Goal: Task Accomplishment & Management: Manage account settings

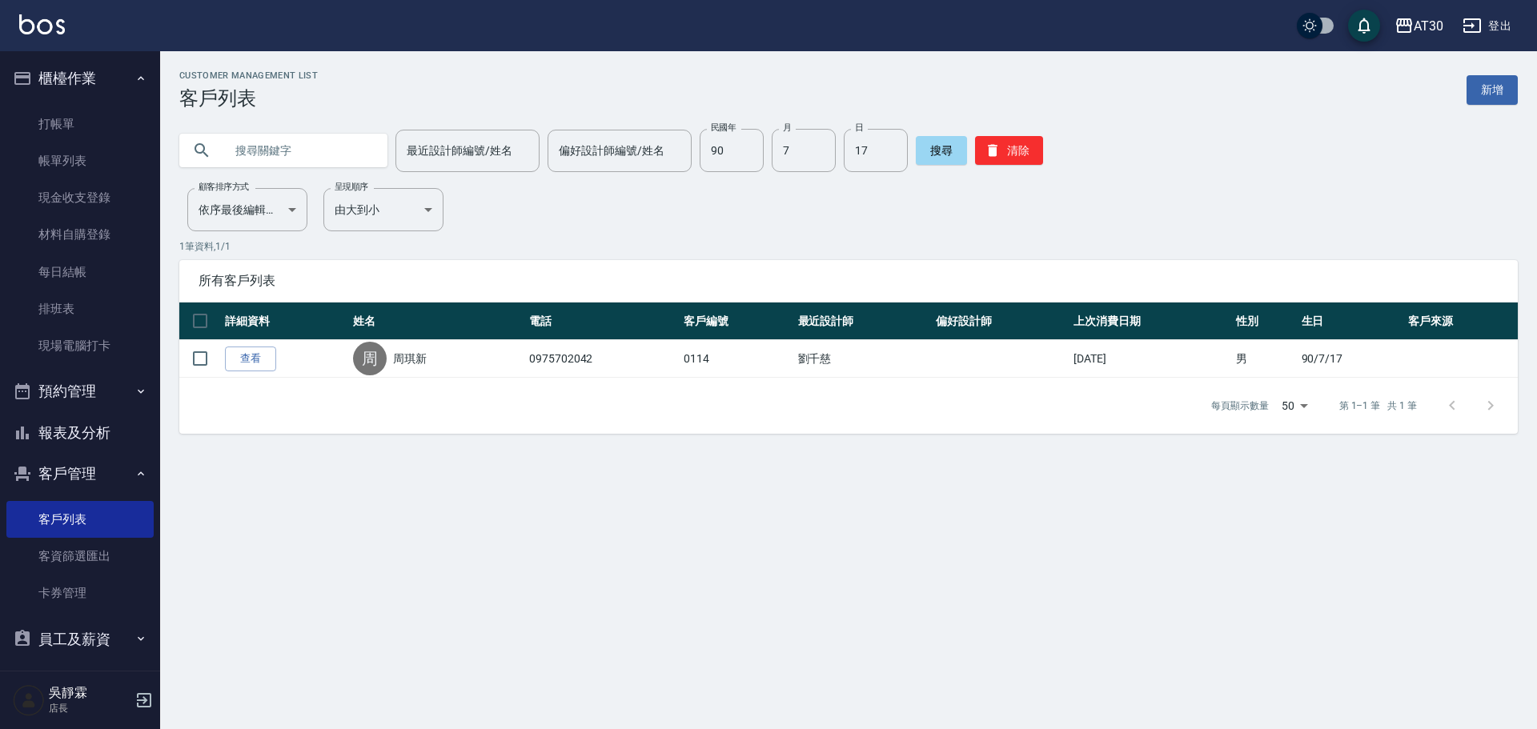
click at [94, 432] on button "報表及分析" at bounding box center [79, 433] width 147 height 42
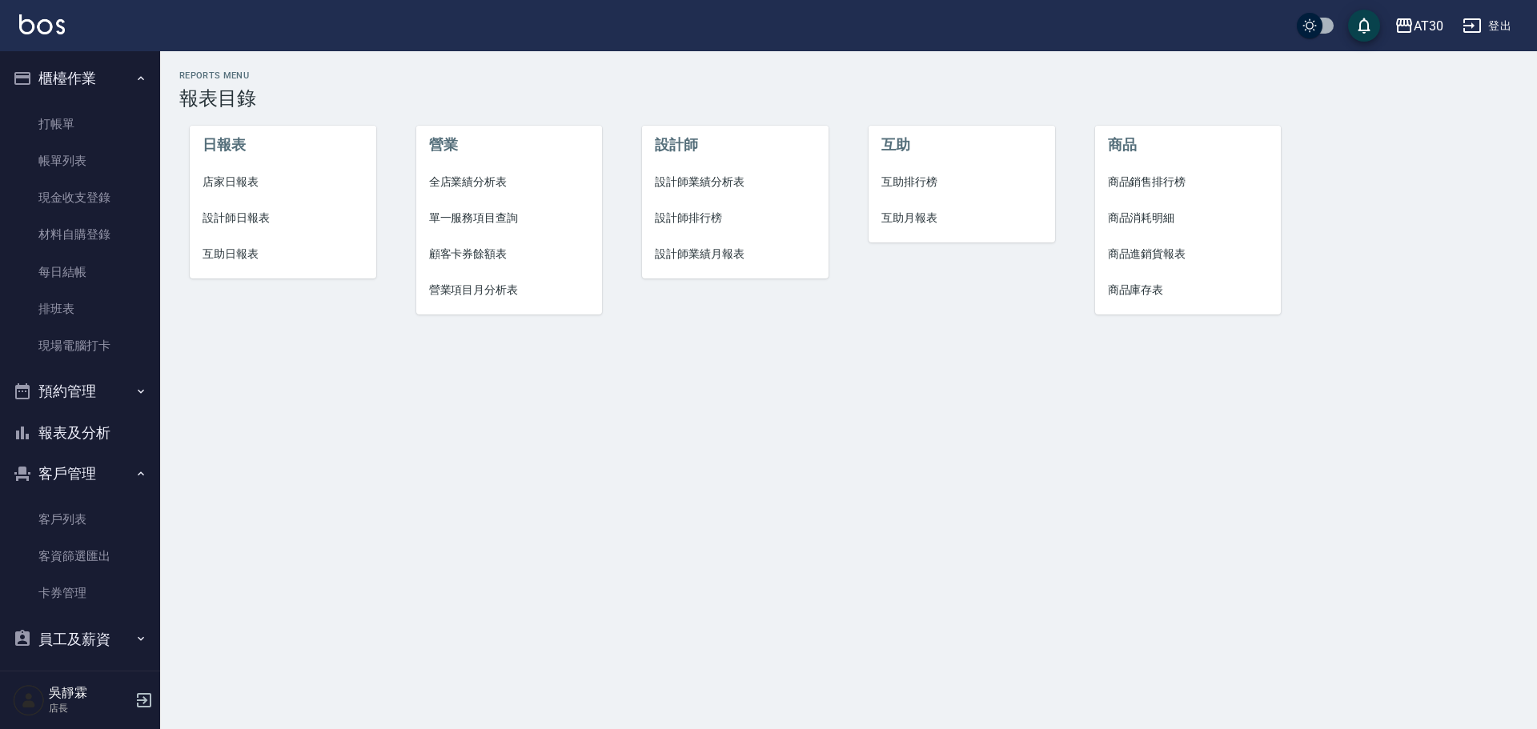
click at [690, 211] on span "設計師排行榜" at bounding box center [735, 218] width 161 height 17
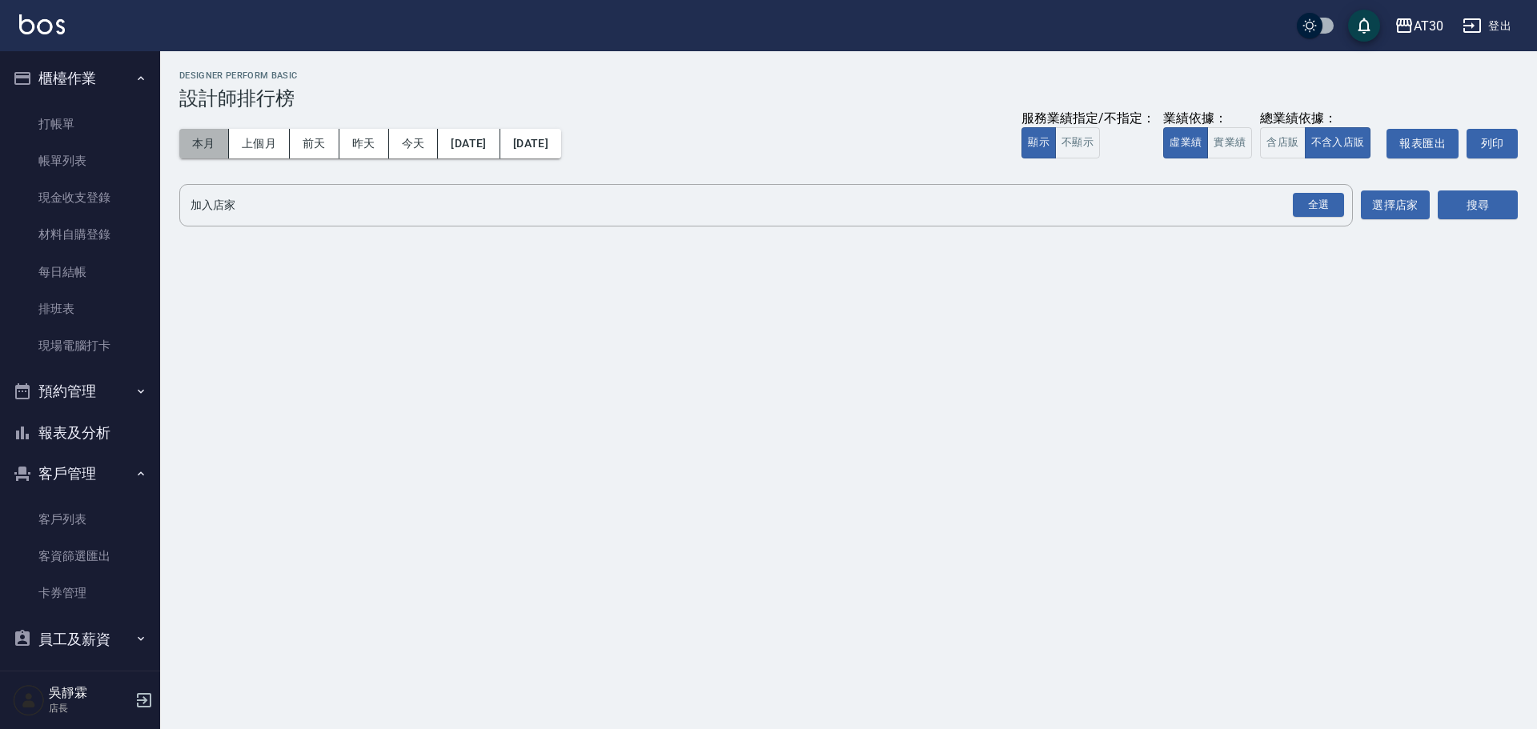
click at [215, 146] on button "本月" at bounding box center [204, 144] width 50 height 30
click at [1323, 202] on div "全選" at bounding box center [1318, 205] width 51 height 25
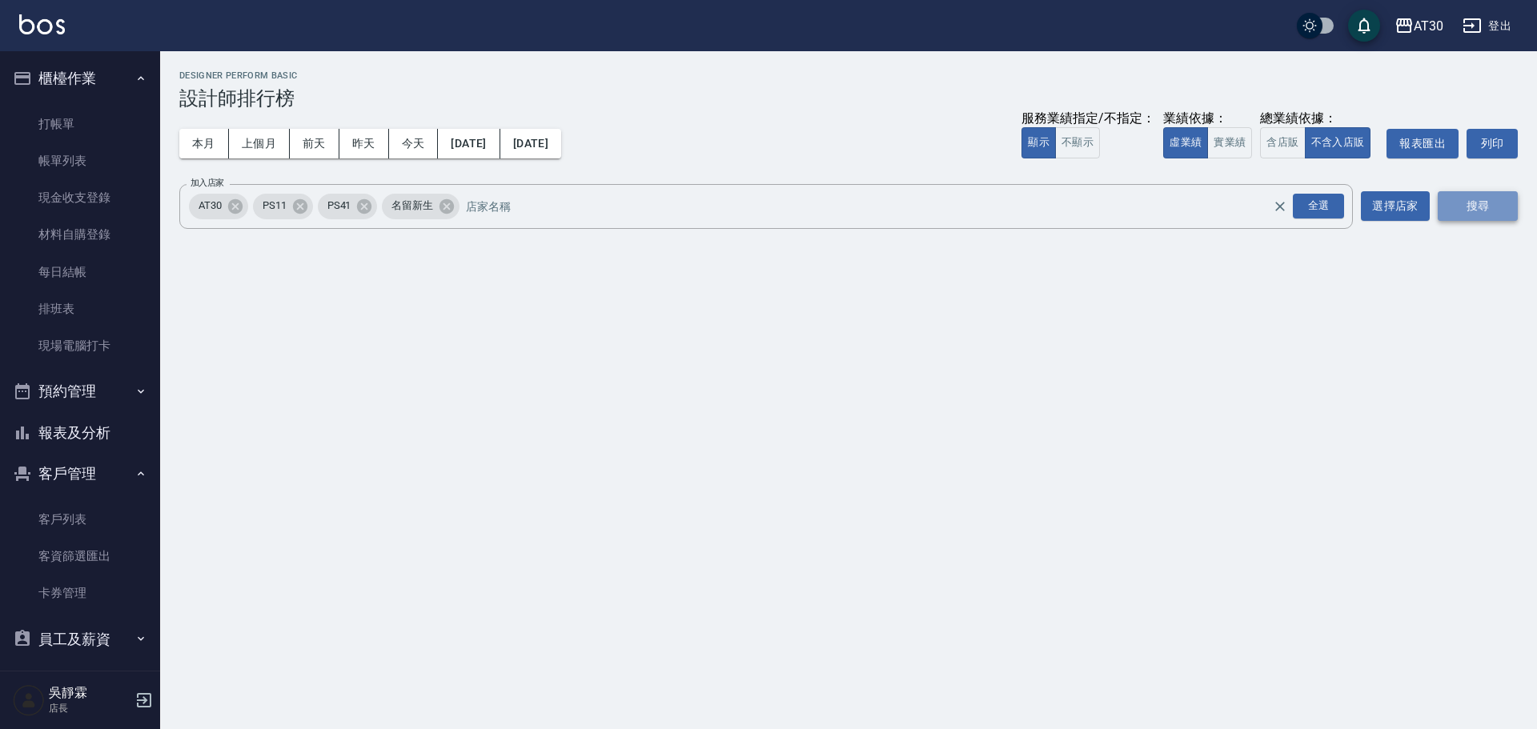
click at [1462, 217] on button "搜尋" at bounding box center [1478, 206] width 80 height 30
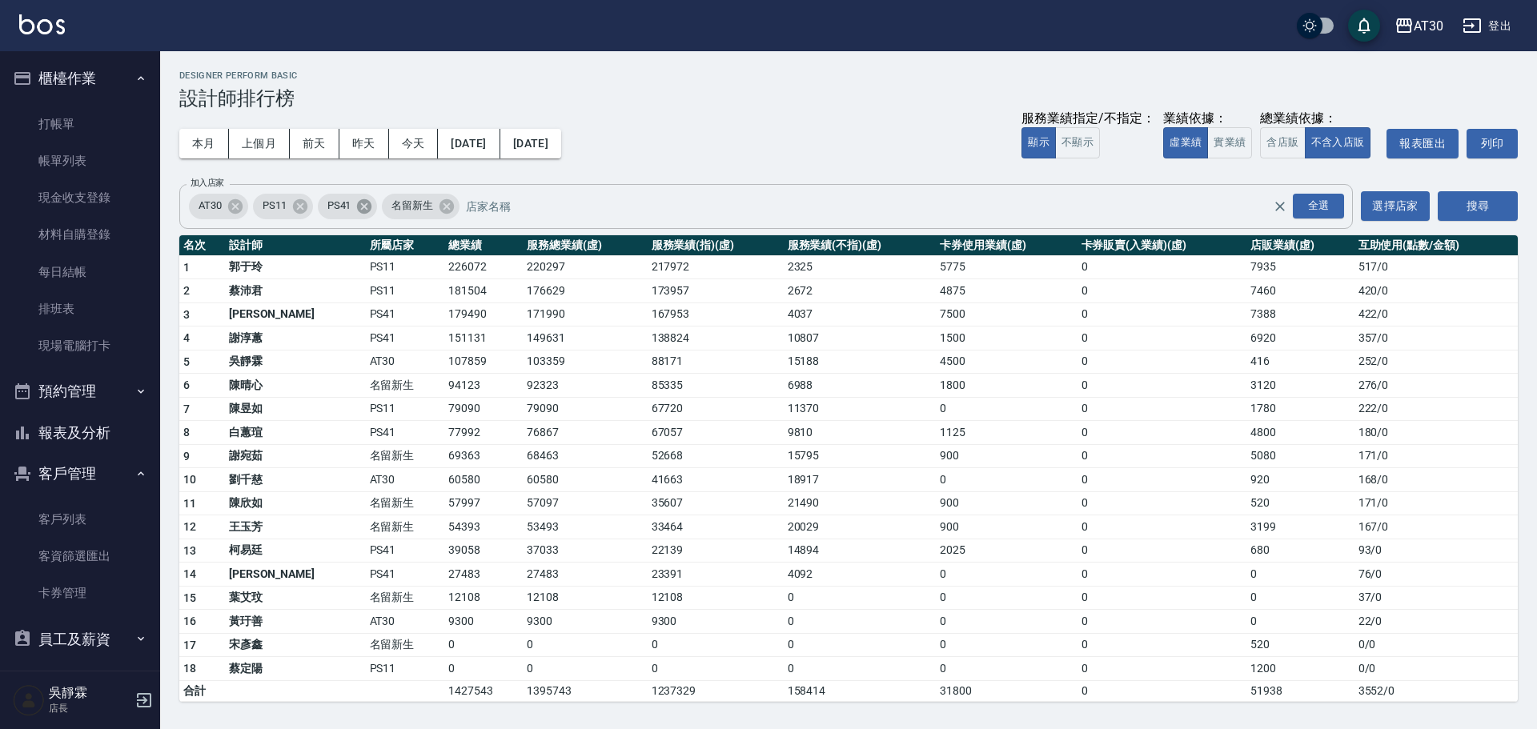
click at [368, 210] on icon at bounding box center [364, 206] width 14 height 14
click at [302, 202] on icon at bounding box center [299, 206] width 14 height 14
click at [233, 207] on icon at bounding box center [235, 206] width 14 height 14
click at [1493, 206] on button "搜尋" at bounding box center [1478, 206] width 80 height 30
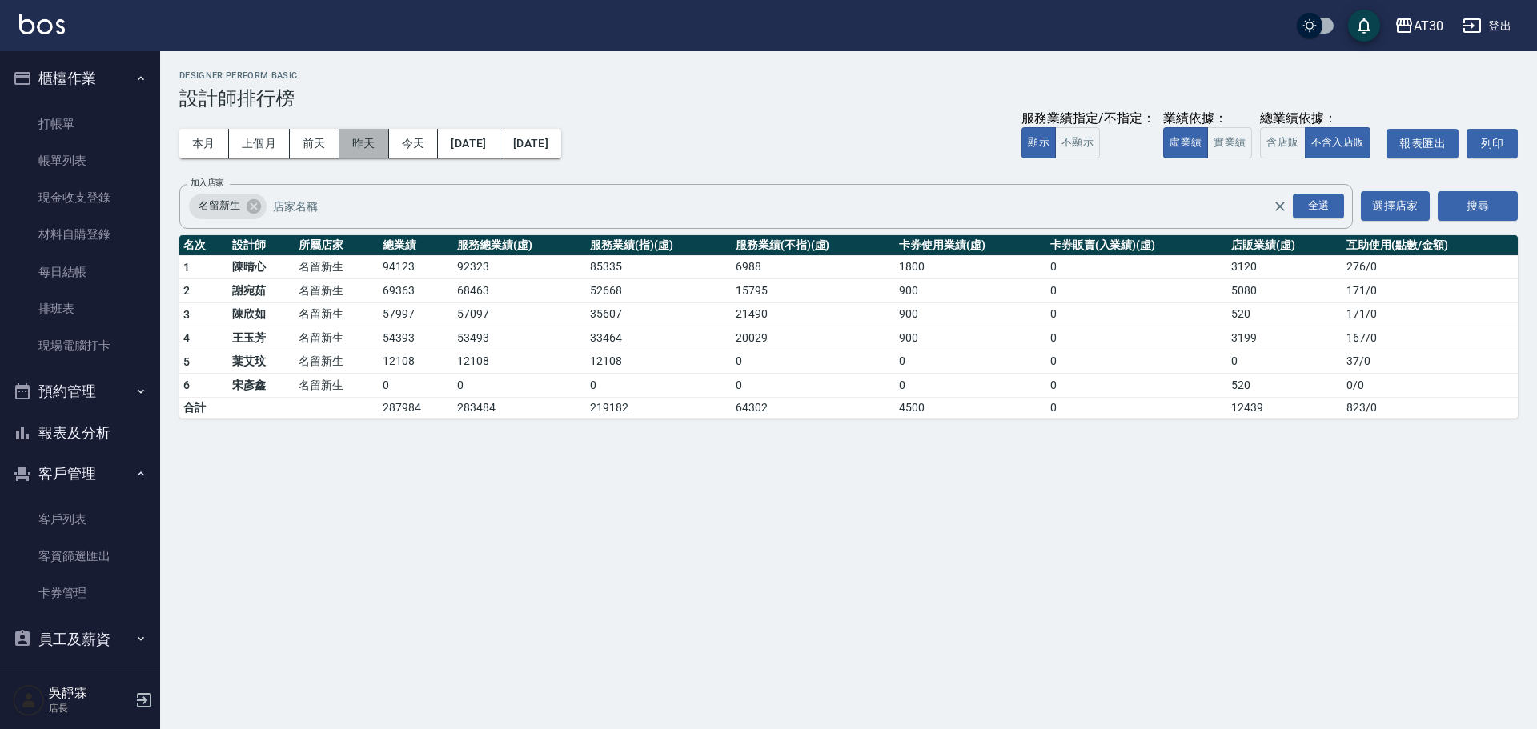
click at [367, 143] on button "昨天" at bounding box center [364, 144] width 50 height 30
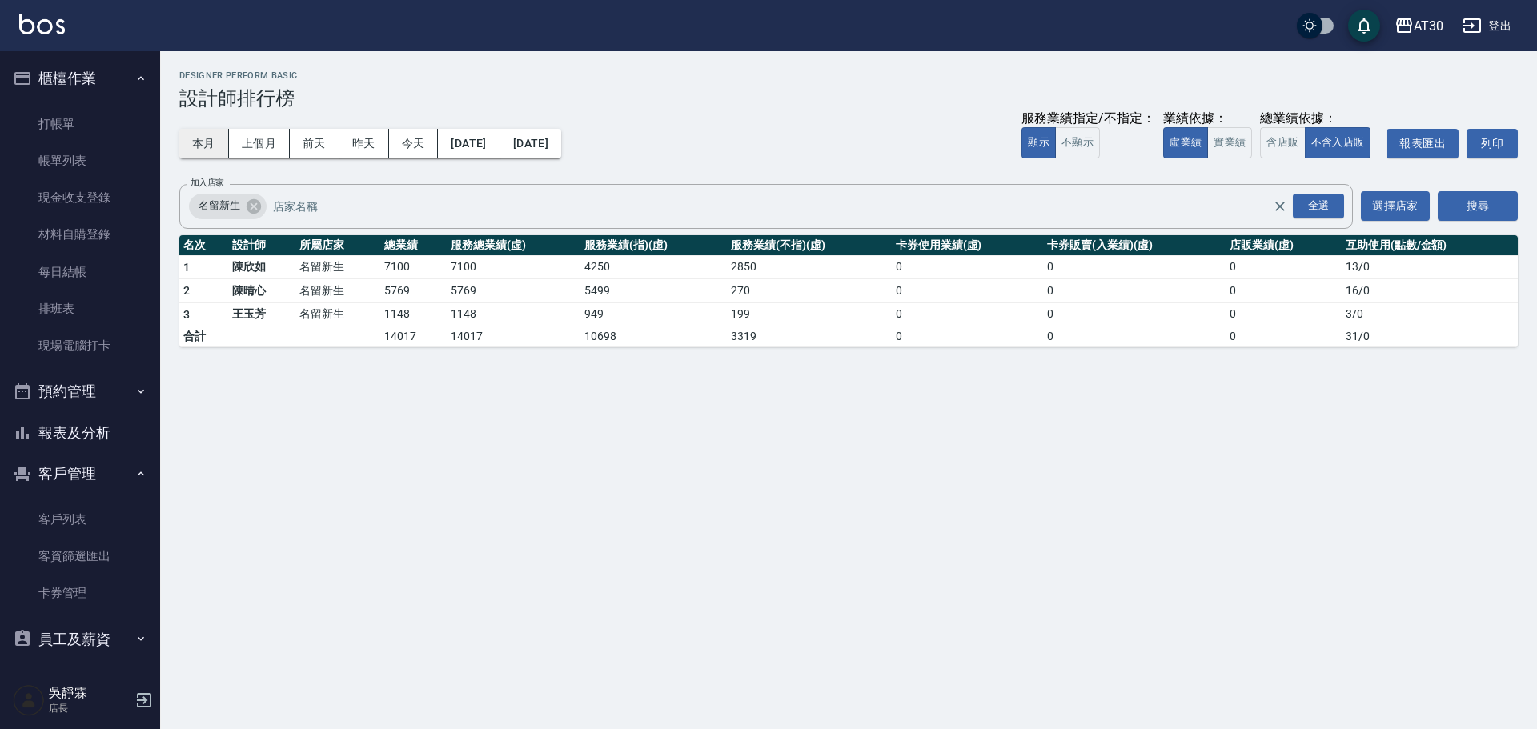
click at [202, 139] on button "本月" at bounding box center [204, 144] width 50 height 30
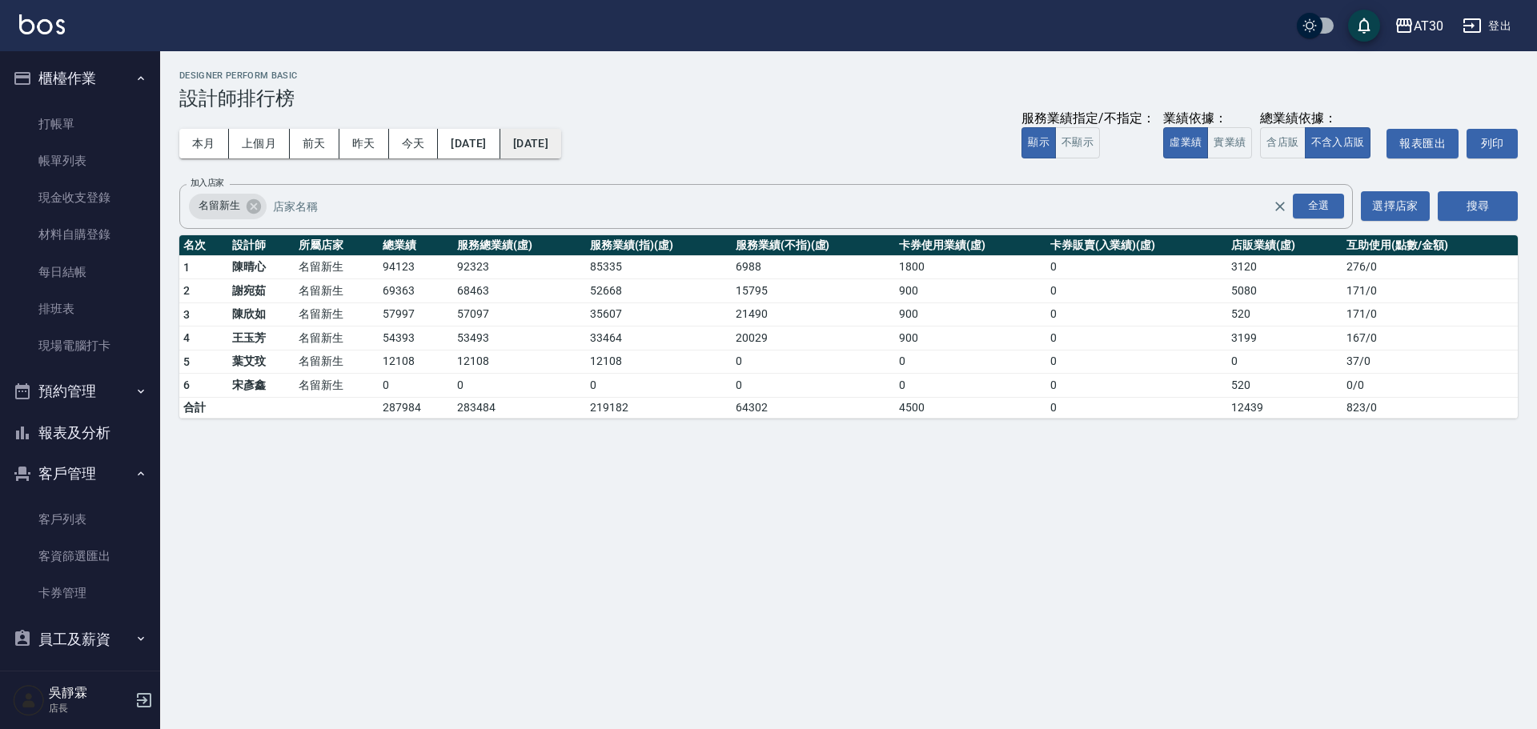
click at [561, 147] on button "2025/09/30" at bounding box center [530, 144] width 61 height 30
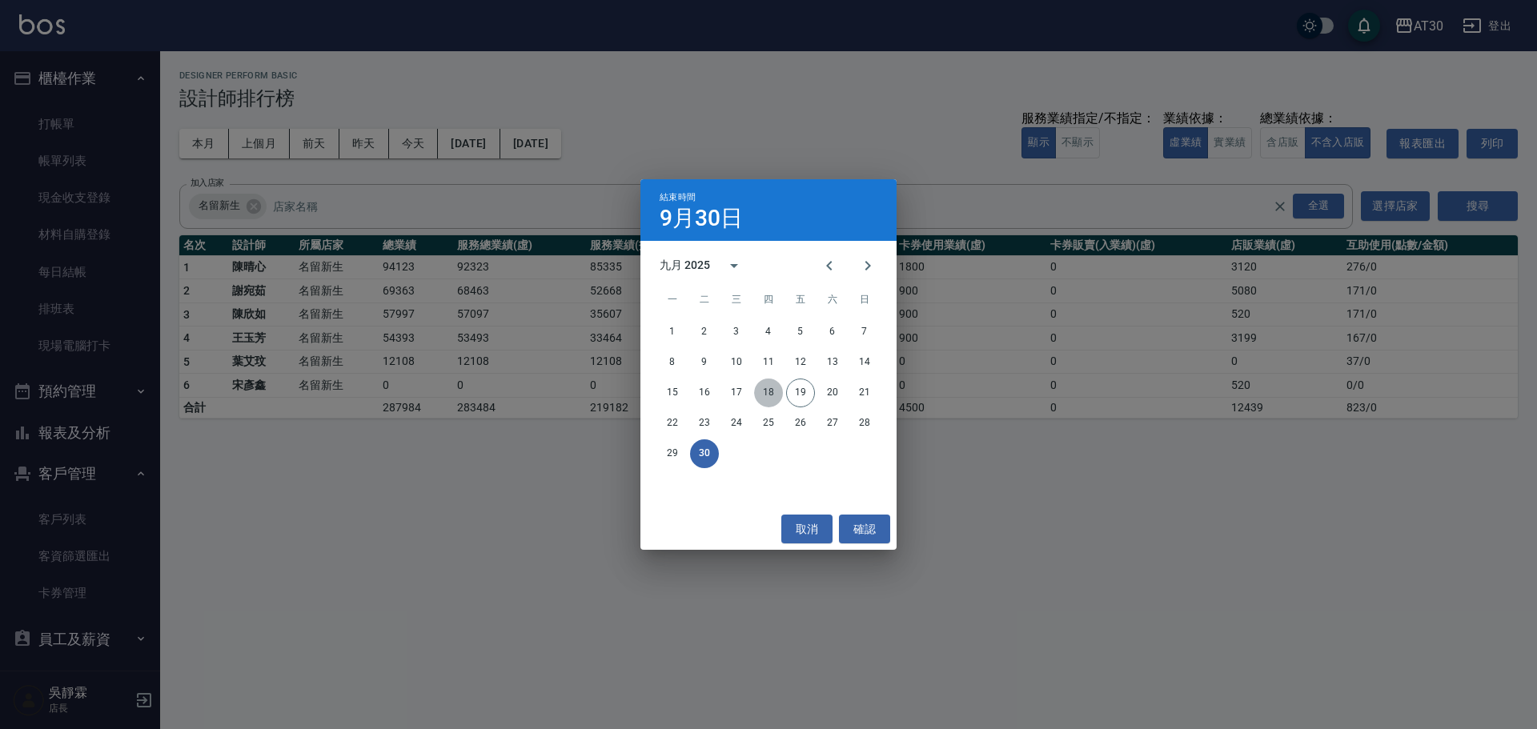
click at [777, 391] on button "18" at bounding box center [768, 393] width 29 height 29
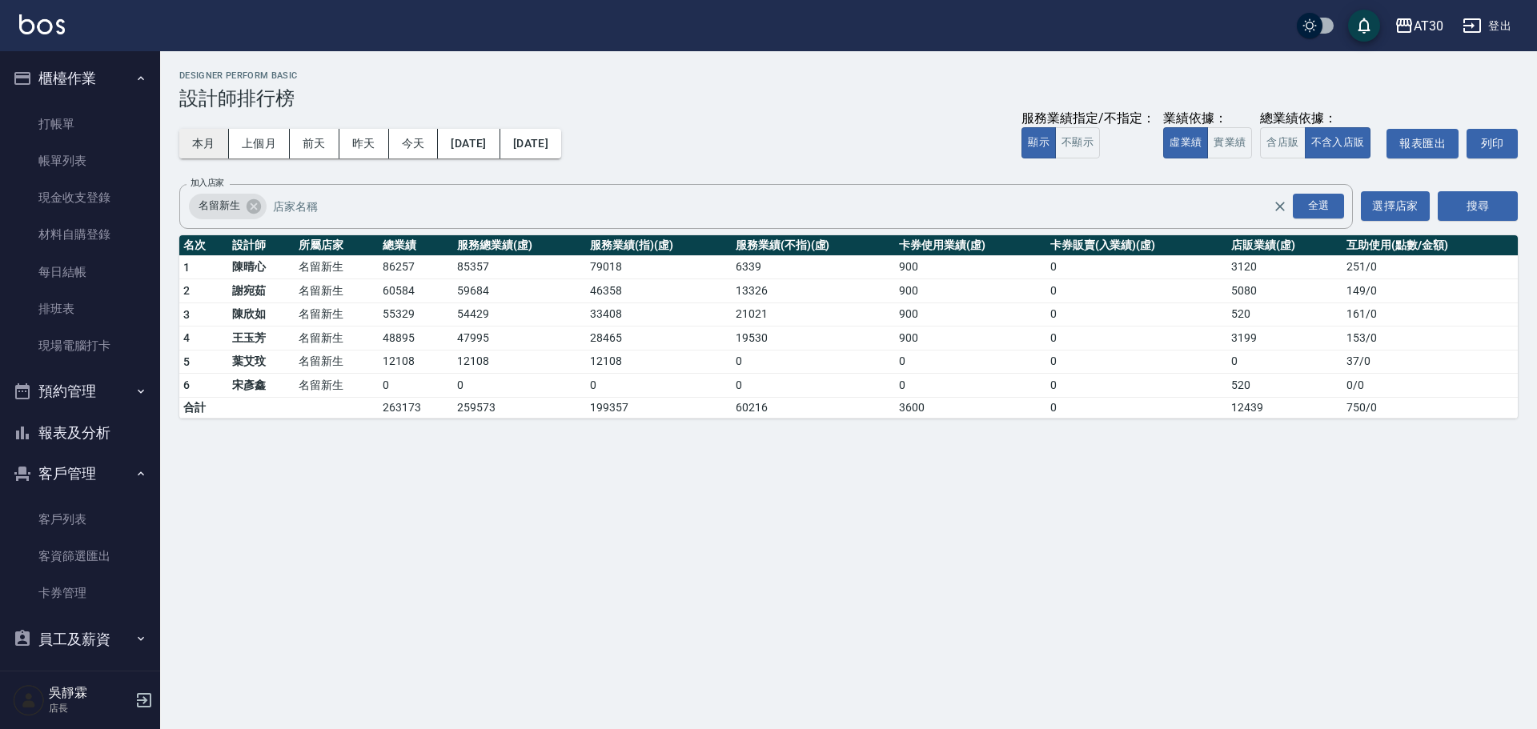
click at [206, 143] on button "本月" at bounding box center [204, 144] width 50 height 30
click at [251, 207] on icon at bounding box center [254, 206] width 14 height 14
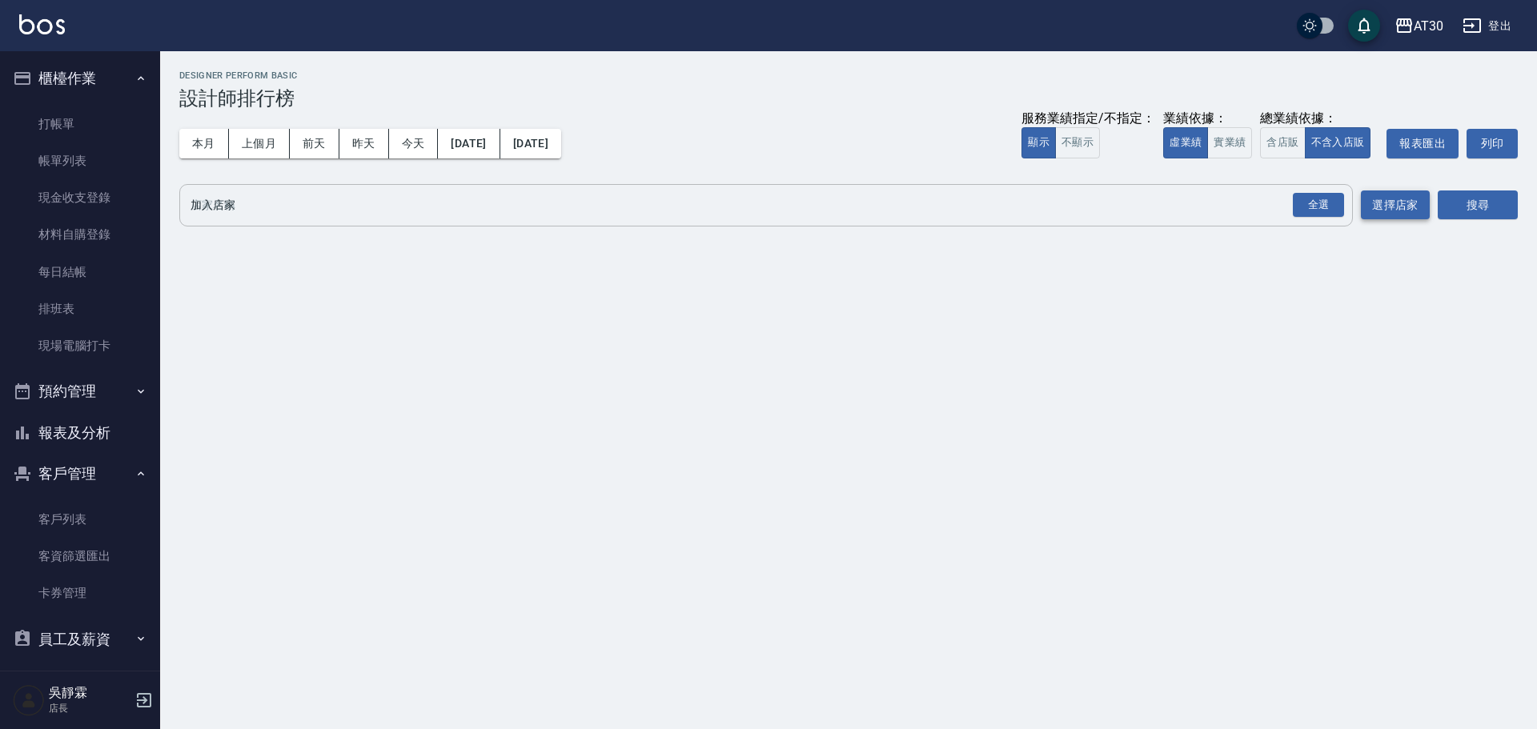
drag, startPoint x: 1315, startPoint y: 203, endPoint x: 1420, endPoint y: 196, distance: 105.1
click at [1319, 203] on div "全選" at bounding box center [1318, 205] width 51 height 25
drag, startPoint x: 1491, startPoint y: 200, endPoint x: 1472, endPoint y: 203, distance: 18.6
click at [1490, 200] on button "搜尋" at bounding box center [1478, 206] width 80 height 30
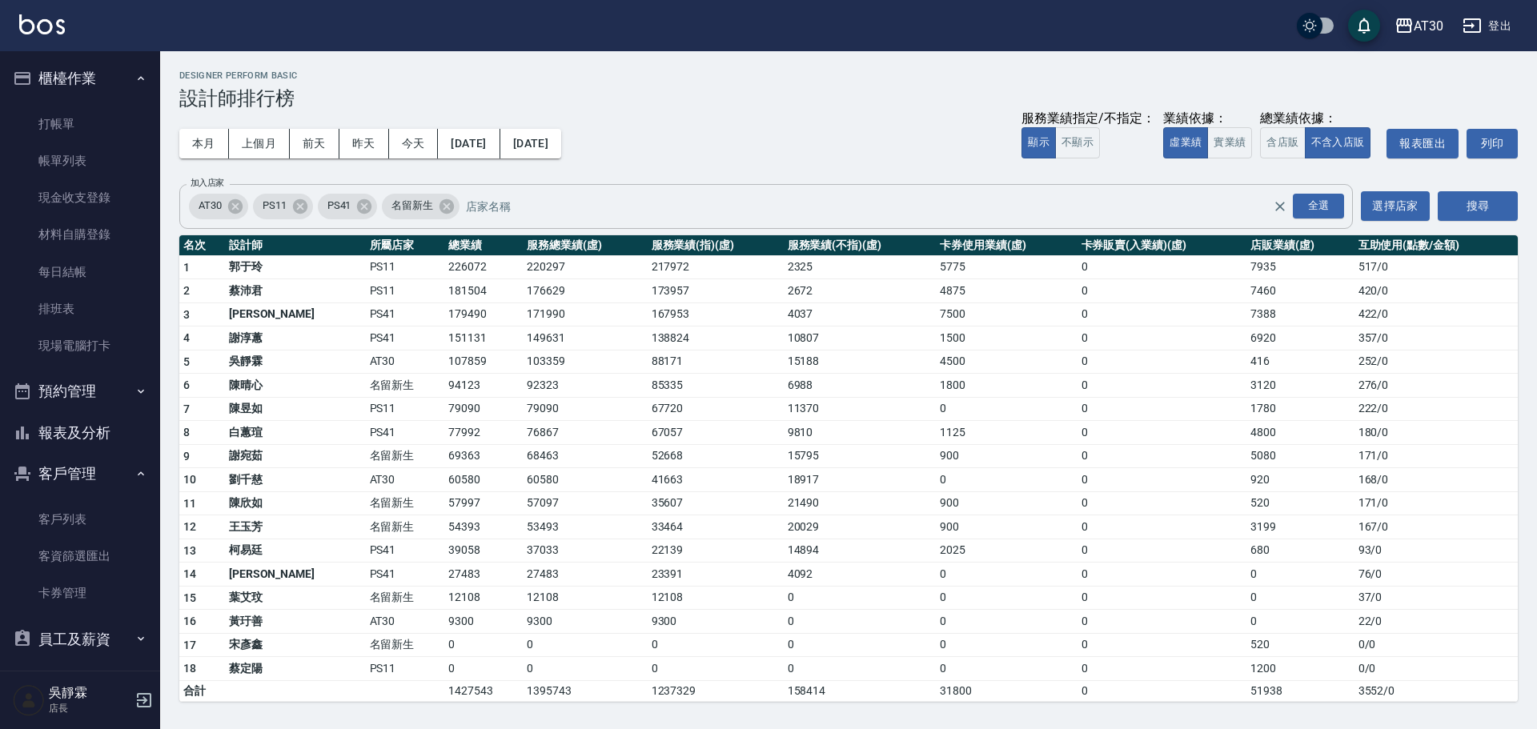
drag, startPoint x: 1534, startPoint y: 209, endPoint x: 1531, endPoint y: 223, distance: 14.0
click at [1531, 223] on div "AT30 2025-09-01 - 2025-09-30 設計師排行榜 列印時間： 2025-09-19-20:49 Designer Perform Bas…" at bounding box center [848, 386] width 1377 height 670
drag, startPoint x: 548, startPoint y: 78, endPoint x: 102, endPoint y: 423, distance: 563.9
click at [102, 424] on button "報表及分析" at bounding box center [79, 433] width 147 height 42
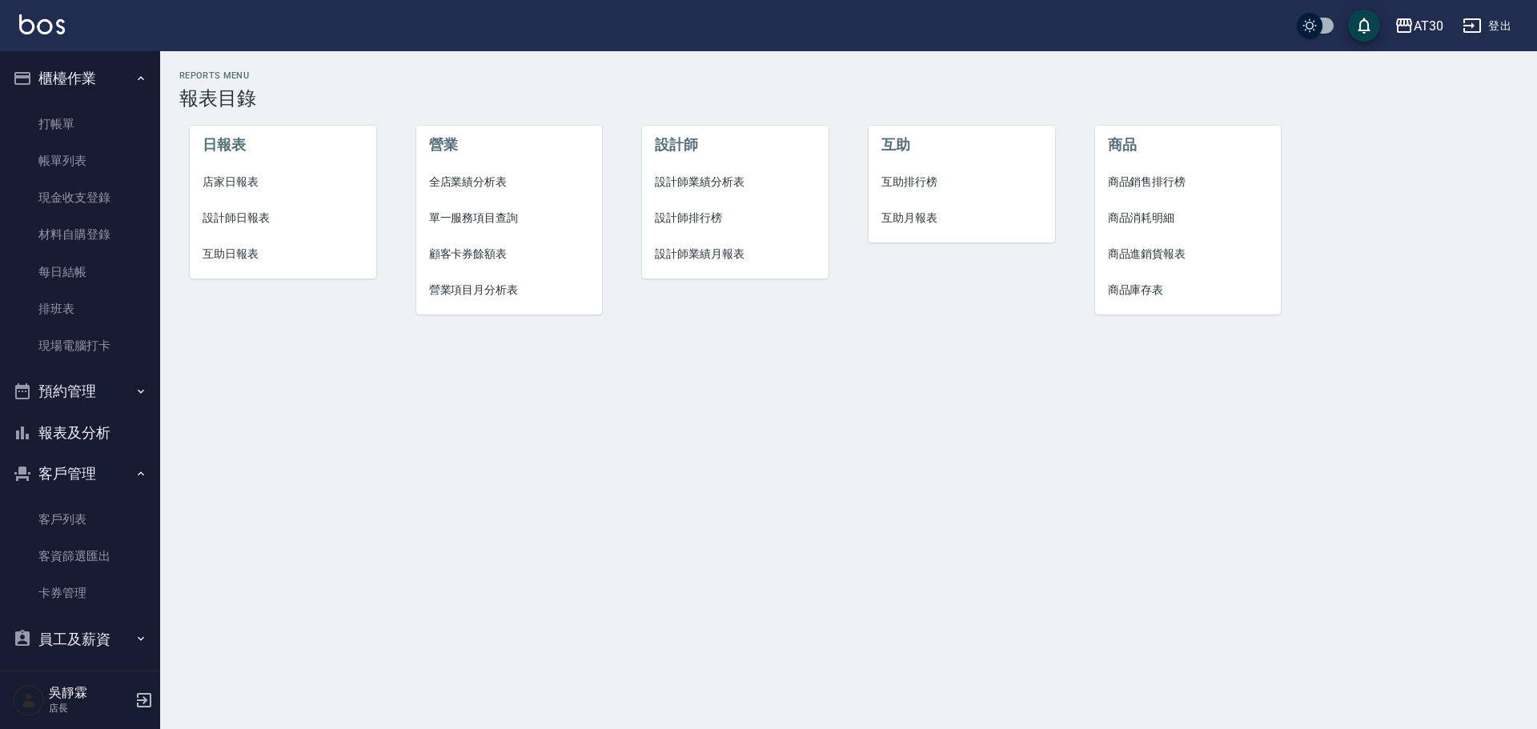
click at [902, 211] on span "互助月報表" at bounding box center [962, 218] width 161 height 17
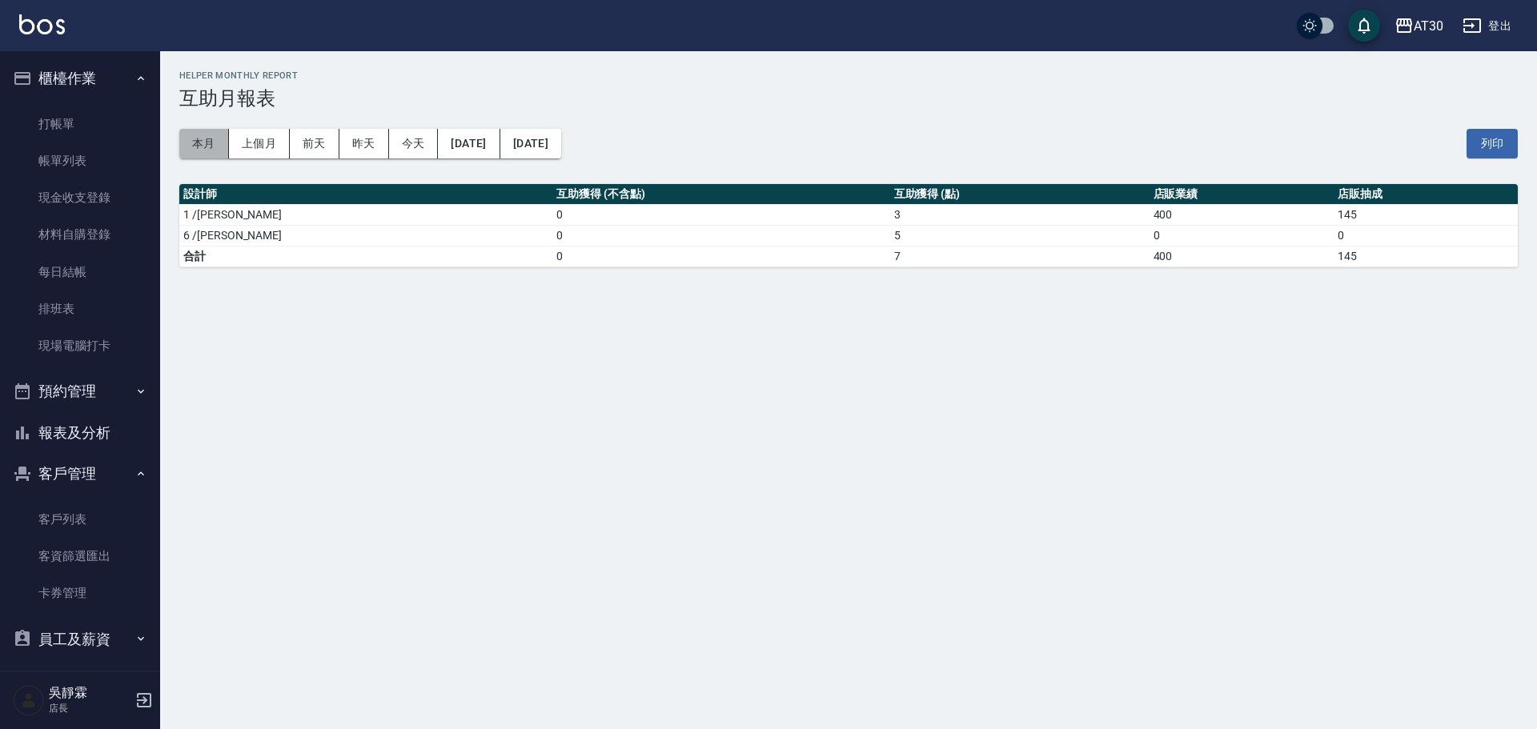
click at [226, 148] on button "本月" at bounding box center [204, 144] width 50 height 30
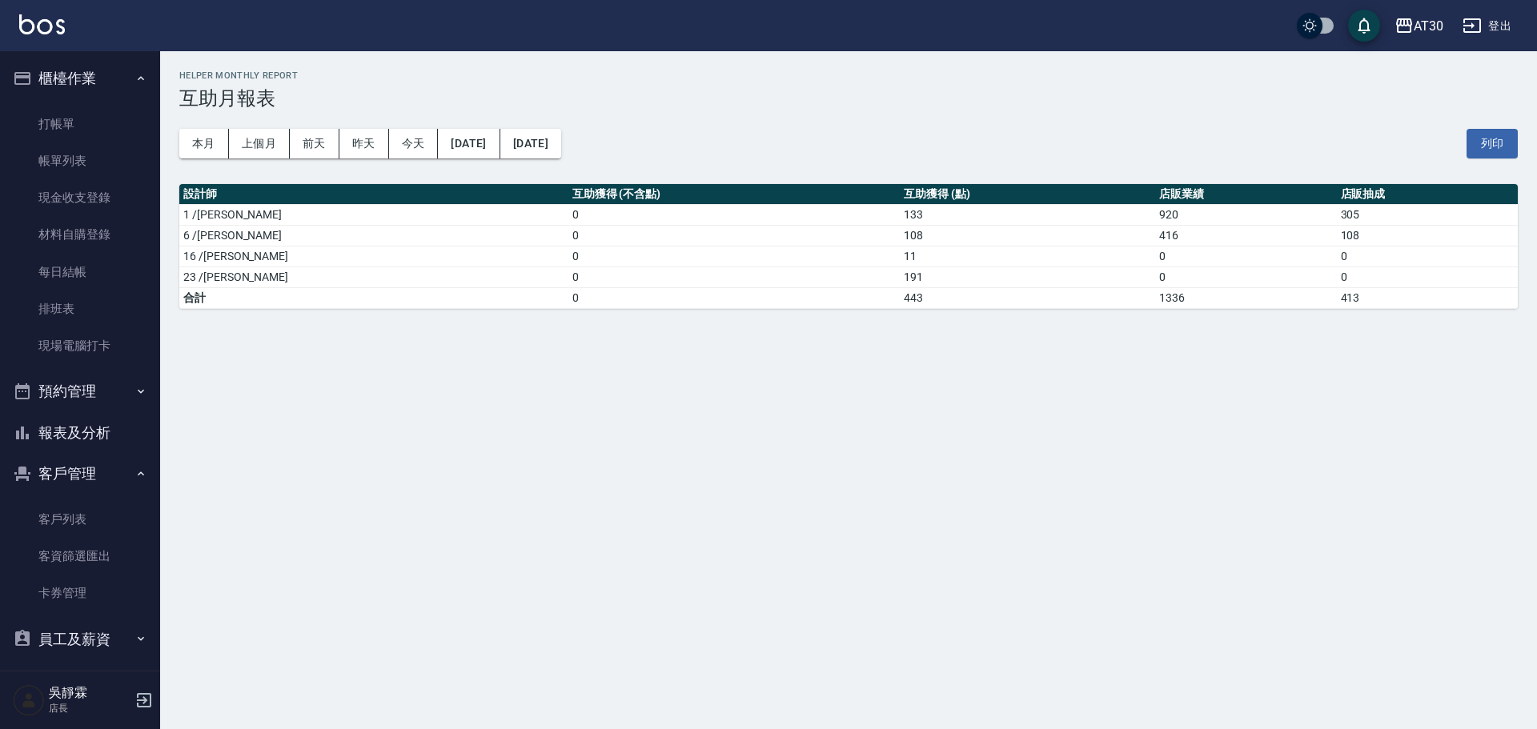
click at [74, 440] on button "報表及分析" at bounding box center [79, 433] width 147 height 42
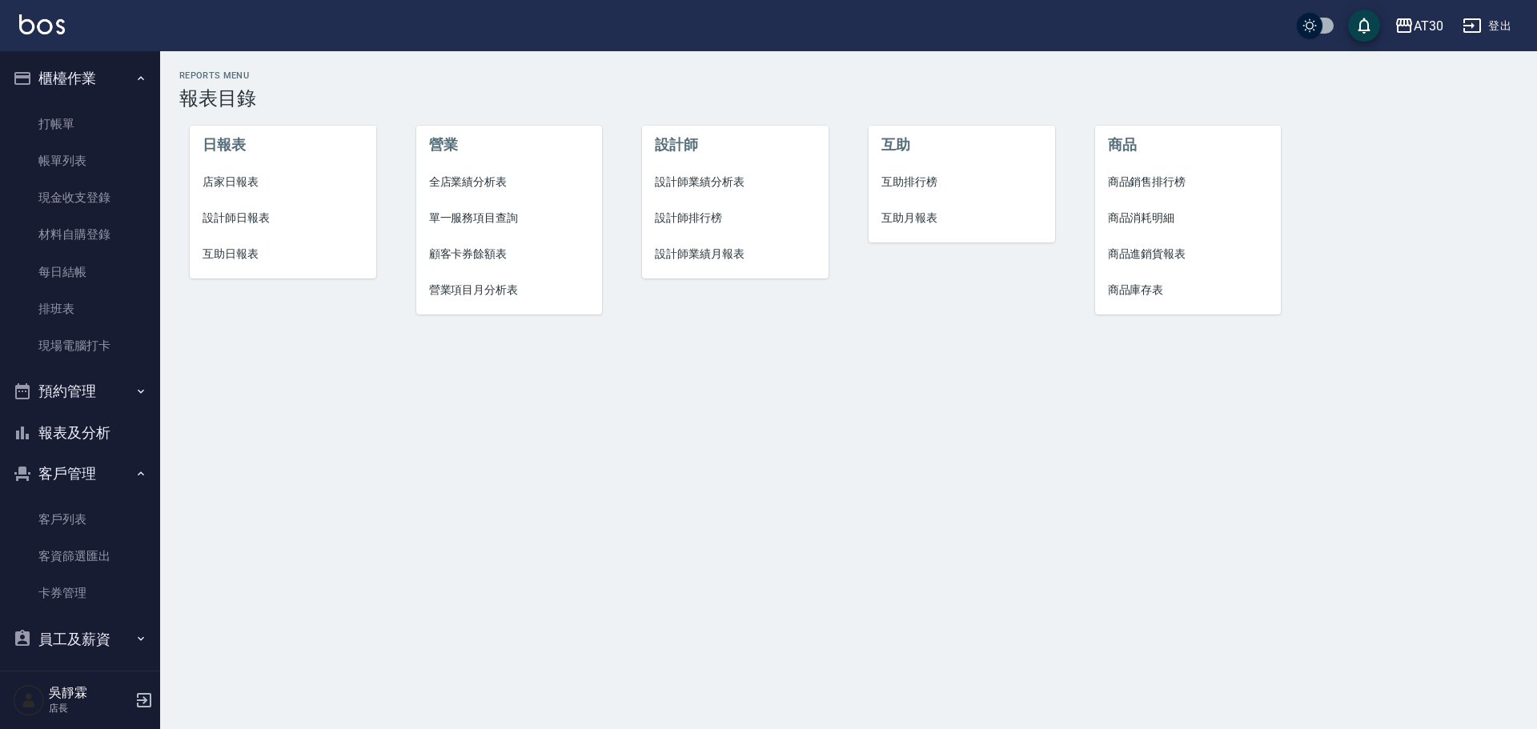
click at [900, 179] on span "互助排行榜" at bounding box center [962, 182] width 161 height 17
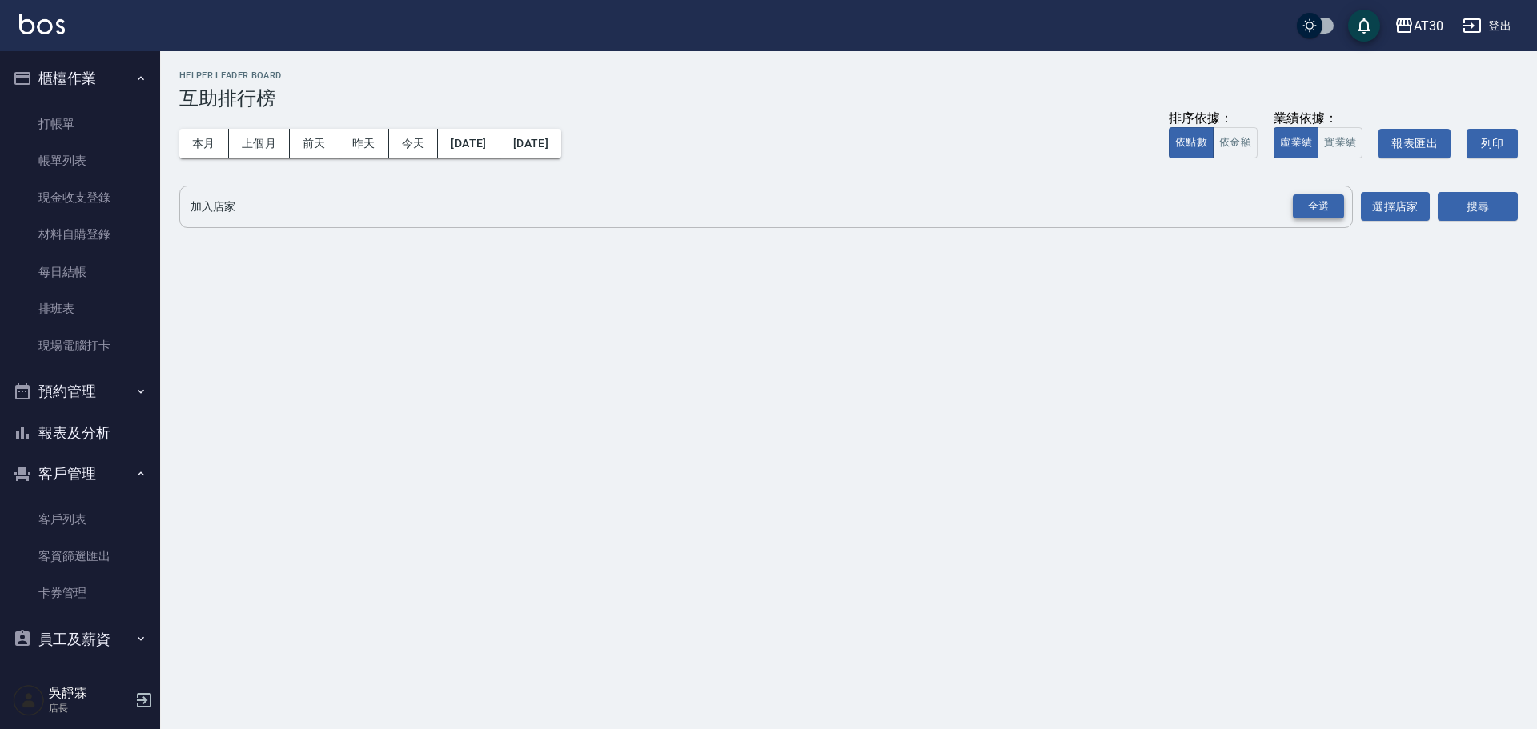
click at [1330, 195] on div "全選" at bounding box center [1318, 207] width 51 height 25
click at [1452, 207] on button "搜尋" at bounding box center [1478, 208] width 80 height 30
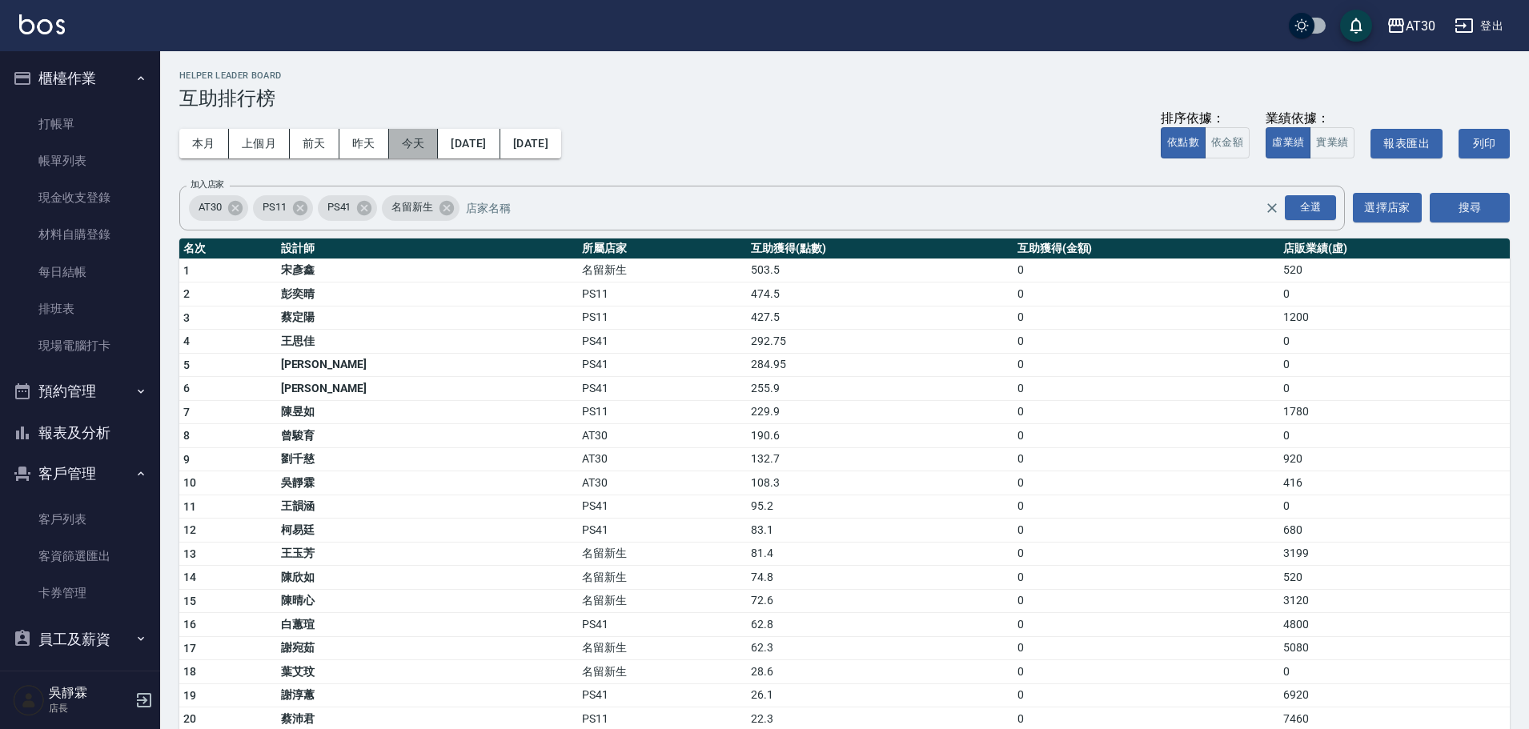
click at [422, 148] on button "今天" at bounding box center [414, 144] width 50 height 30
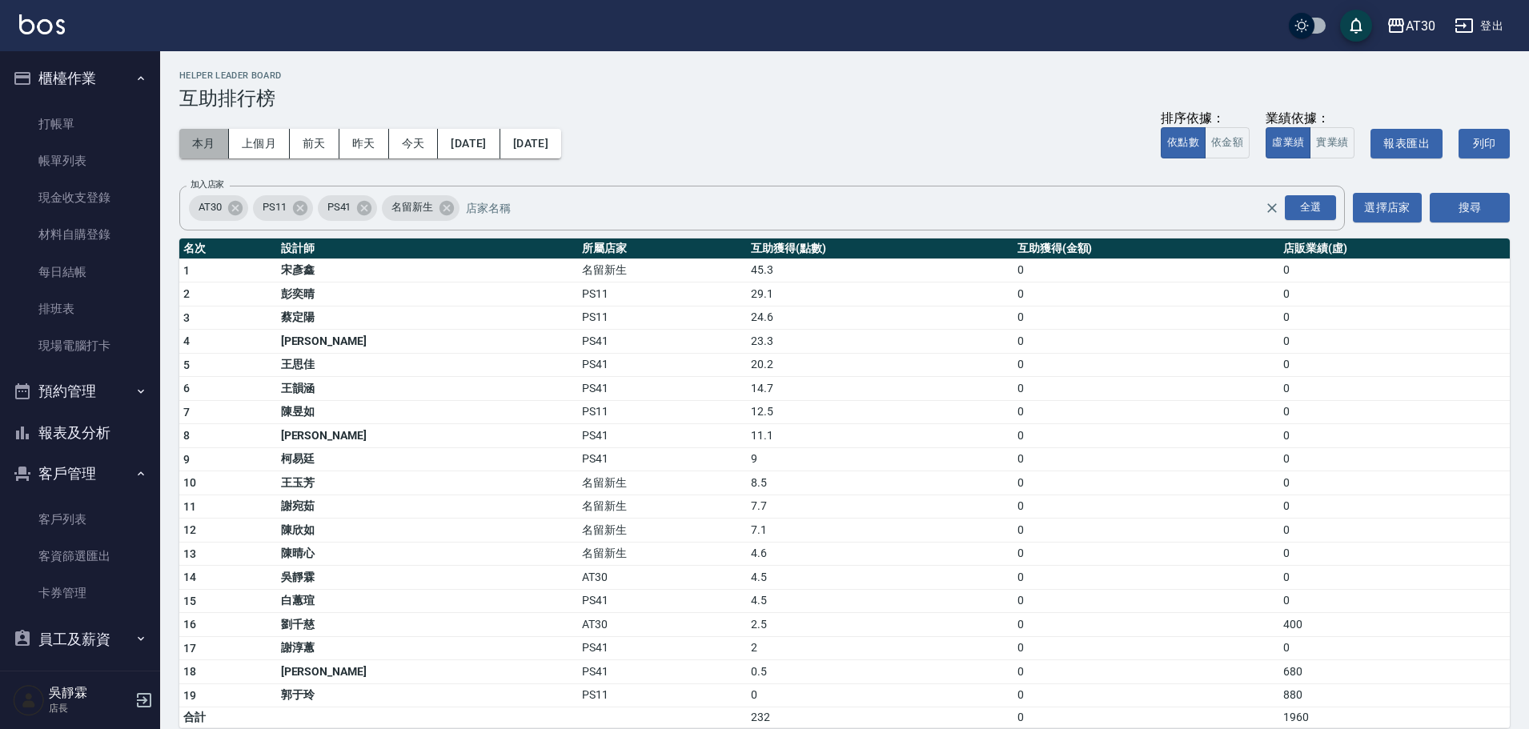
click at [211, 143] on button "本月" at bounding box center [204, 144] width 50 height 30
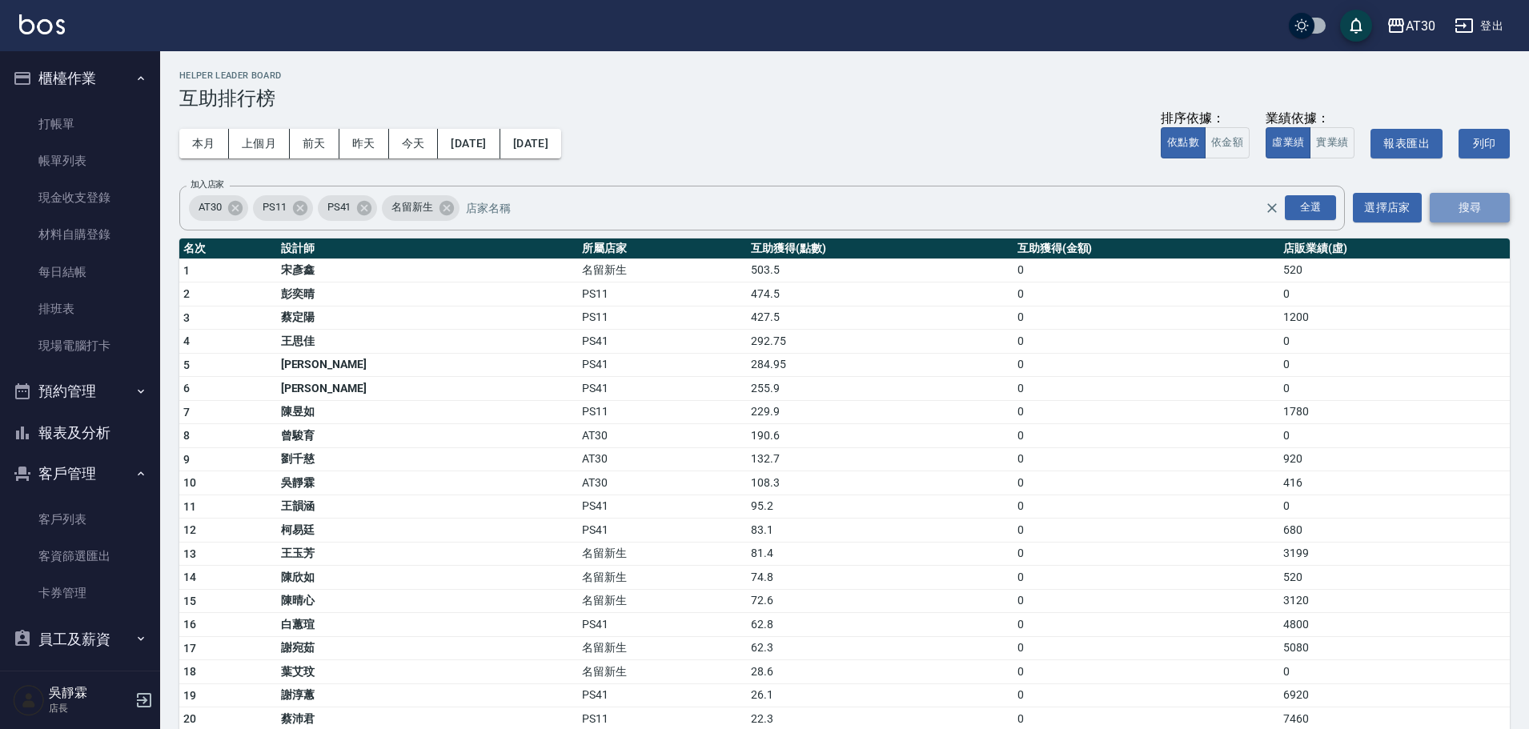
click at [1475, 211] on button "搜尋" at bounding box center [1470, 208] width 80 height 30
click at [74, 113] on link "打帳單" at bounding box center [79, 124] width 147 height 37
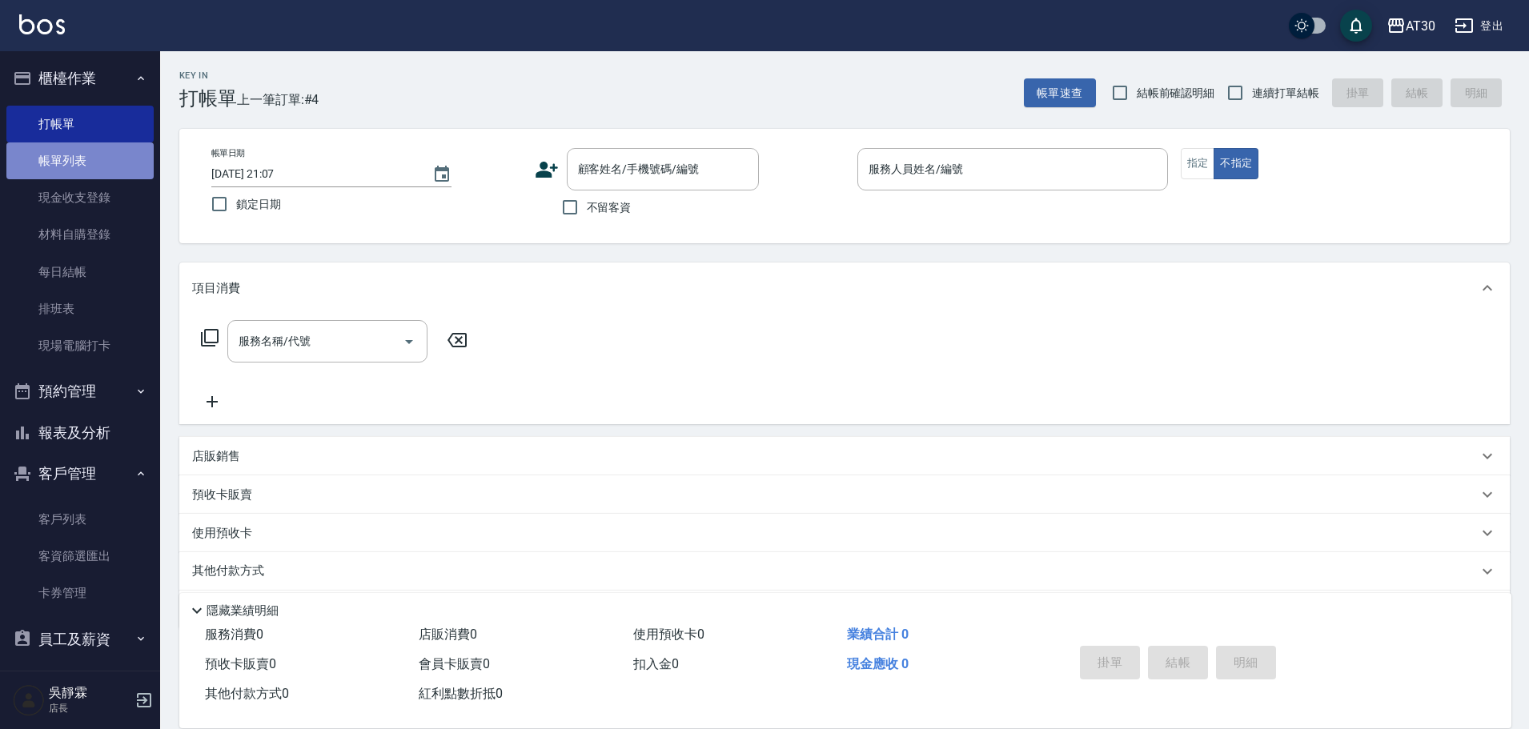
click at [101, 151] on link "帳單列表" at bounding box center [79, 161] width 147 height 37
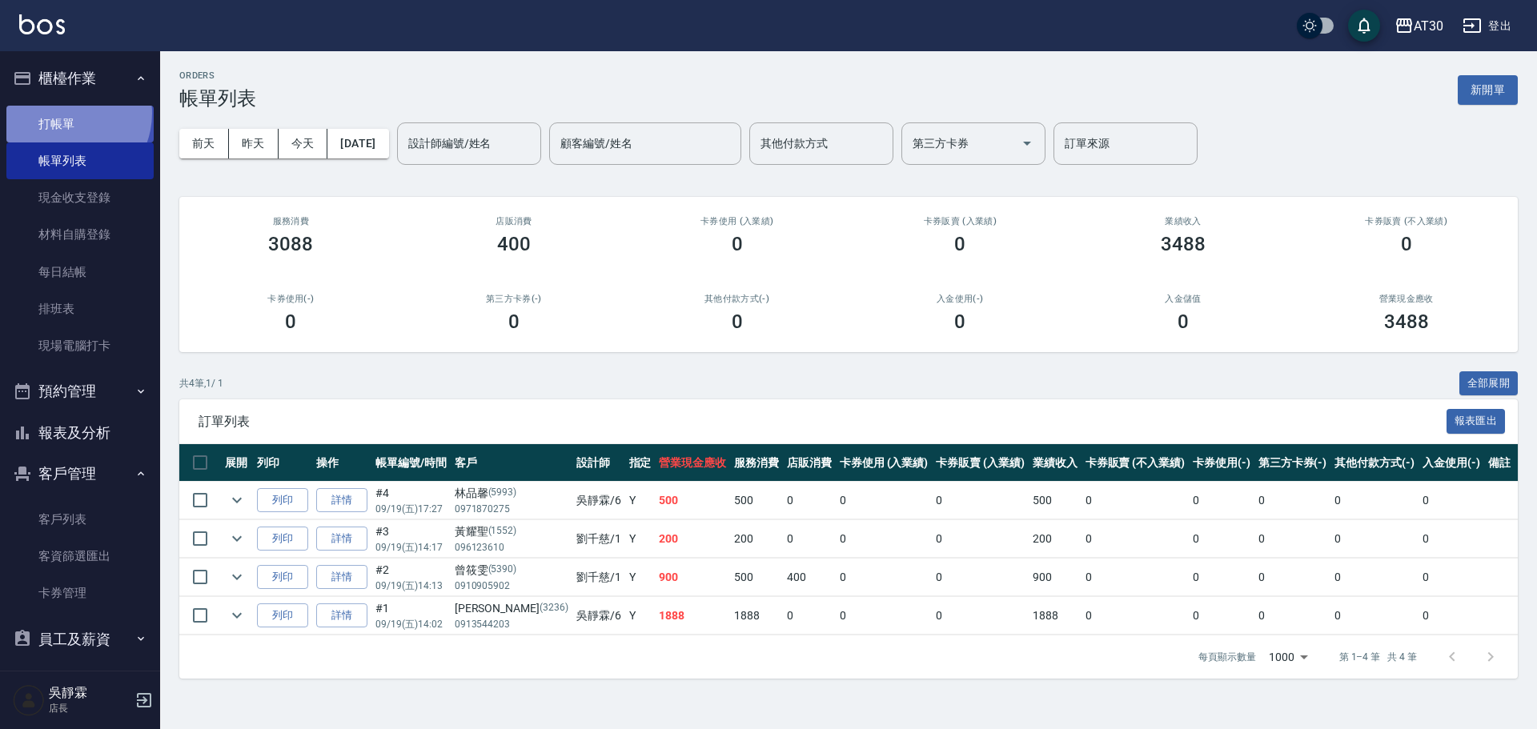
click at [65, 113] on link "打帳單" at bounding box center [79, 124] width 147 height 37
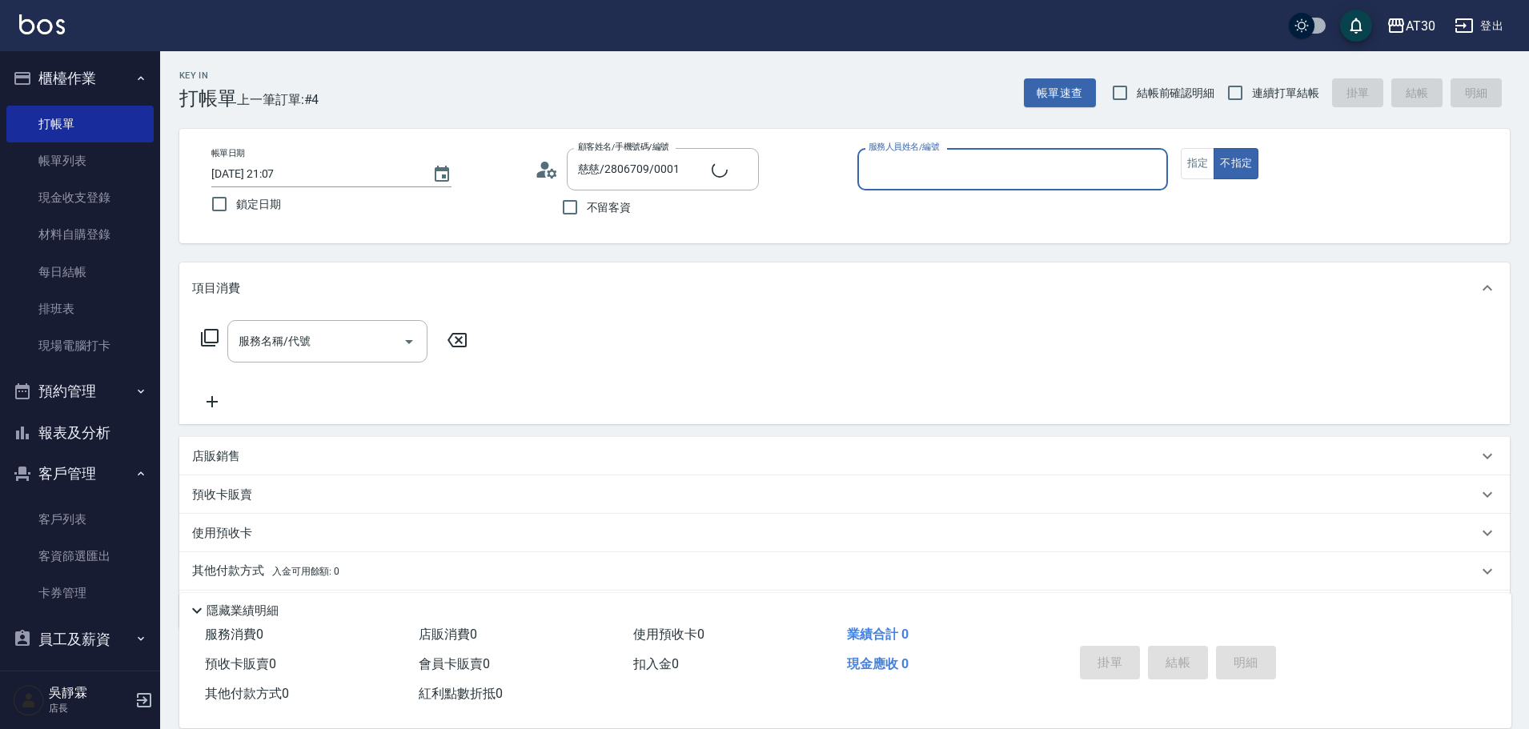
type input "新客人 姓名未設定/0001/null"
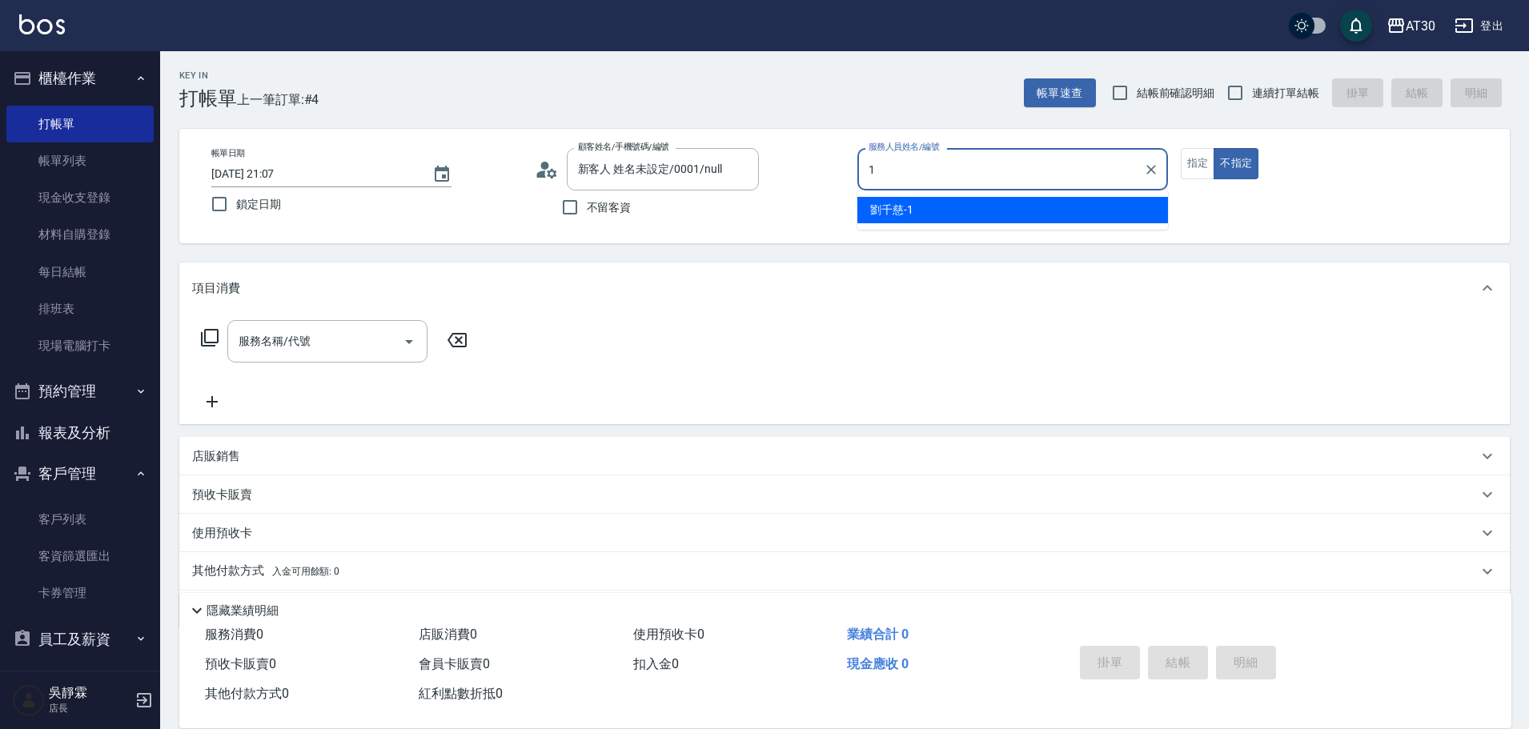
type input "劉千慈-1"
type button "false"
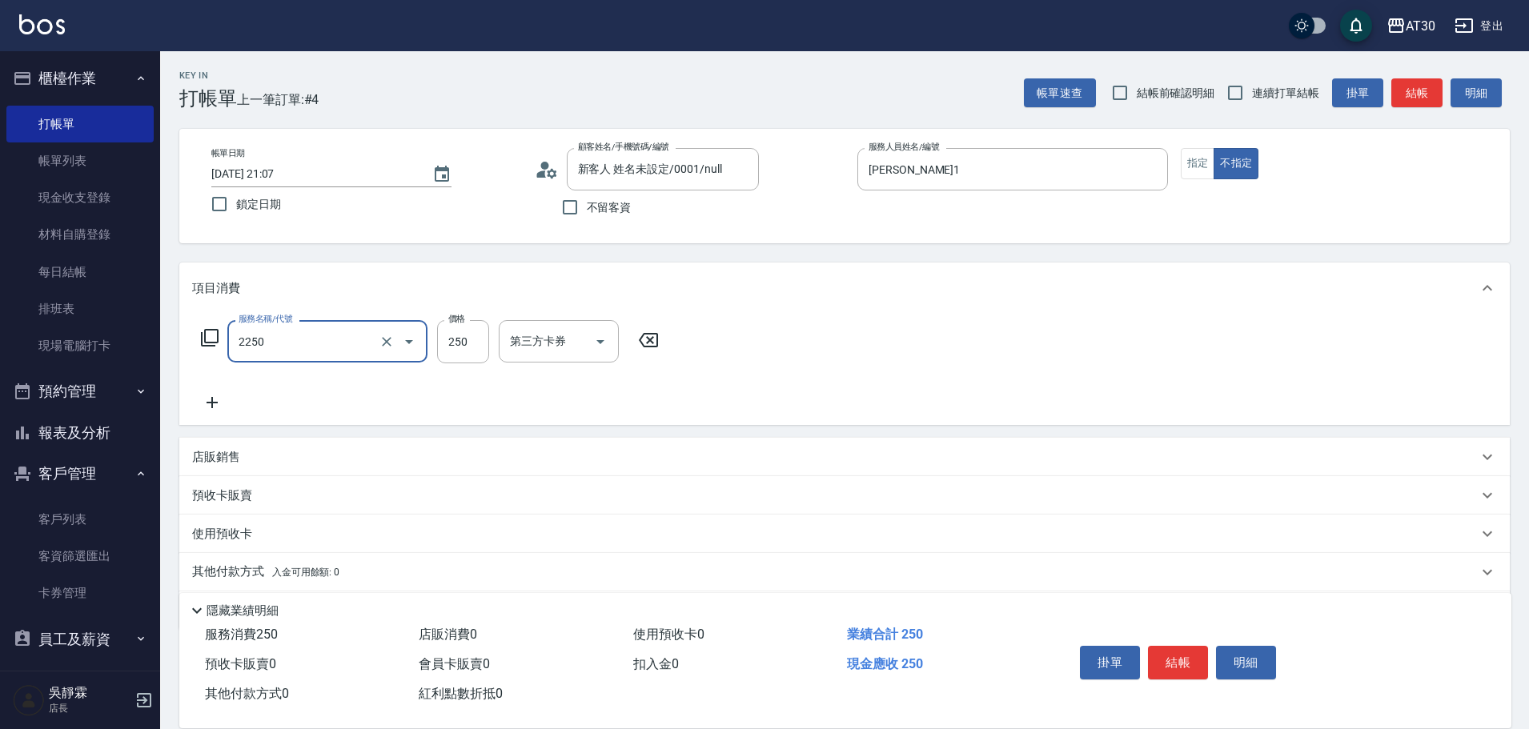
type input "剪髮(2250)"
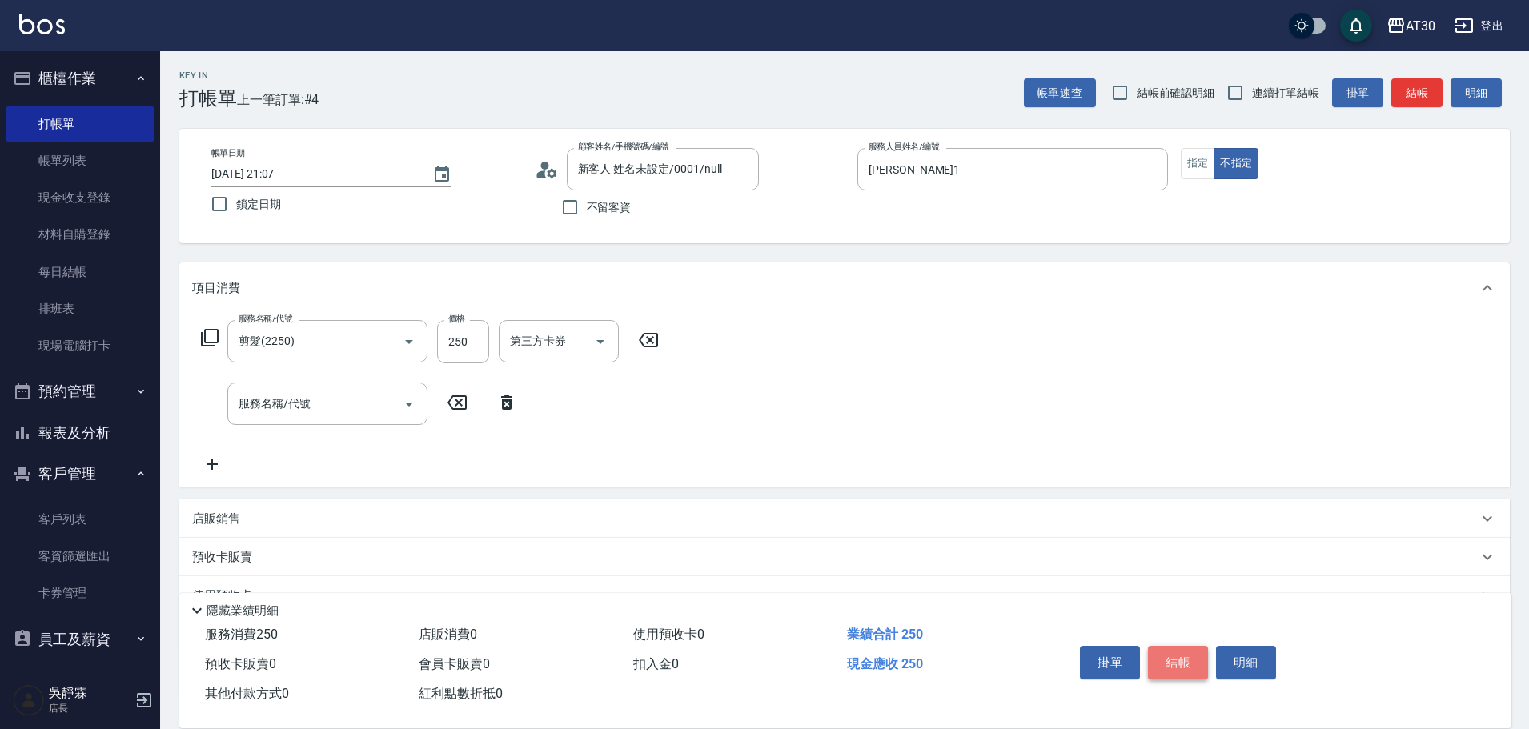
click at [1171, 649] on button "結帳" at bounding box center [1178, 663] width 60 height 34
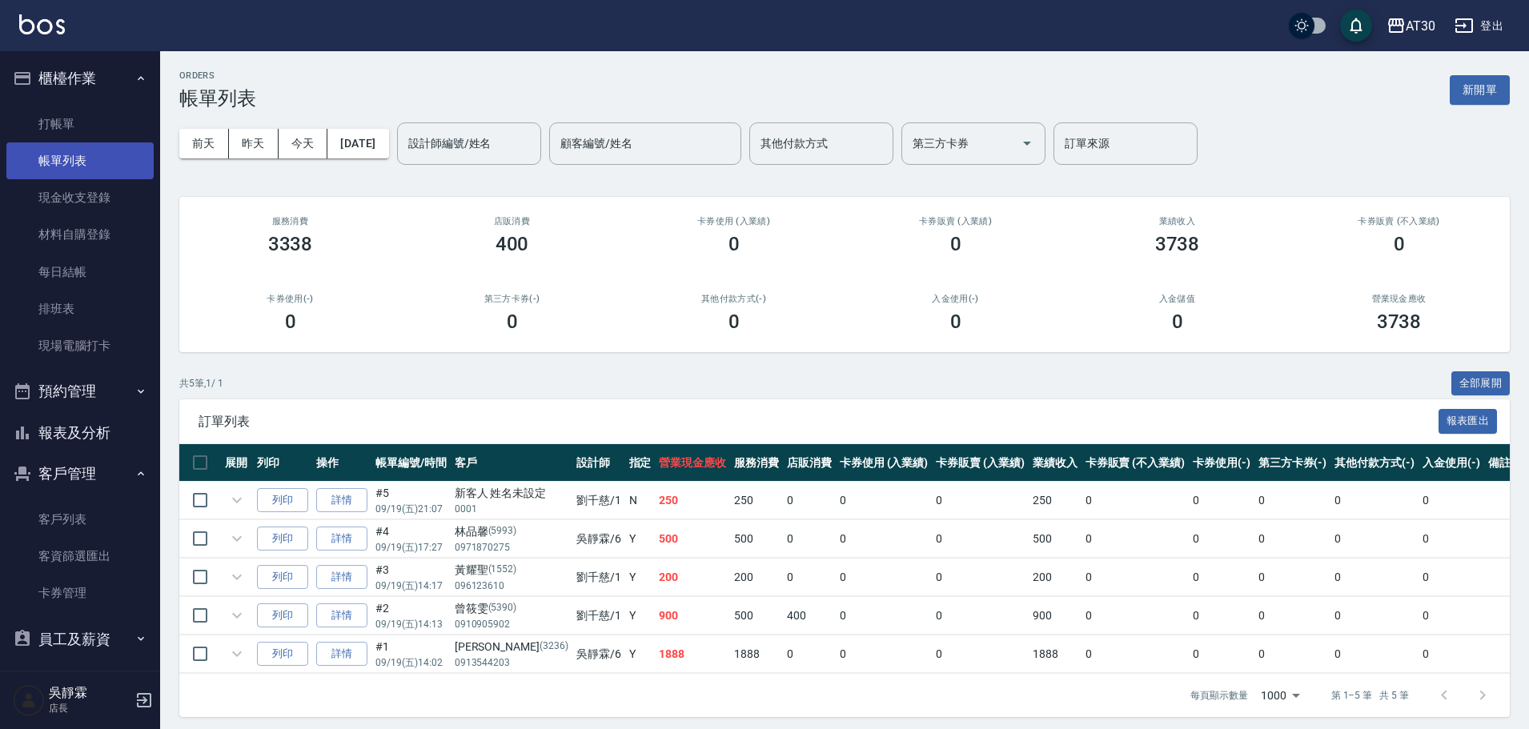
click at [64, 162] on link "帳單列表" at bounding box center [79, 161] width 147 height 37
click at [343, 500] on link "詳情" at bounding box center [341, 500] width 51 height 25
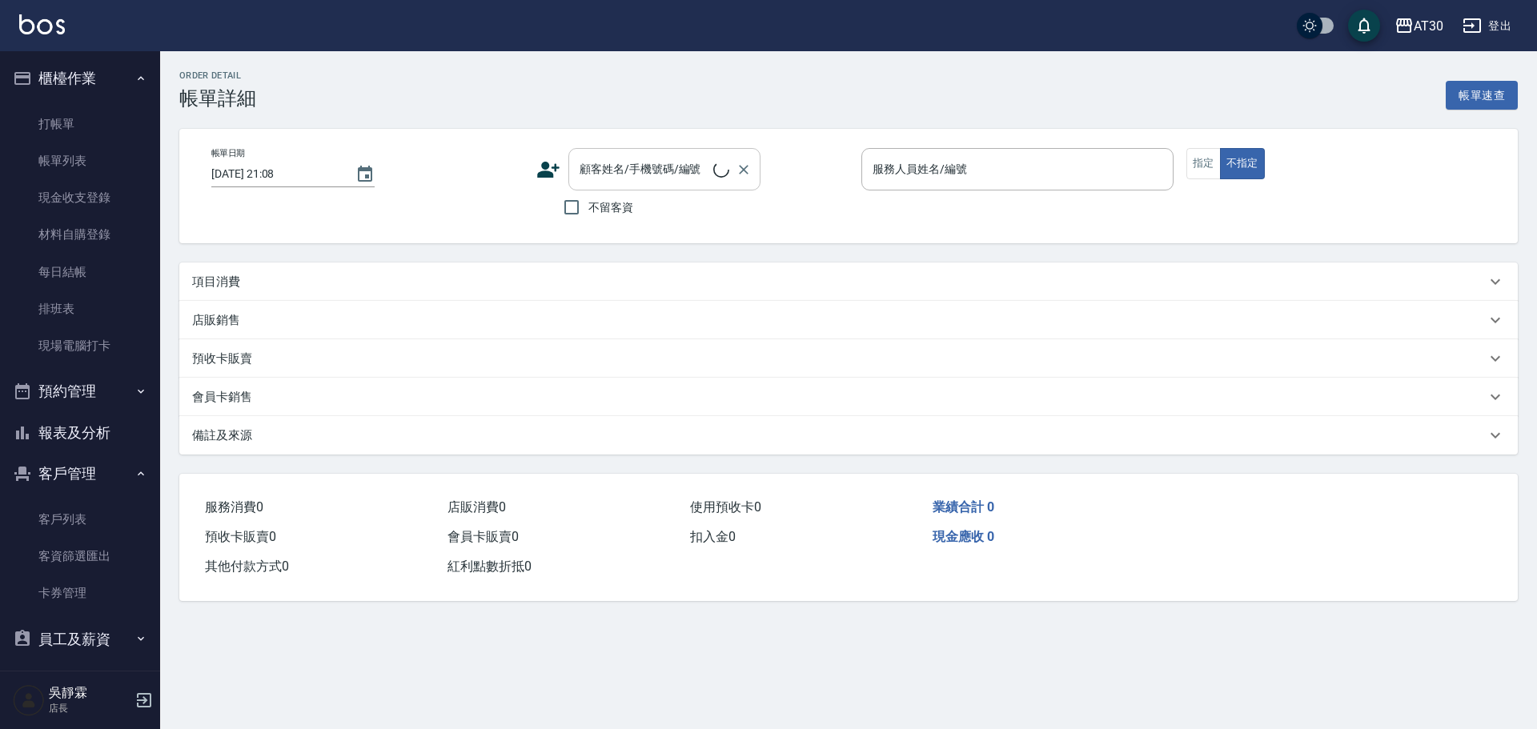
type input "2025/09/19 21:07"
type input "劉千慈-1"
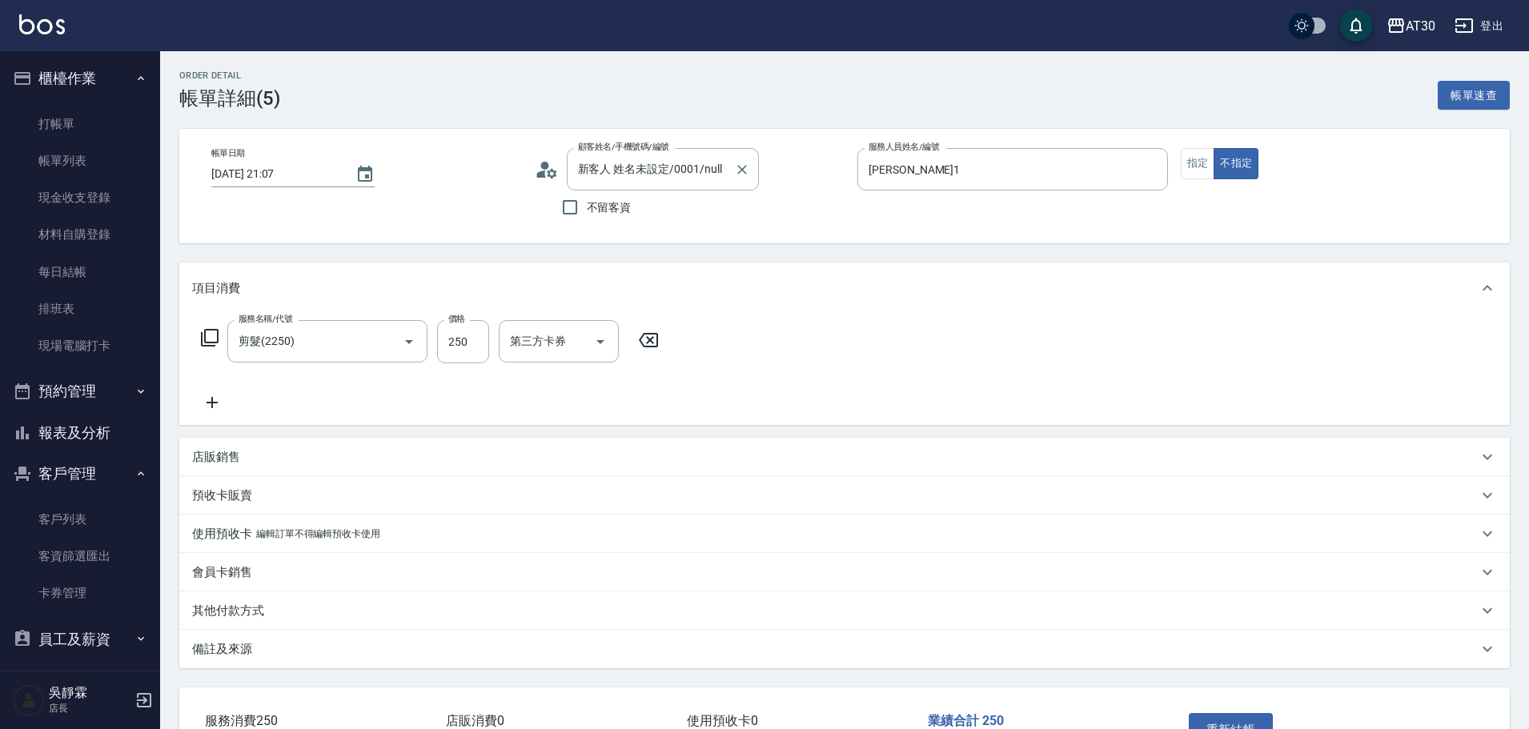
click at [659, 165] on div "顧客姓名/手機號碼/編號 新客人 姓名未設定/0001/null 顧客姓名/手機號碼/編號" at bounding box center [663, 169] width 192 height 42
click at [662, 167] on input "新客人 姓名未設定/0001/null" at bounding box center [651, 169] width 154 height 28
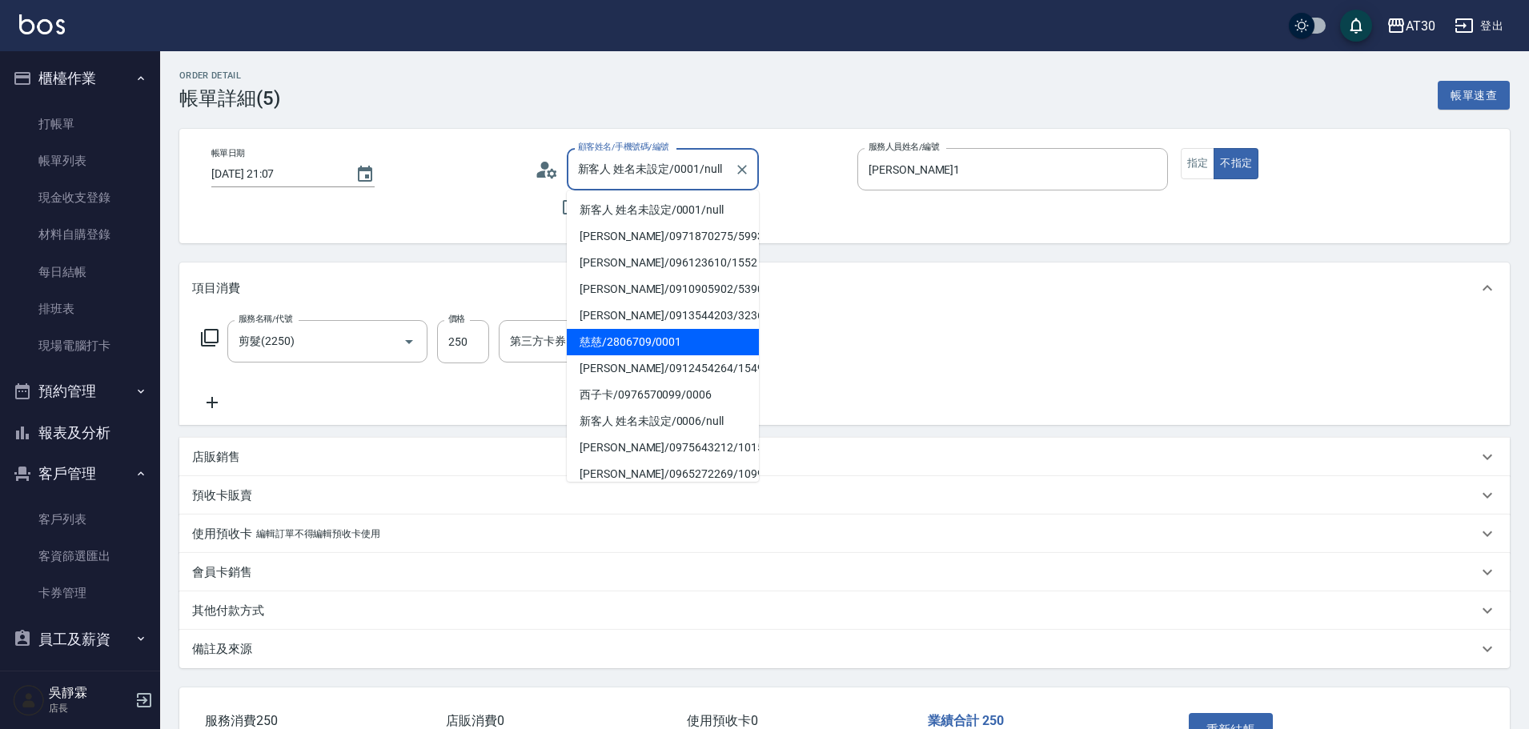
click at [669, 341] on li "慈慈/2806709/0001" at bounding box center [663, 342] width 192 height 26
type input "慈慈/2806709/0001"
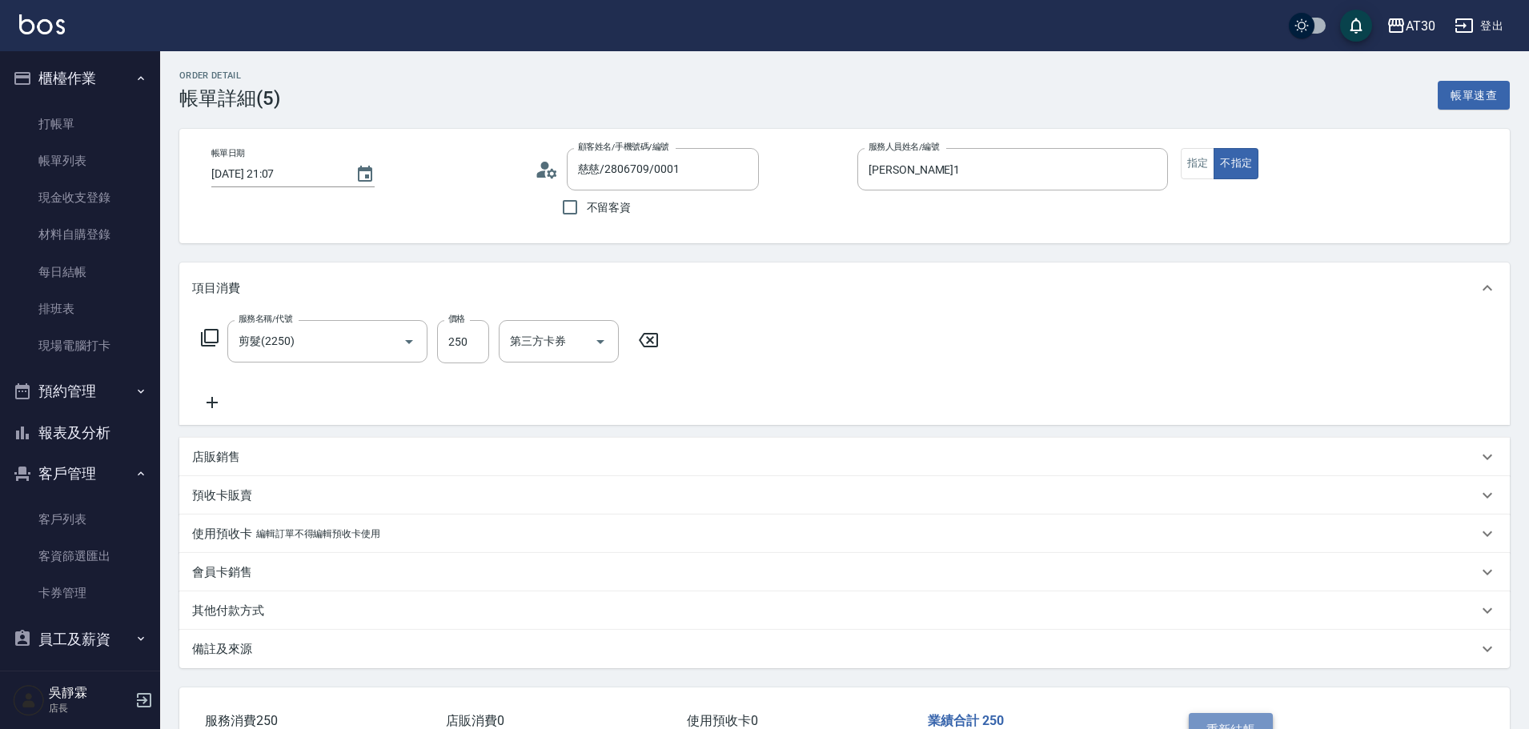
click at [1266, 717] on button "重新結帳" at bounding box center [1231, 730] width 85 height 34
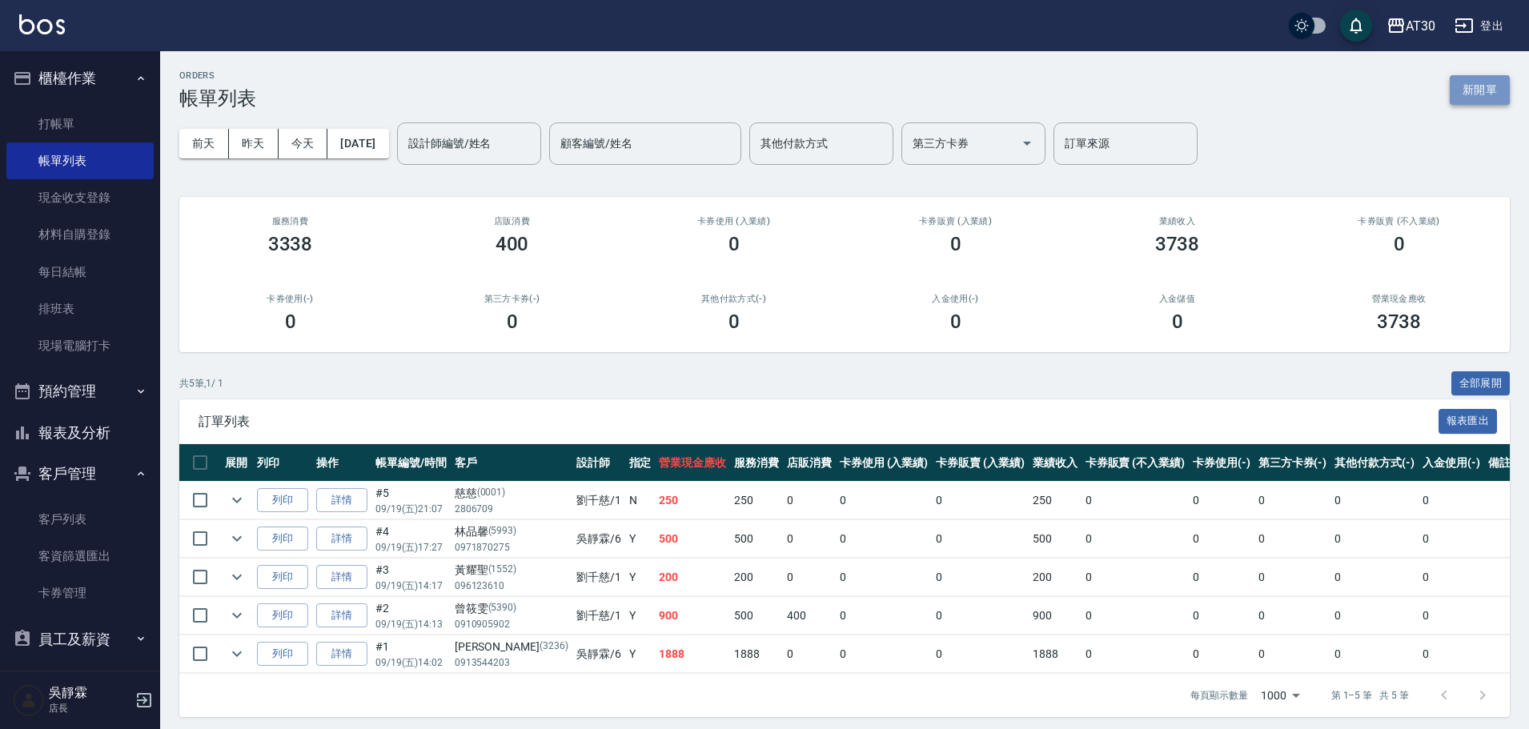
click at [1498, 93] on button "新開單" at bounding box center [1480, 90] width 60 height 30
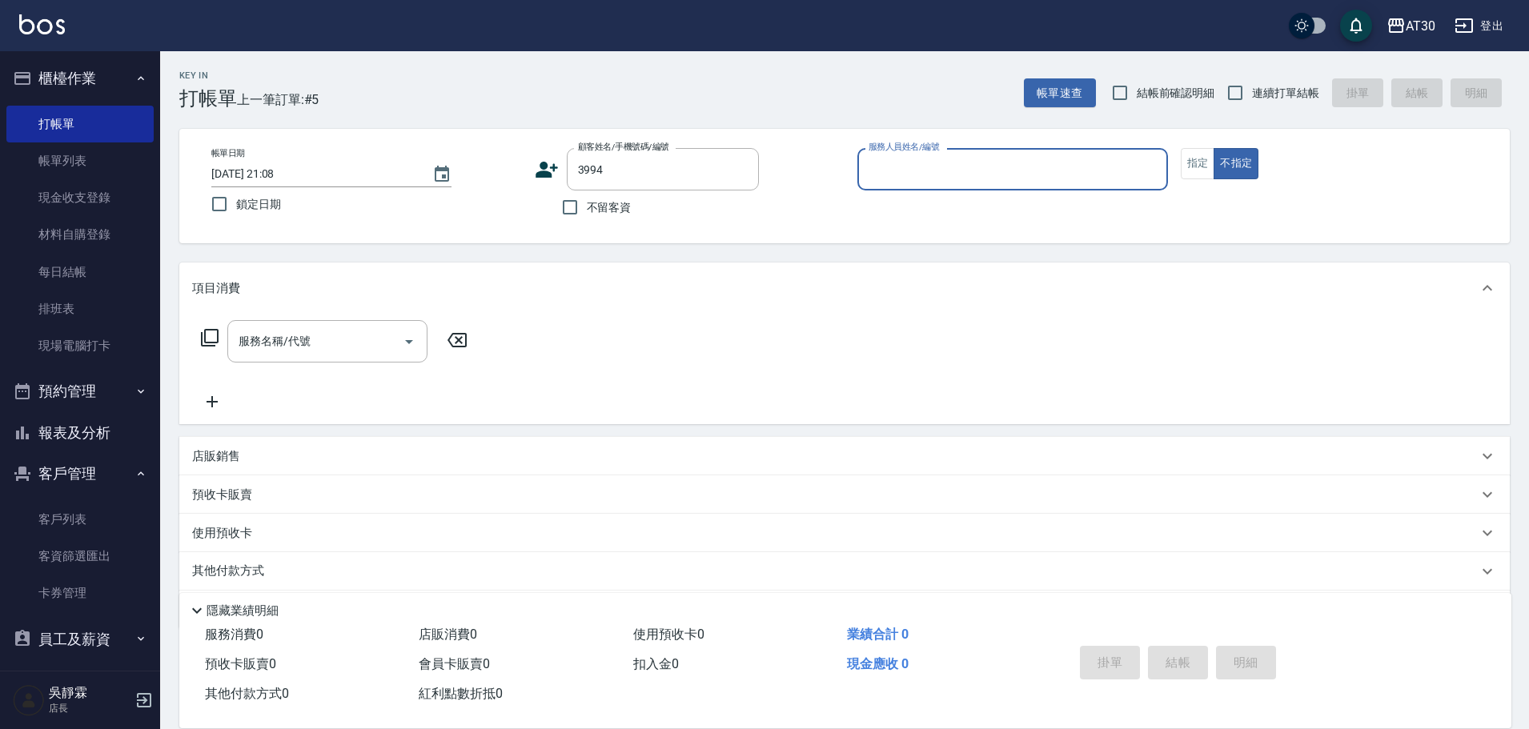
type input "黃筱琳/0912245208/3994"
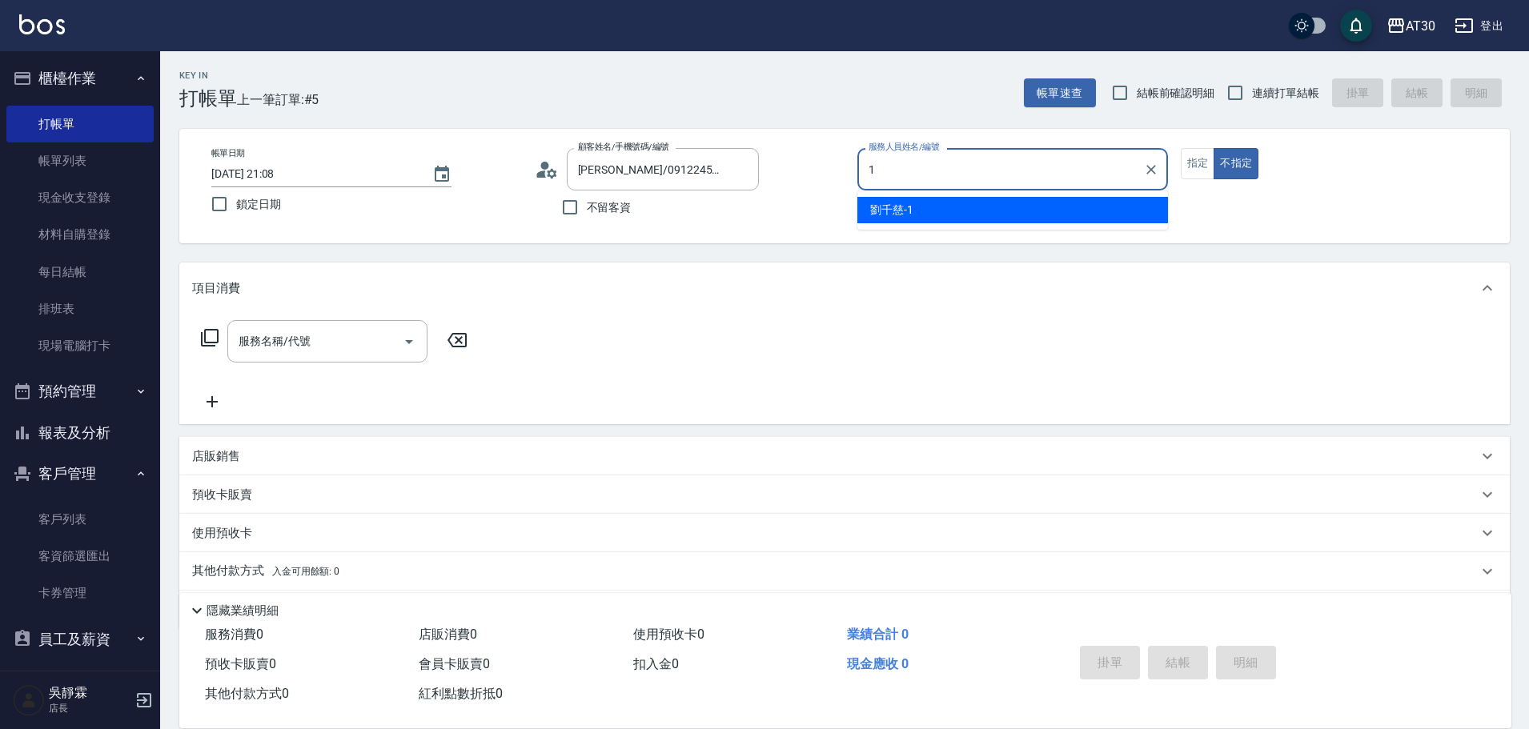
type input "劉千慈-1"
type button "false"
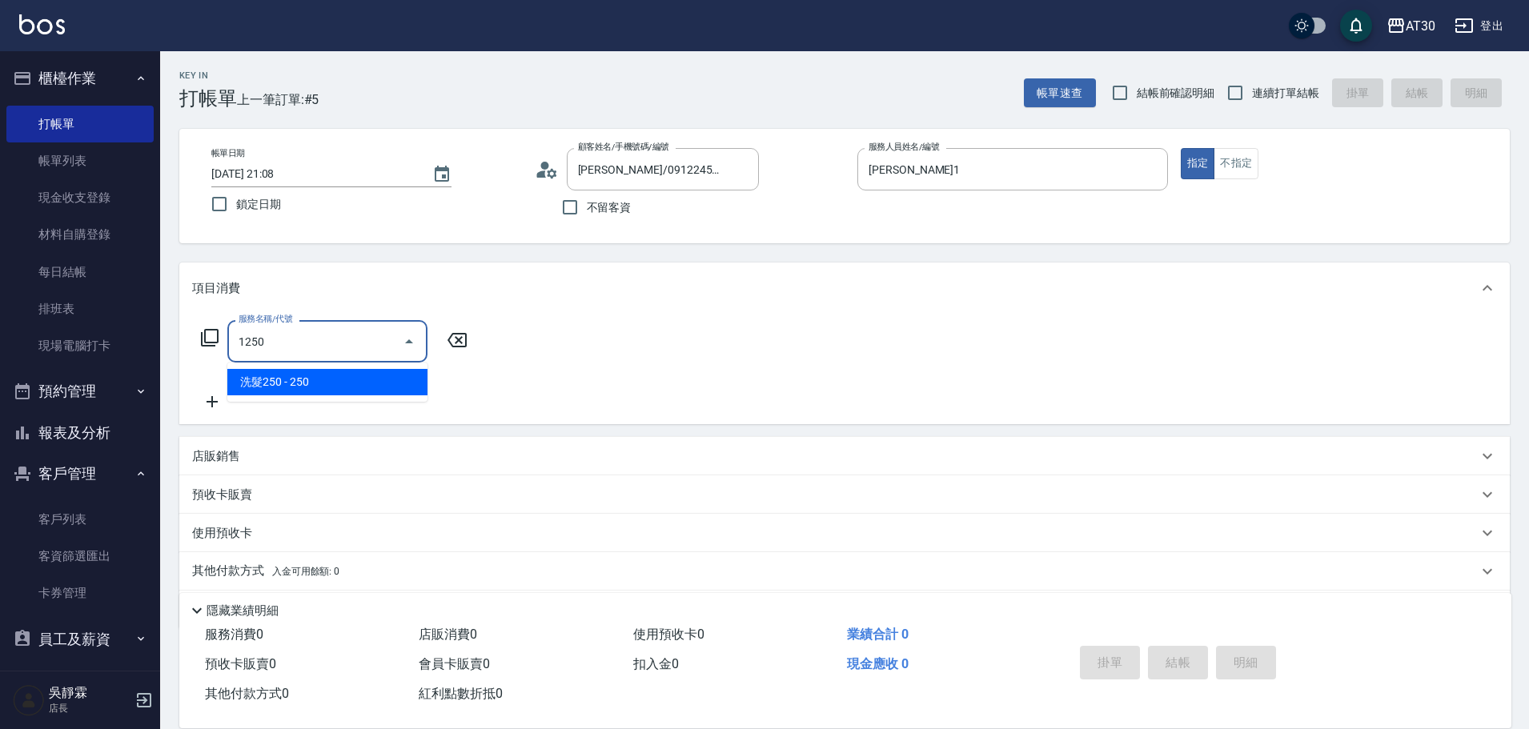
type input "洗髮250(1250)"
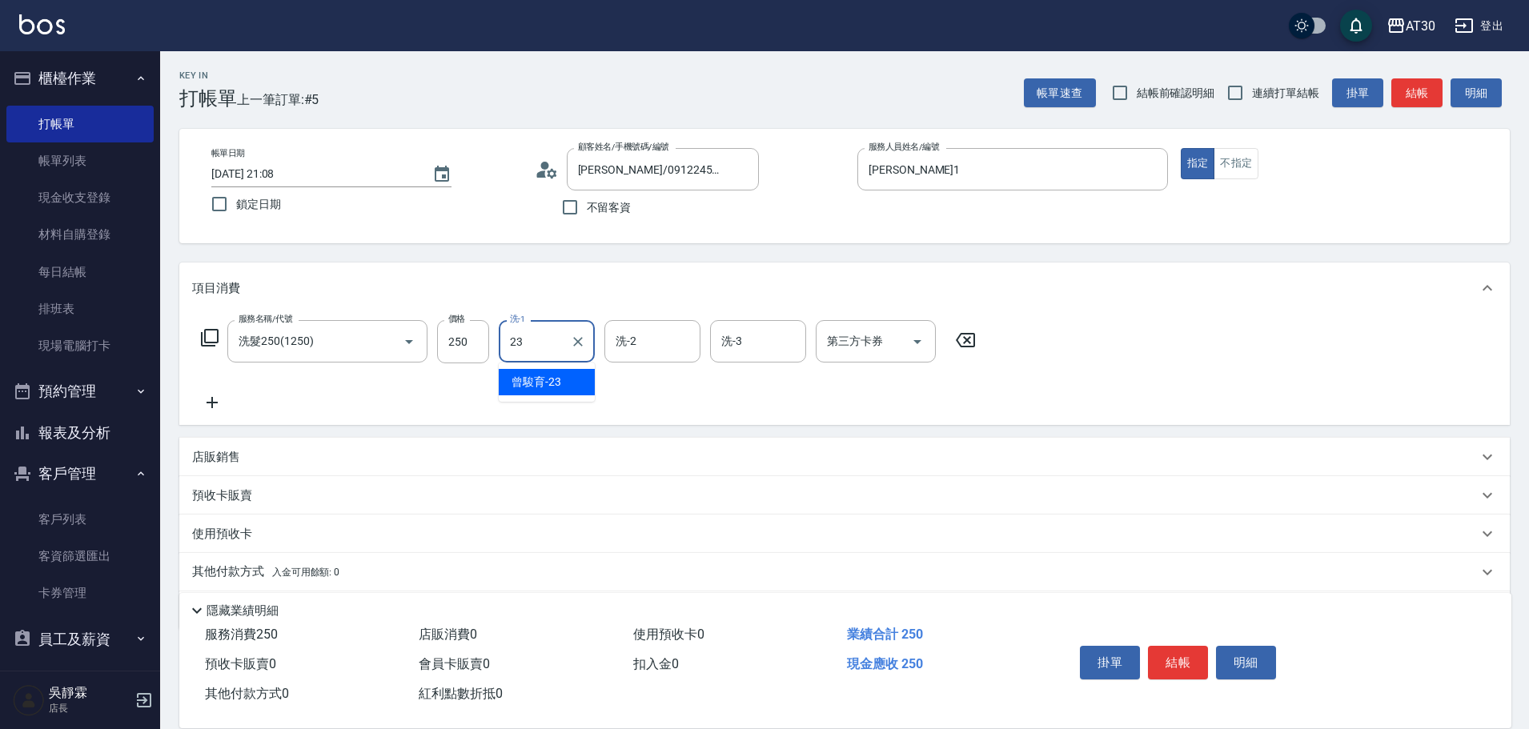
type input "曾駿育-23"
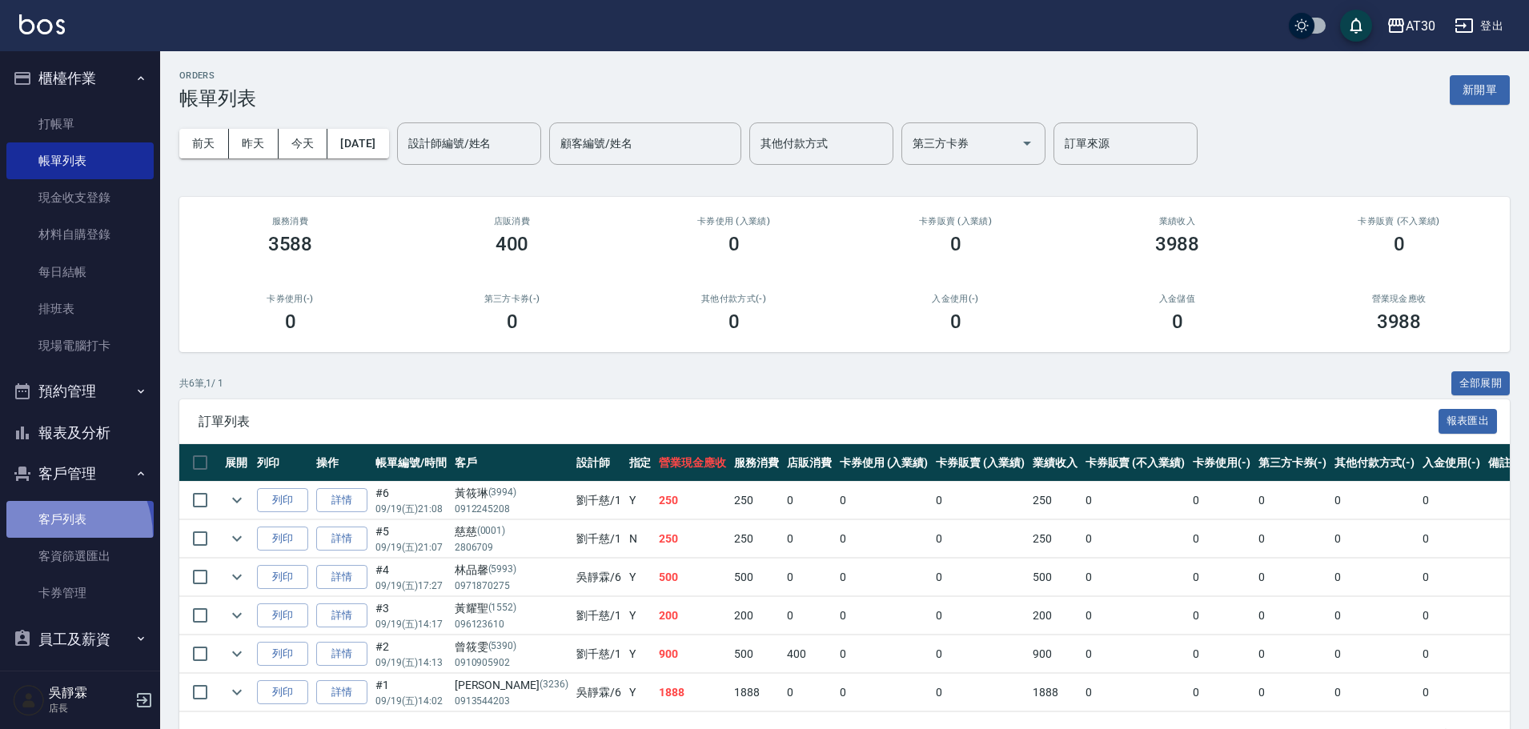
click at [46, 536] on link "客戶列表" at bounding box center [79, 519] width 147 height 37
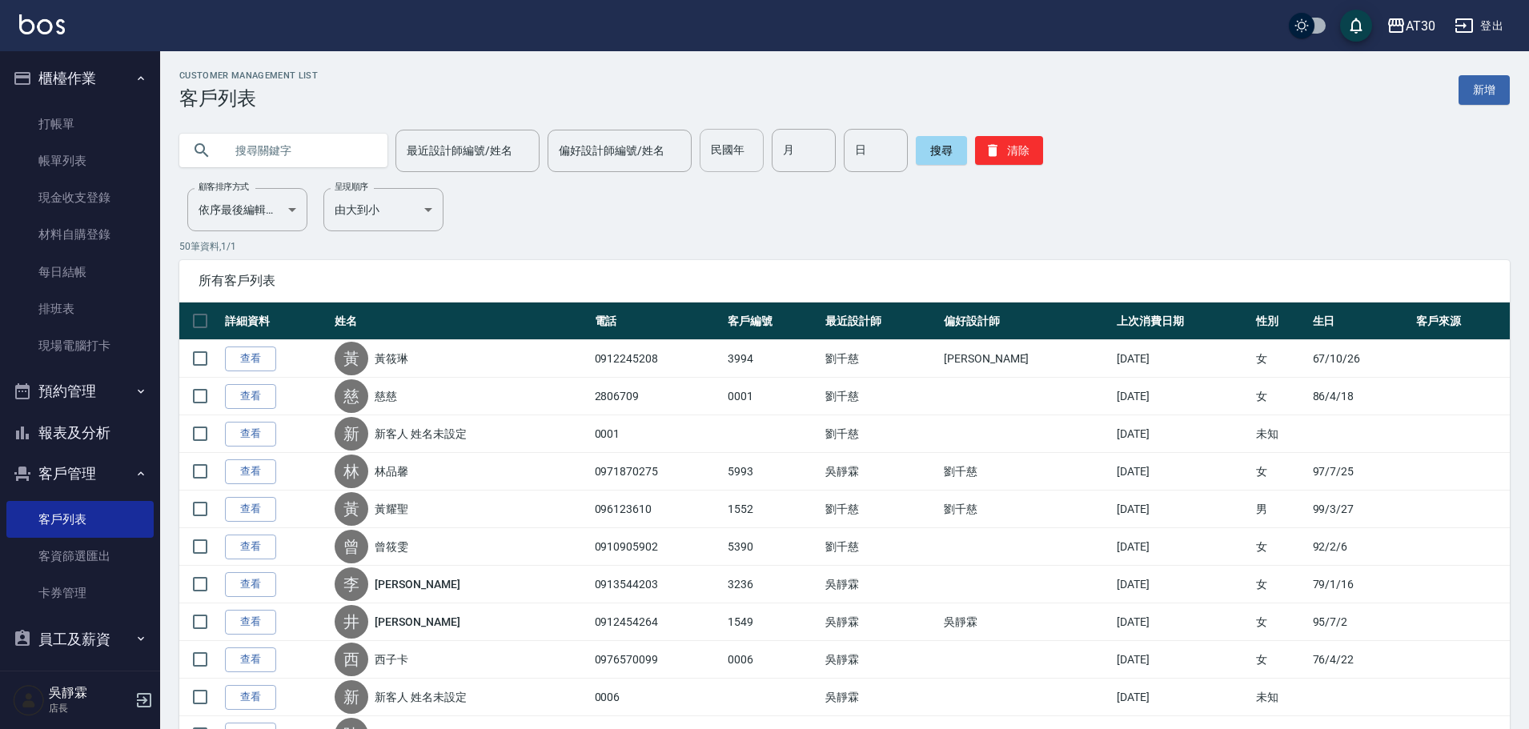
click at [738, 147] on input "民國年" at bounding box center [732, 150] width 64 height 43
type input "66"
type input "02"
type input "12"
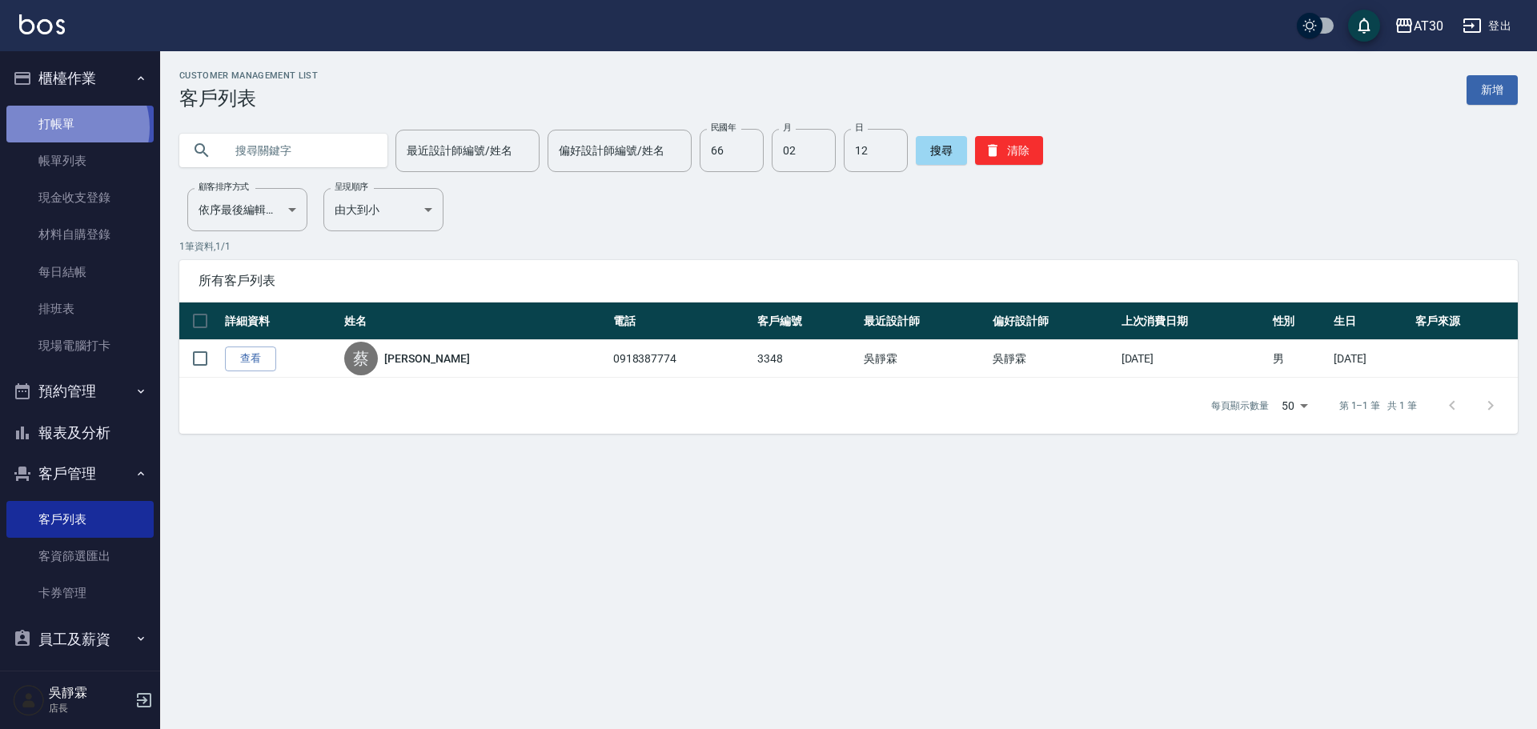
click at [70, 127] on link "打帳單" at bounding box center [79, 124] width 147 height 37
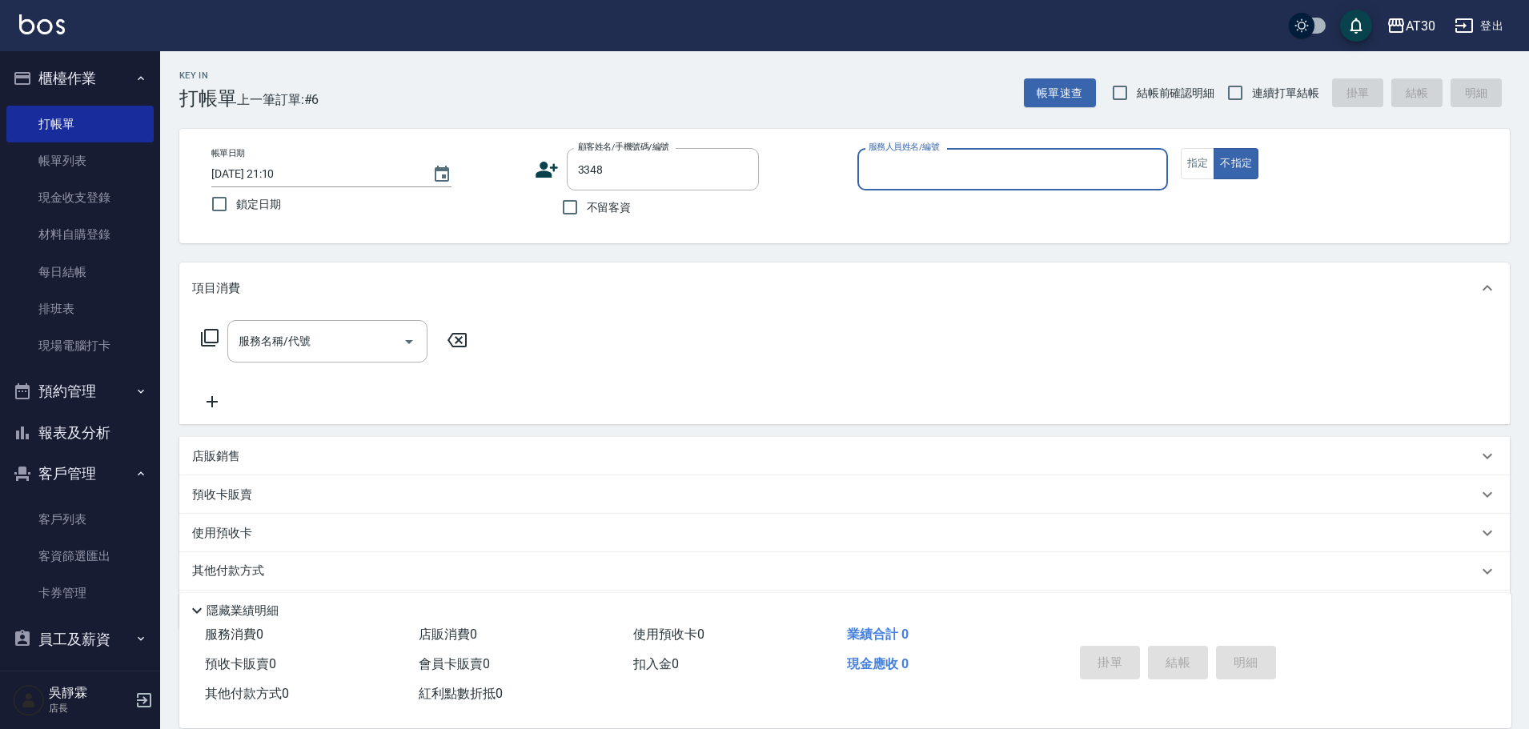
type input "蔡東杰/0918387774/3348"
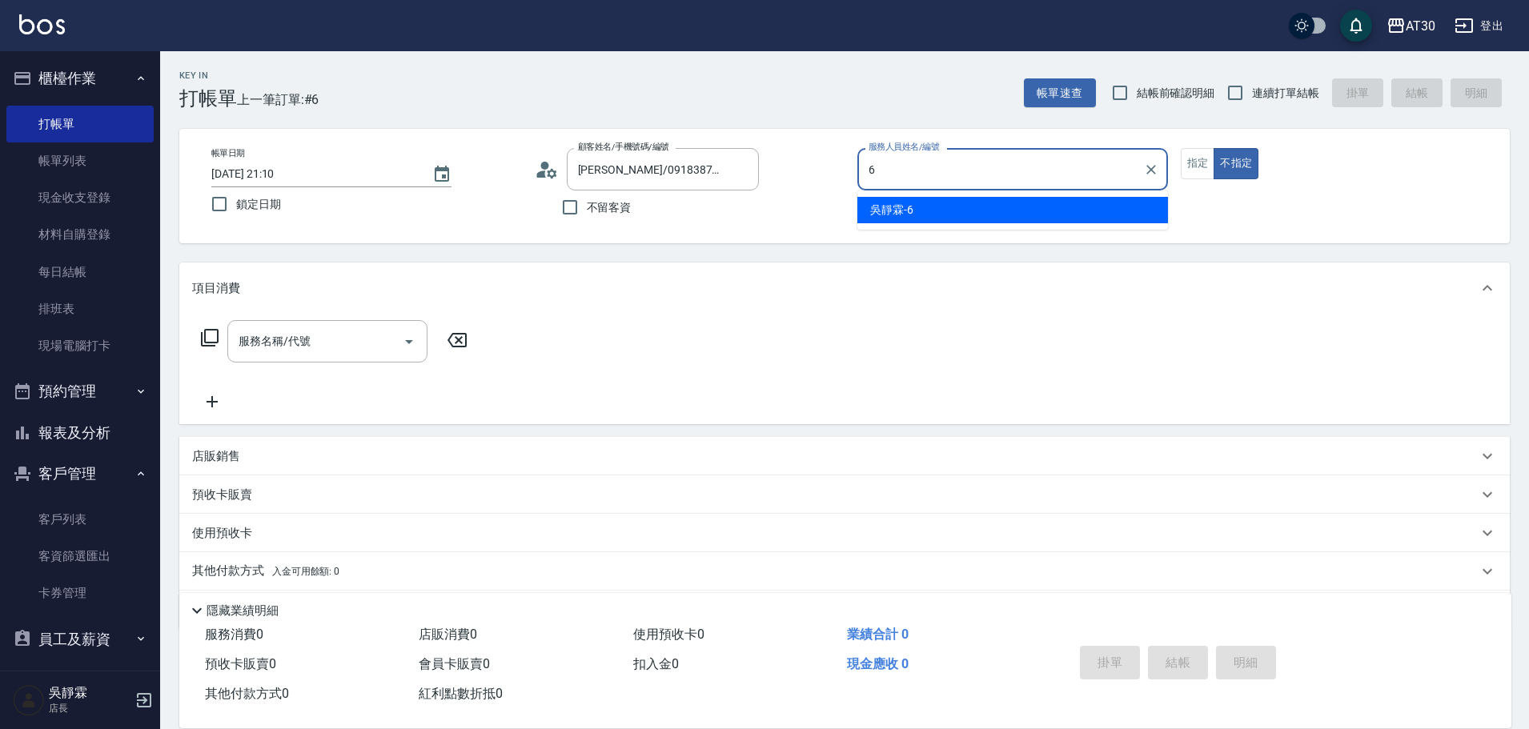
type input "吳靜霖-6"
type button "false"
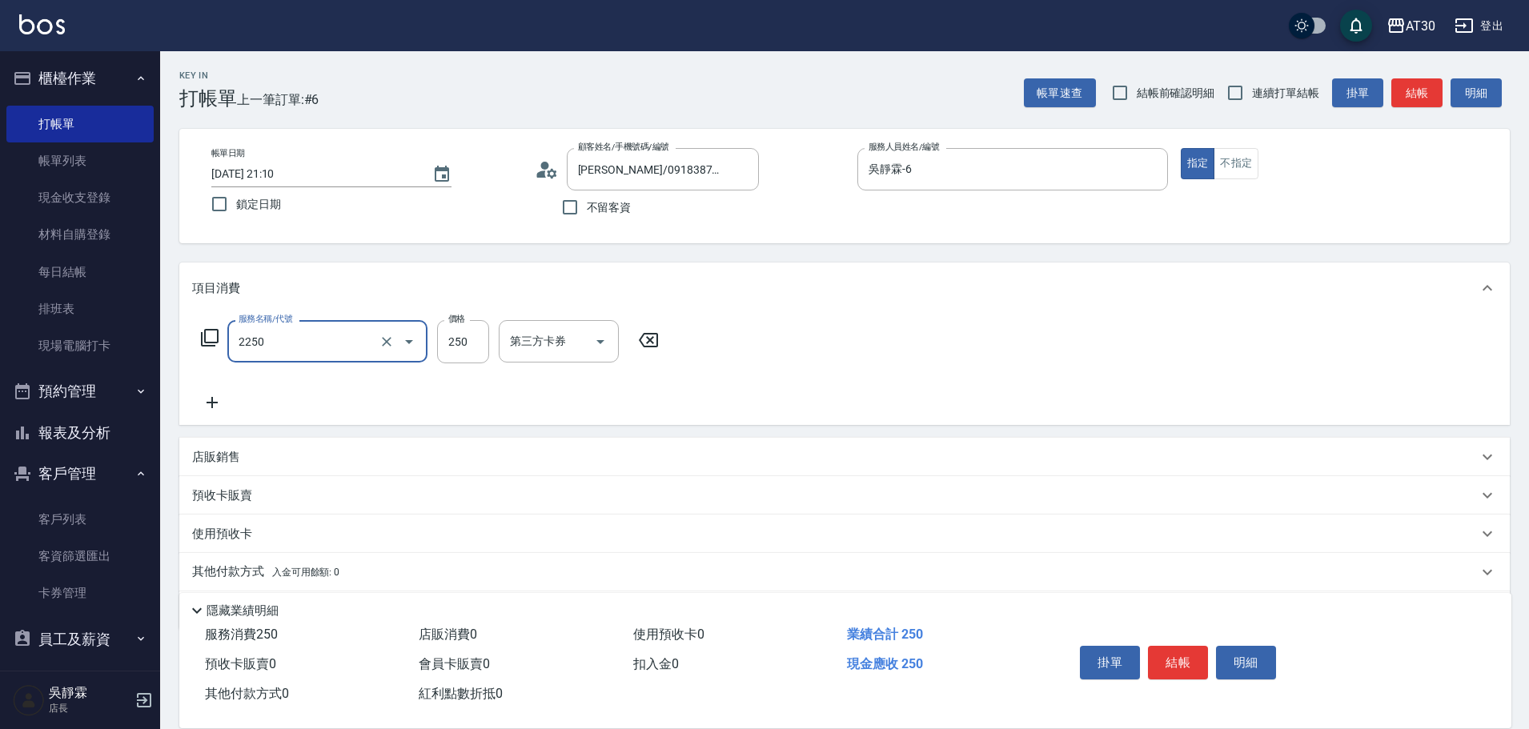
type input "剪髮(2250)"
type input "300"
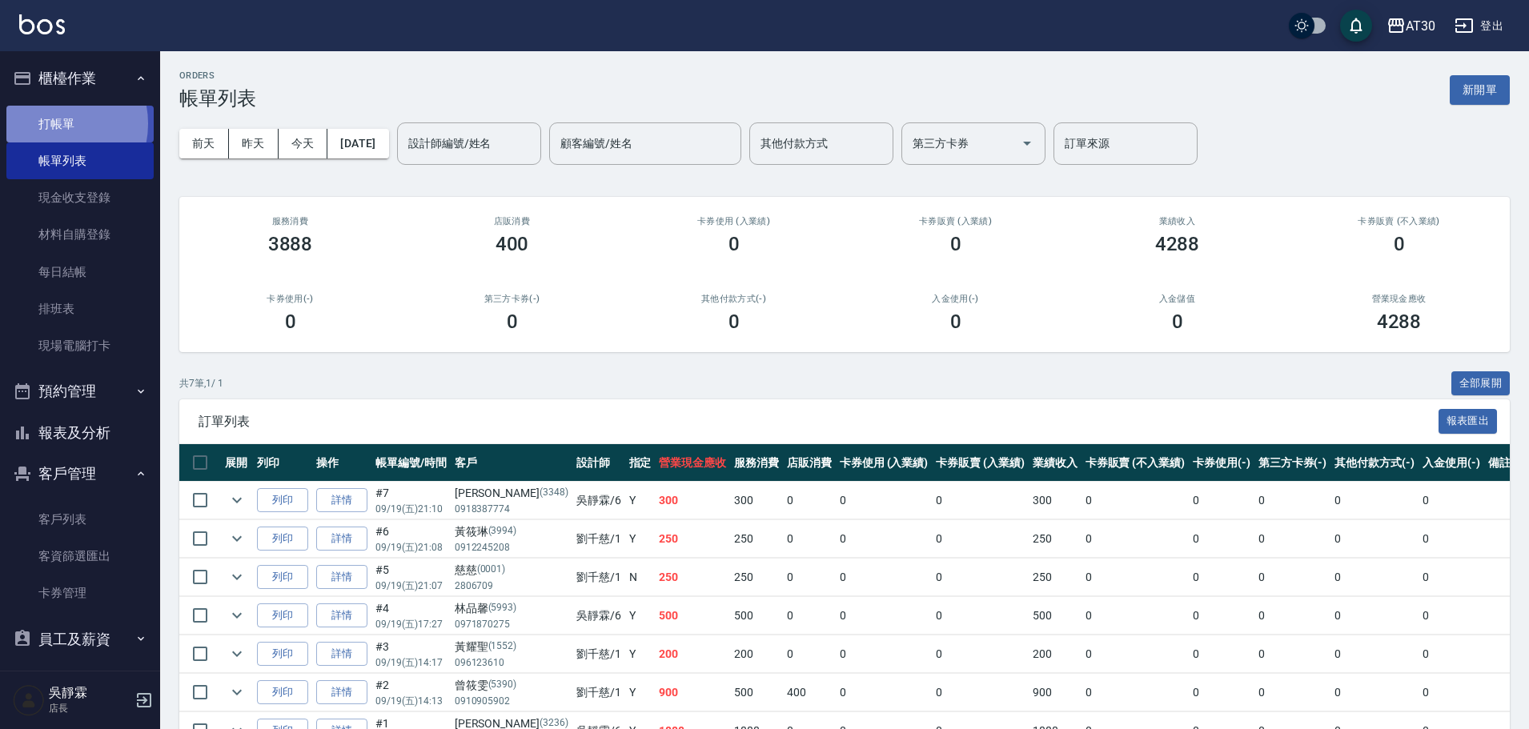
click at [54, 123] on link "打帳單" at bounding box center [79, 124] width 147 height 37
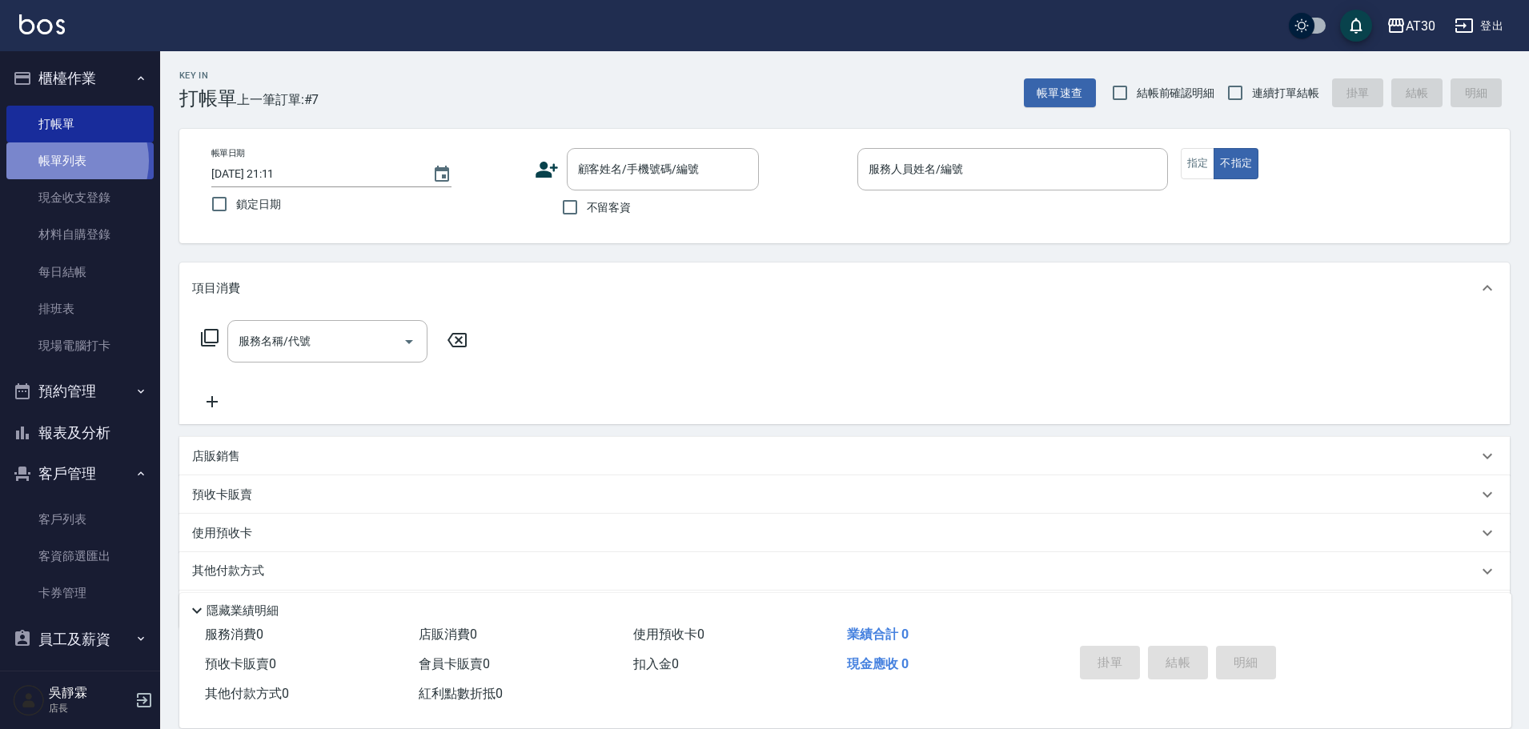
click at [66, 161] on link "帳單列表" at bounding box center [79, 161] width 147 height 37
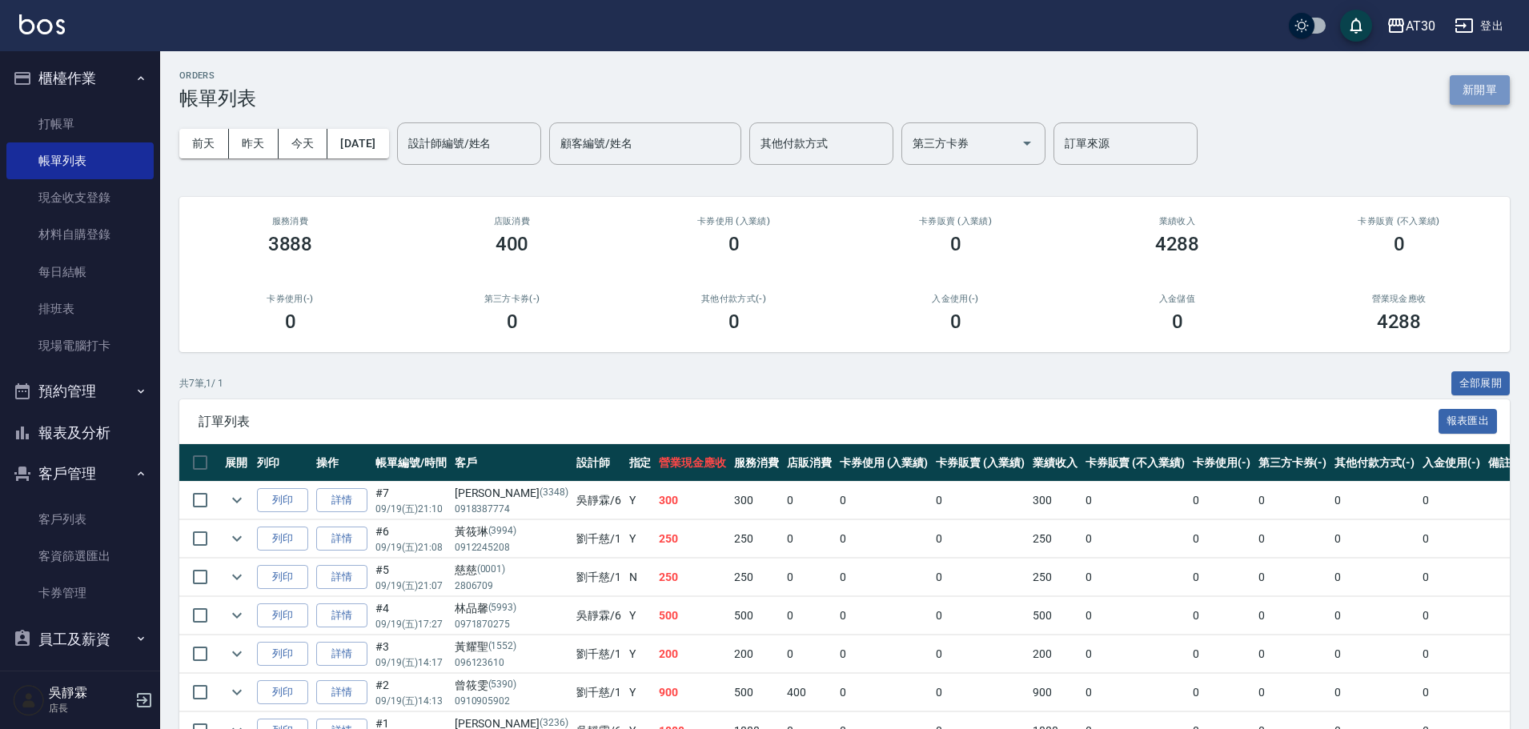
click at [1485, 82] on button "新開單" at bounding box center [1480, 90] width 60 height 30
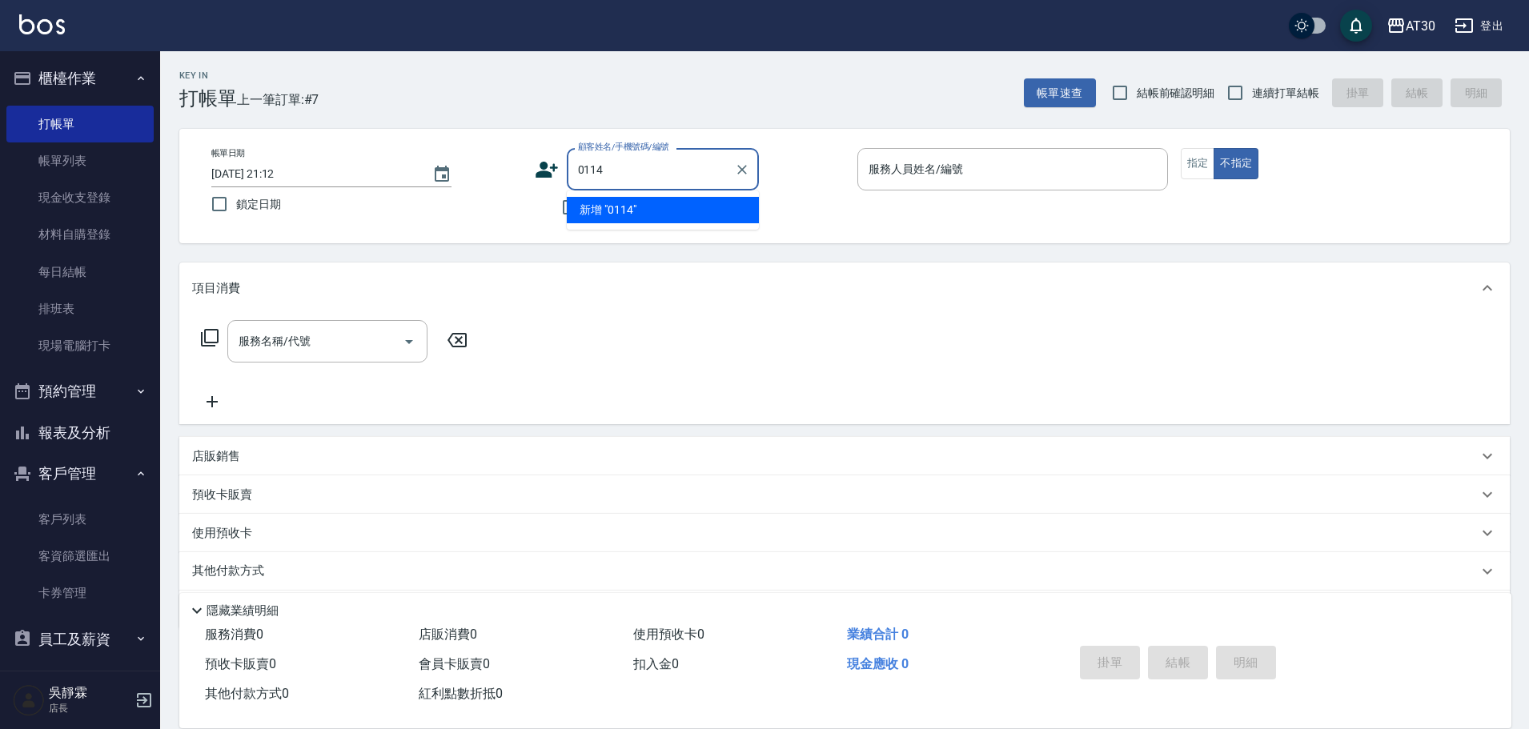
type input "0114"
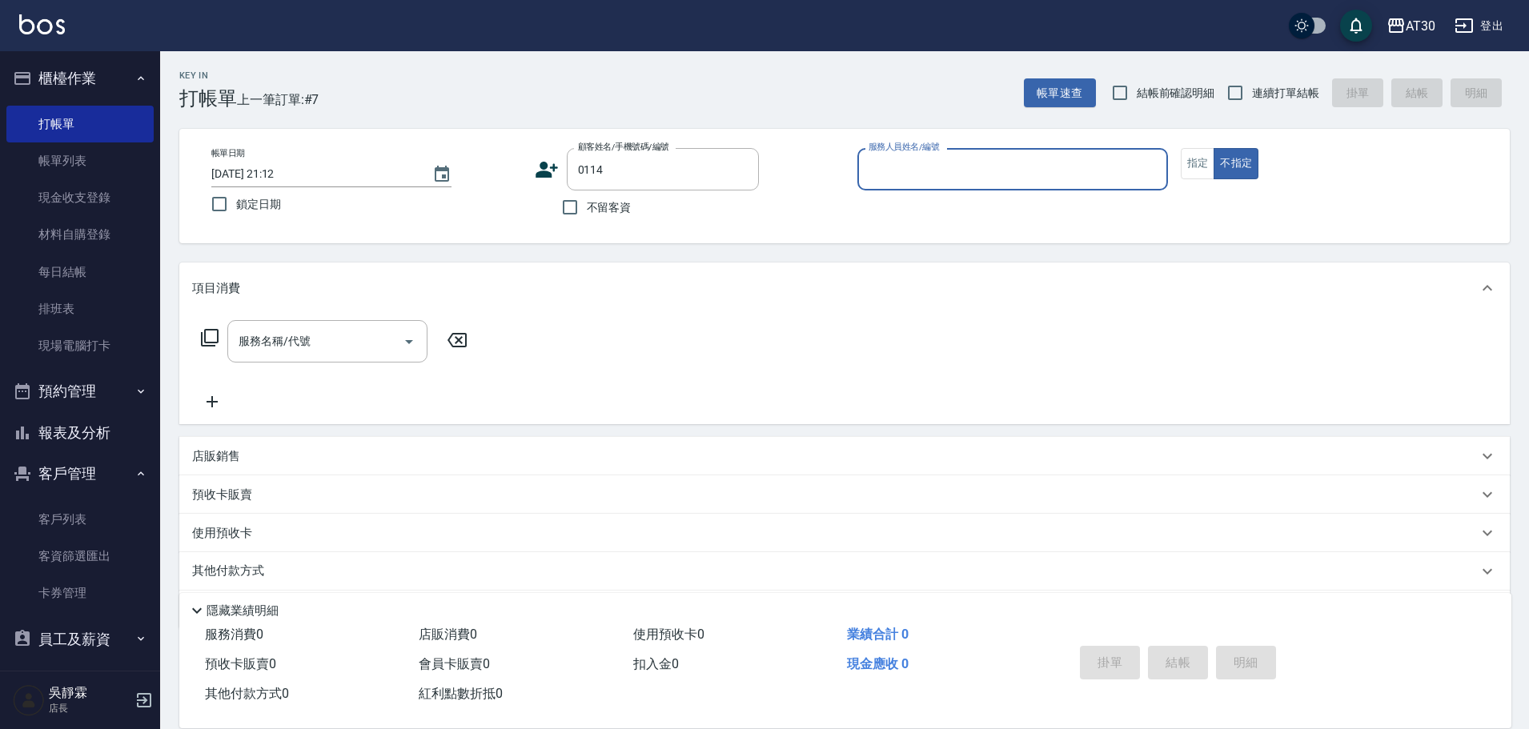
type input "1"
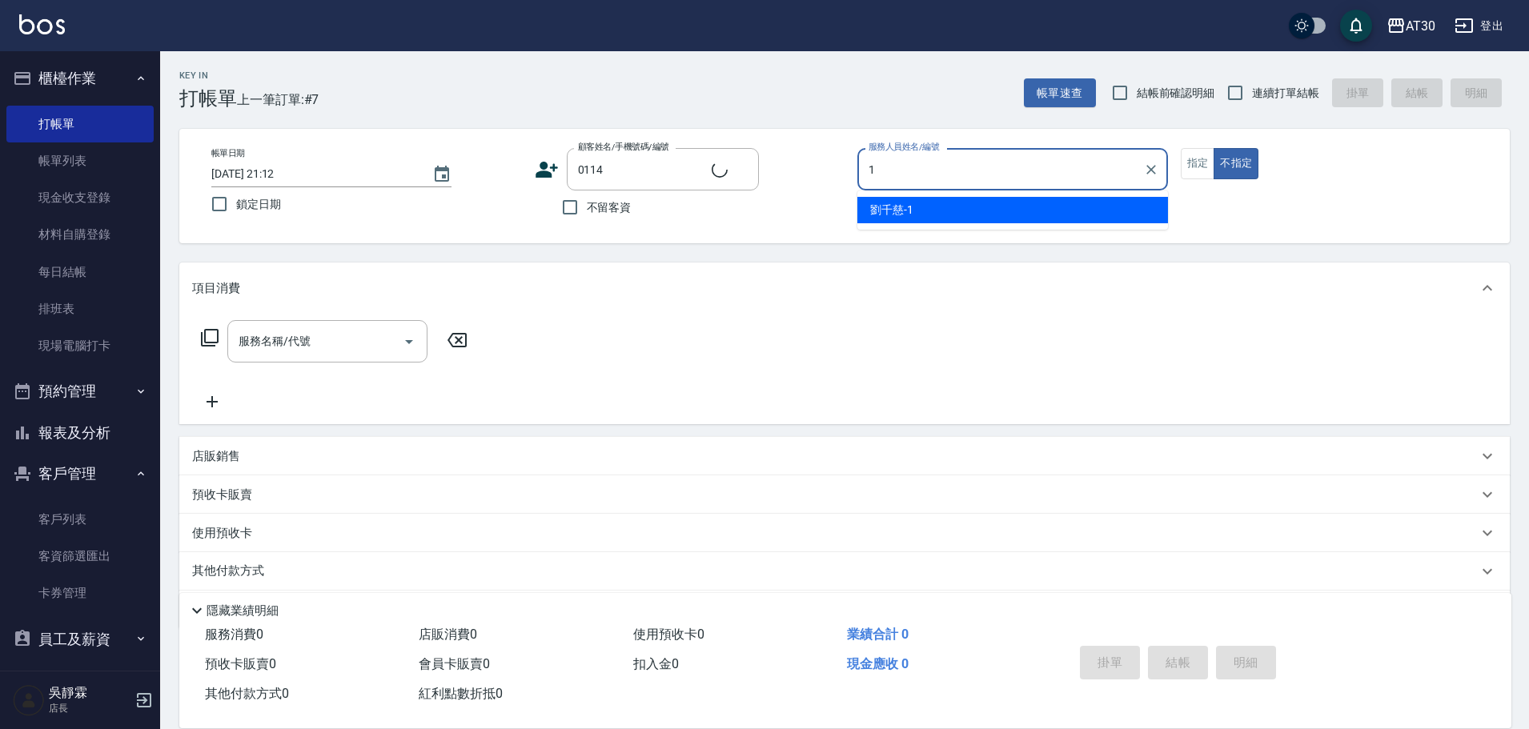
type input "周琪新/0975702042/0114"
type input "劉千慈-1"
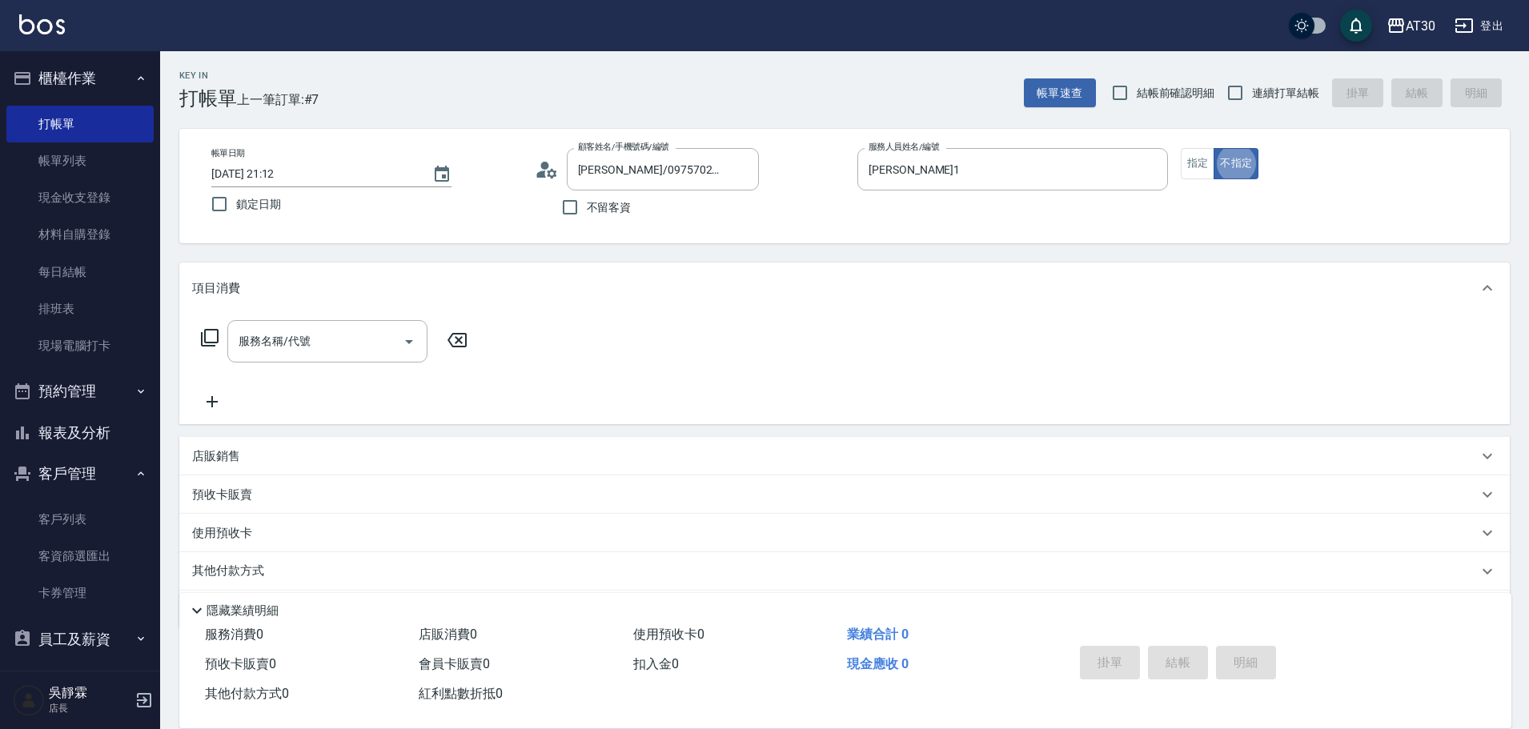
type button "false"
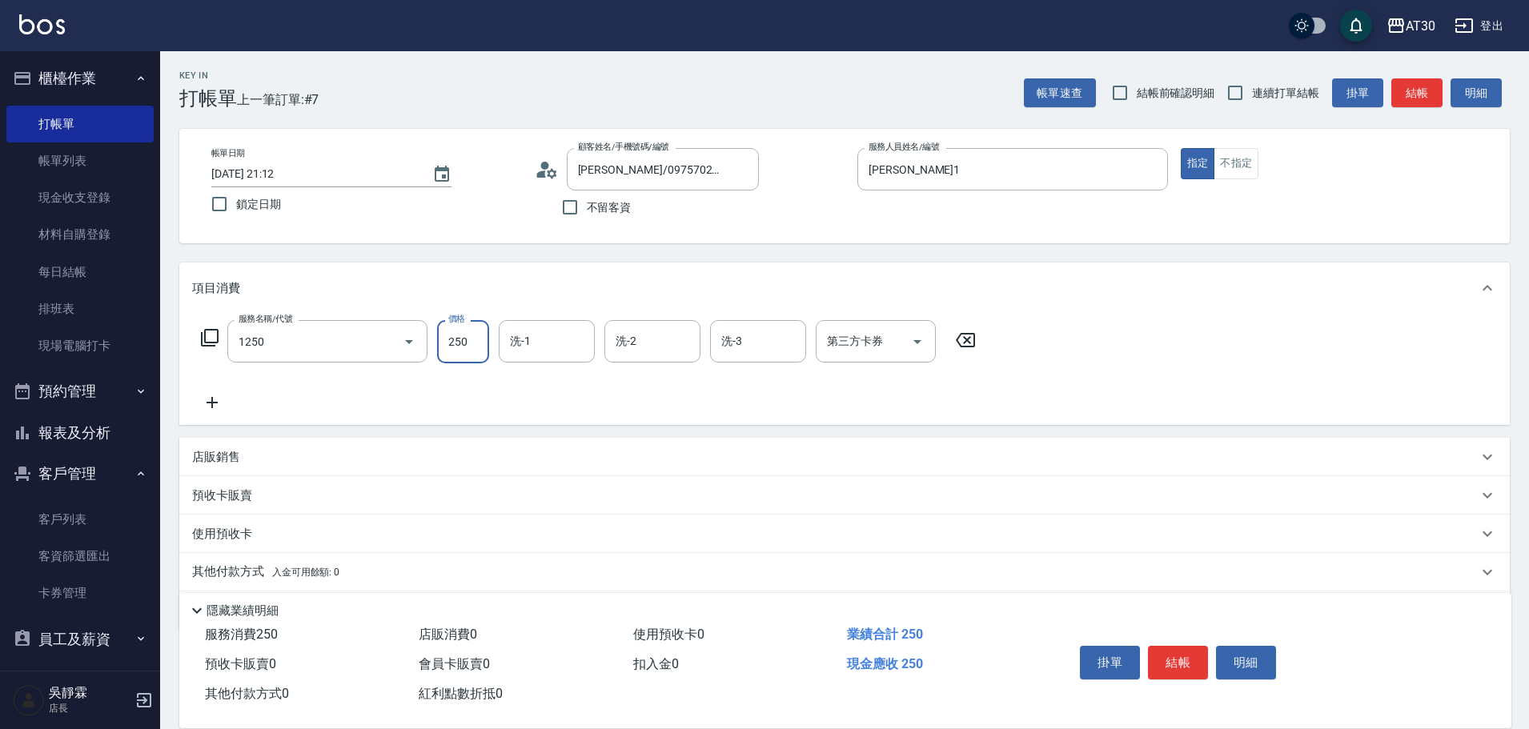
type input "洗髮250(1250)"
type input "曾駿育-23"
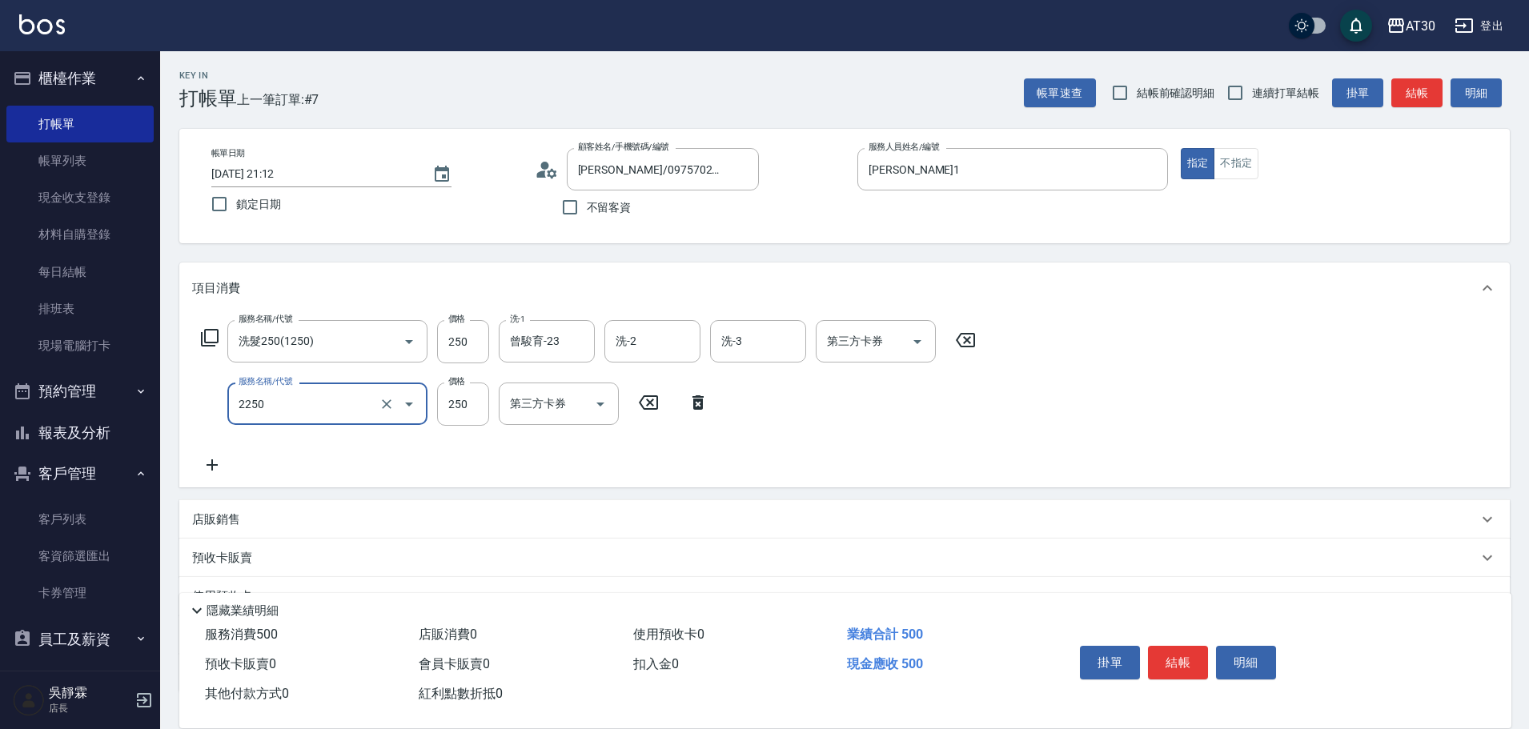
type input "剪髮(2250)"
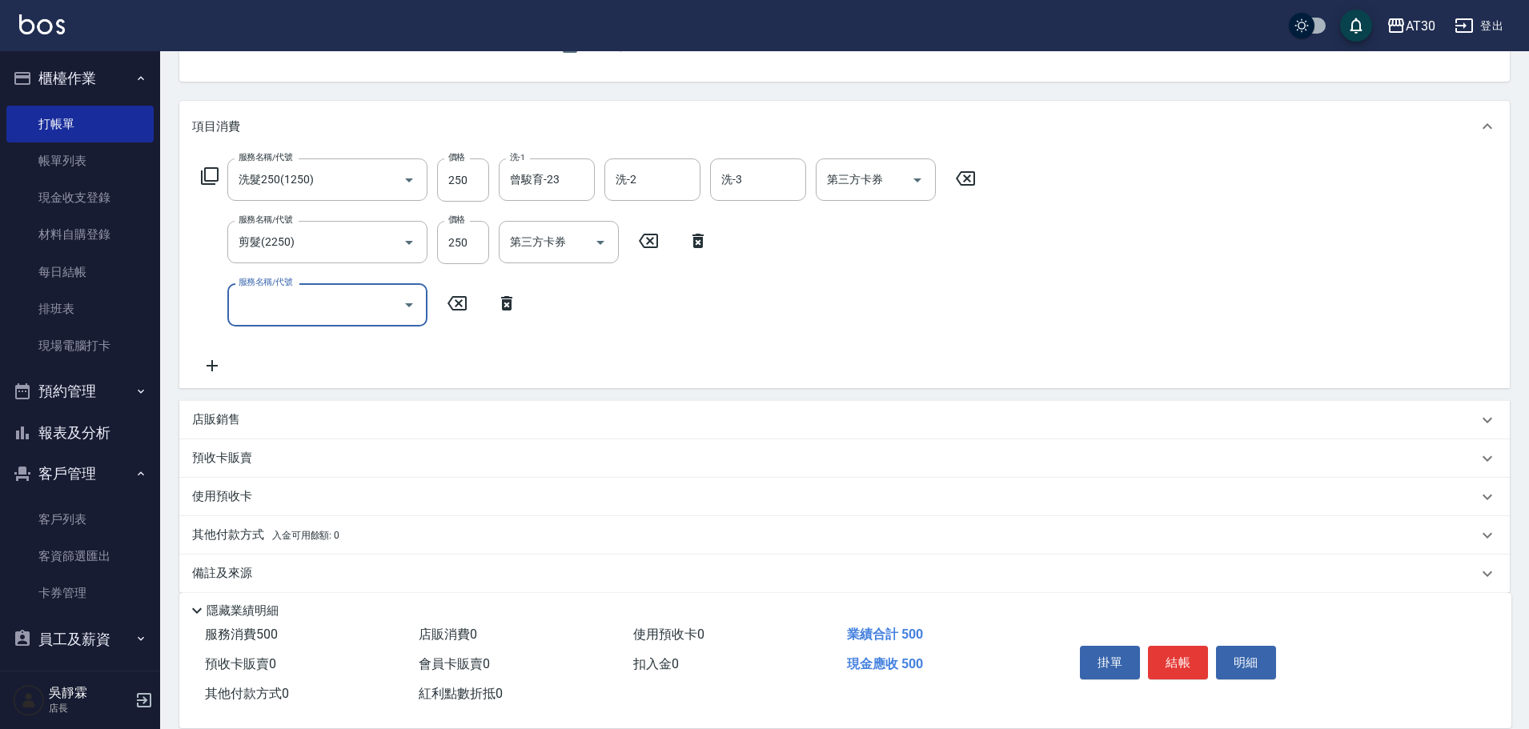
scroll to position [179, 0]
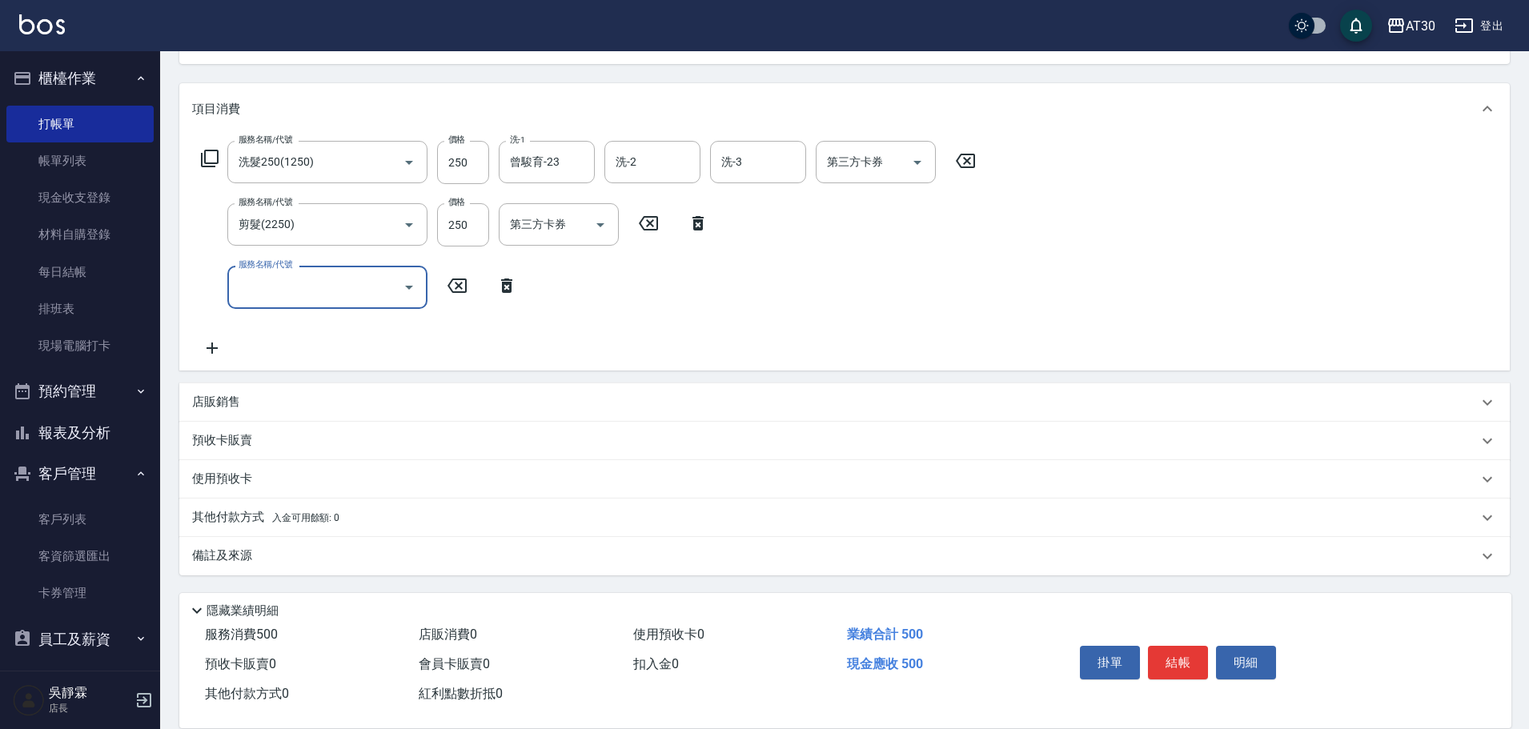
click at [235, 402] on p "店販銷售" at bounding box center [216, 402] width 48 height 17
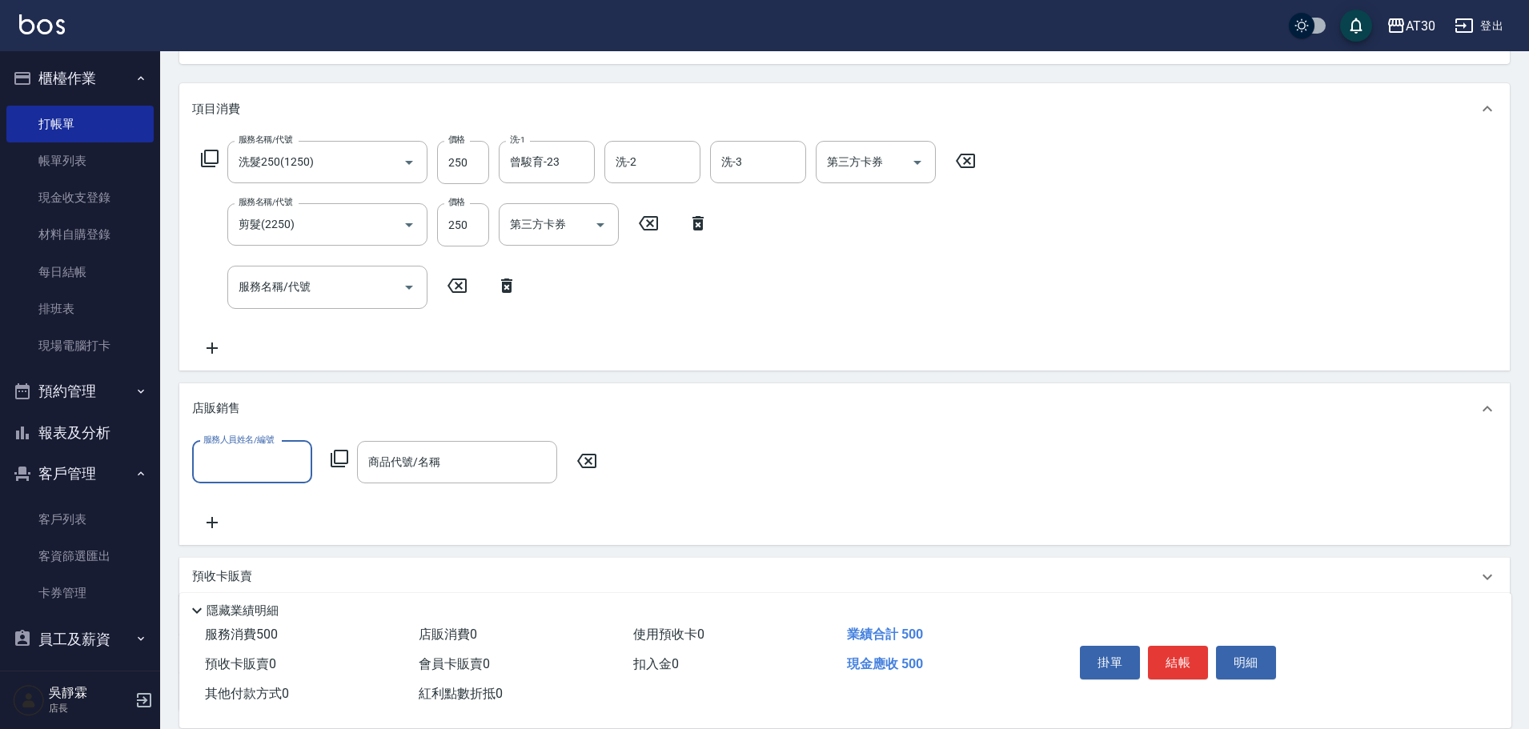
scroll to position [0, 0]
drag, startPoint x: 1216, startPoint y: 473, endPoint x: 1220, endPoint y: 584, distance: 111.4
click at [1224, 584] on div "項目消費 服務名稱/代號 洗髮250(1250) 服務名稱/代號 價格 250 價格 洗-1 曾駿育-23 洗-1 洗-2 洗-2 洗-3 洗-3 第三方卡券…" at bounding box center [844, 397] width 1331 height 629
drag, startPoint x: 1421, startPoint y: 353, endPoint x: 1536, endPoint y: 333, distance: 117.0
click at [1429, 396] on div "項目消費 服務名稱/代號 洗髮250(1250) 服務名稱/代號 價格 250 價格 洗-1 曾駿育-23 洗-1 洗-2 洗-2 洗-3 洗-3 第三方卡券…" at bounding box center [844, 397] width 1331 height 629
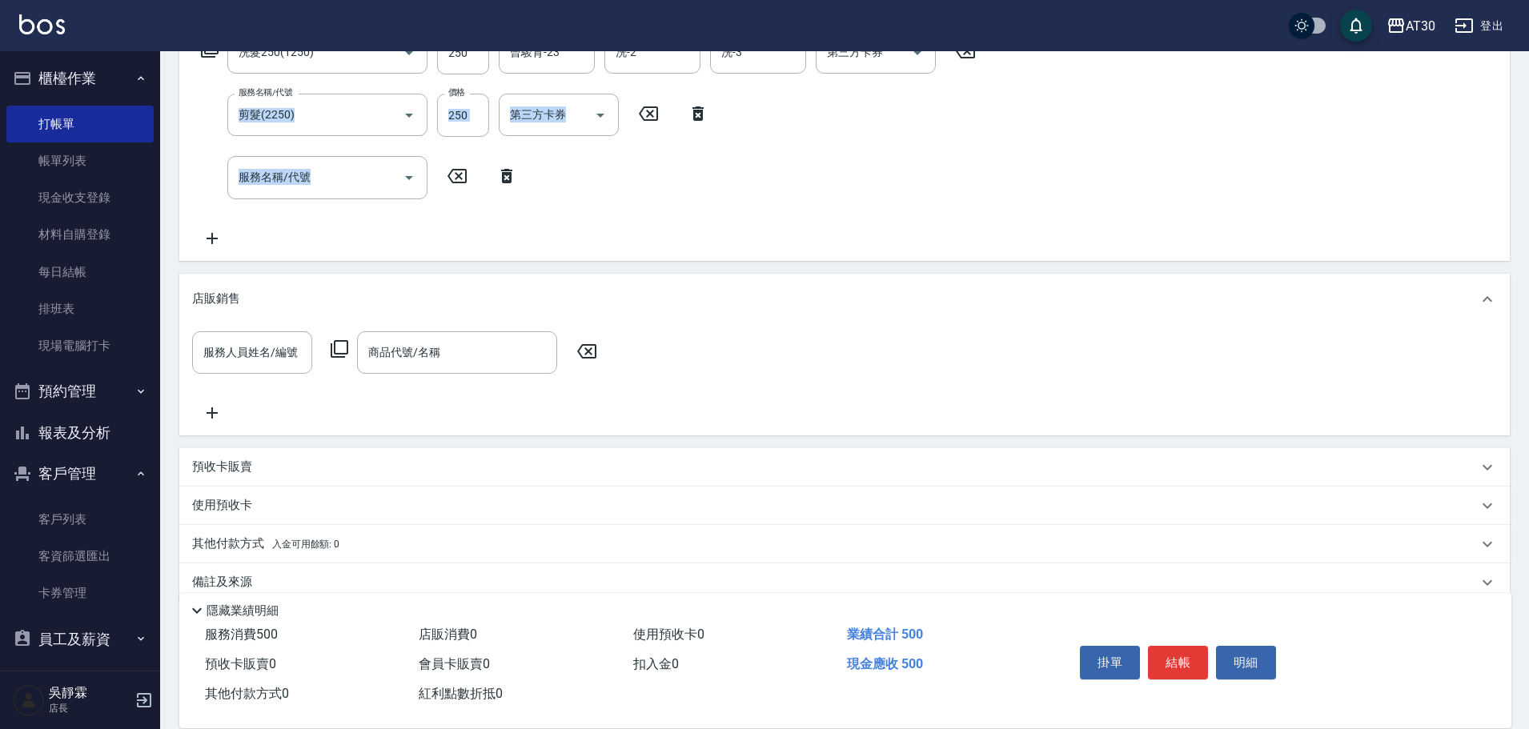
scroll to position [315, 0]
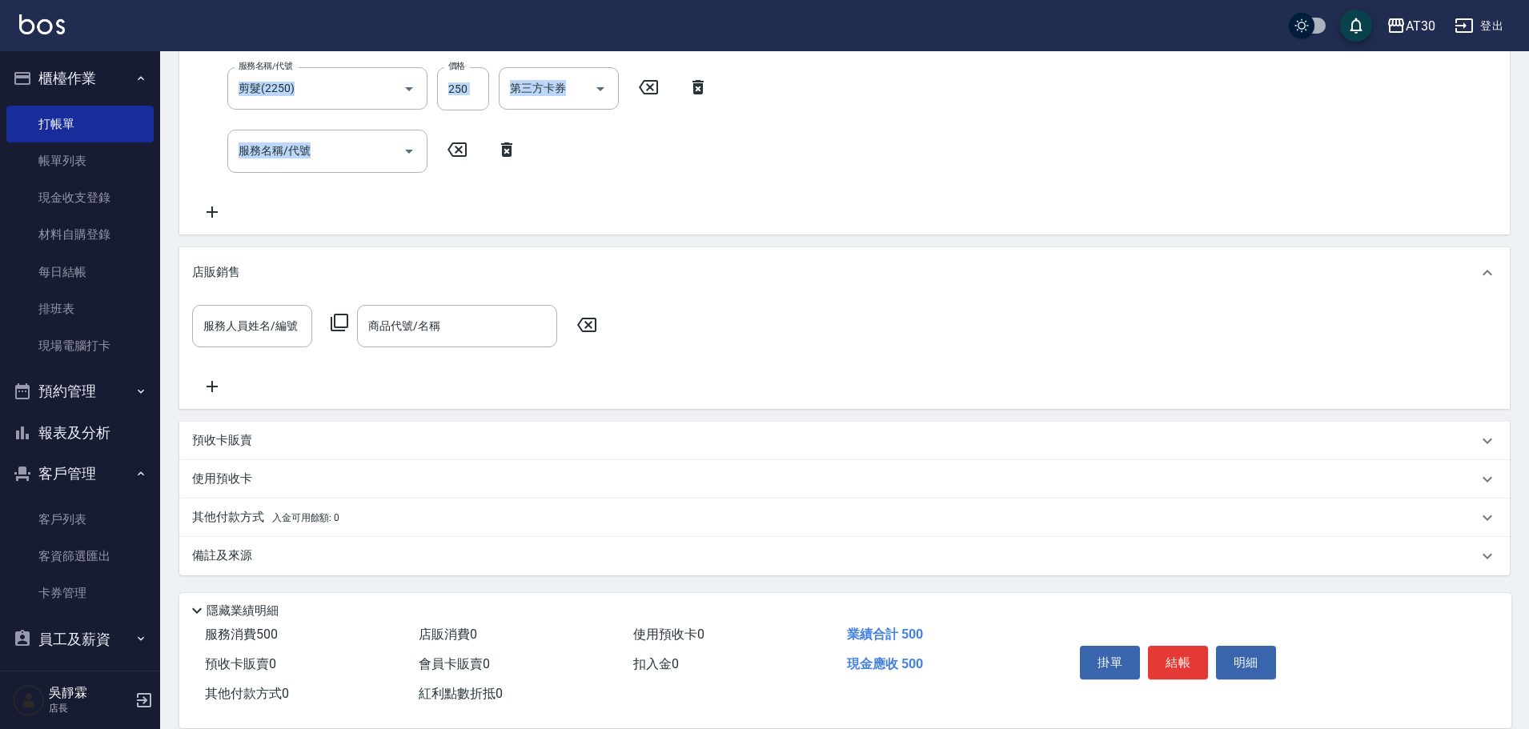
click at [275, 522] on span "入金可用餘額: 0" at bounding box center [306, 517] width 68 height 11
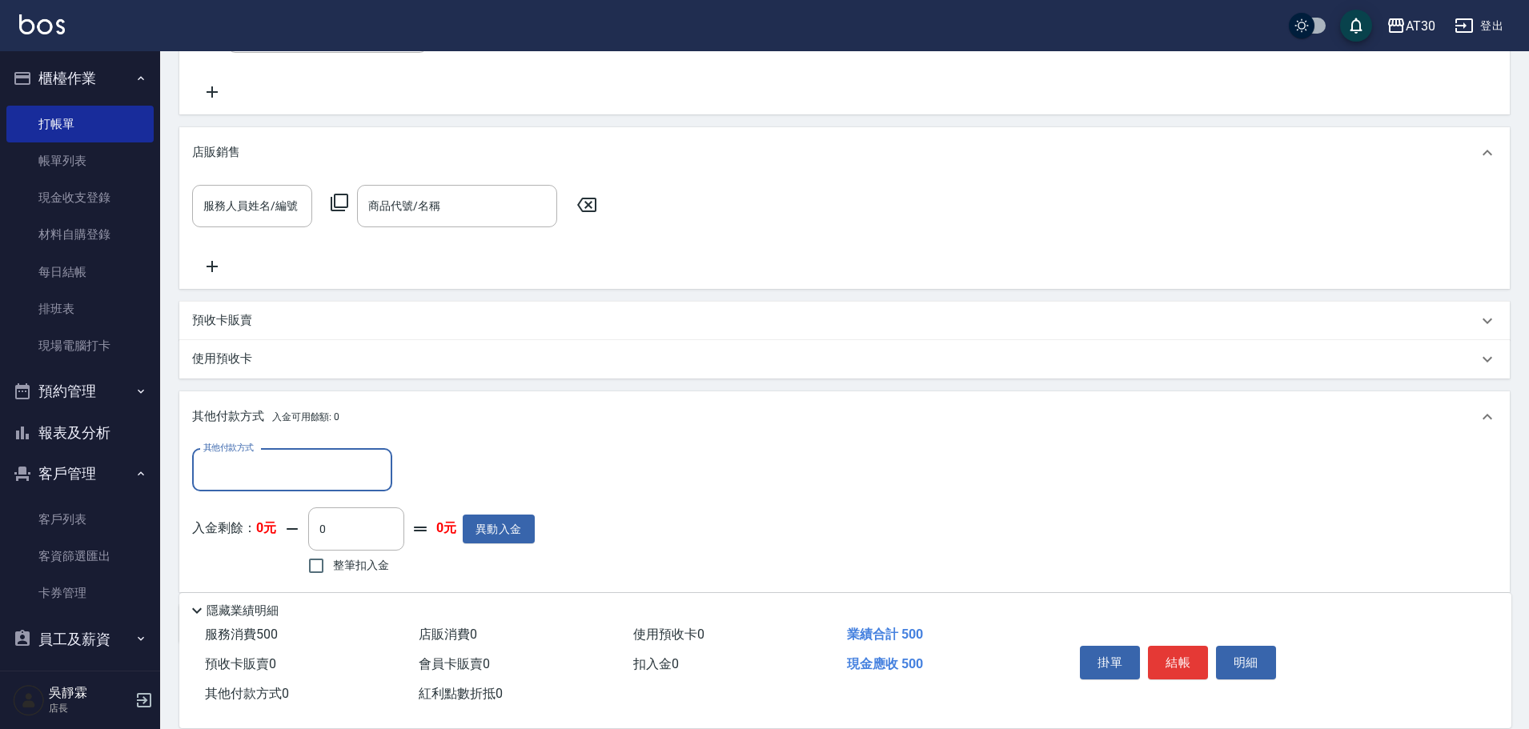
scroll to position [504, 0]
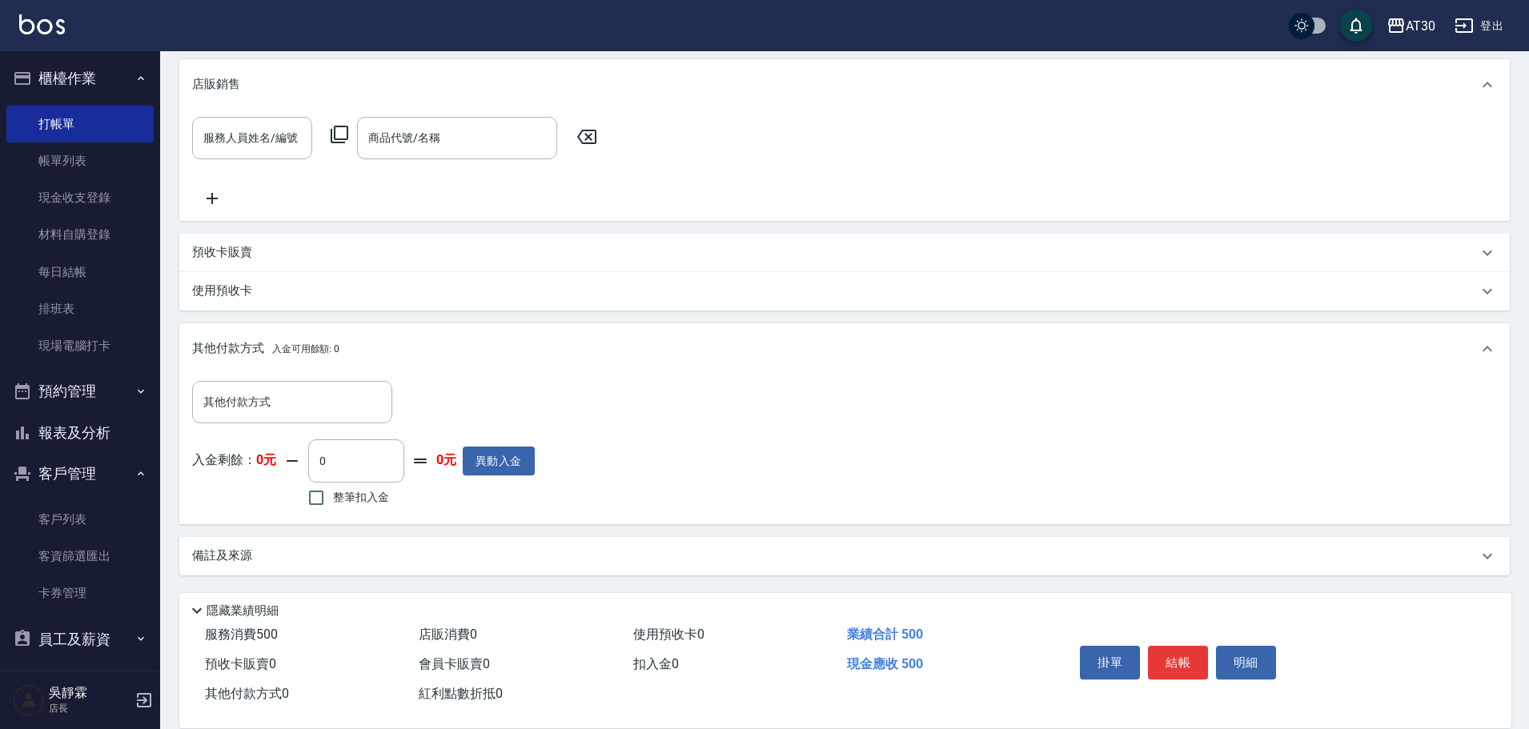
click at [1488, 85] on icon at bounding box center [1487, 84] width 19 height 19
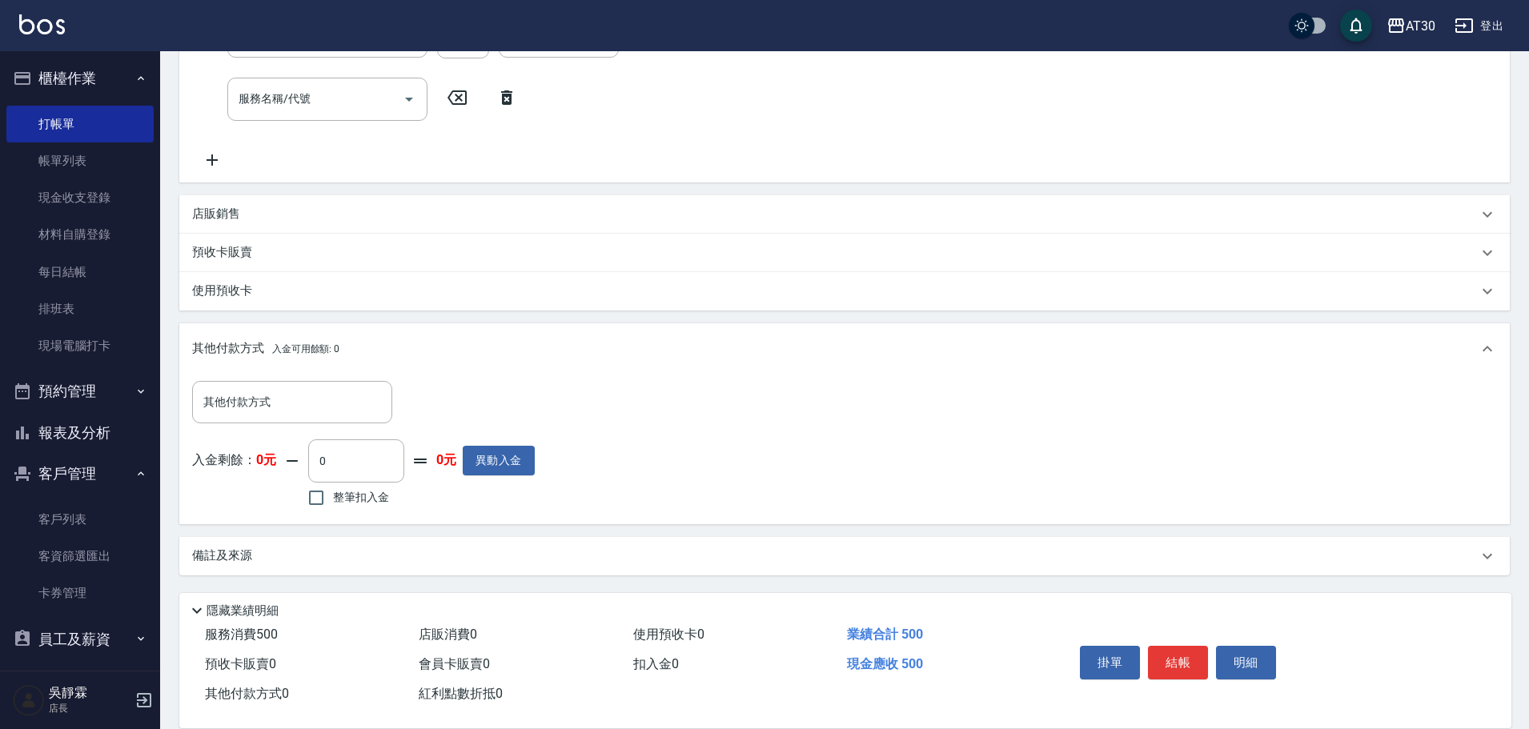
scroll to position [367, 0]
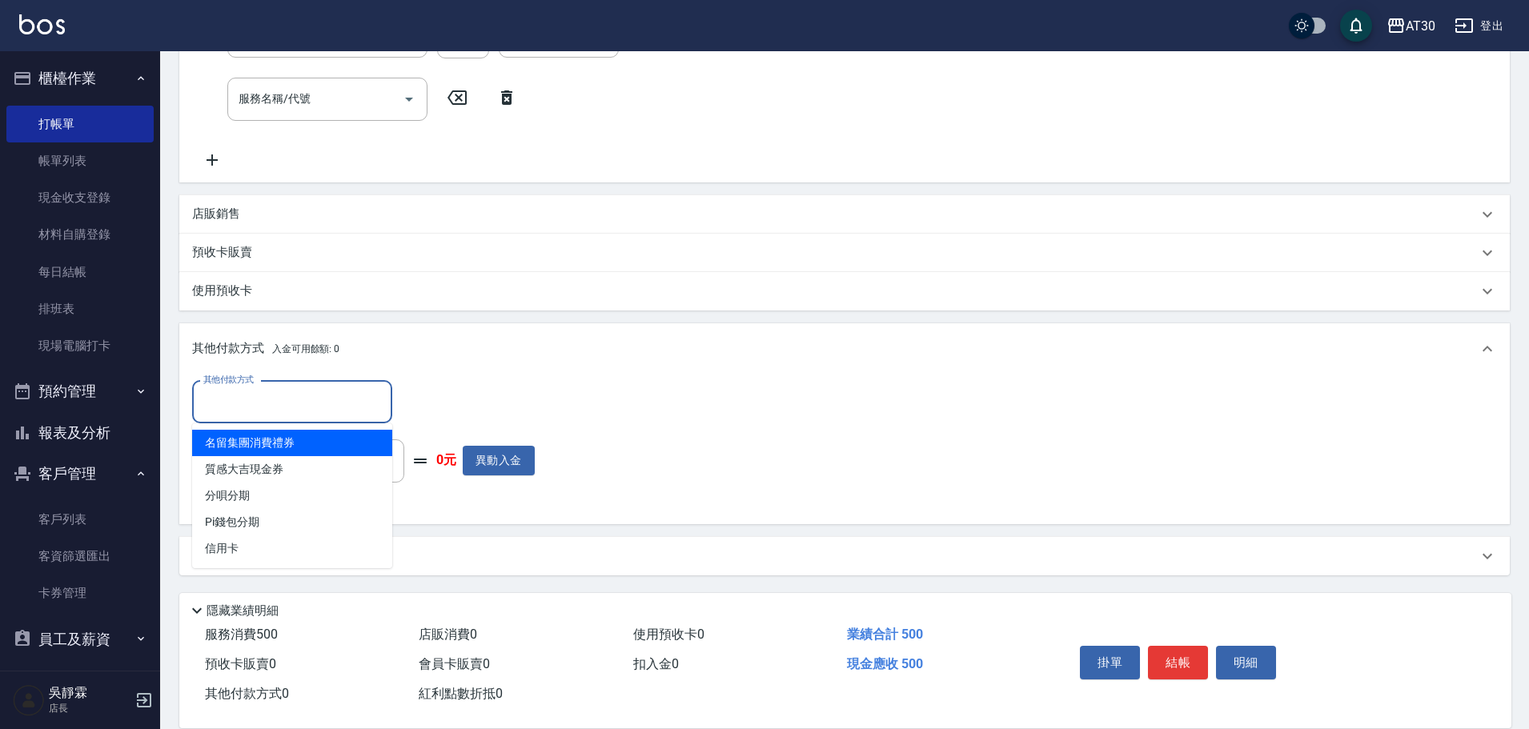
click at [307, 400] on input "其他付款方式" at bounding box center [292, 402] width 186 height 28
click at [280, 440] on span "名留集團消費禮券" at bounding box center [292, 443] width 200 height 26
type input "名留集團消費禮券"
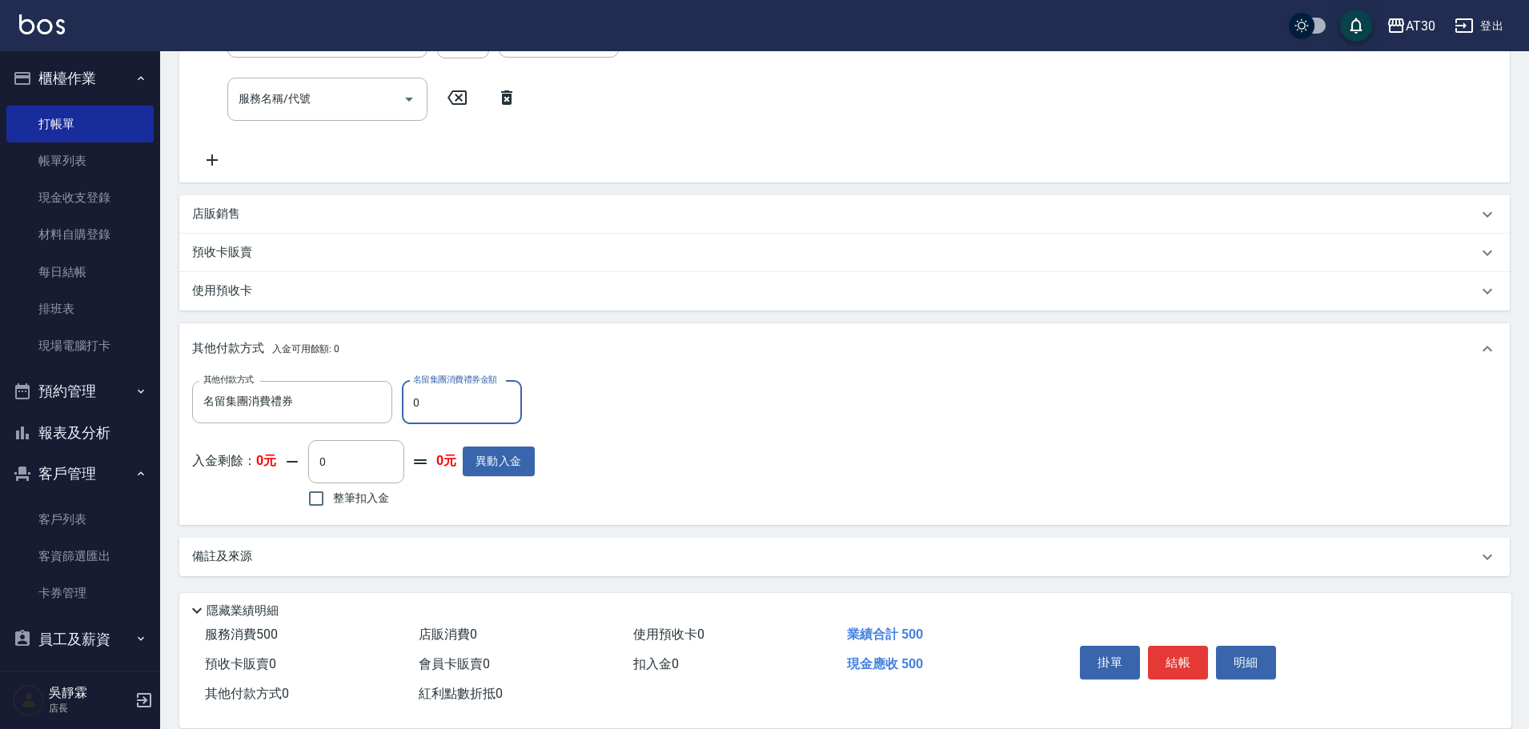
drag, startPoint x: 438, startPoint y: 404, endPoint x: 391, endPoint y: 430, distance: 53.7
click at [391, 429] on div "其他付款方式 名留集團消費禮券 其他付款方式 名留集團消費禮券金額 0 名留集團消費禮券金額 入金剩餘： 0元 0 ​ 整筆扣入金 0元 異動入金" at bounding box center [363, 446] width 343 height 131
type input "500"
click at [1169, 650] on button "結帳" at bounding box center [1178, 663] width 60 height 34
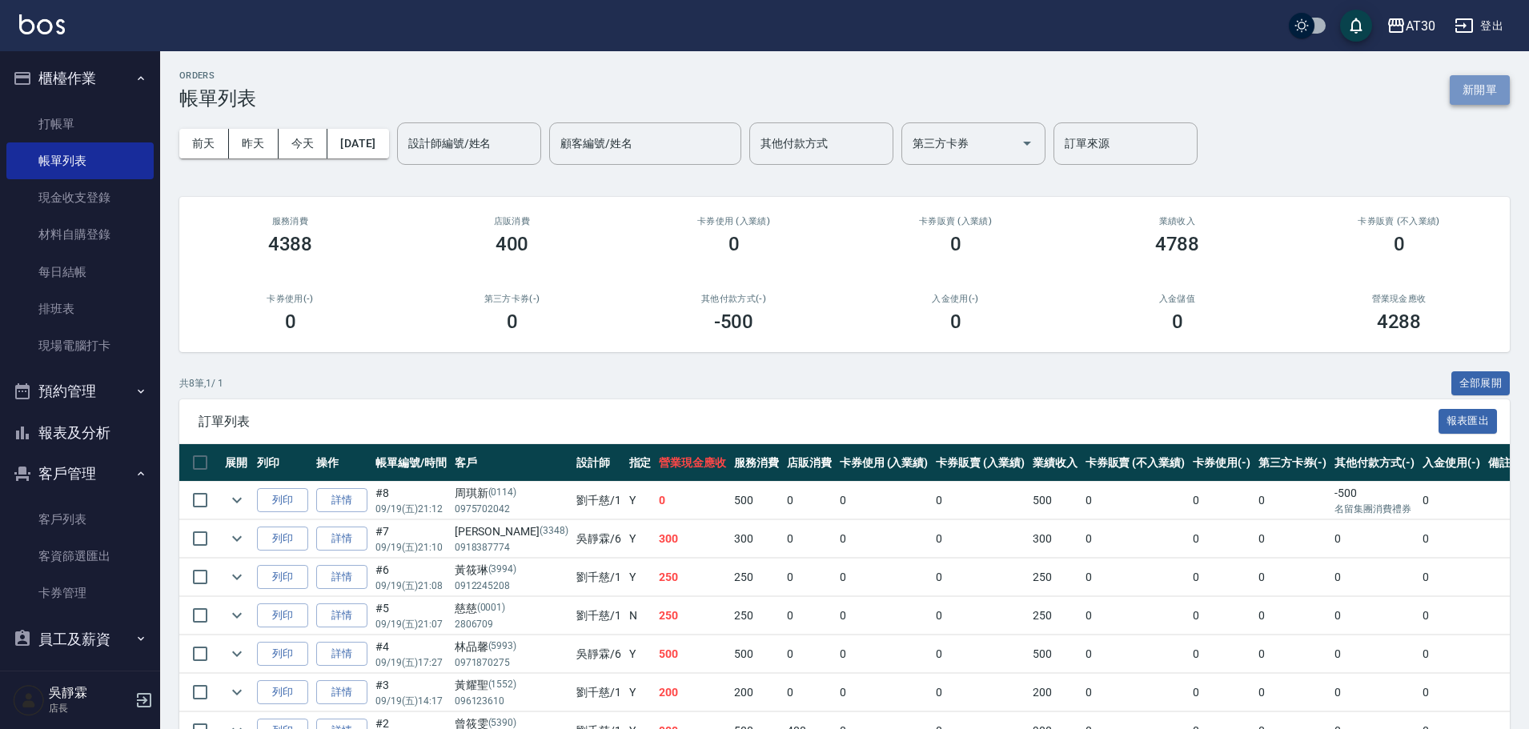
click at [1483, 87] on button "新開單" at bounding box center [1480, 90] width 60 height 30
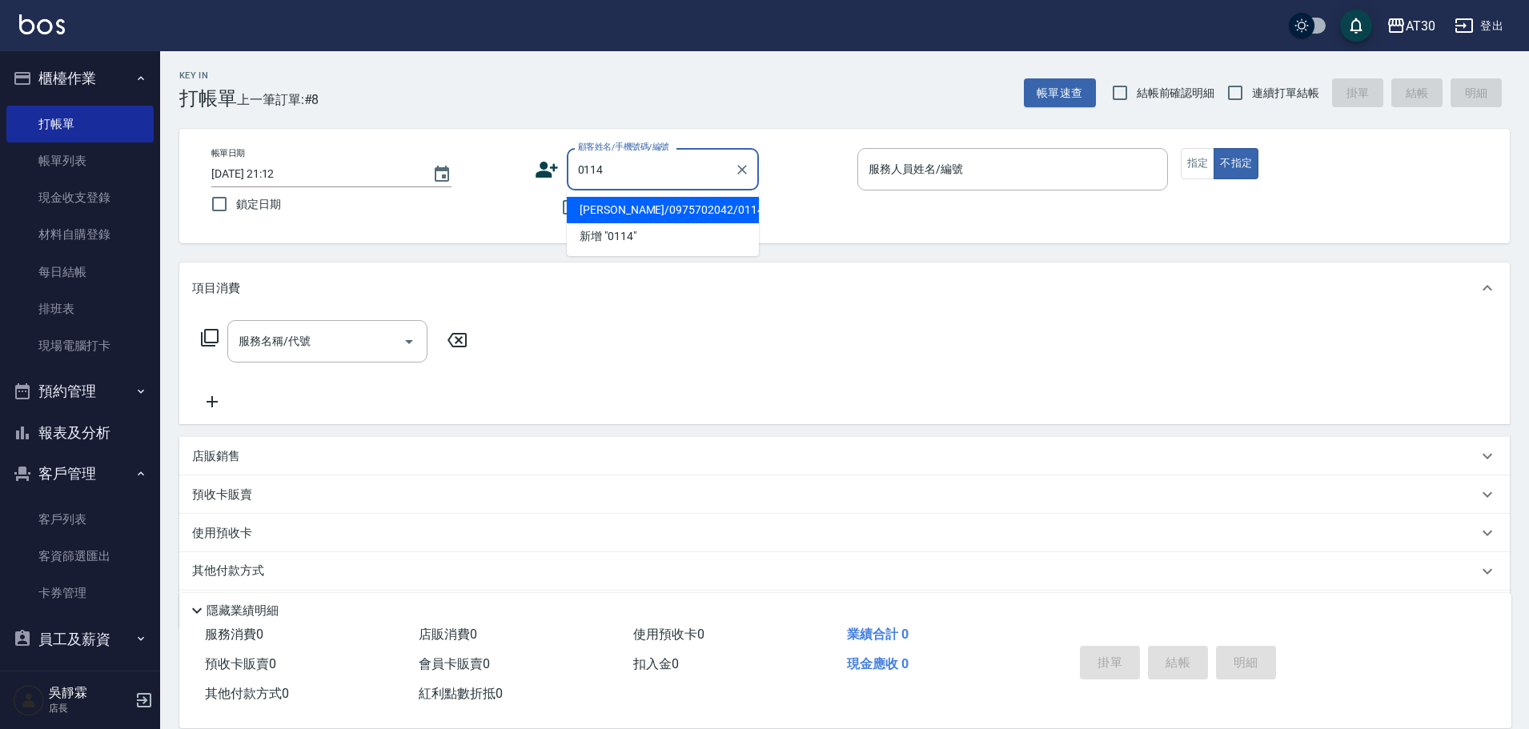
type input "周琪新/0975702042/0114"
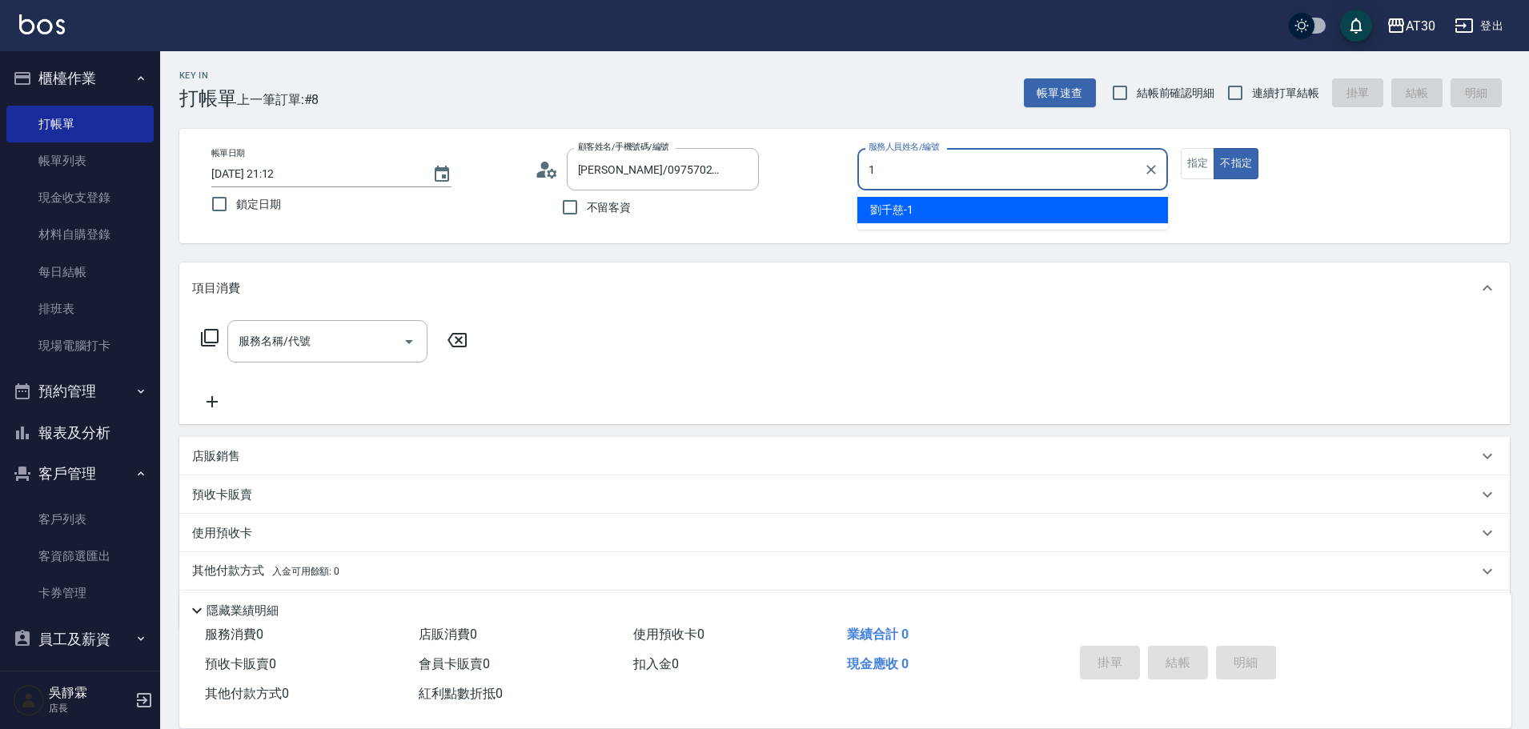
type input "劉千慈-1"
type button "false"
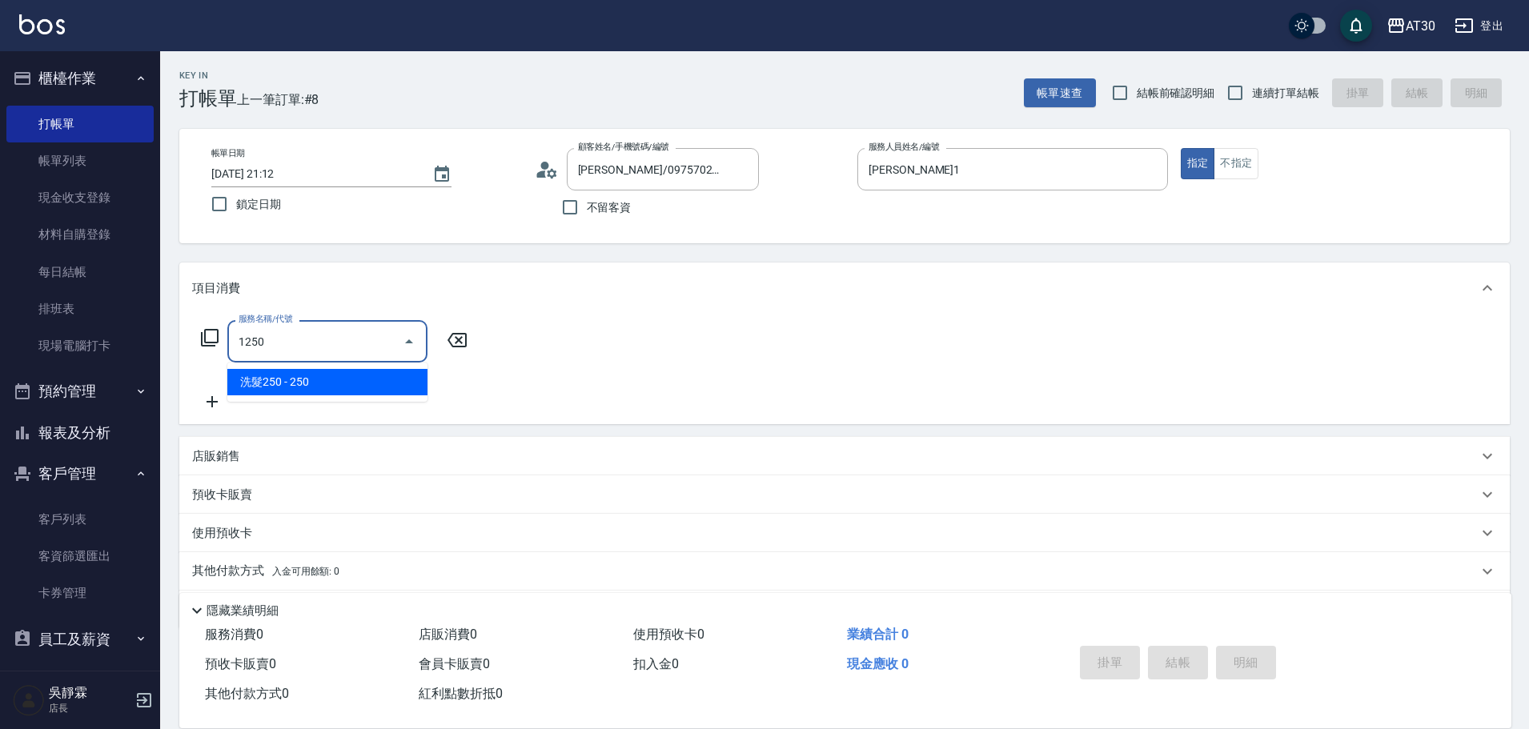
type input "洗髮250(1250)"
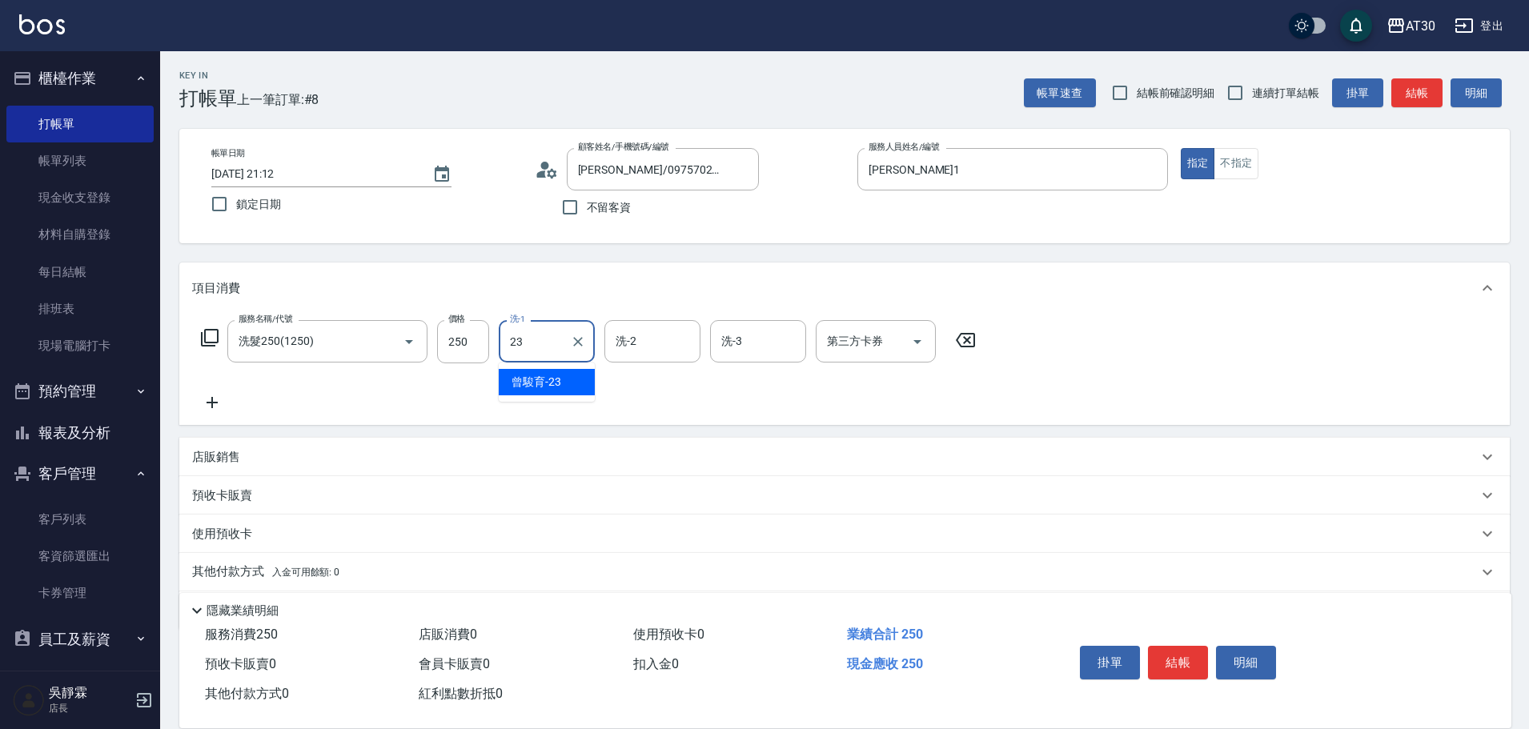
type input "曾駿育-23"
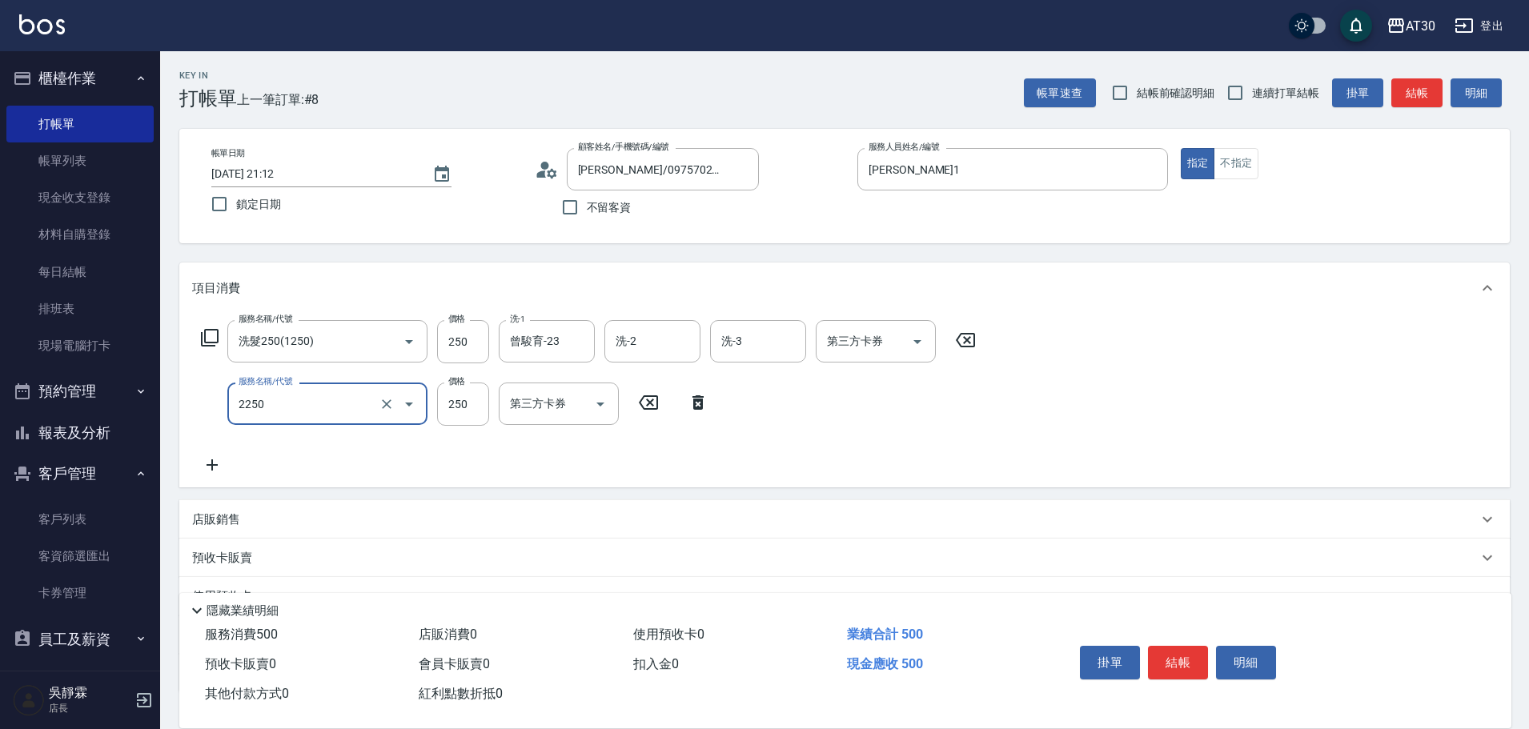
type input "剪髮(2250)"
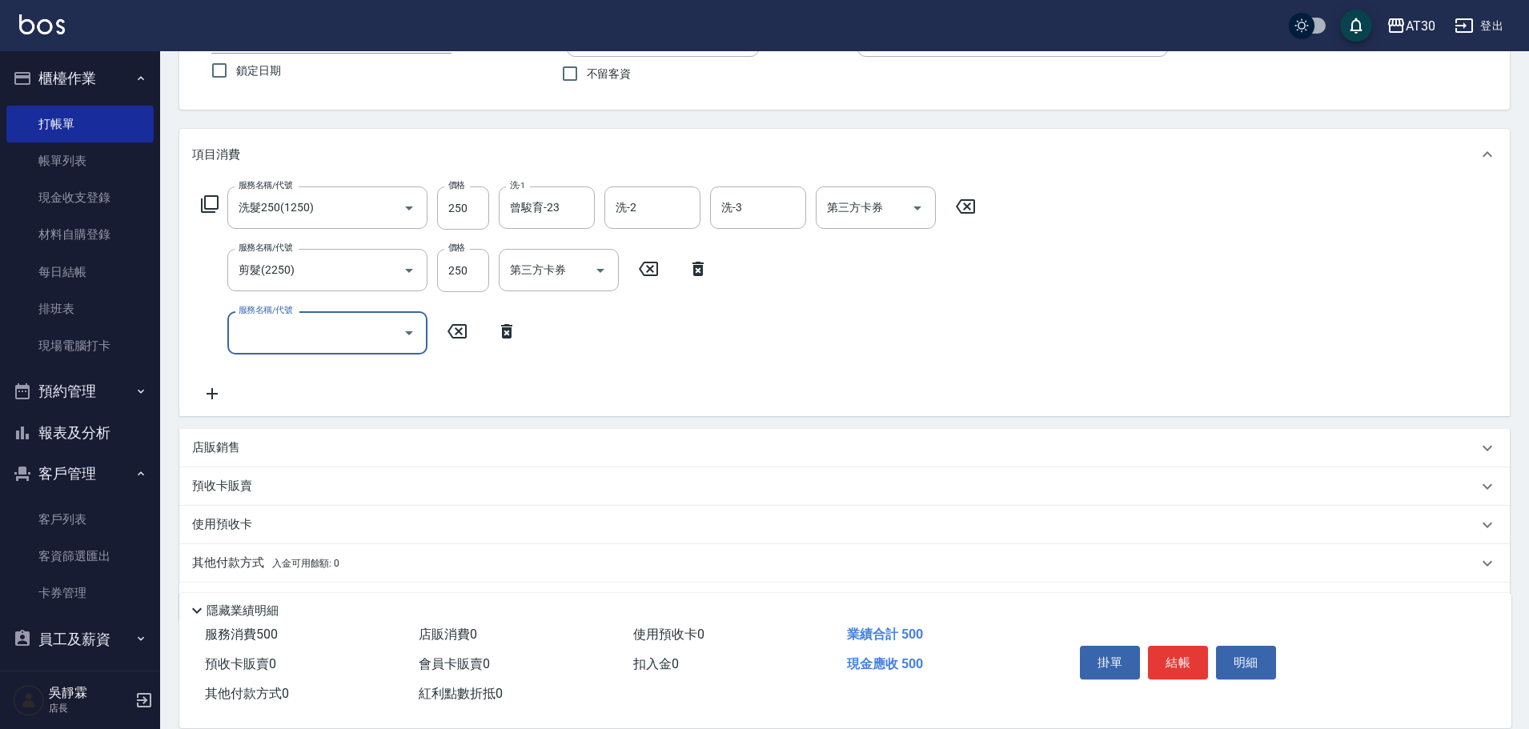
scroll to position [179, 0]
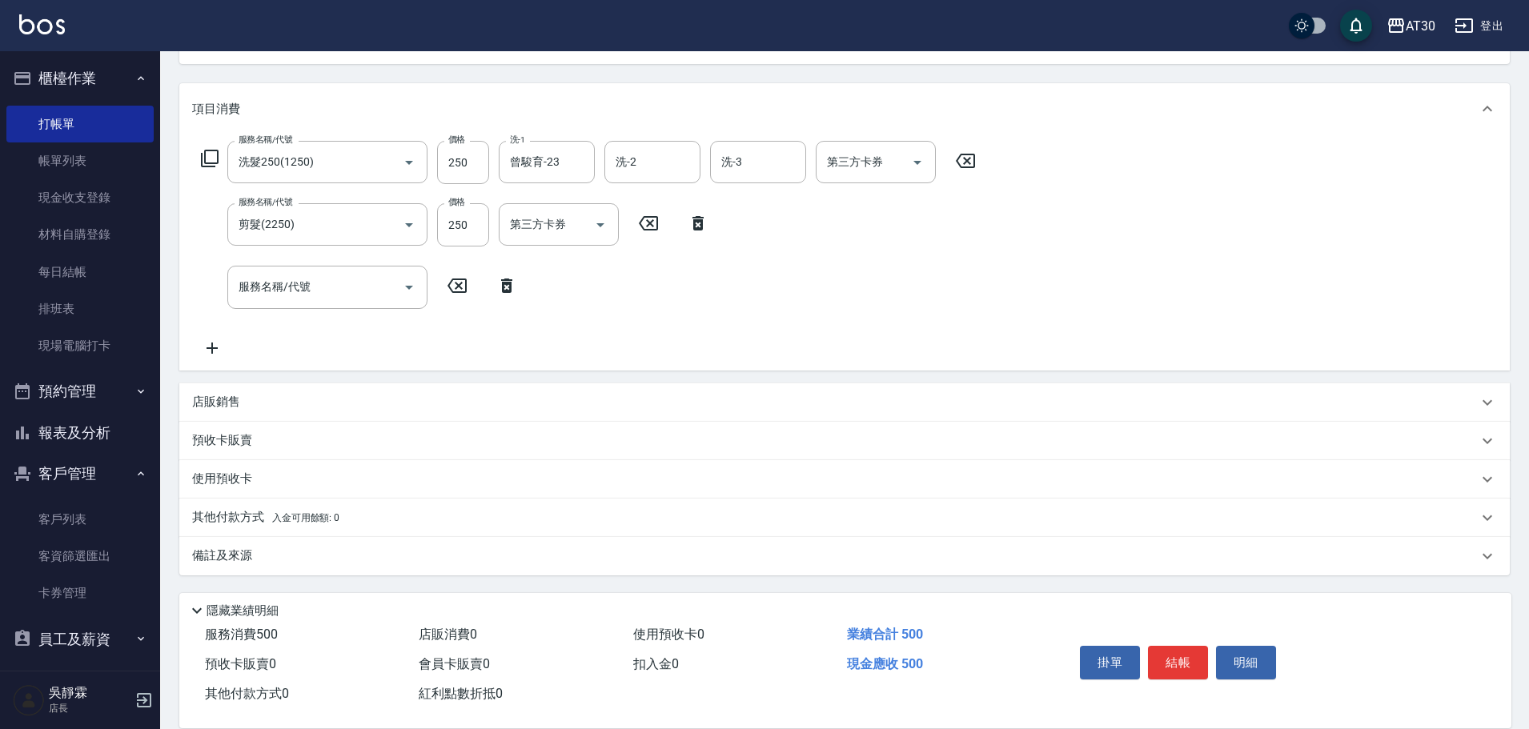
click at [359, 517] on div "其他付款方式 入金可用餘額: 0" at bounding box center [835, 518] width 1286 height 18
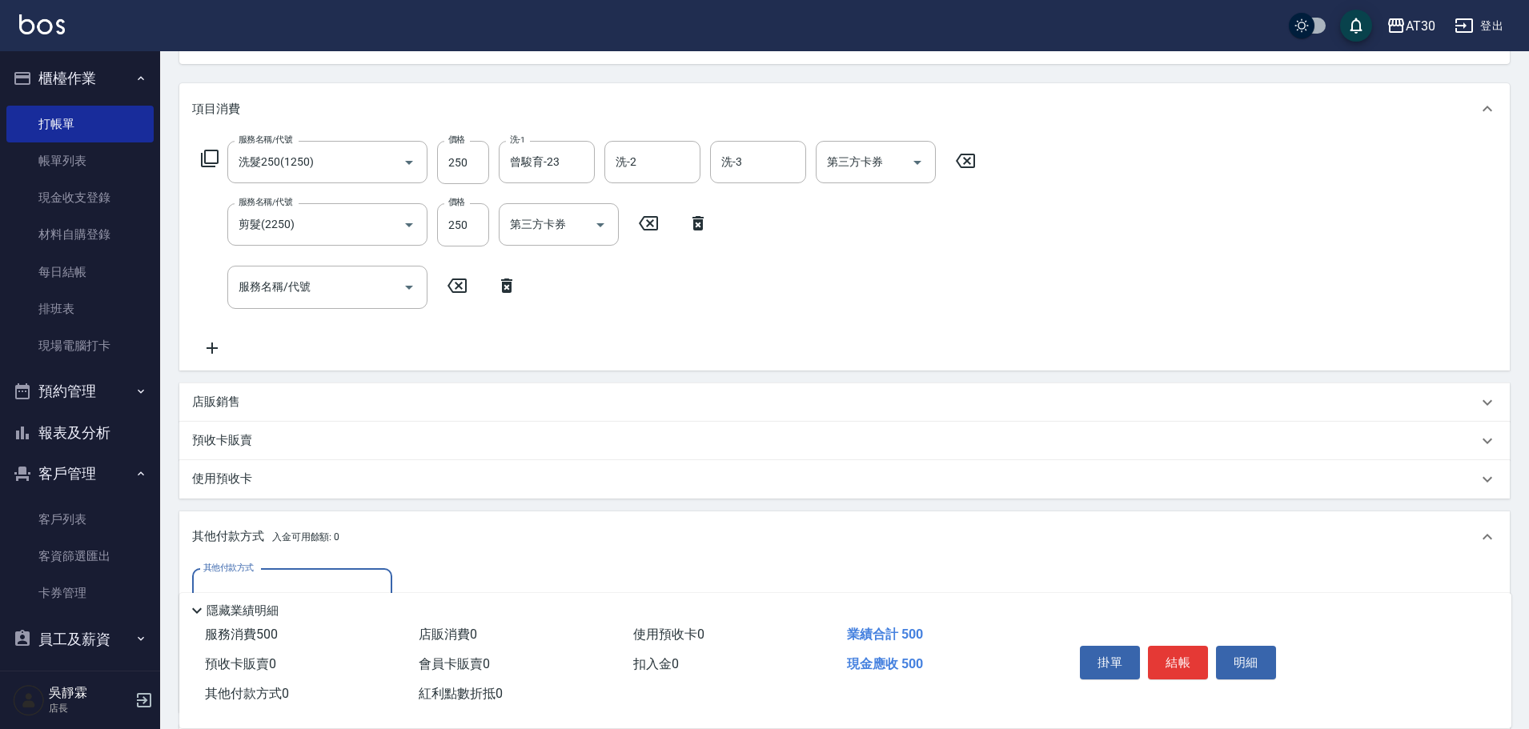
scroll to position [0, 0]
click at [315, 580] on input "其他付款方式" at bounding box center [292, 590] width 186 height 28
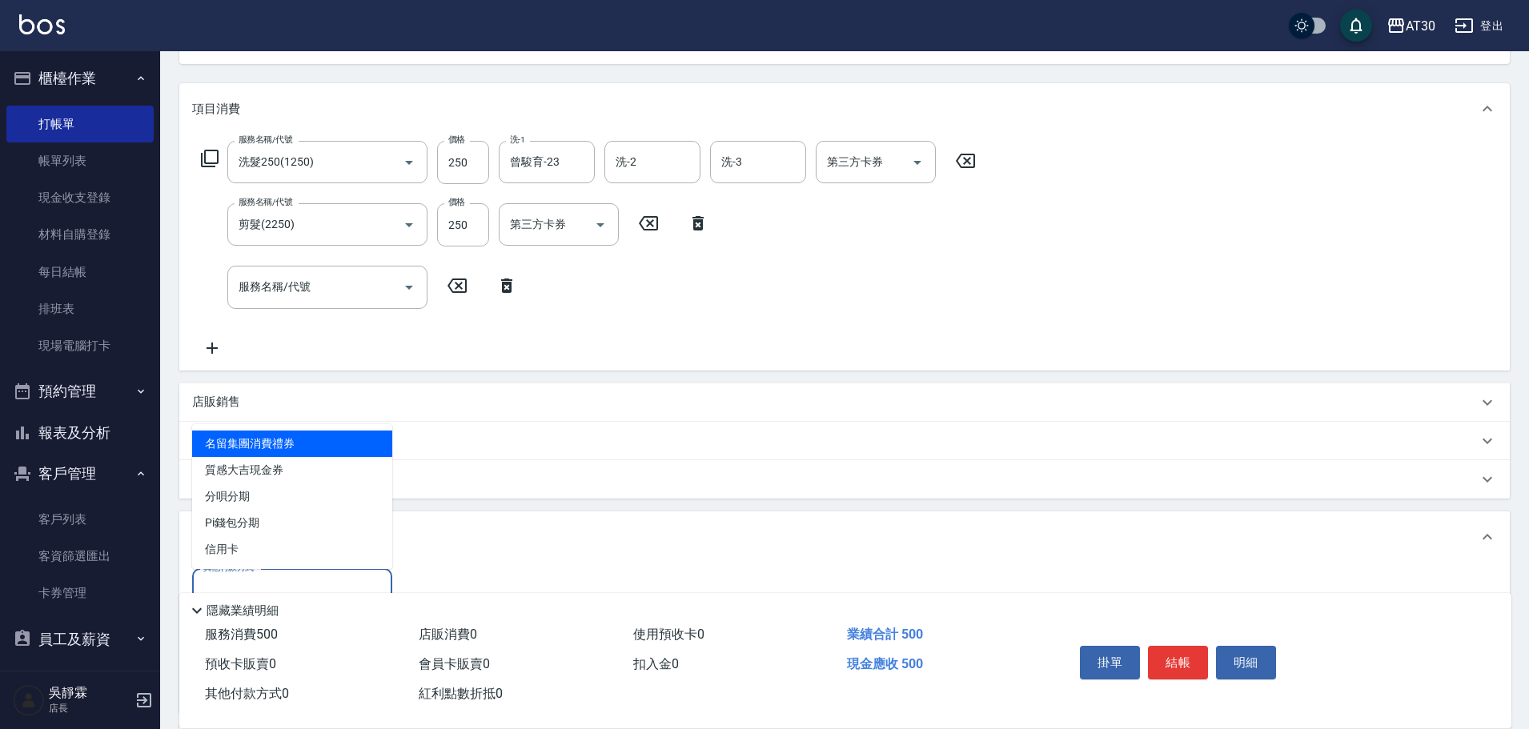
click at [315, 438] on span "名留集團消費禮券" at bounding box center [292, 444] width 200 height 26
type input "名留集團消費禮券"
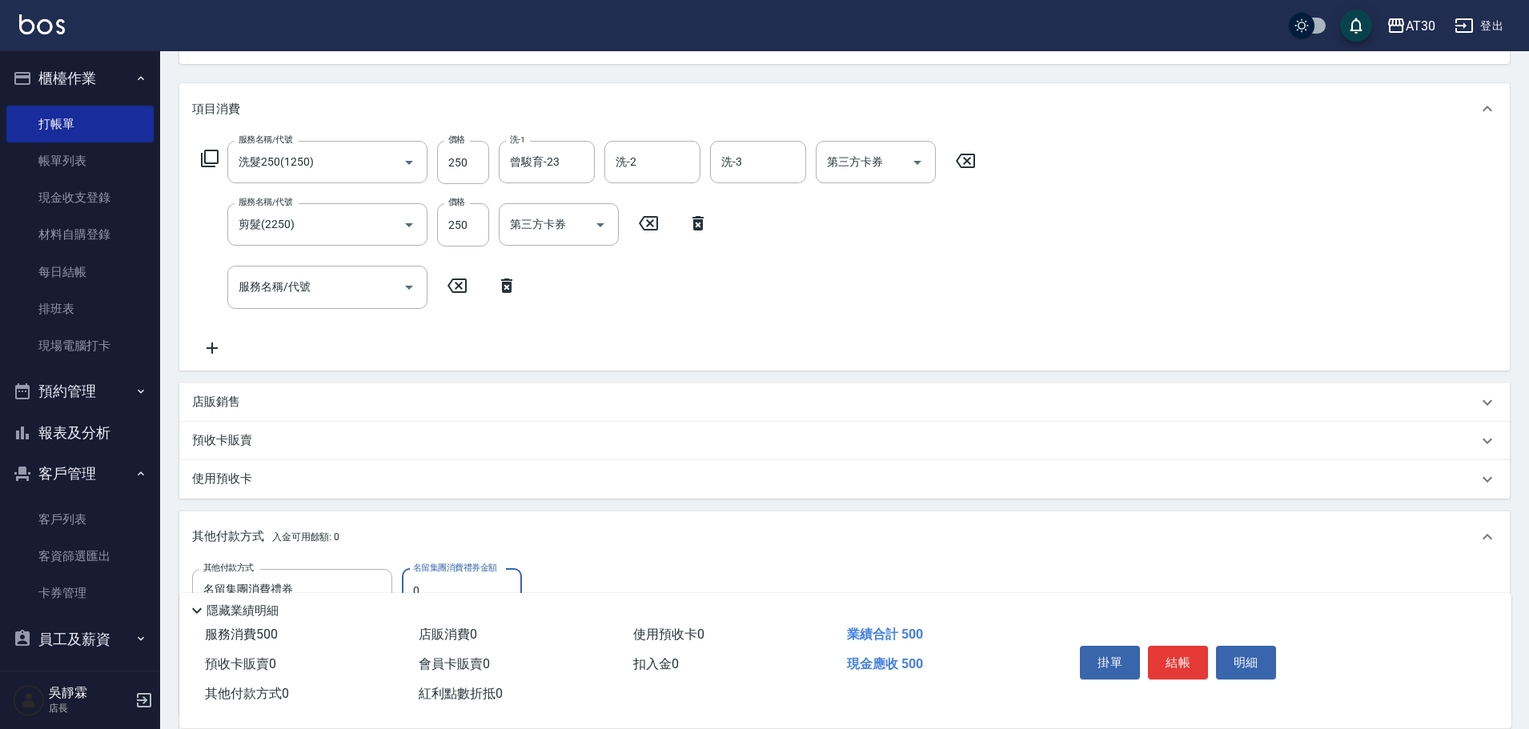
scroll to position [368, 0]
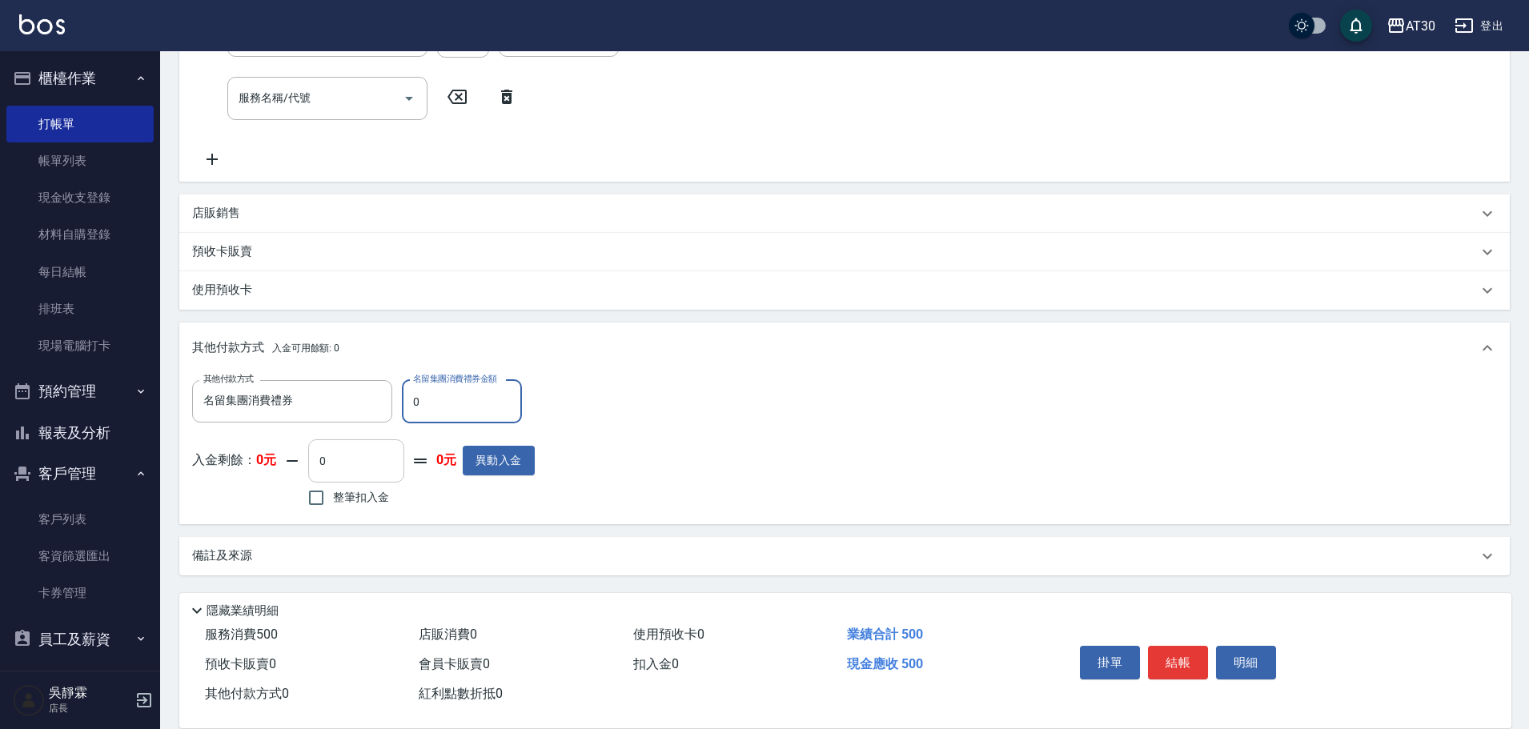
drag, startPoint x: 436, startPoint y: 396, endPoint x: 345, endPoint y: 440, distance: 101.0
click at [345, 440] on div "其他付款方式 名留集團消費禮券 其他付款方式 名留集團消費禮券金額 0 名留集團消費禮券金額 入金剩餘： 0元 0 ​ 整筆扣入金 0元 異動入金" at bounding box center [363, 445] width 343 height 131
type input "500"
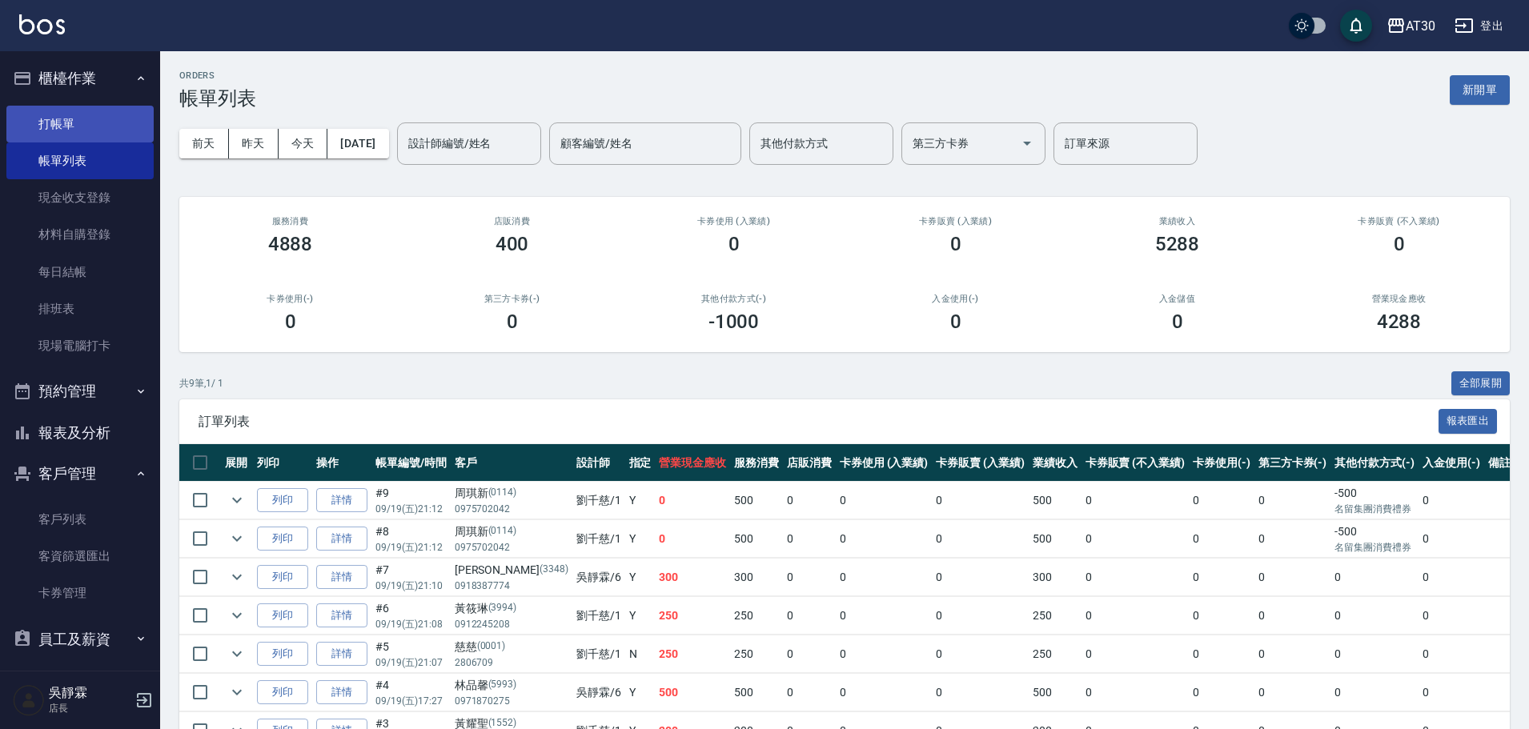
click at [113, 132] on link "打帳單" at bounding box center [79, 124] width 147 height 37
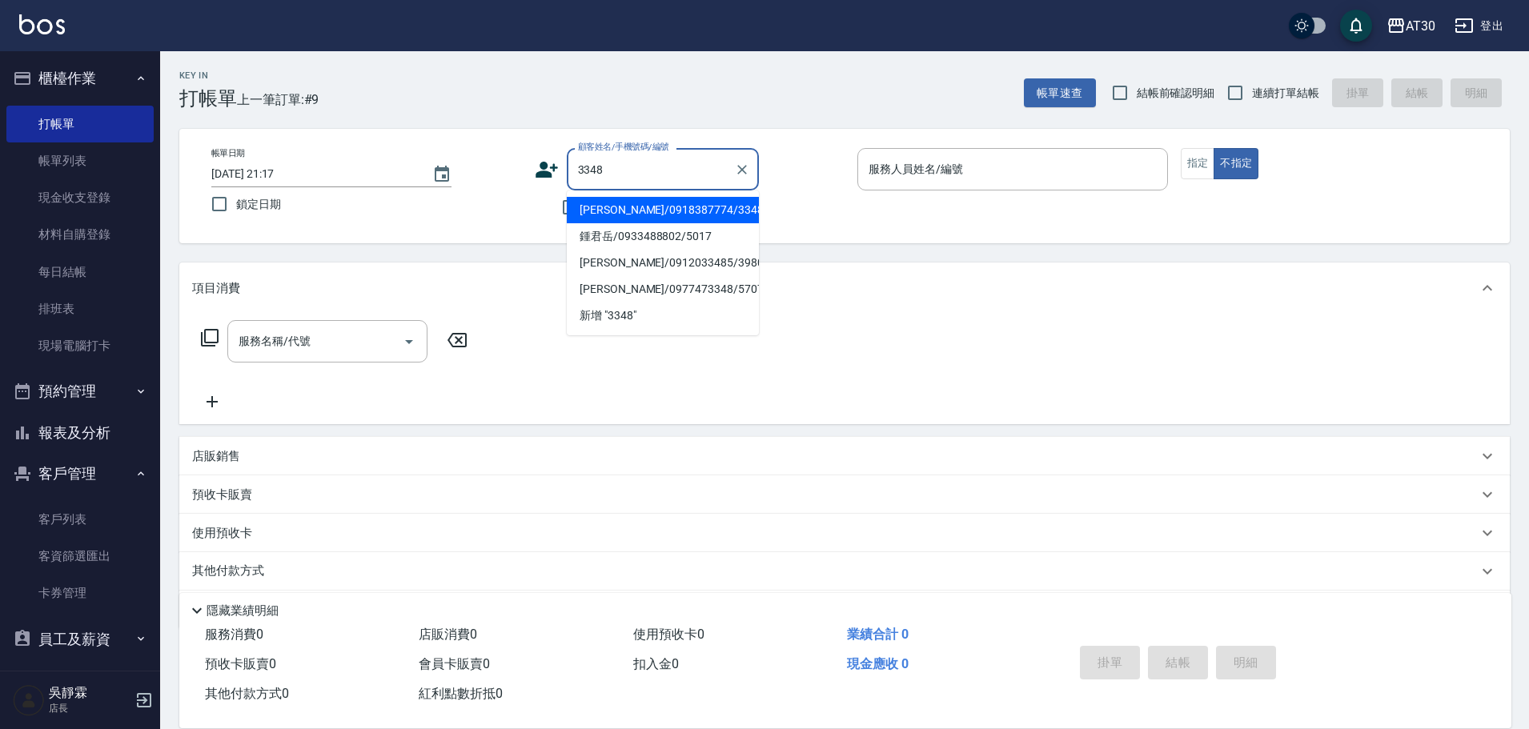
type input "蔡東杰/0918387774/3348"
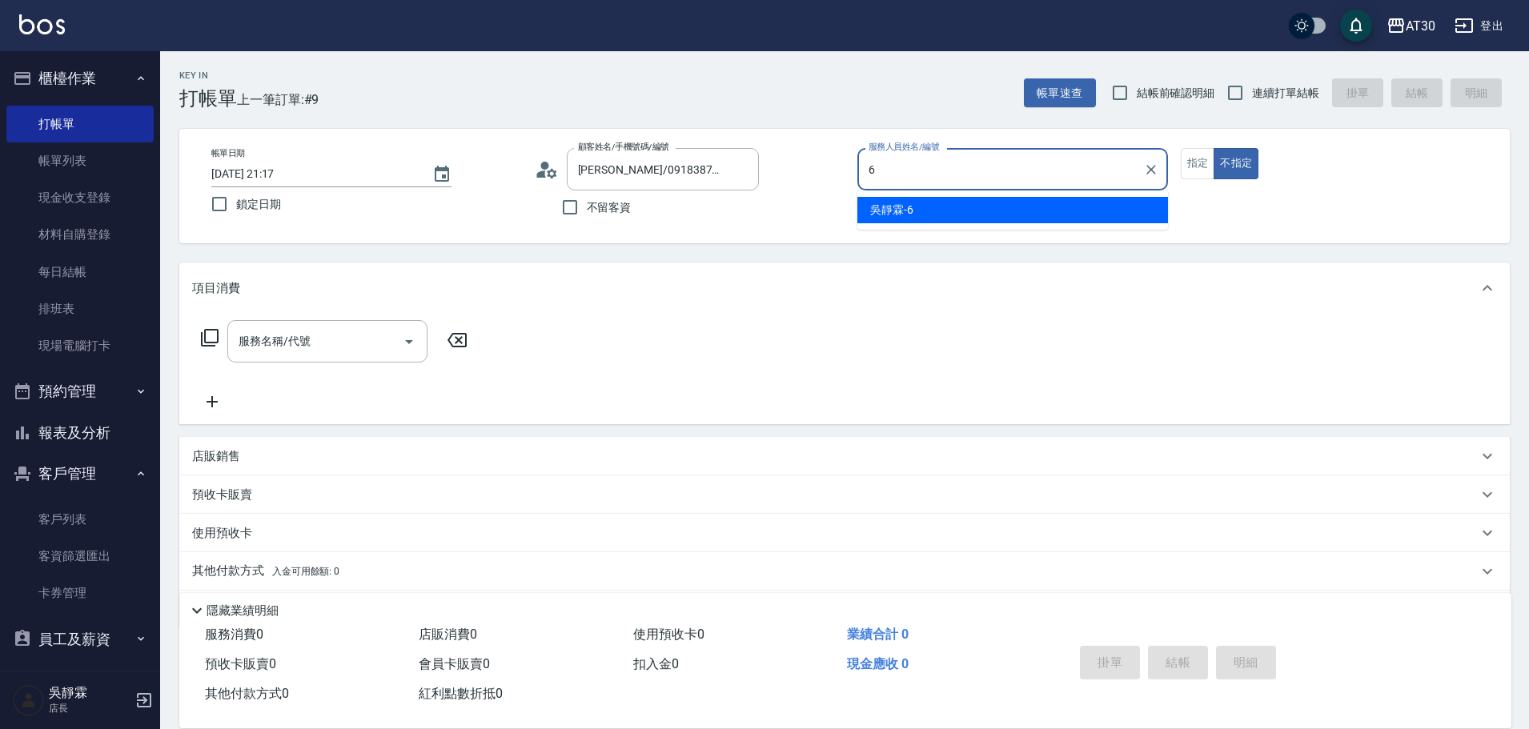
type input "吳靜霖-6"
type button "false"
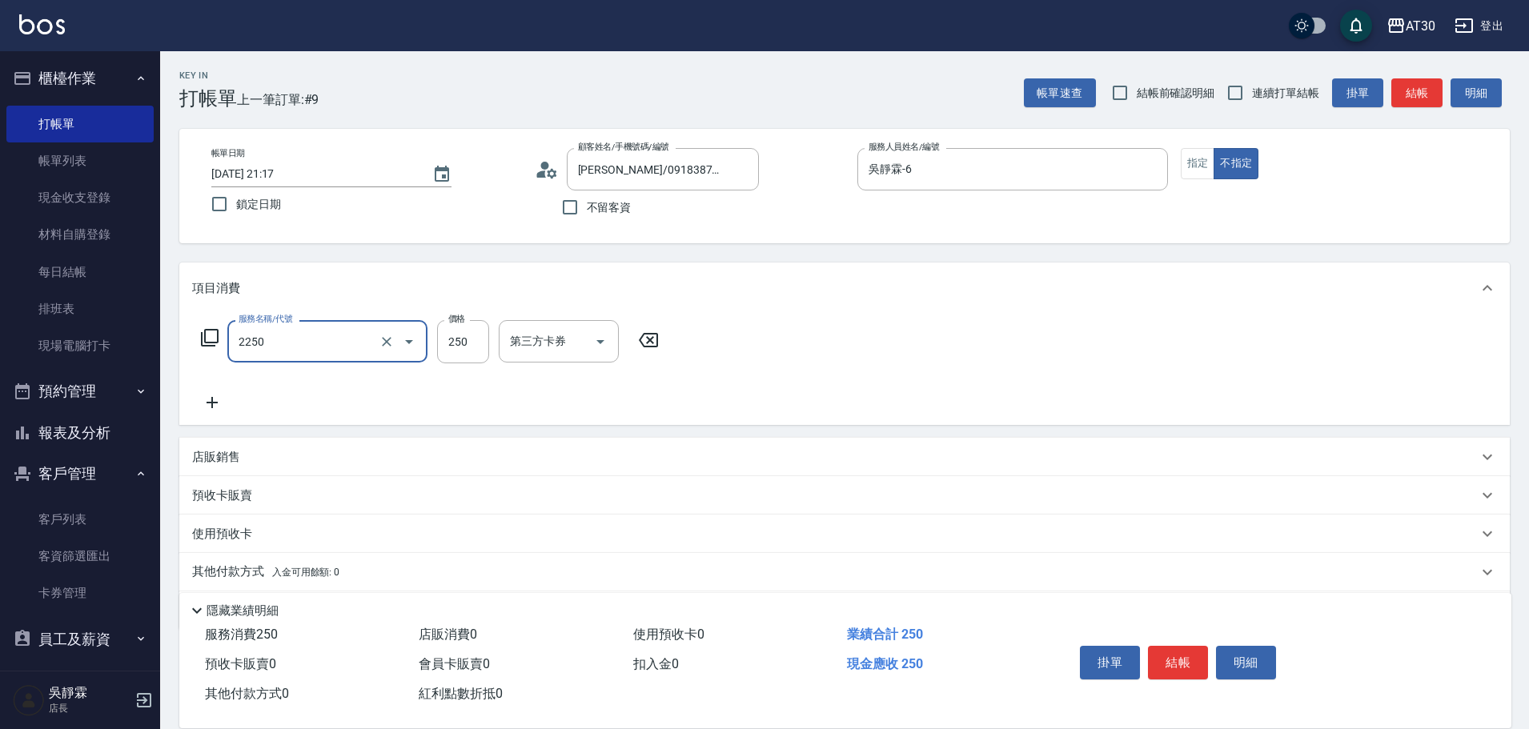
type input "剪髮(2250)"
click at [450, 333] on input "250" at bounding box center [463, 341] width 52 height 43
type input "300"
click at [1188, 167] on button "指定" at bounding box center [1198, 163] width 34 height 31
click at [1190, 657] on button "結帳" at bounding box center [1178, 663] width 60 height 34
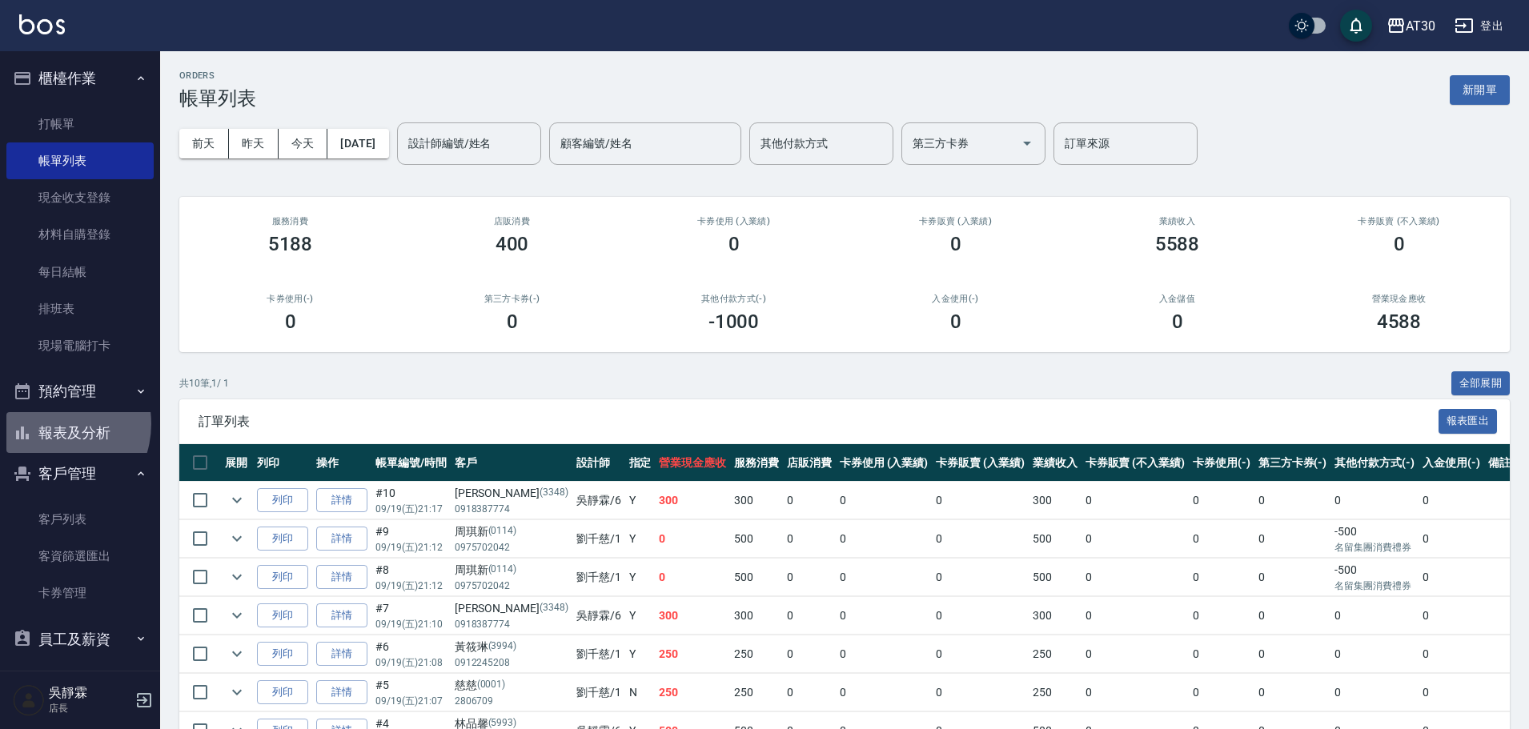
drag, startPoint x: 81, startPoint y: 445, endPoint x: 299, endPoint y: 555, distance: 244.6
click at [301, 559] on div "AT30 登出 櫃檯作業 打帳單 帳單列表 現金收支登錄 材料自購登錄 每日結帳 排班表 現場電腦打卡 預約管理 預約管理 單日預約紀錄 單週預約紀錄 報表及…" at bounding box center [764, 464] width 1529 height 929
click at [201, 499] on input "checkbox" at bounding box center [200, 501] width 34 height 34
checkbox input "true"
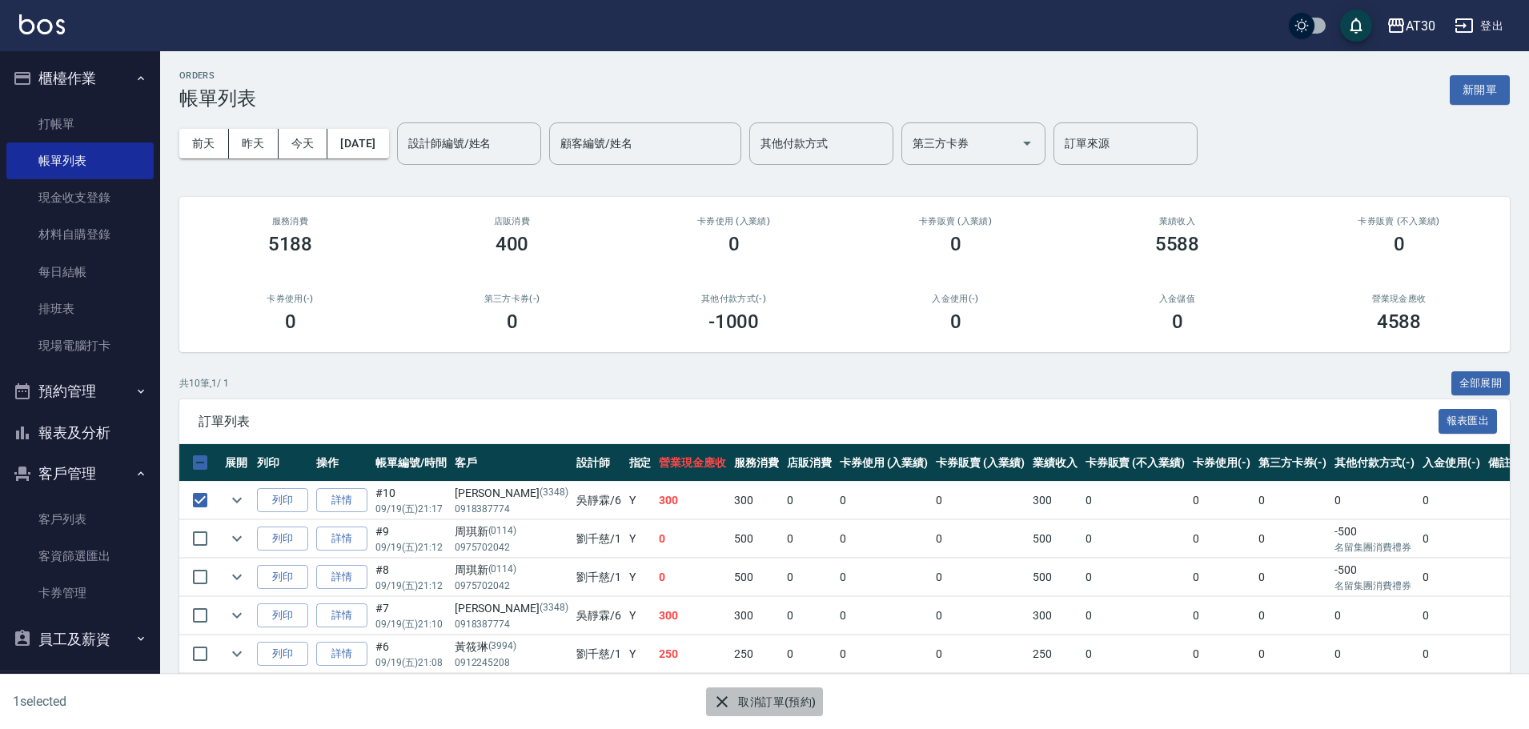
click at [733, 695] on button "取消訂單(預約)" at bounding box center [764, 703] width 116 height 30
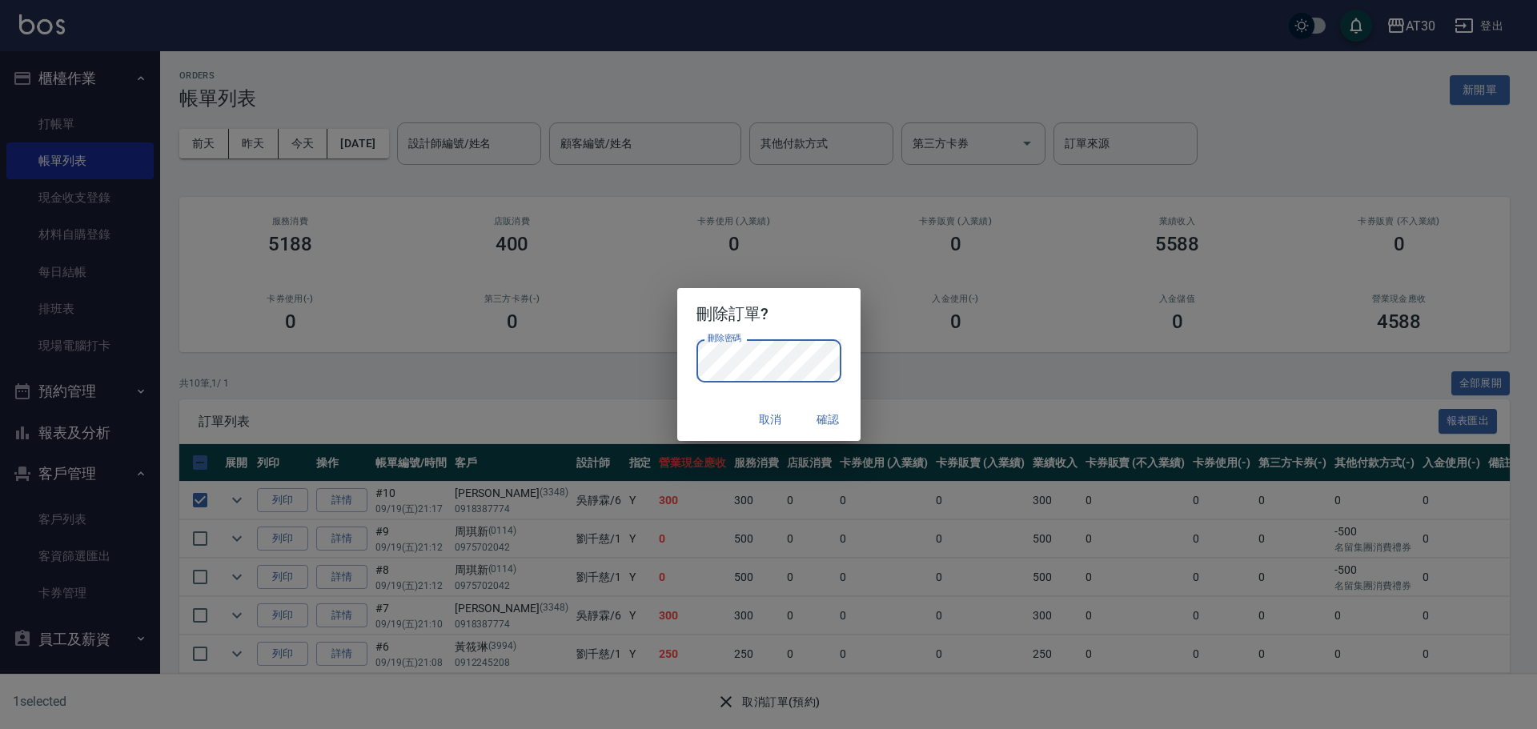
click at [817, 295] on h2 "刪除訂單?" at bounding box center [768, 313] width 183 height 51
click at [834, 429] on button "確認" at bounding box center [828, 420] width 51 height 30
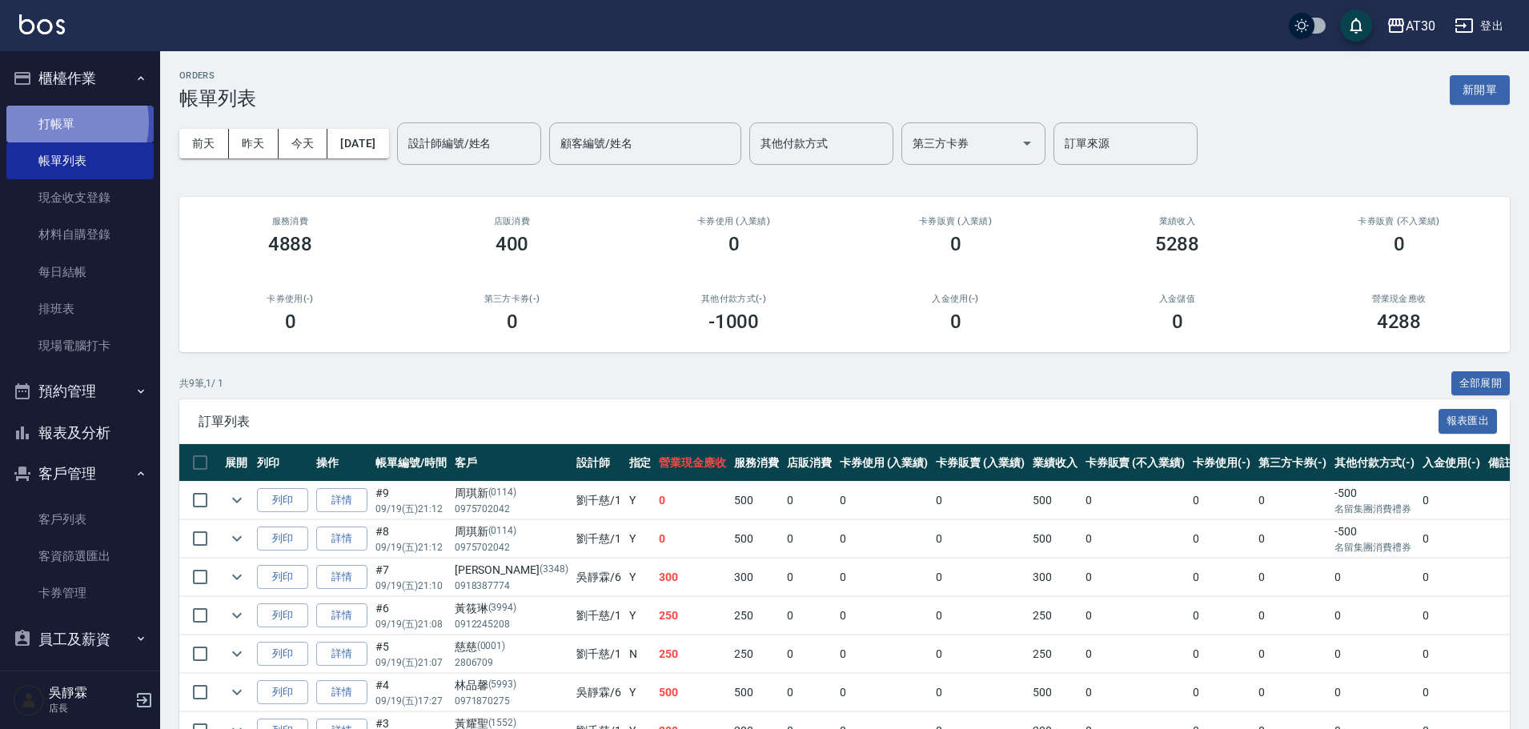
click at [59, 122] on link "打帳單" at bounding box center [79, 124] width 147 height 37
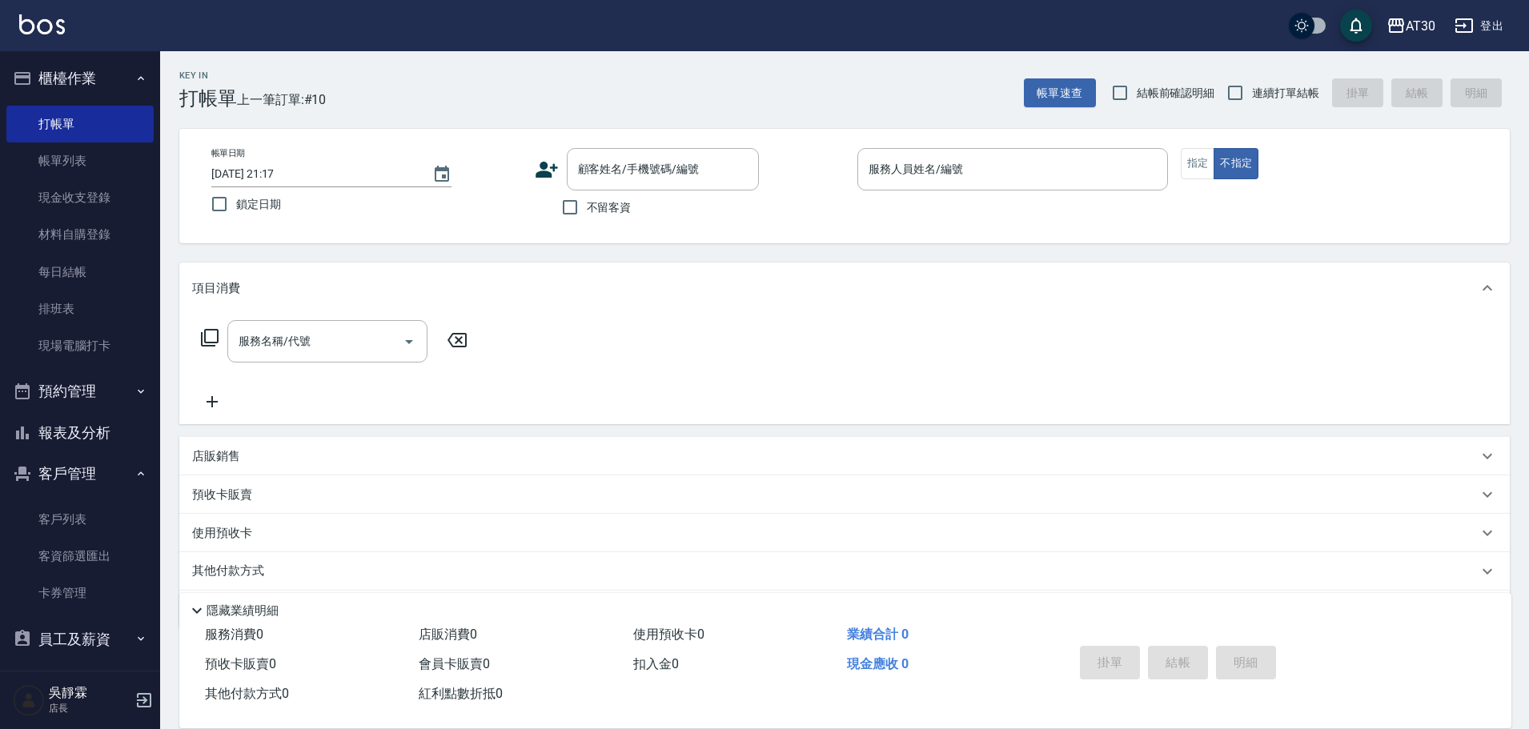
click at [542, 173] on icon at bounding box center [547, 170] width 22 height 16
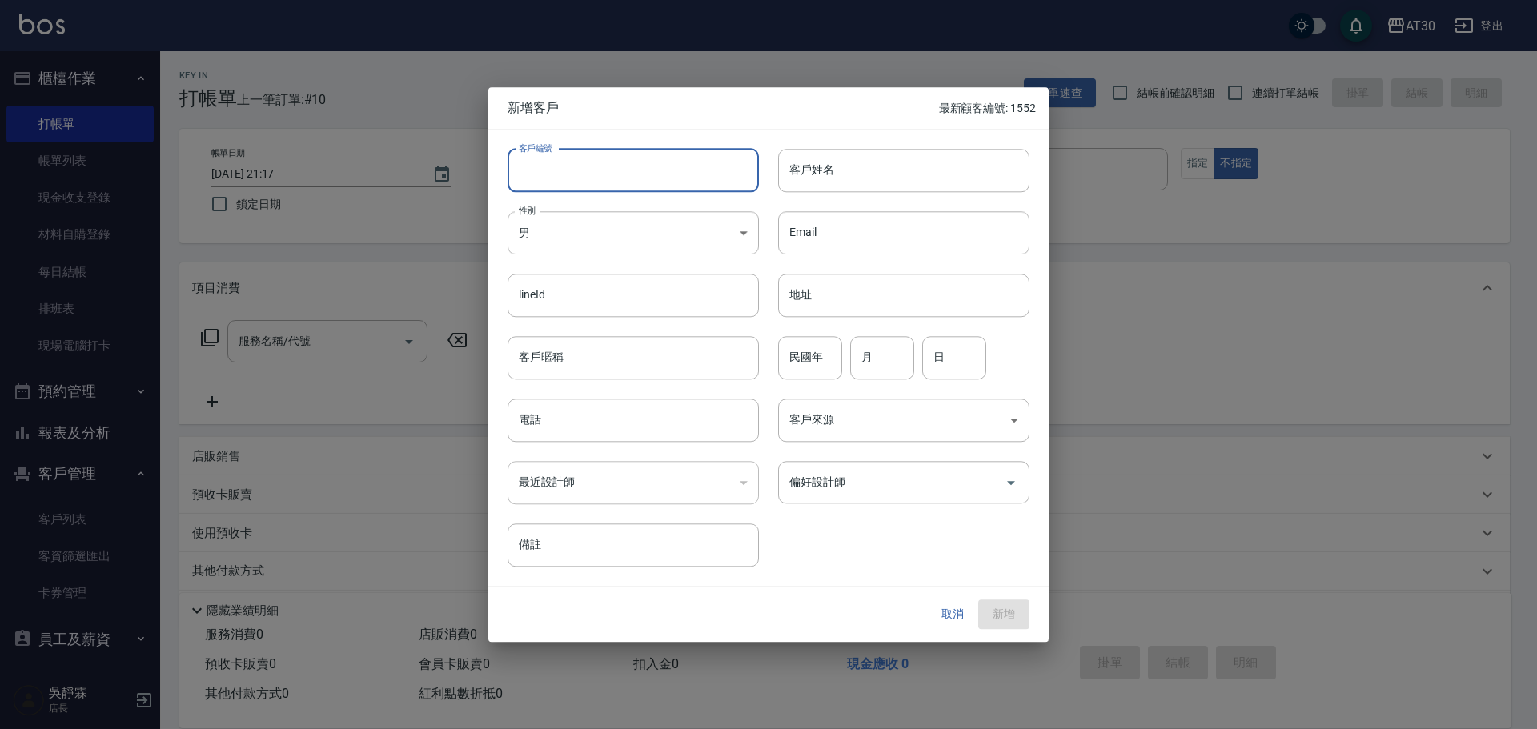
click at [664, 179] on input "客戶編號" at bounding box center [633, 170] width 251 height 43
type input "1554"
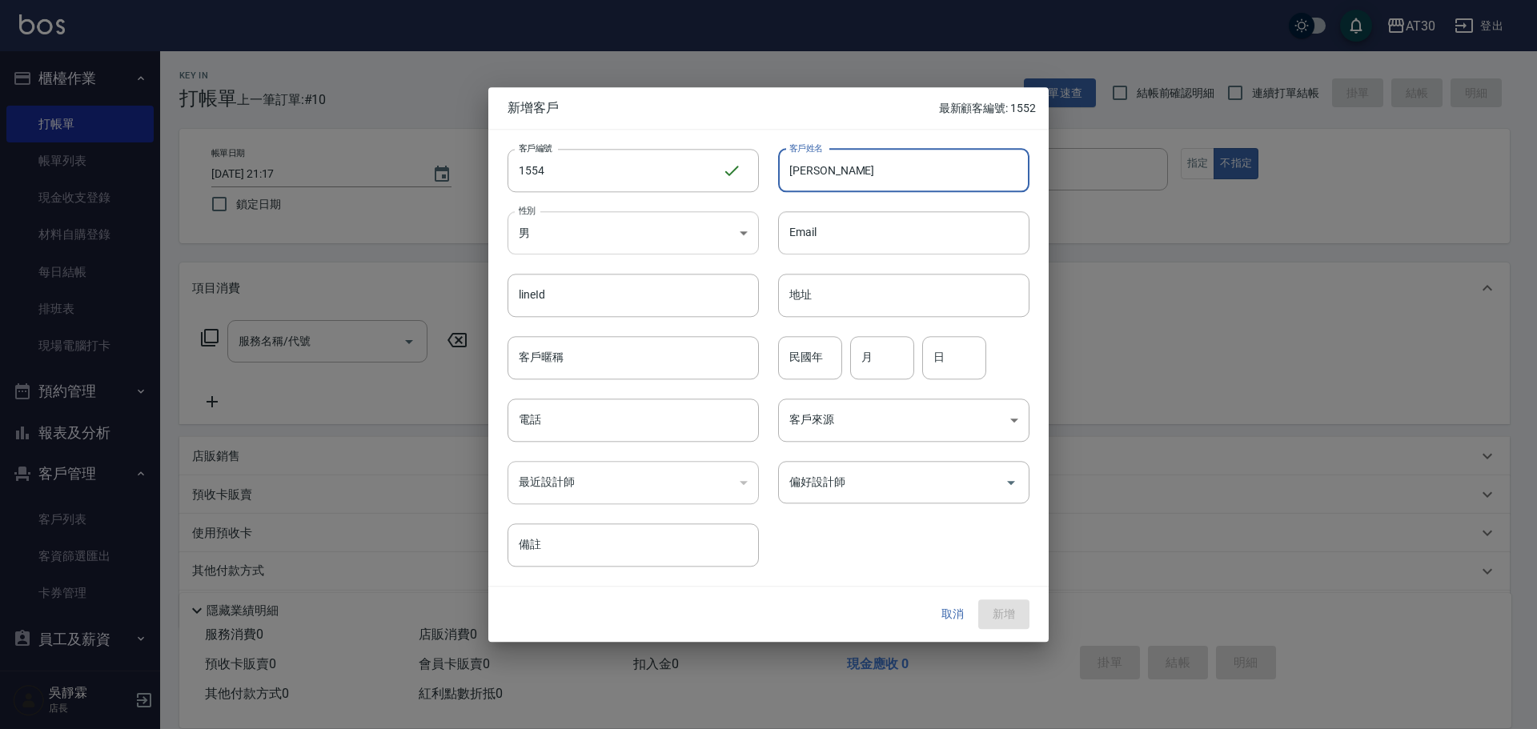
type input "王語湘"
click at [686, 218] on body "AT30 登出 櫃檯作業 打帳單 帳單列表 現金收支登錄 材料自購登錄 每日結帳 排班表 現場電腦打卡 預約管理 預約管理 單日預約紀錄 單週預約紀錄 報表及…" at bounding box center [768, 391] width 1537 height 783
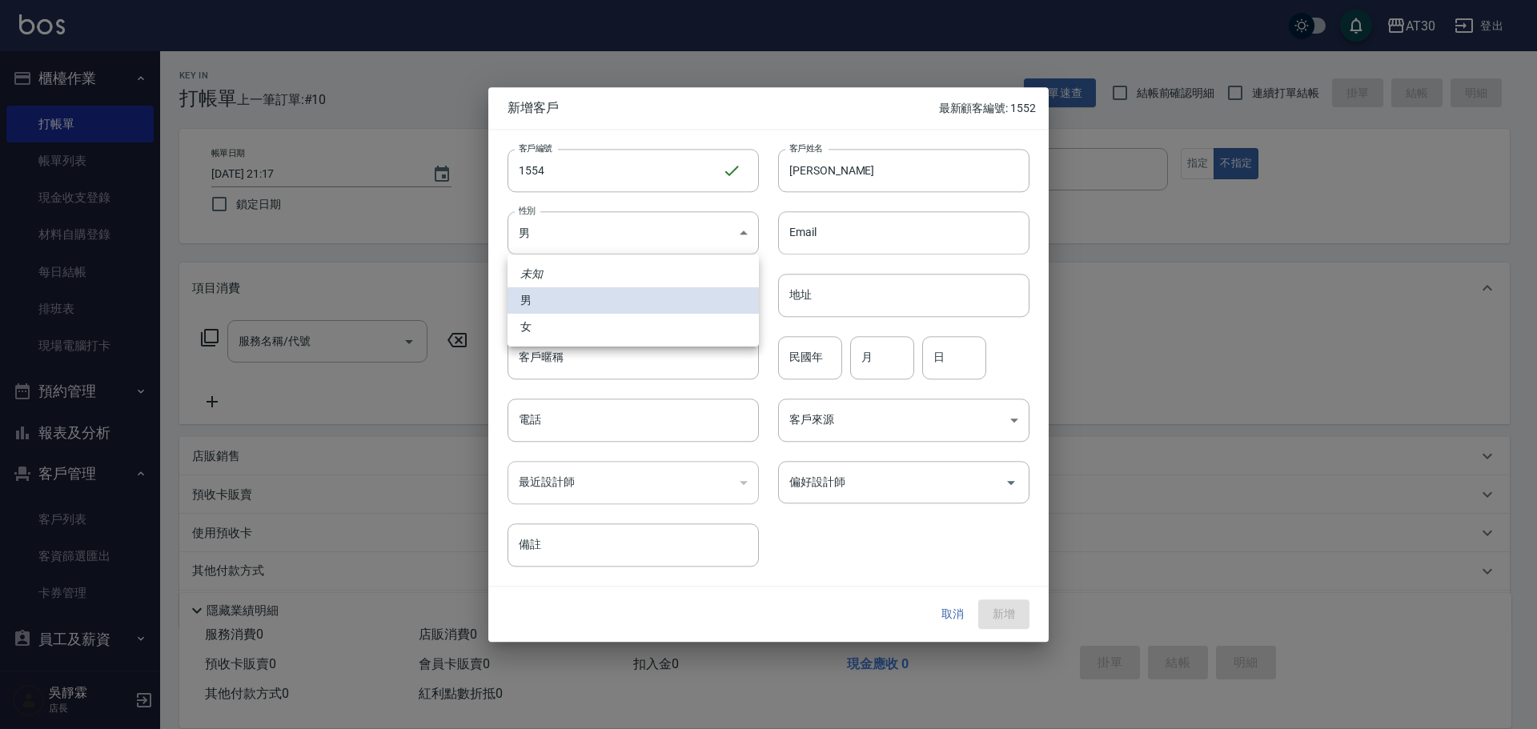
click at [552, 323] on li "女" at bounding box center [633, 327] width 251 height 26
type input "FEMALE"
click at [781, 354] on input "民國年" at bounding box center [810, 357] width 64 height 43
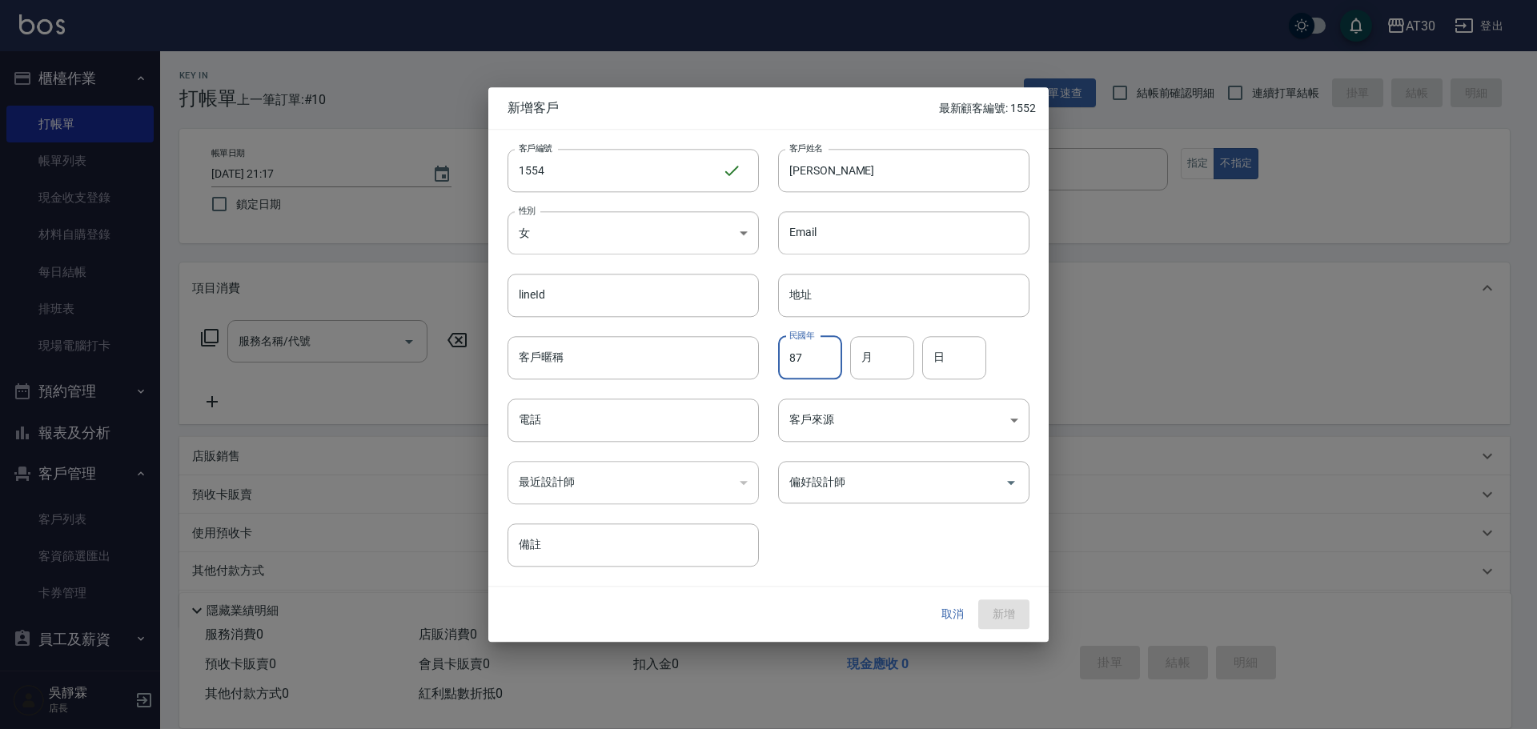
type input "87"
type input "07"
type input "30"
type input "0963613123"
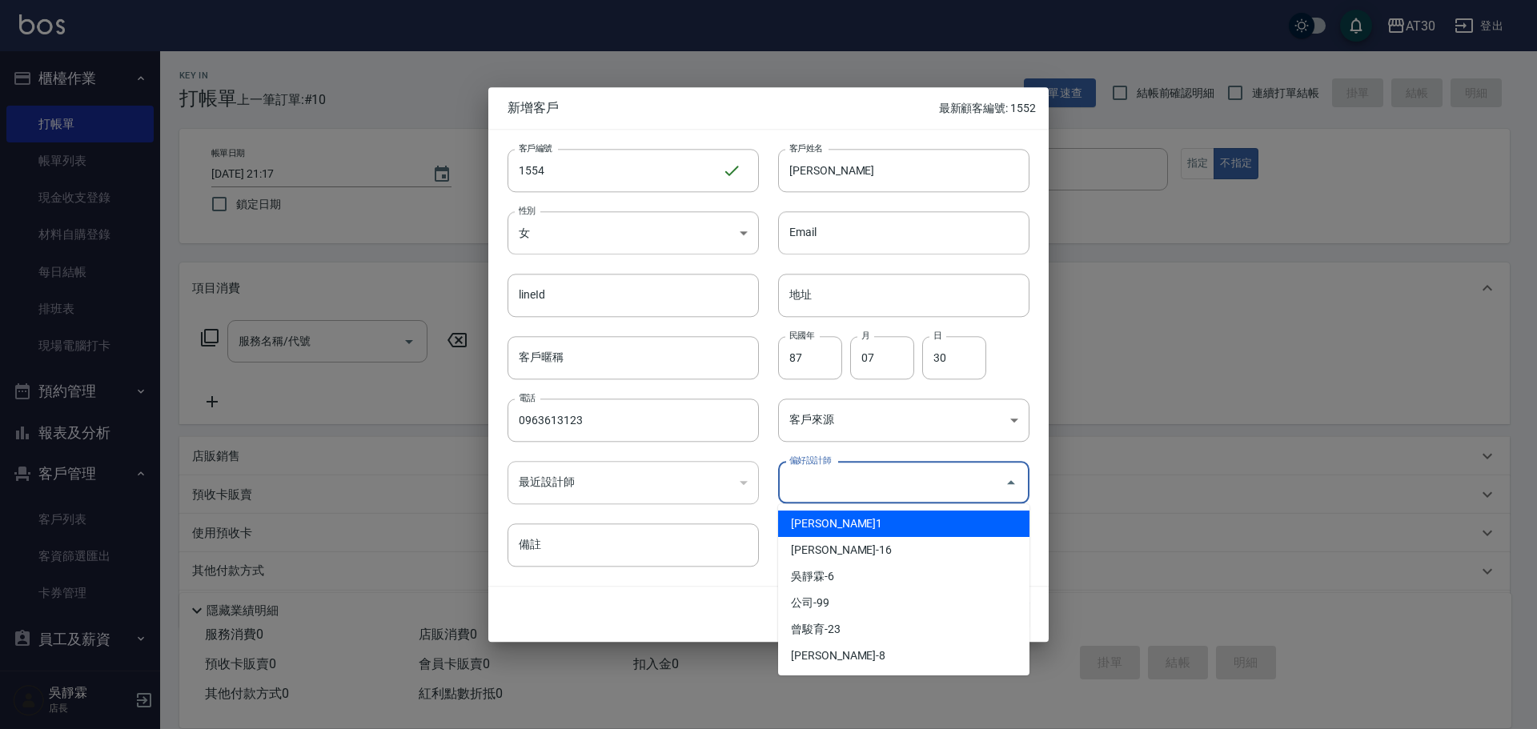
click at [914, 481] on input "偏好設計師" at bounding box center [891, 482] width 213 height 28
click at [865, 530] on li "劉千慈-1" at bounding box center [903, 524] width 251 height 26
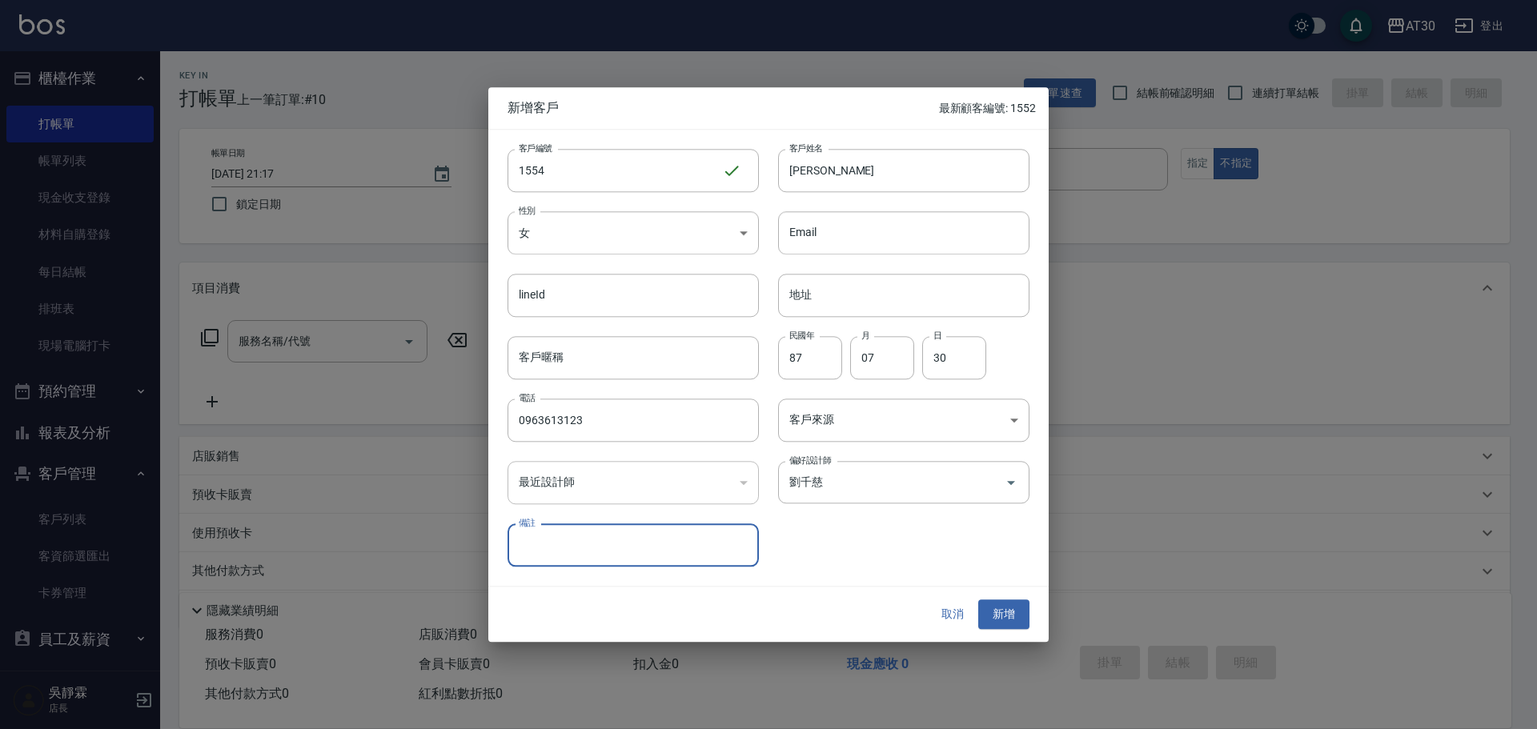
type input "劉千慈"
click at [1001, 612] on button "新增" at bounding box center [1003, 615] width 51 height 30
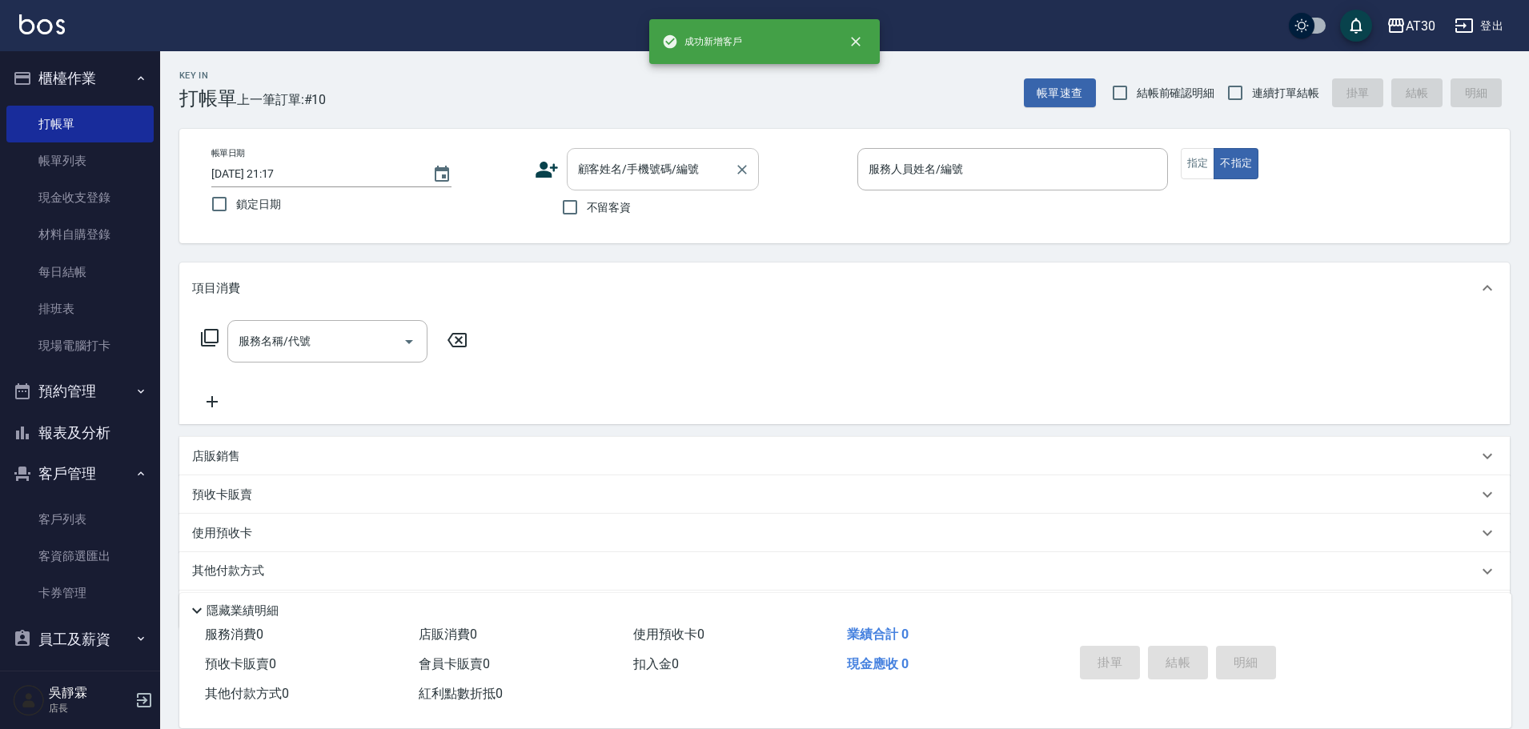
click at [611, 186] on div "顧客姓名/手機號碼/編號" at bounding box center [663, 169] width 192 height 42
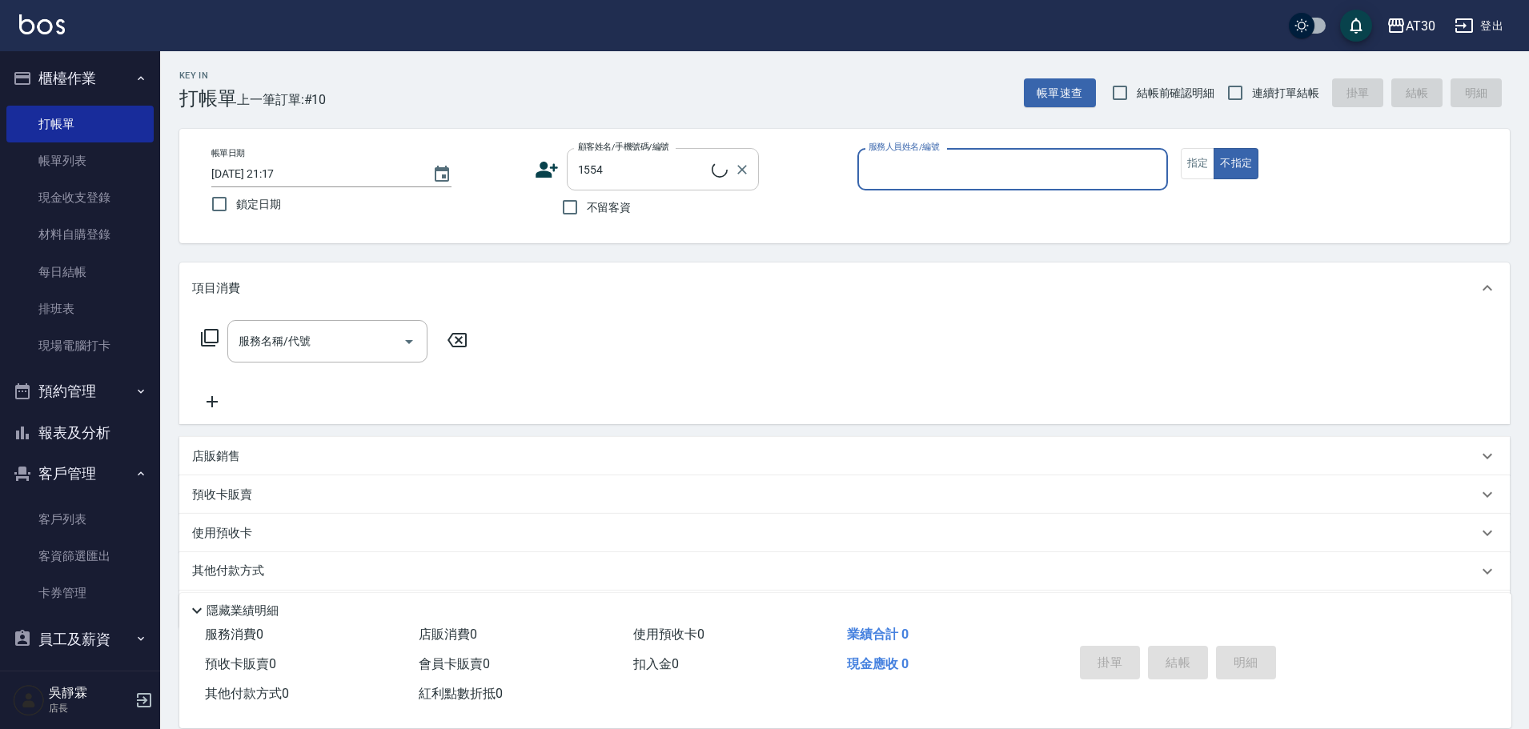
type input "王語湘/0963613123/1554"
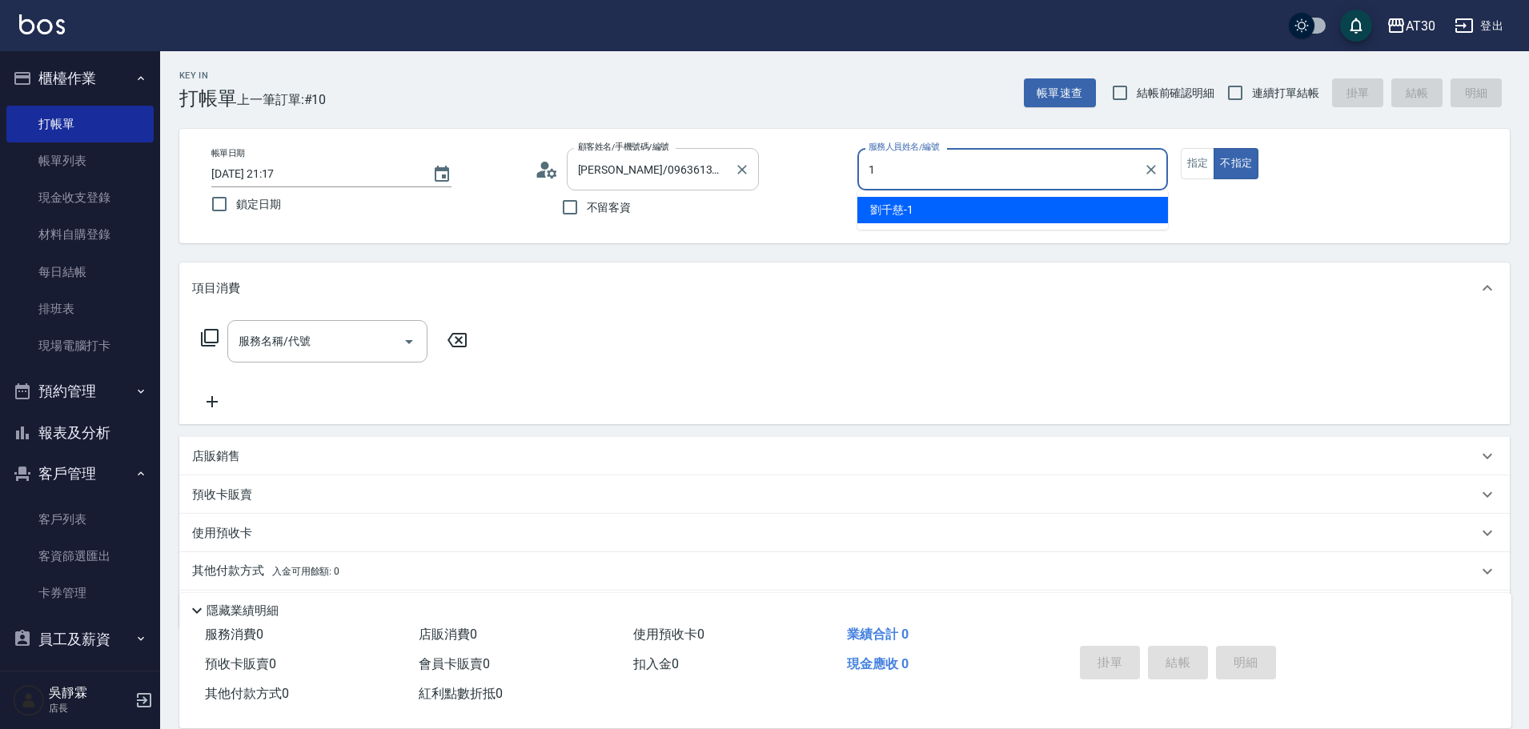
type input "劉千慈-1"
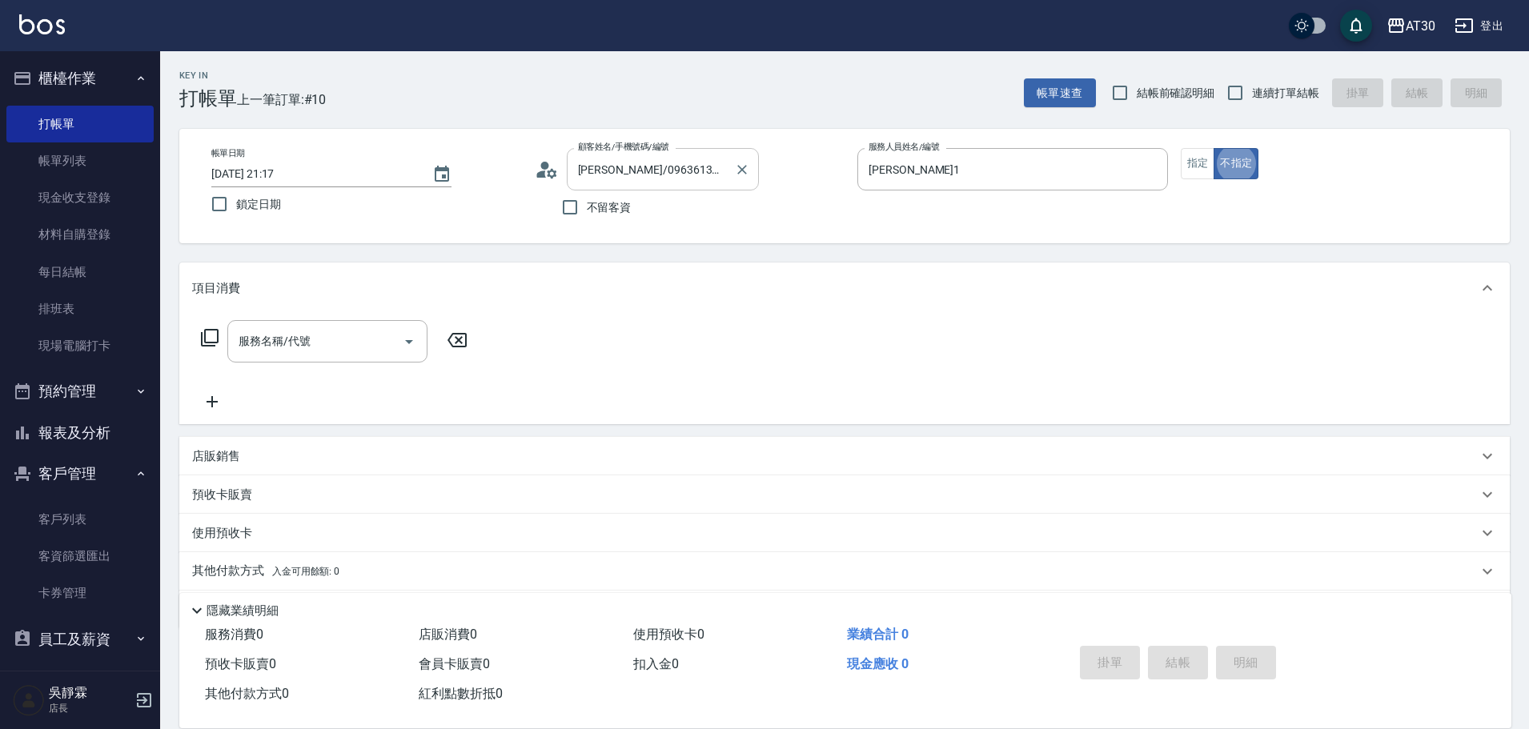
type button "false"
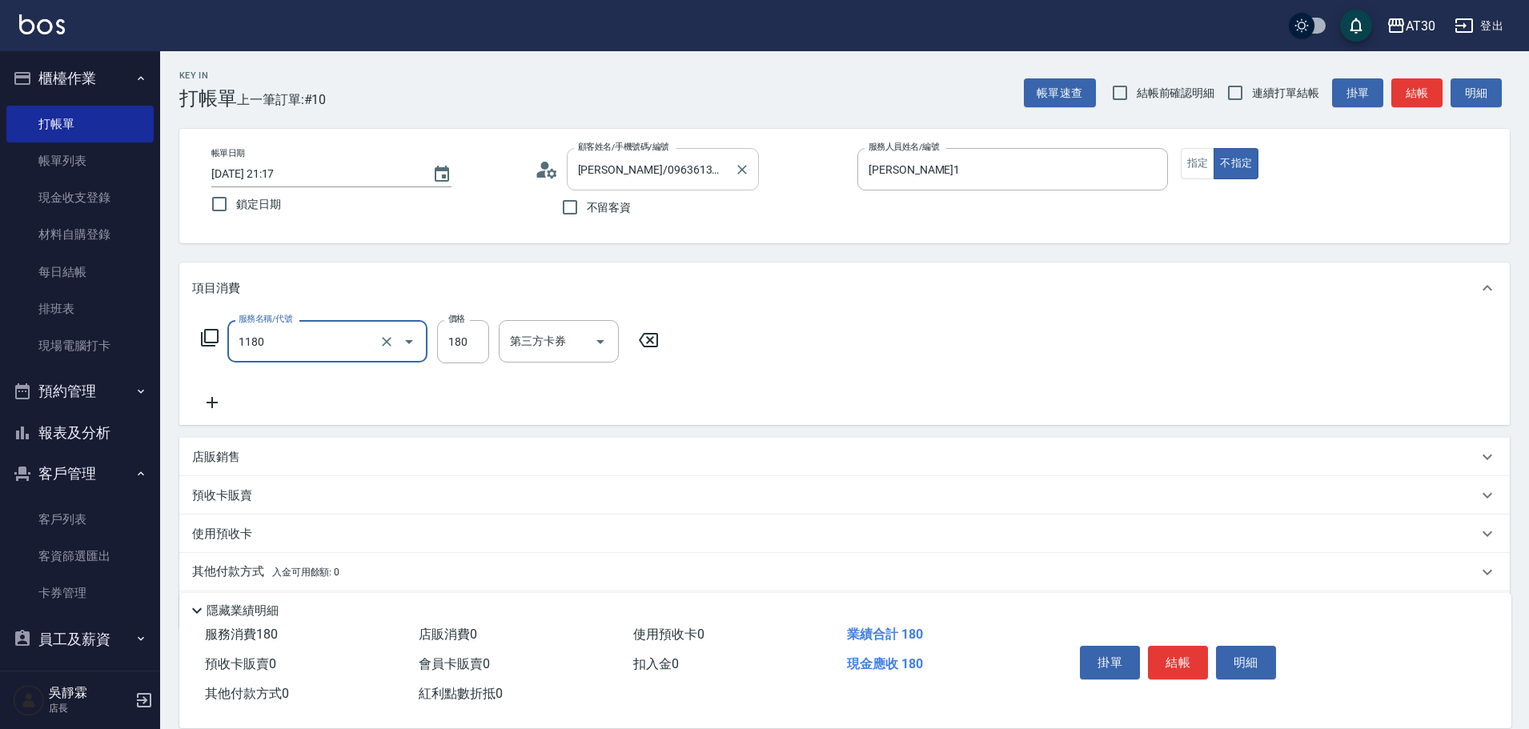
type input "洗髮(不指定活動)(1180)"
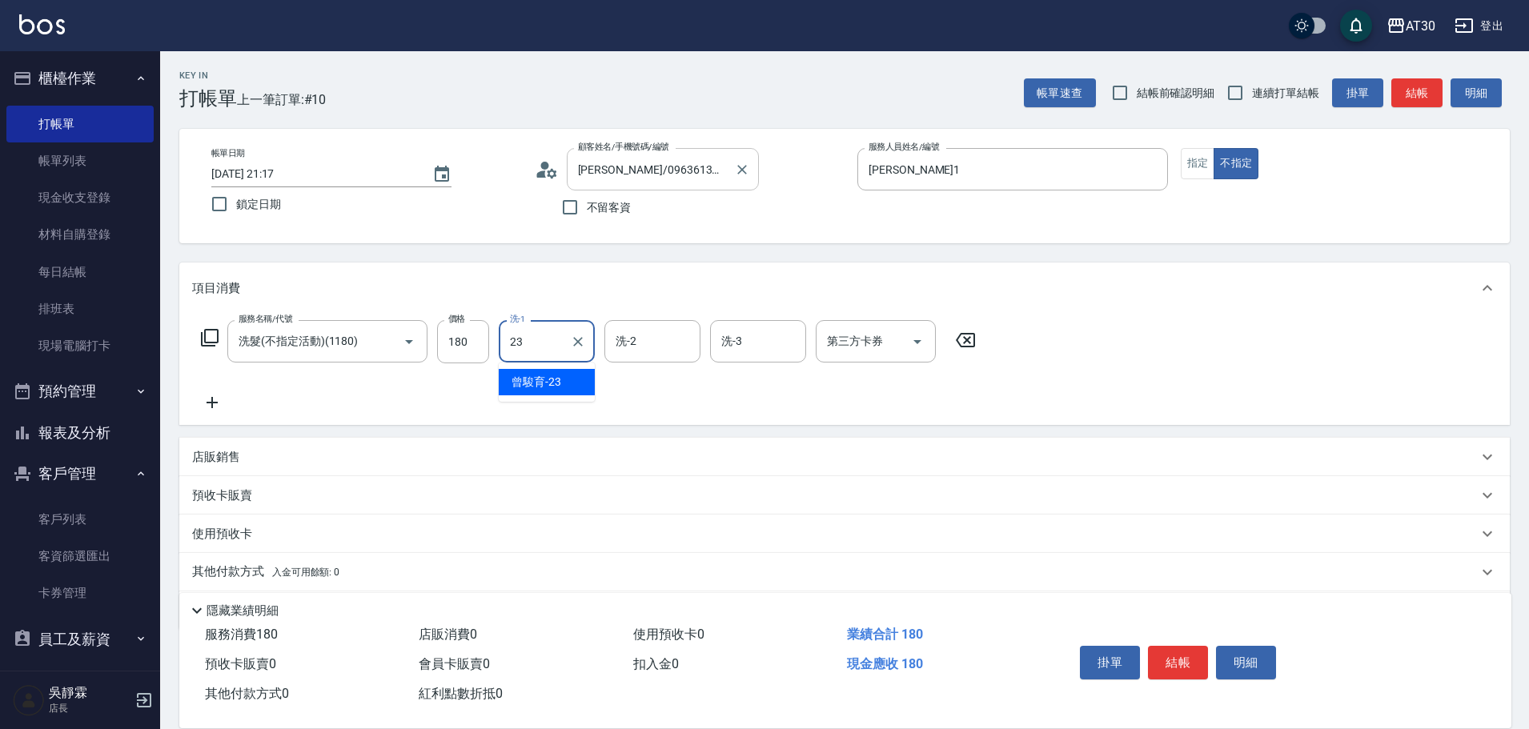
type input "曾駿育-23"
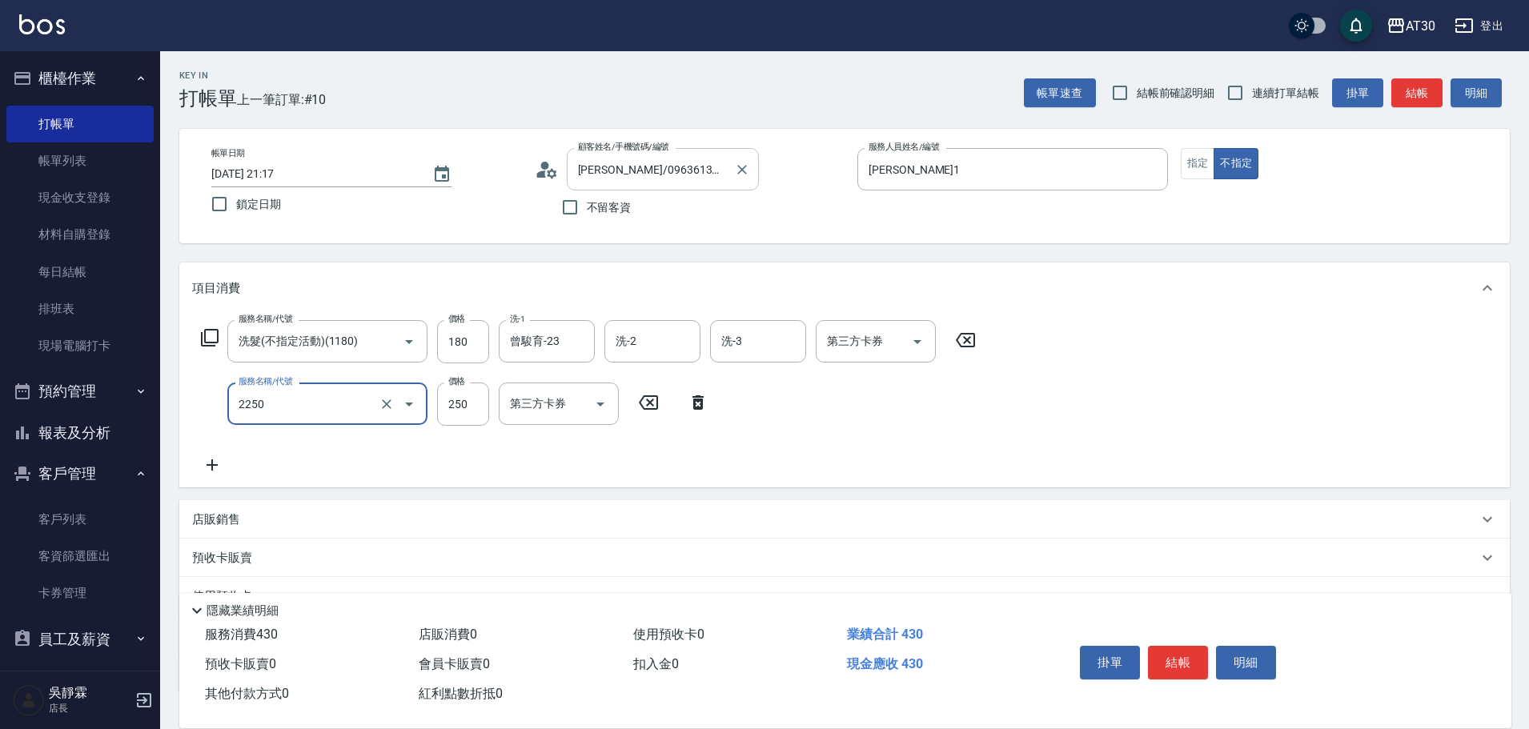
type input "剪髮(2250)"
type input "219"
click at [1180, 646] on button "結帳" at bounding box center [1178, 663] width 60 height 34
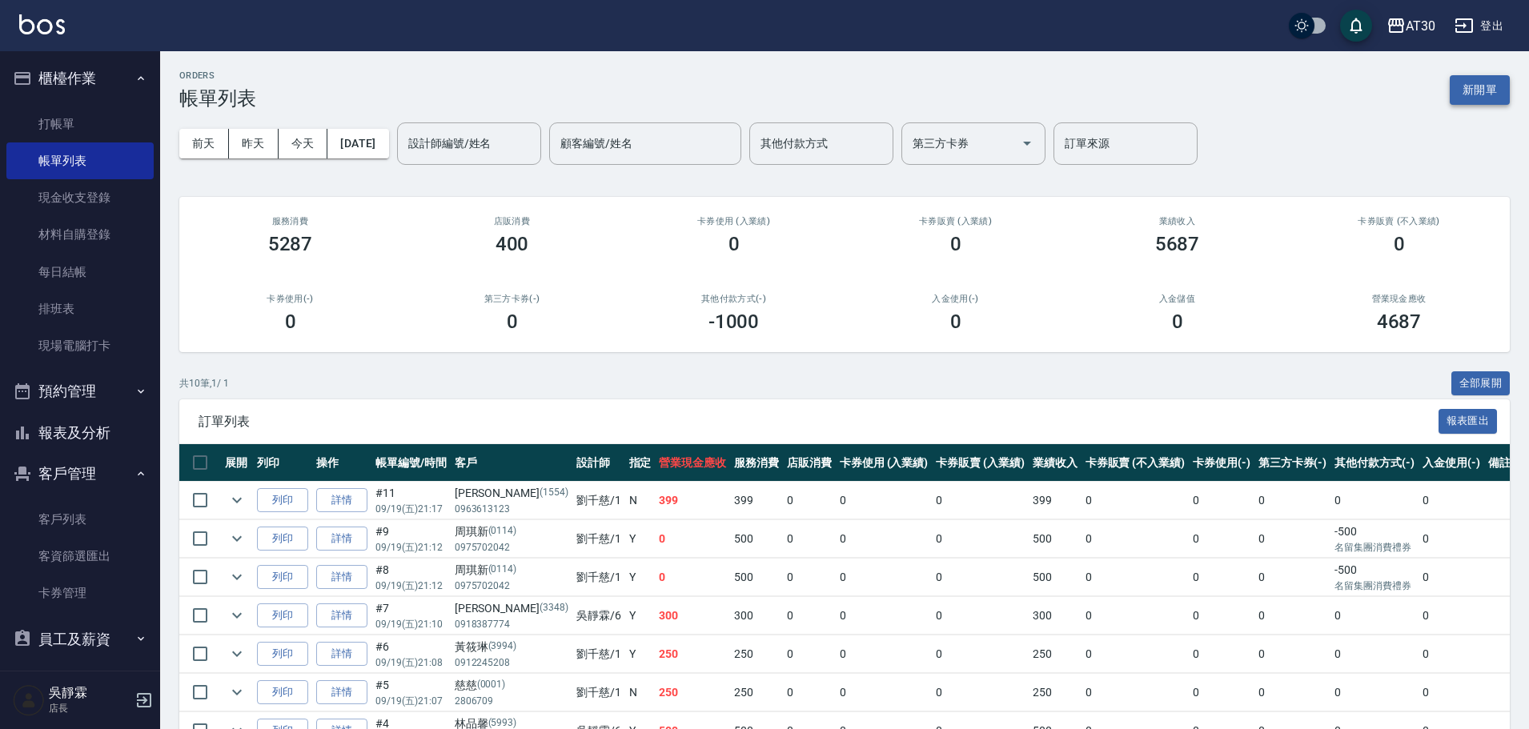
click at [1492, 78] on button "新開單" at bounding box center [1480, 90] width 60 height 30
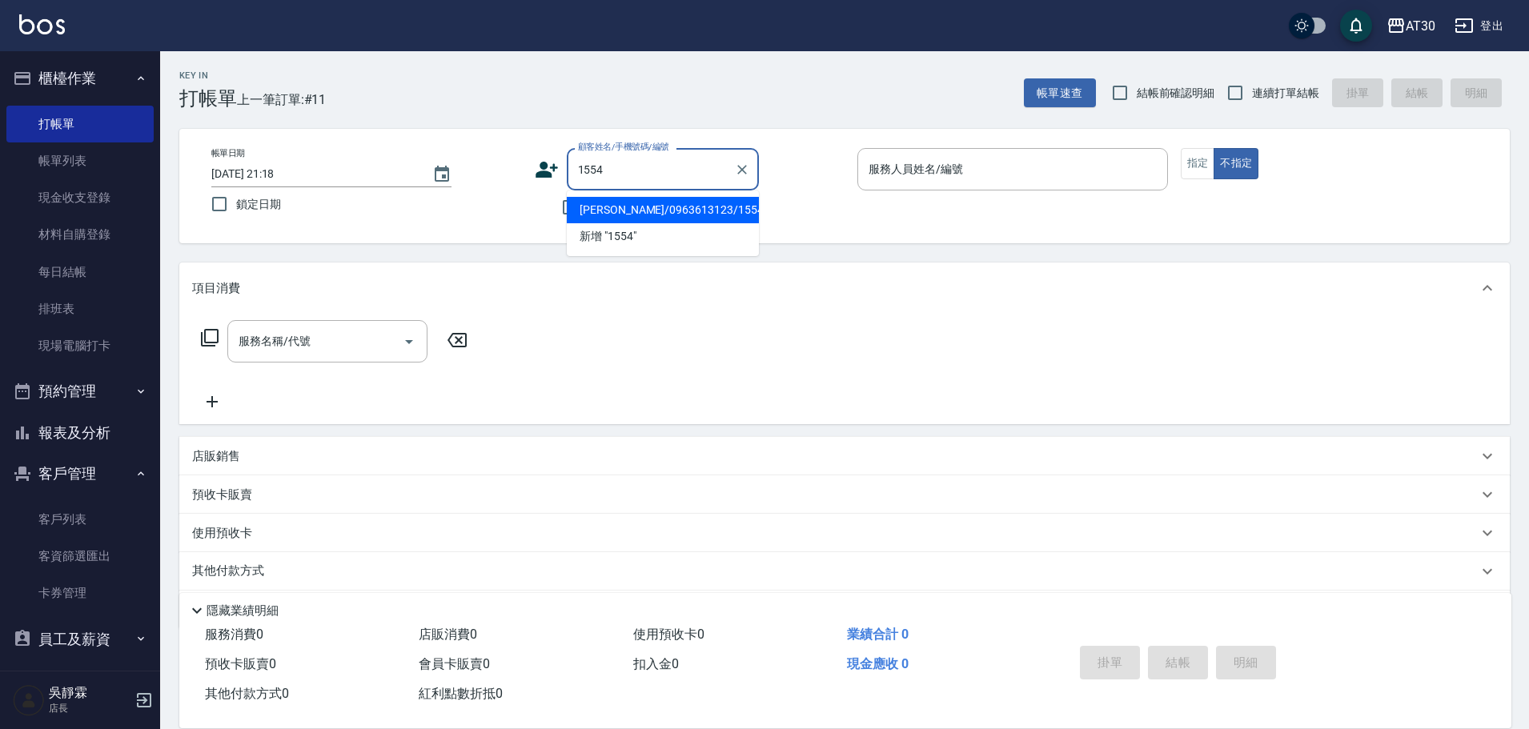
type input "王語湘/0963613123/1554"
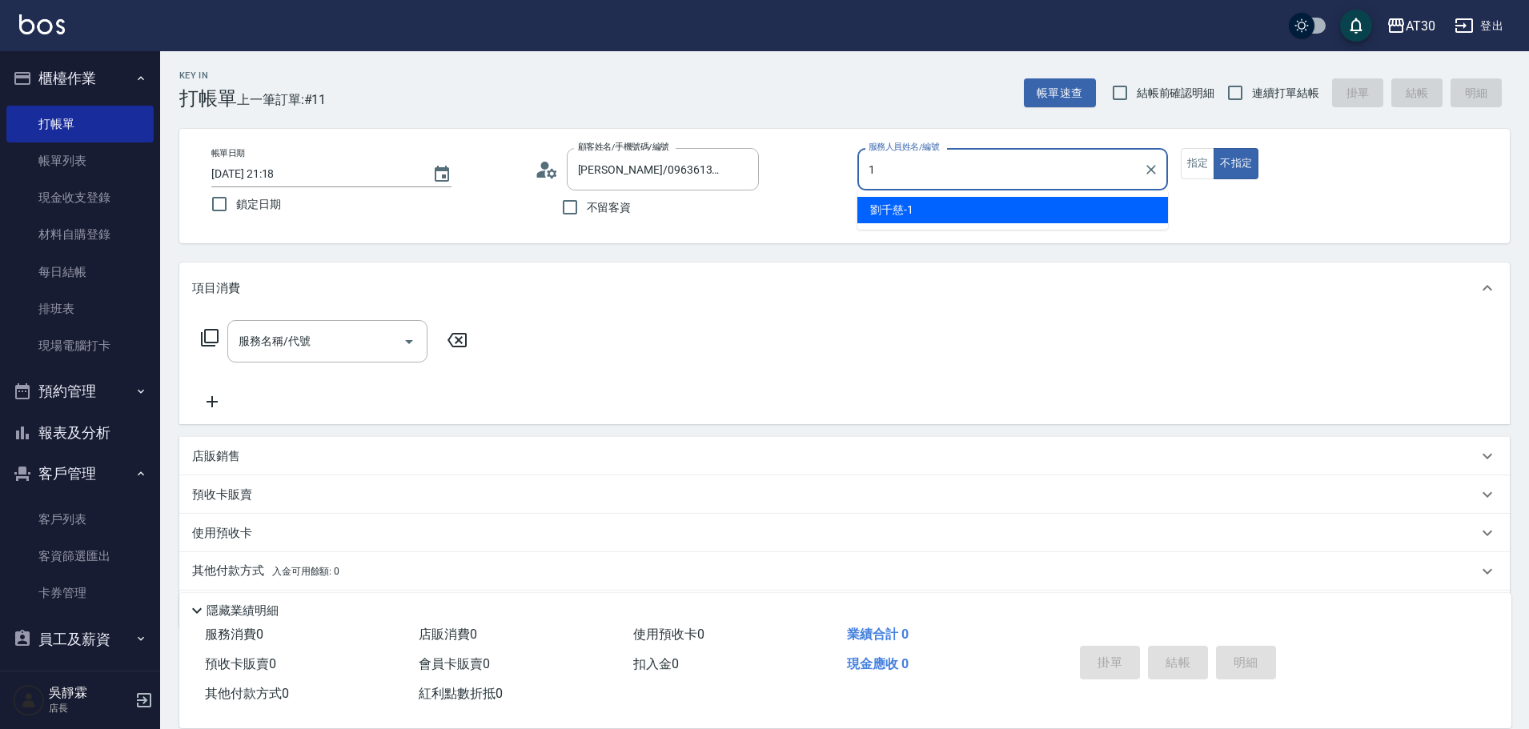
type input "劉千慈-1"
type button "false"
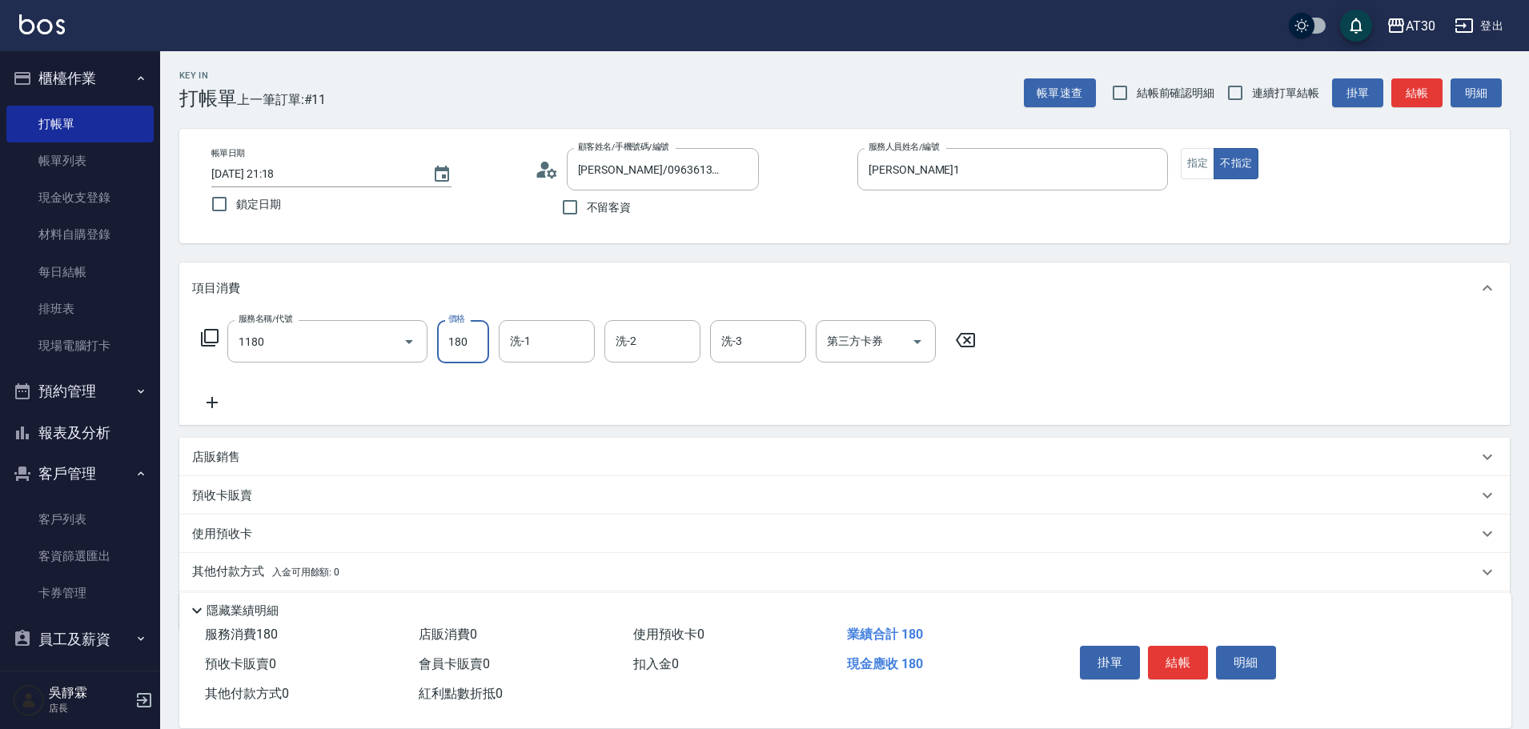
type input "洗髮(不指定活動)(1180)"
type input "曾駿育-23"
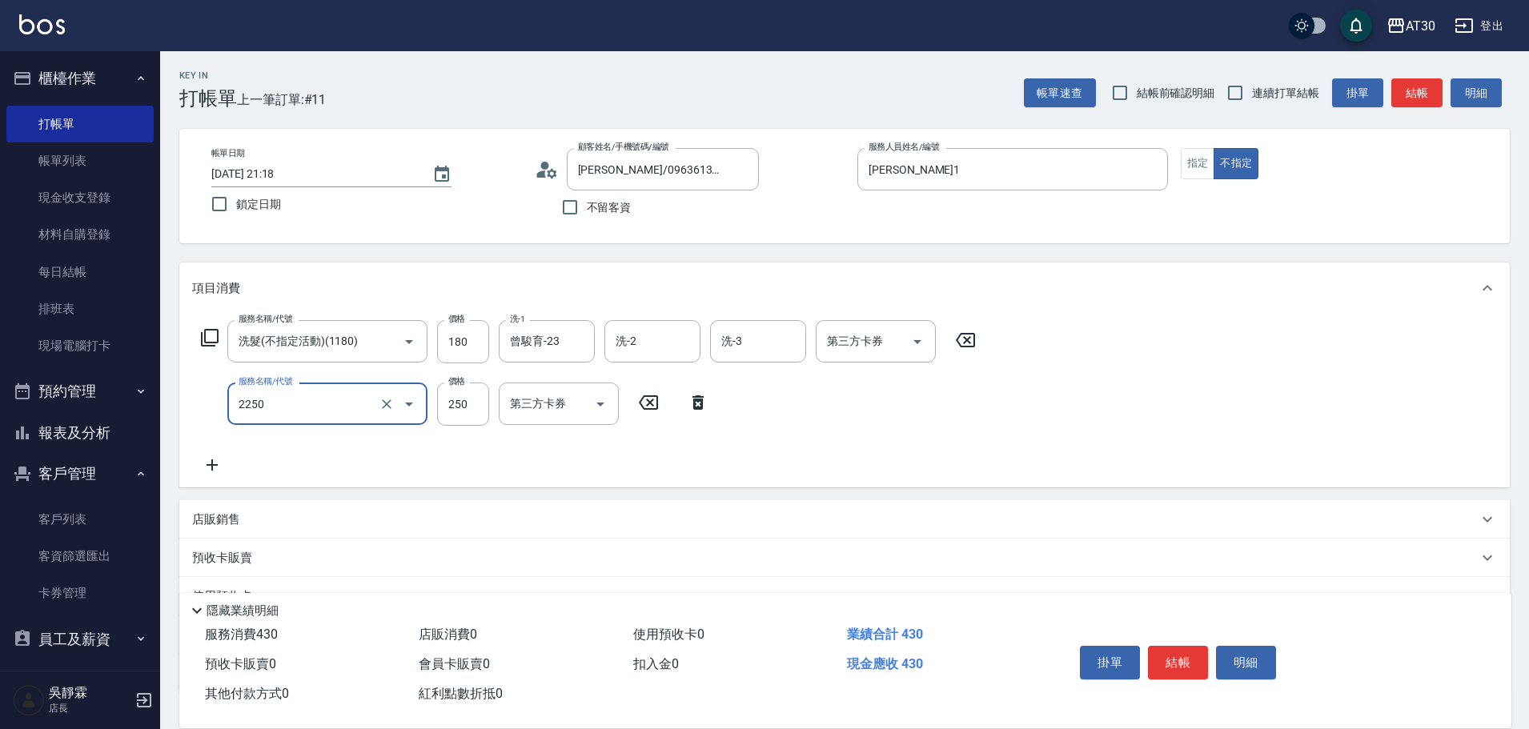
type input "剪髮(2250)"
type input "219"
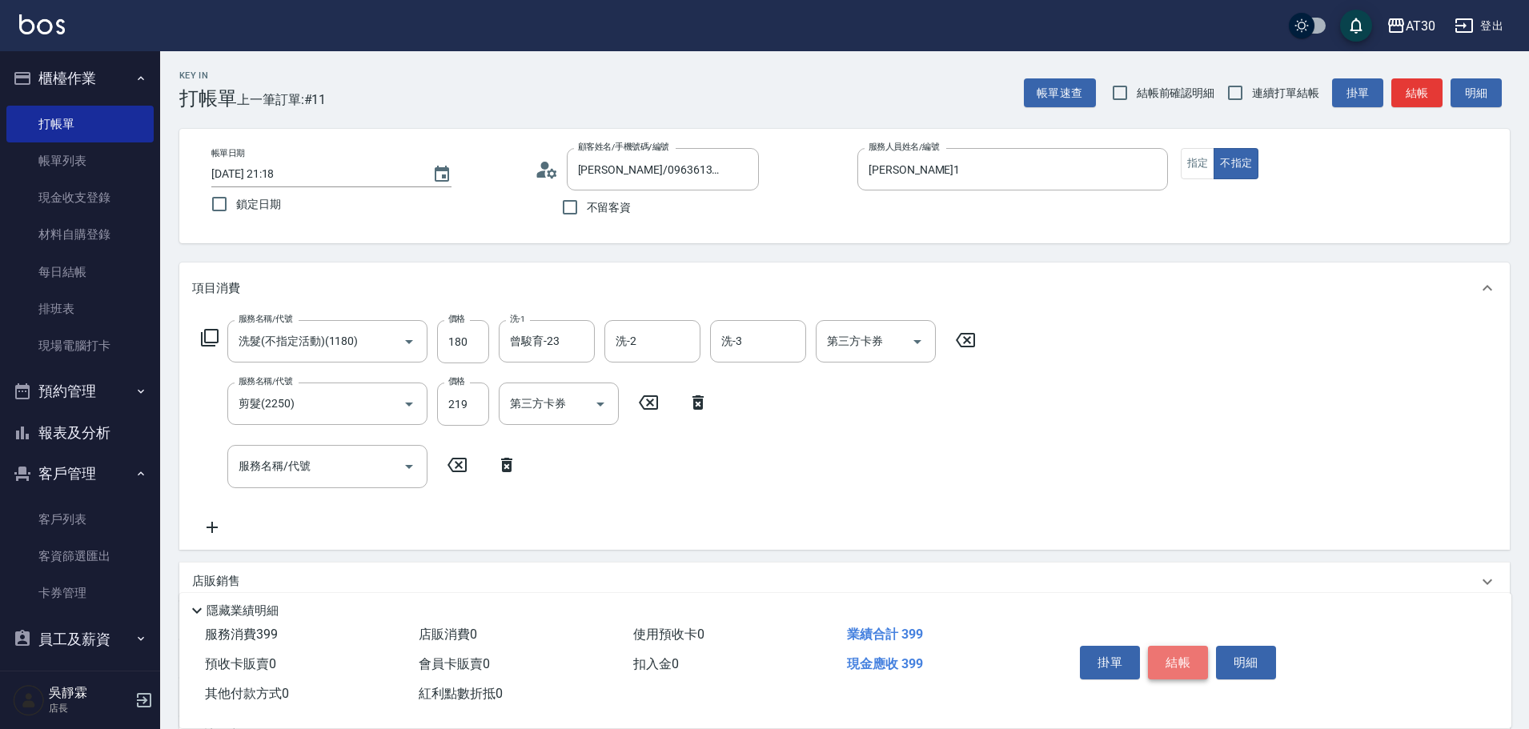
click at [1175, 659] on button "結帳" at bounding box center [1178, 663] width 60 height 34
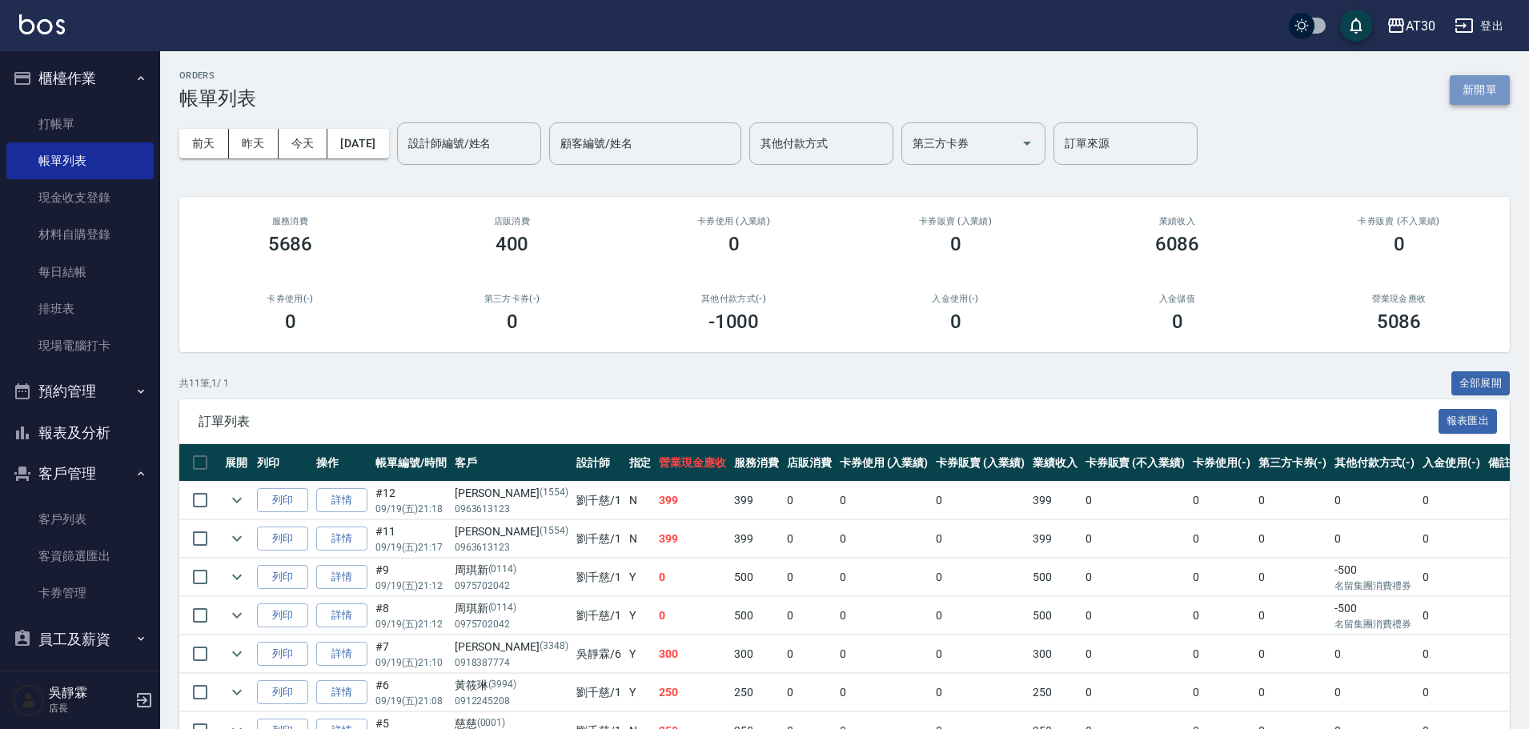
click at [1473, 98] on button "新開單" at bounding box center [1480, 90] width 60 height 30
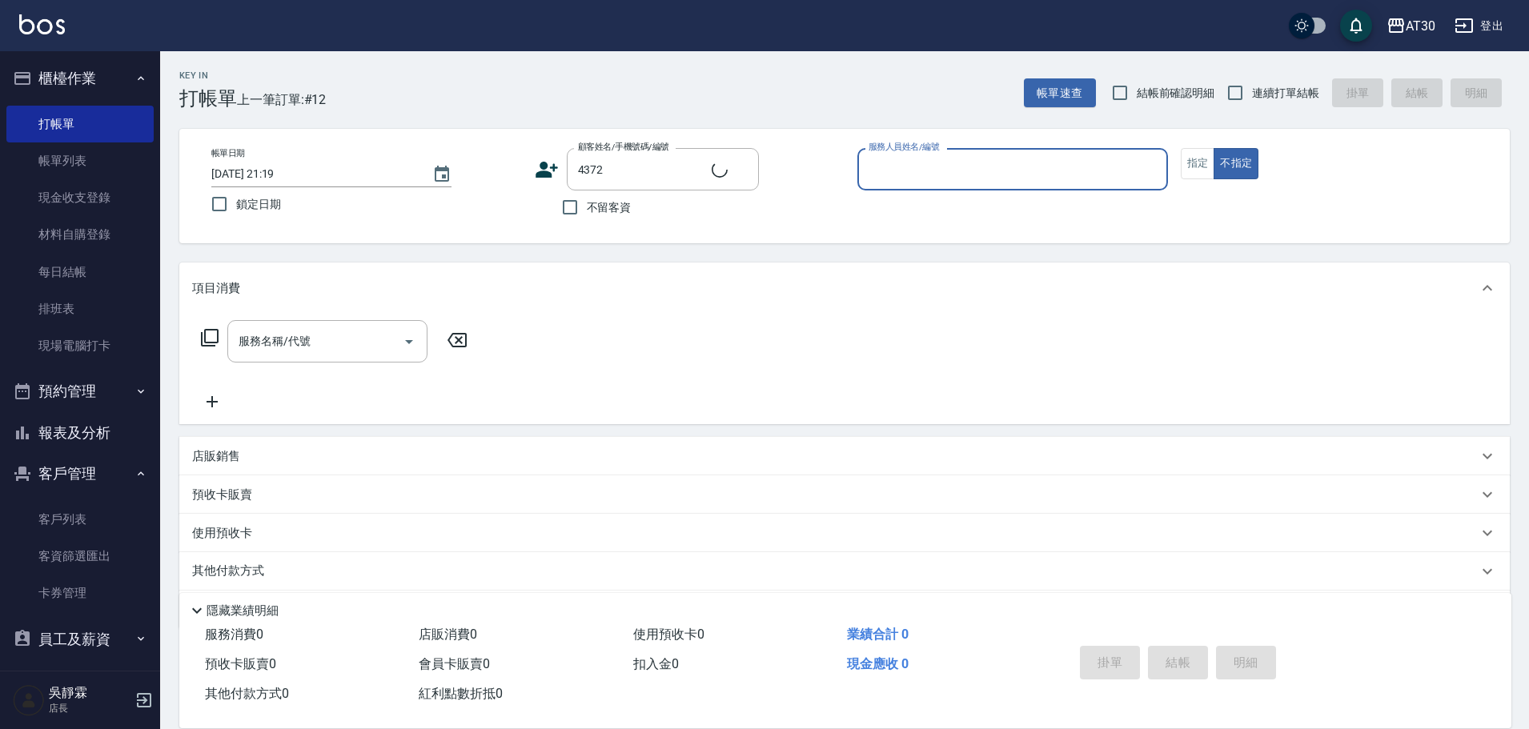
type input "黃珮萱/0936886017/4372"
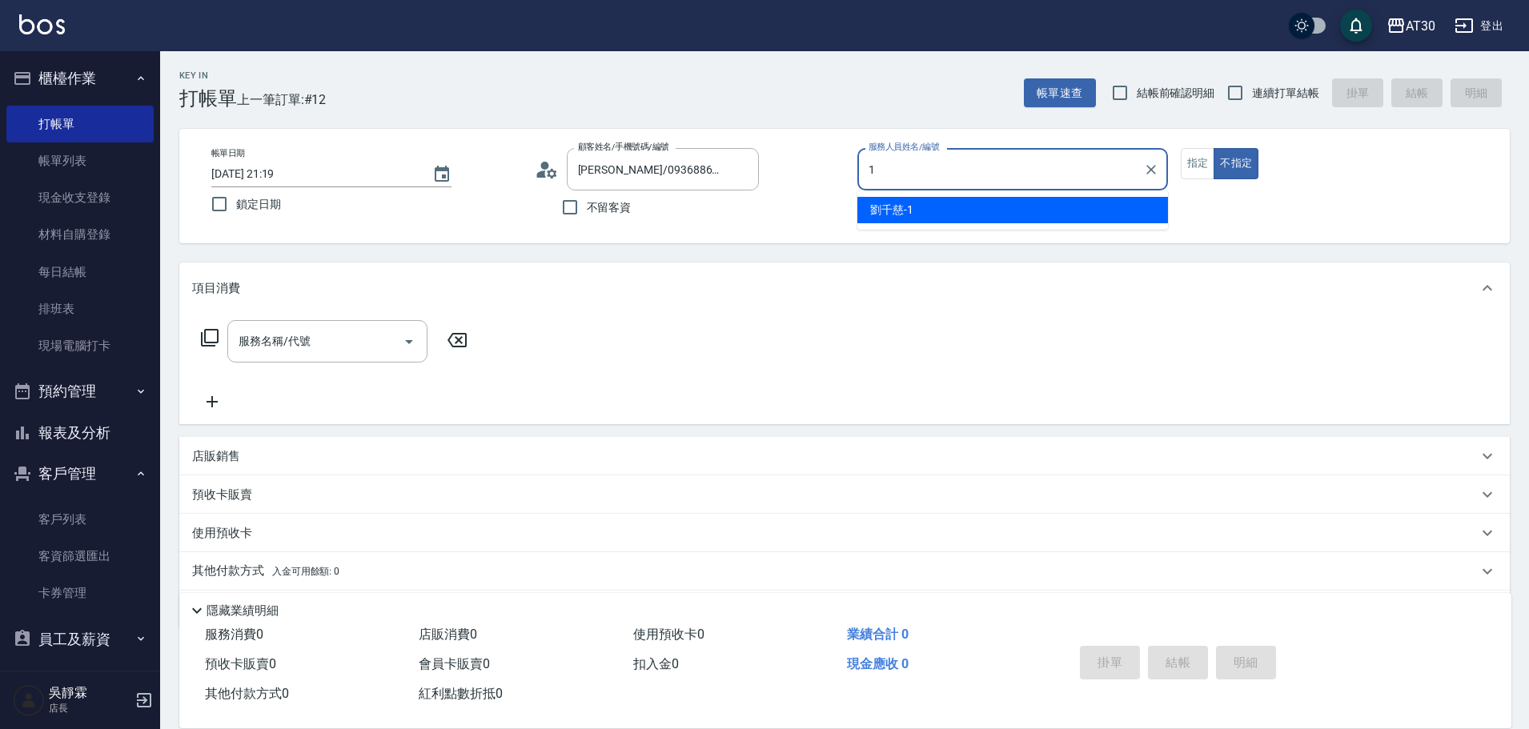
type input "劉千慈-1"
type button "false"
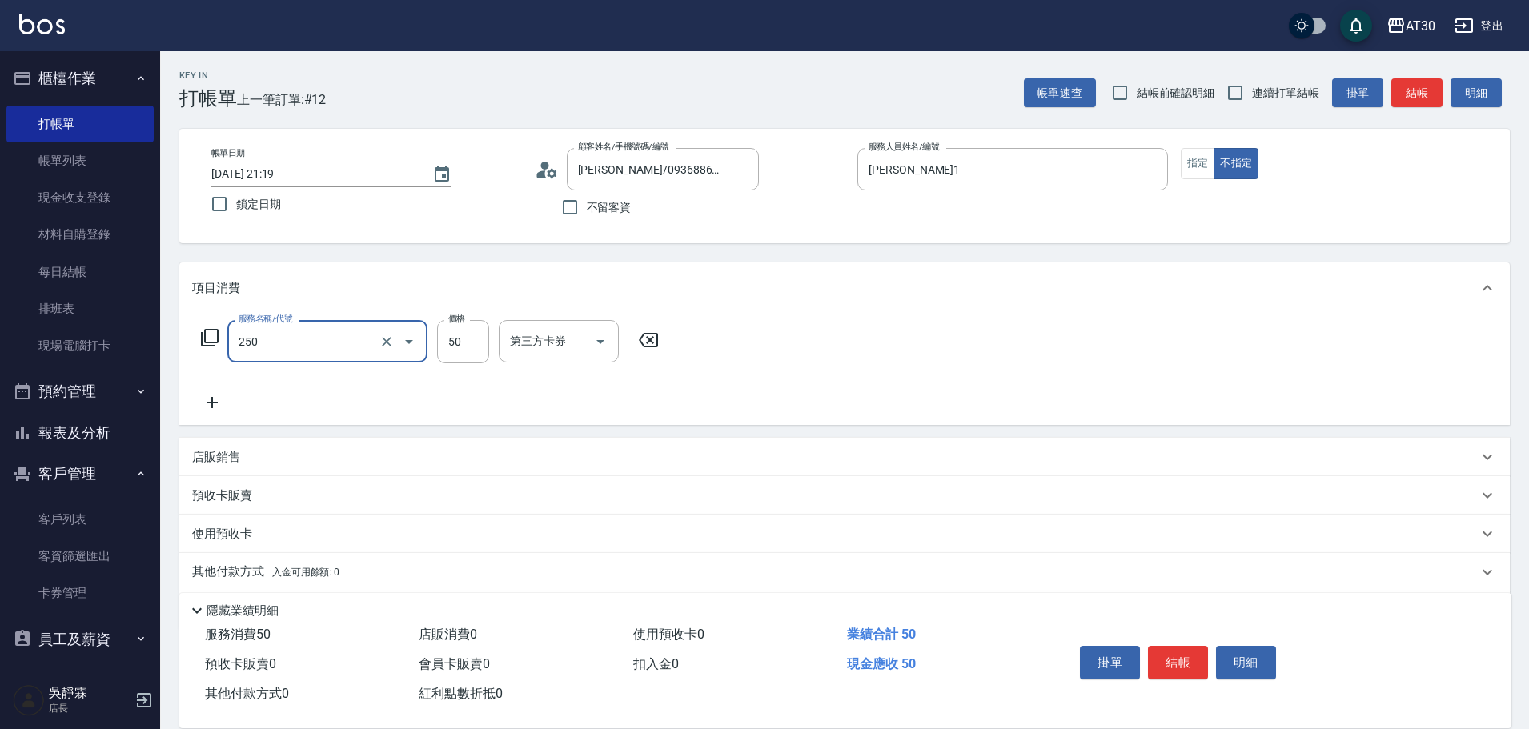
type input "剪瀏海(250)"
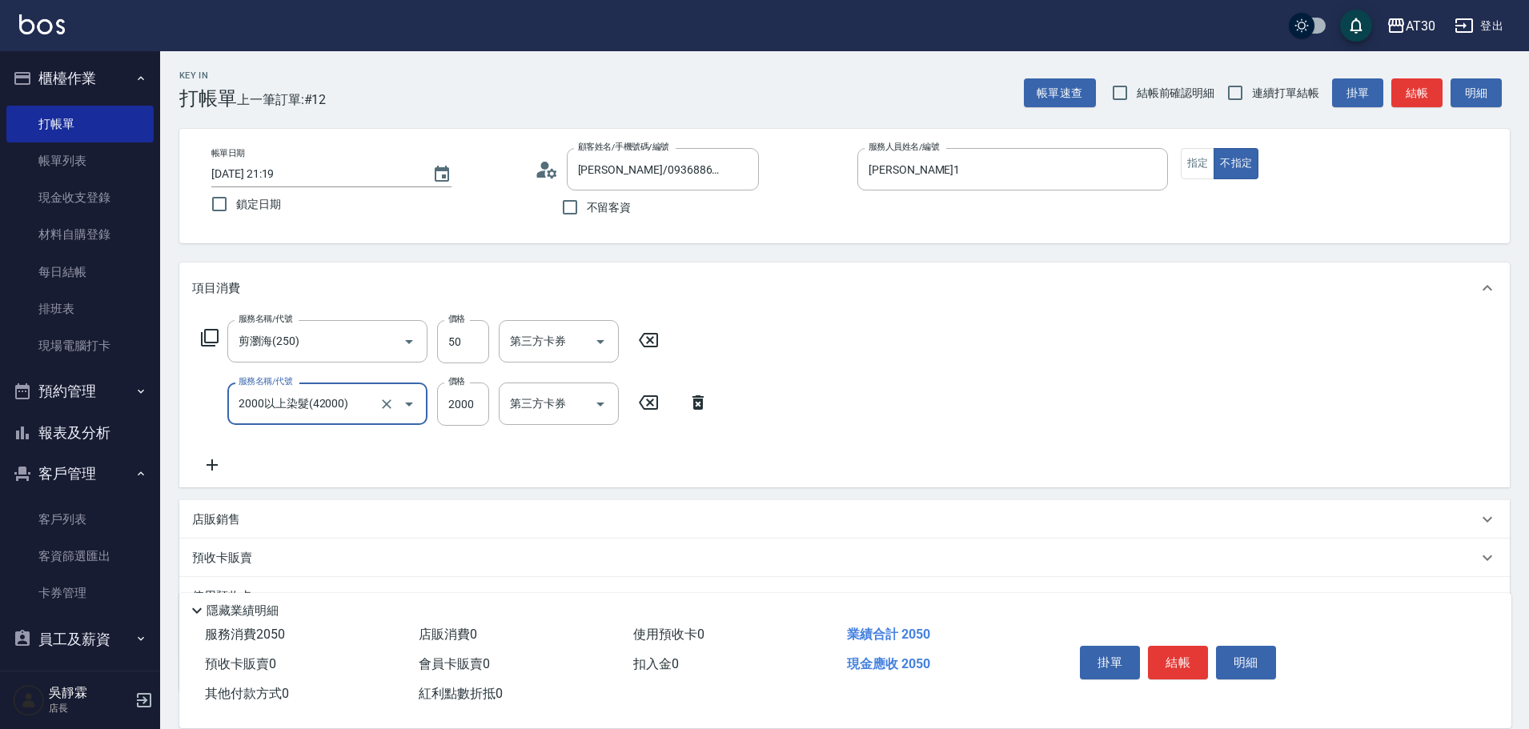
type input "2000以上染髮(42000)"
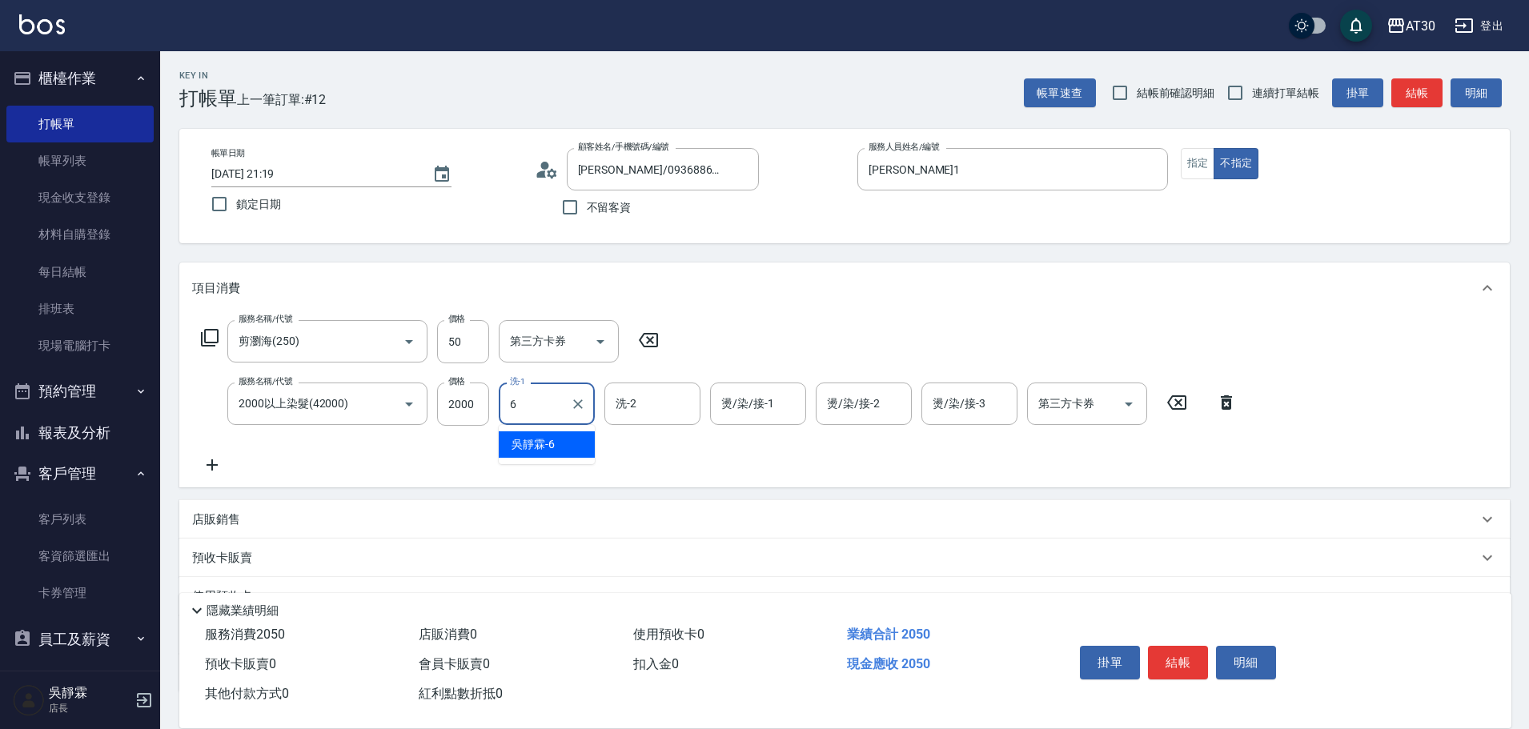
type input "吳靜霖-6"
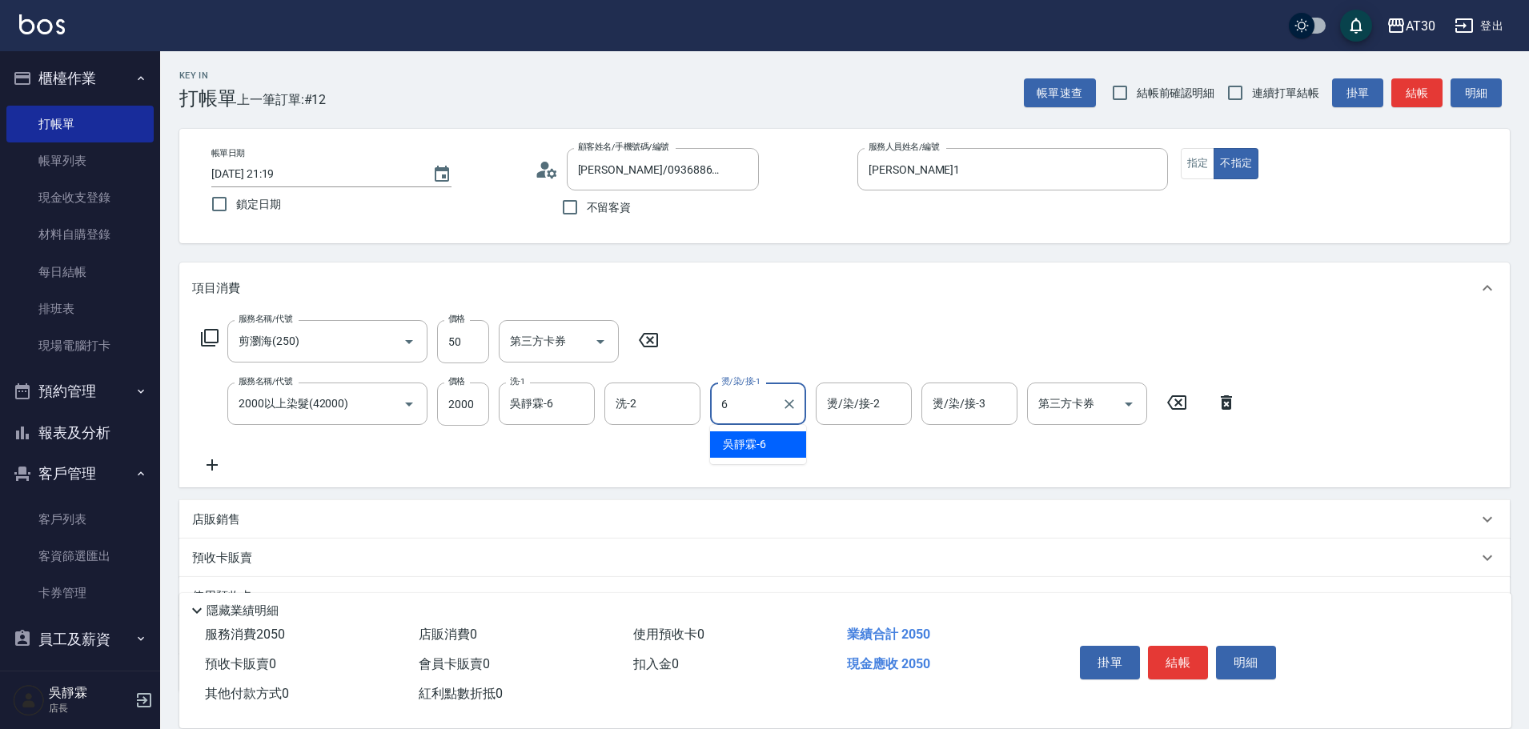
type input "吳靜霖-6"
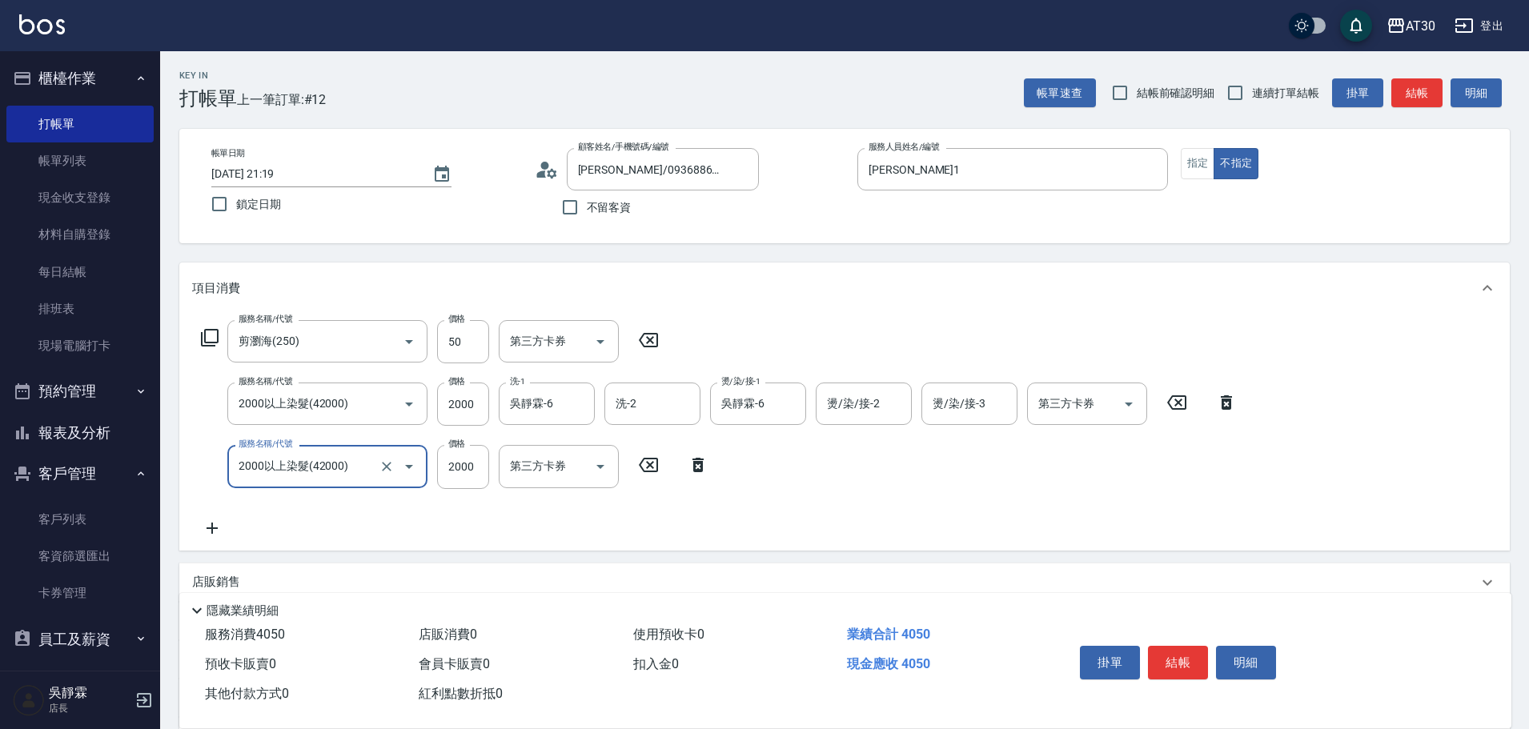
type input "2000以上染髮(42000)"
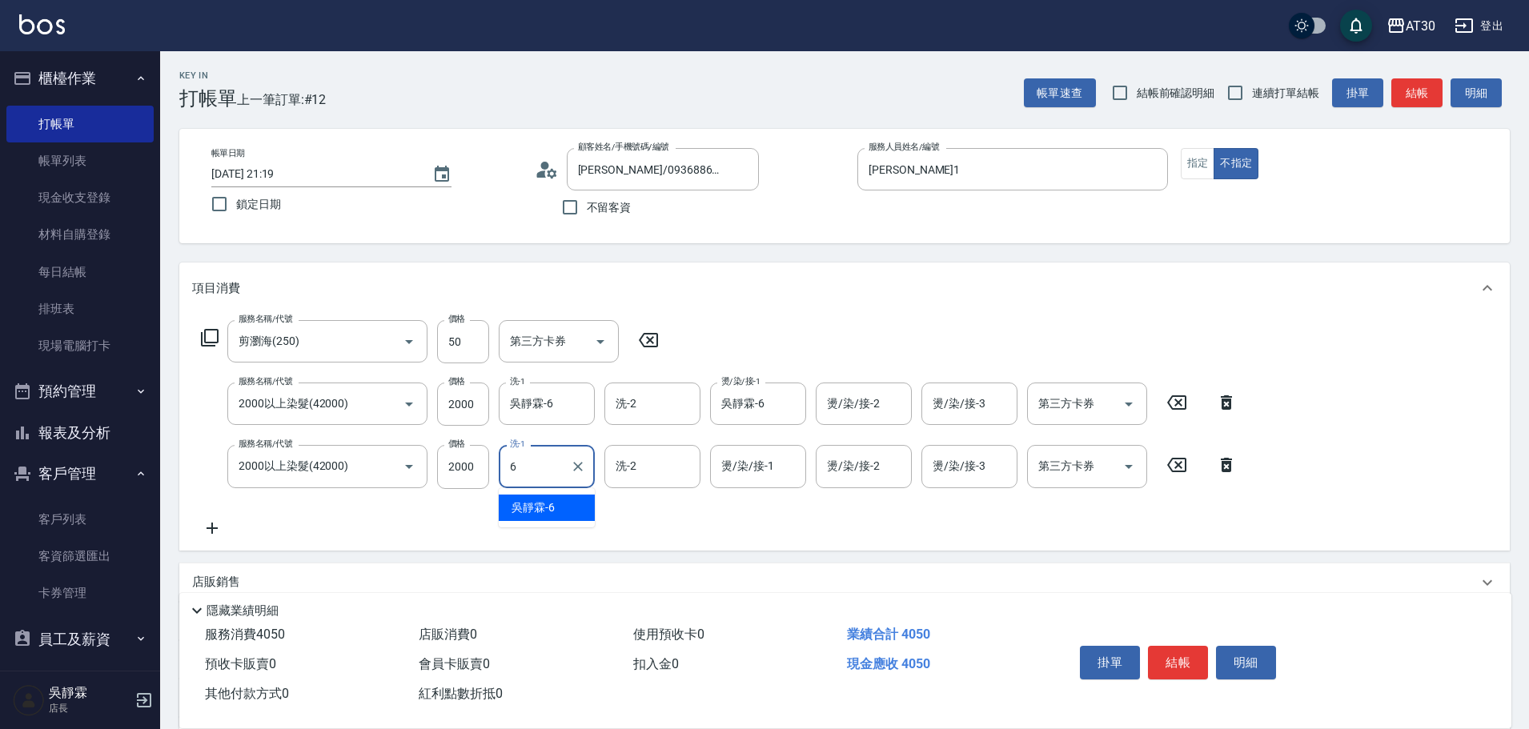
type input "吳靜霖-6"
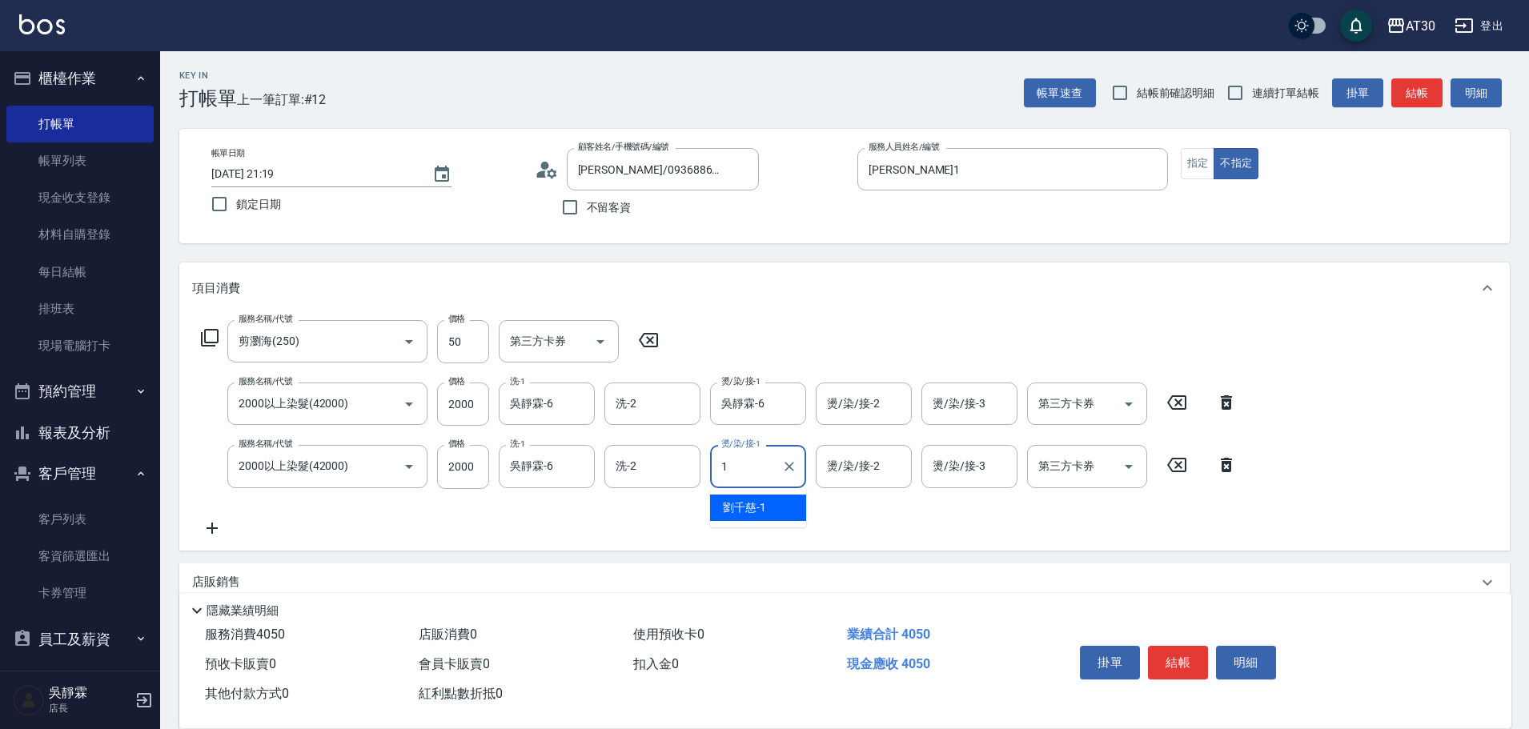
type input "劉千慈-1"
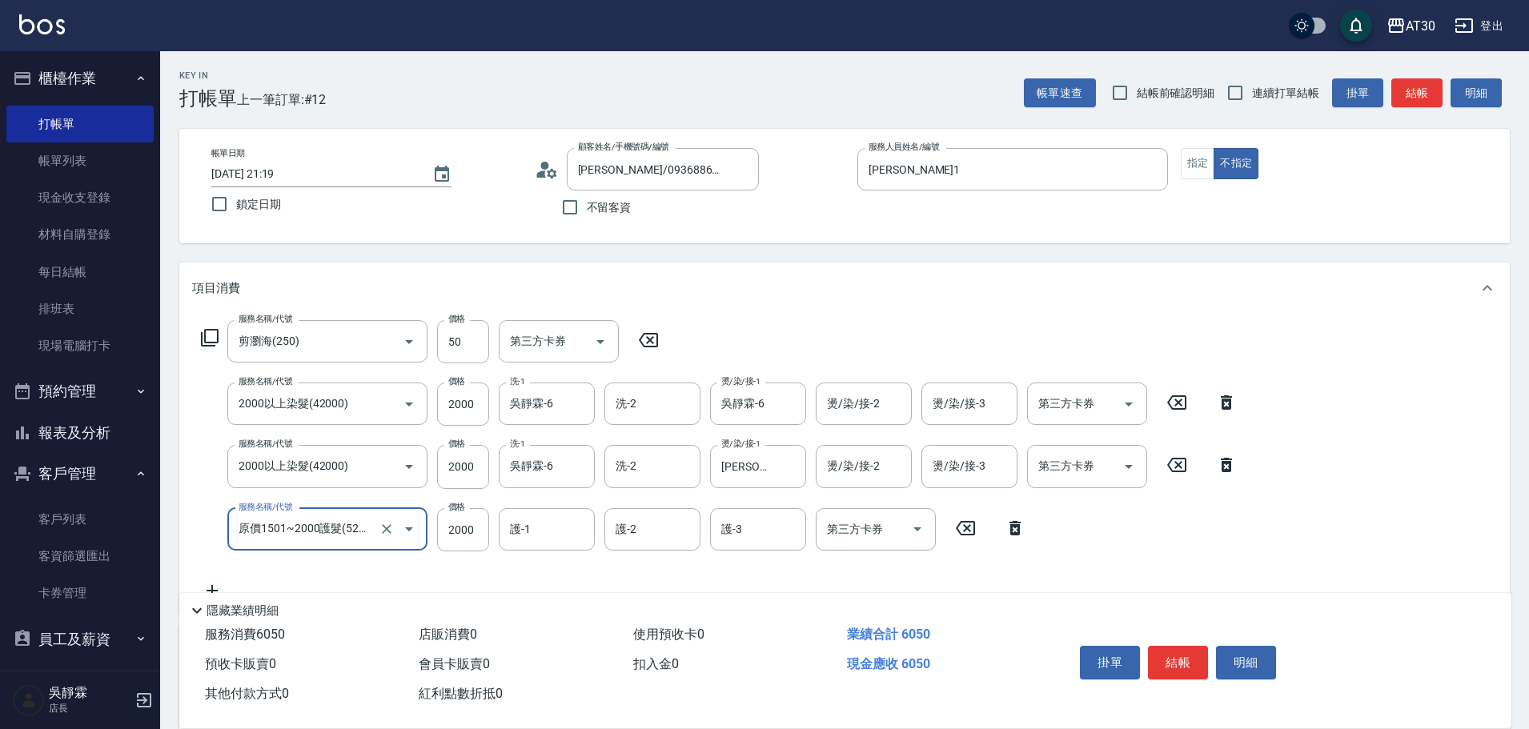
type input "原價1501~2000護髮(52000)"
type input "劉千慈-1"
click at [1169, 660] on button "結帳" at bounding box center [1178, 663] width 60 height 34
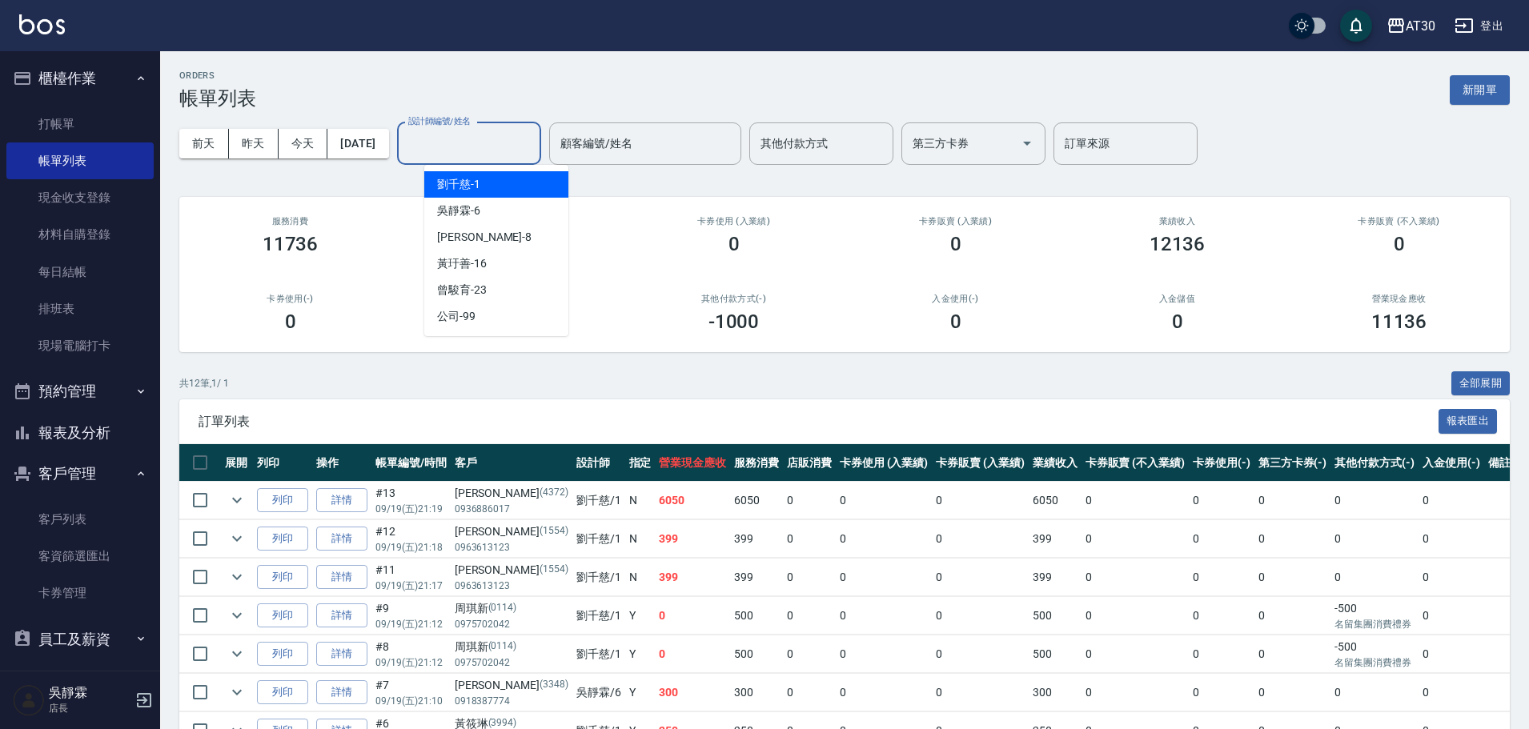
drag, startPoint x: 508, startPoint y: 156, endPoint x: 504, endPoint y: 164, distance: 9.3
click at [508, 159] on div "設計師編號/姓名" at bounding box center [469, 143] width 144 height 42
drag, startPoint x: 480, startPoint y: 142, endPoint x: 485, endPoint y: 156, distance: 15.2
click at [480, 143] on input "設計師編號/姓名" at bounding box center [469, 144] width 130 height 28
click at [492, 179] on div "劉千慈 -1" at bounding box center [496, 184] width 144 height 26
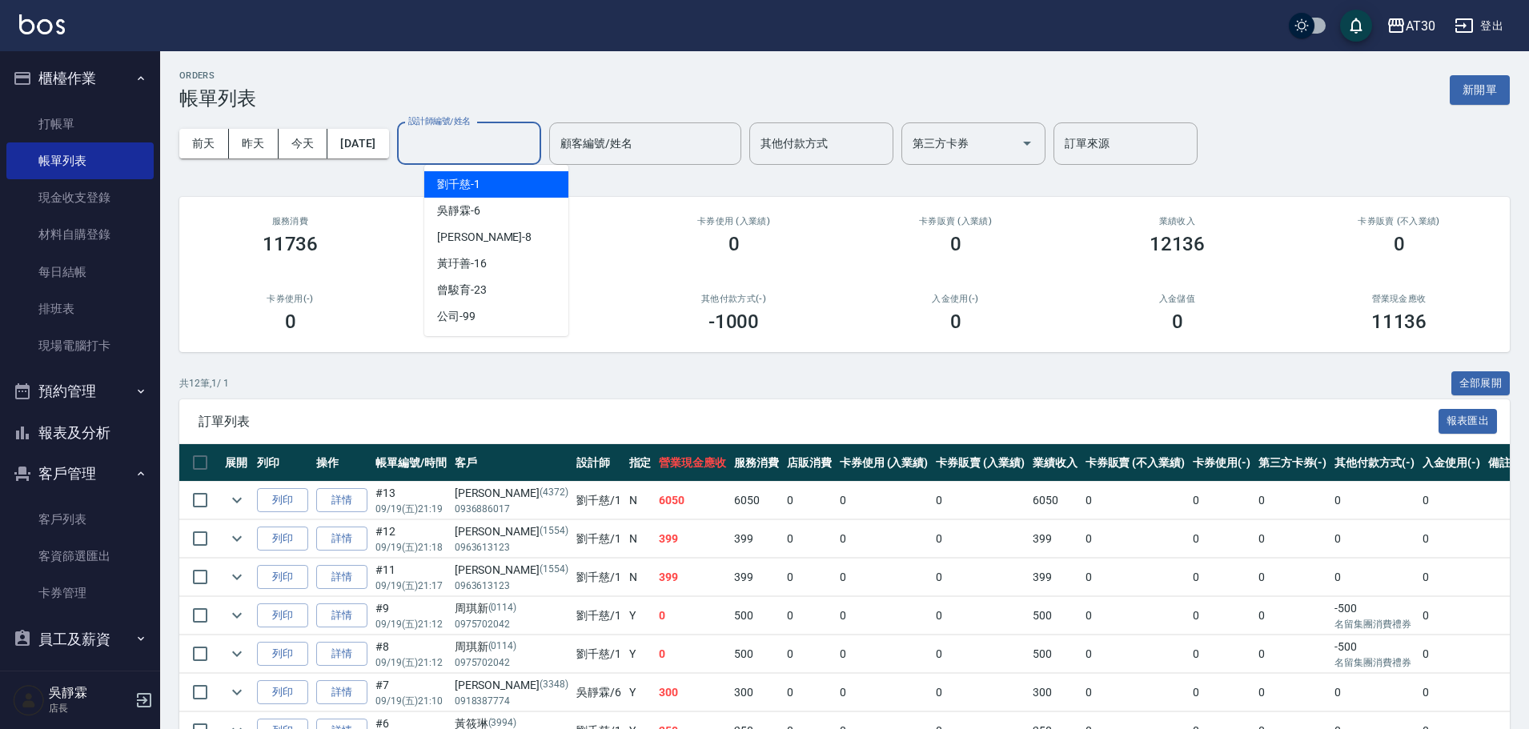
type input "劉千慈-1"
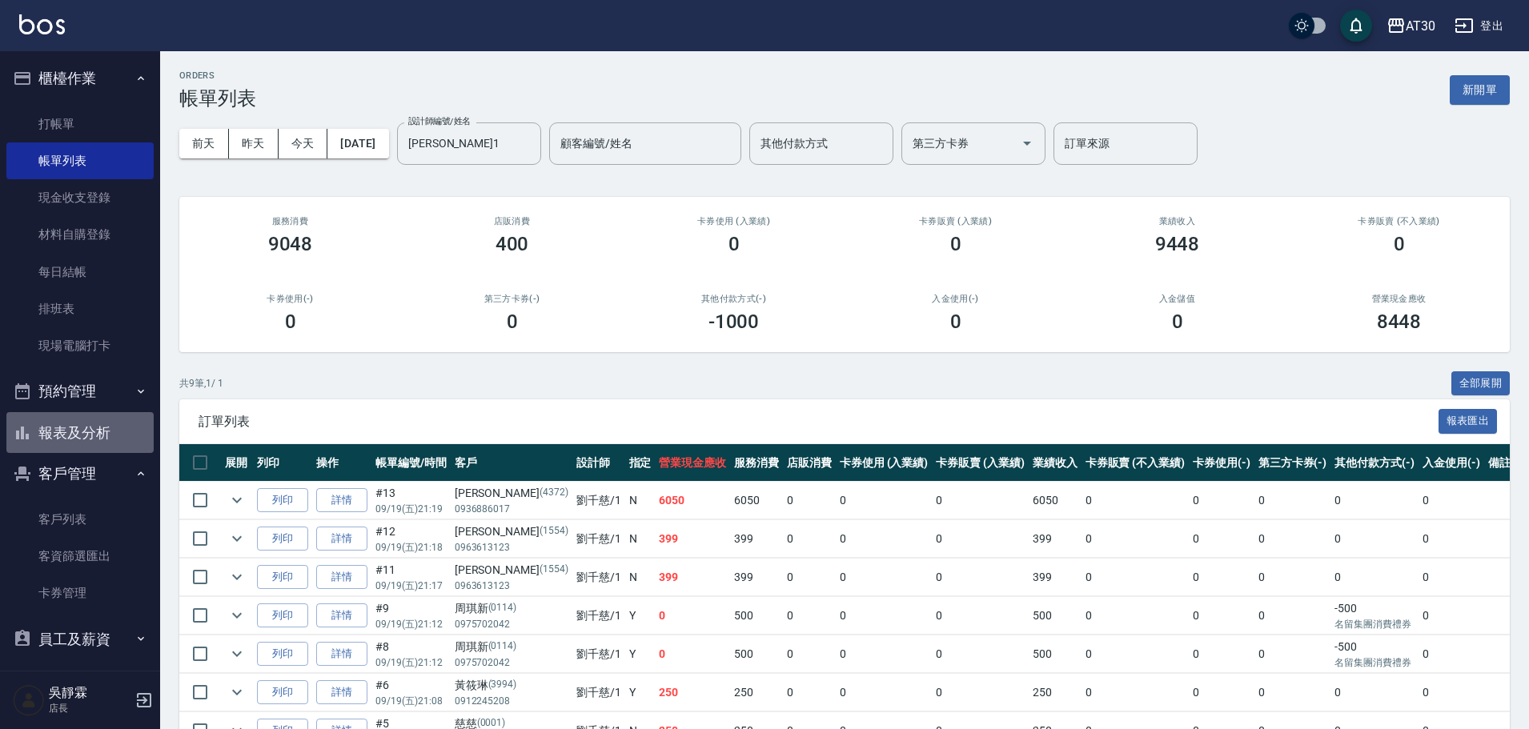
click at [82, 423] on button "報表及分析" at bounding box center [79, 433] width 147 height 42
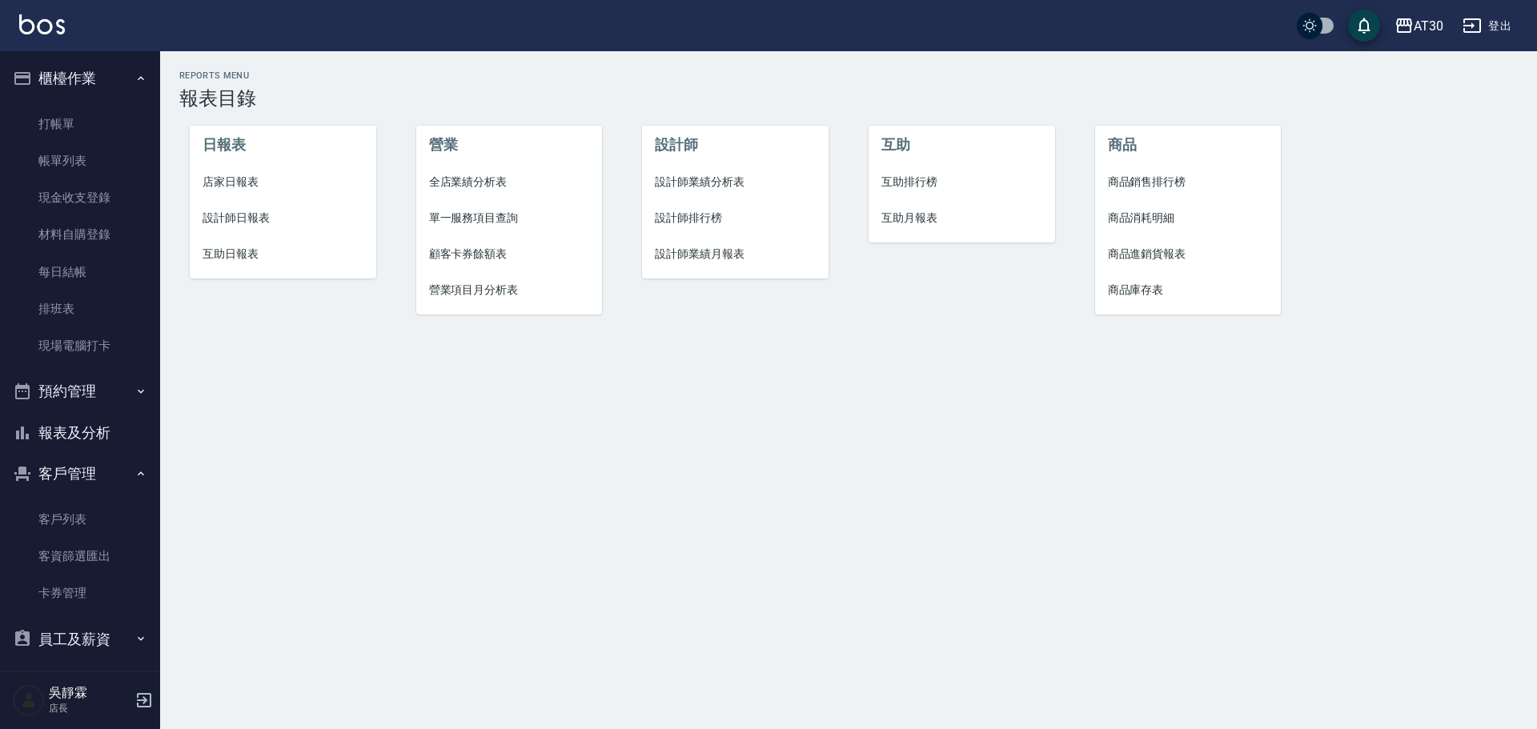
click at [664, 218] on span "設計師排行榜" at bounding box center [735, 218] width 161 height 17
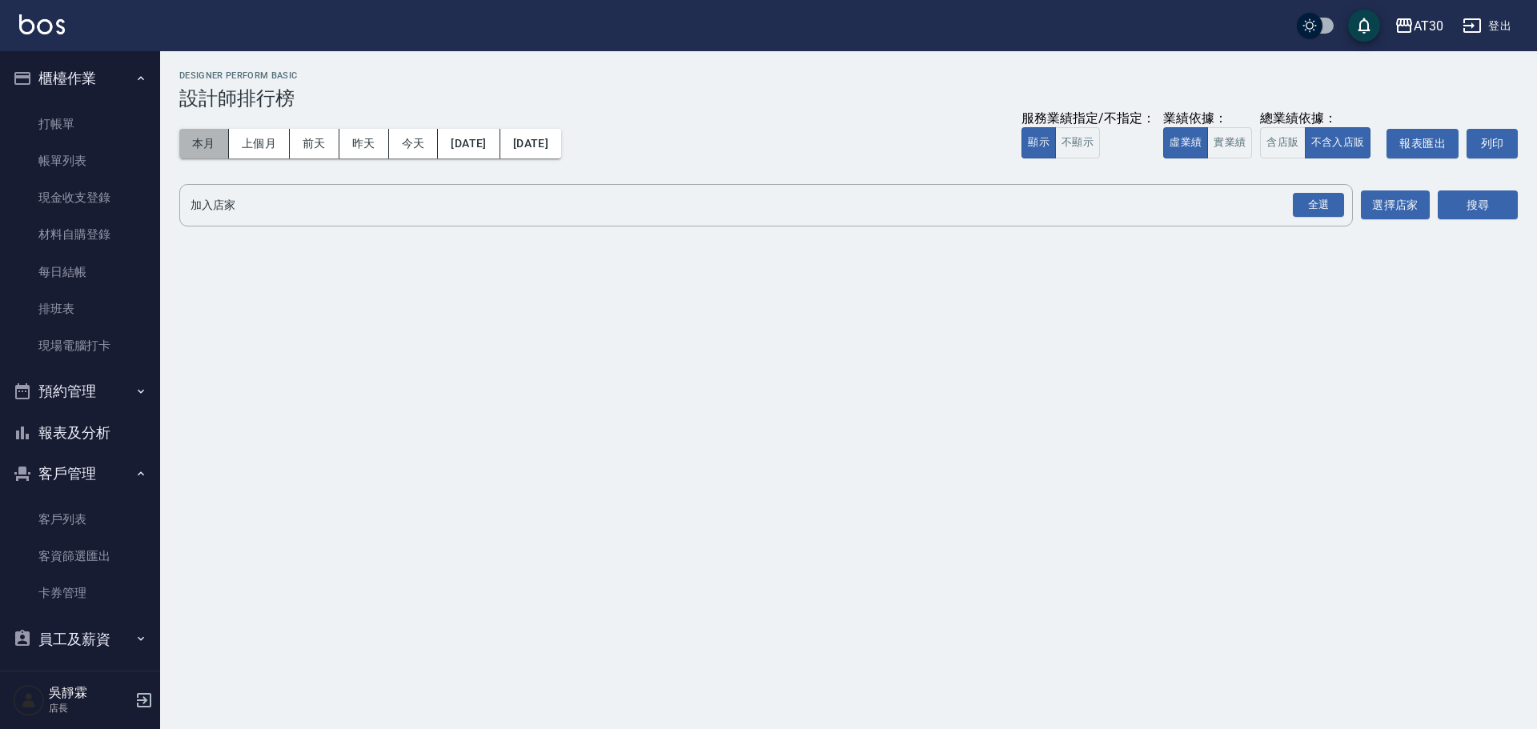
click at [200, 142] on button "本月" at bounding box center [204, 144] width 50 height 30
click at [1304, 198] on div "全選" at bounding box center [1318, 205] width 51 height 25
click at [1456, 200] on button "搜尋" at bounding box center [1478, 206] width 80 height 30
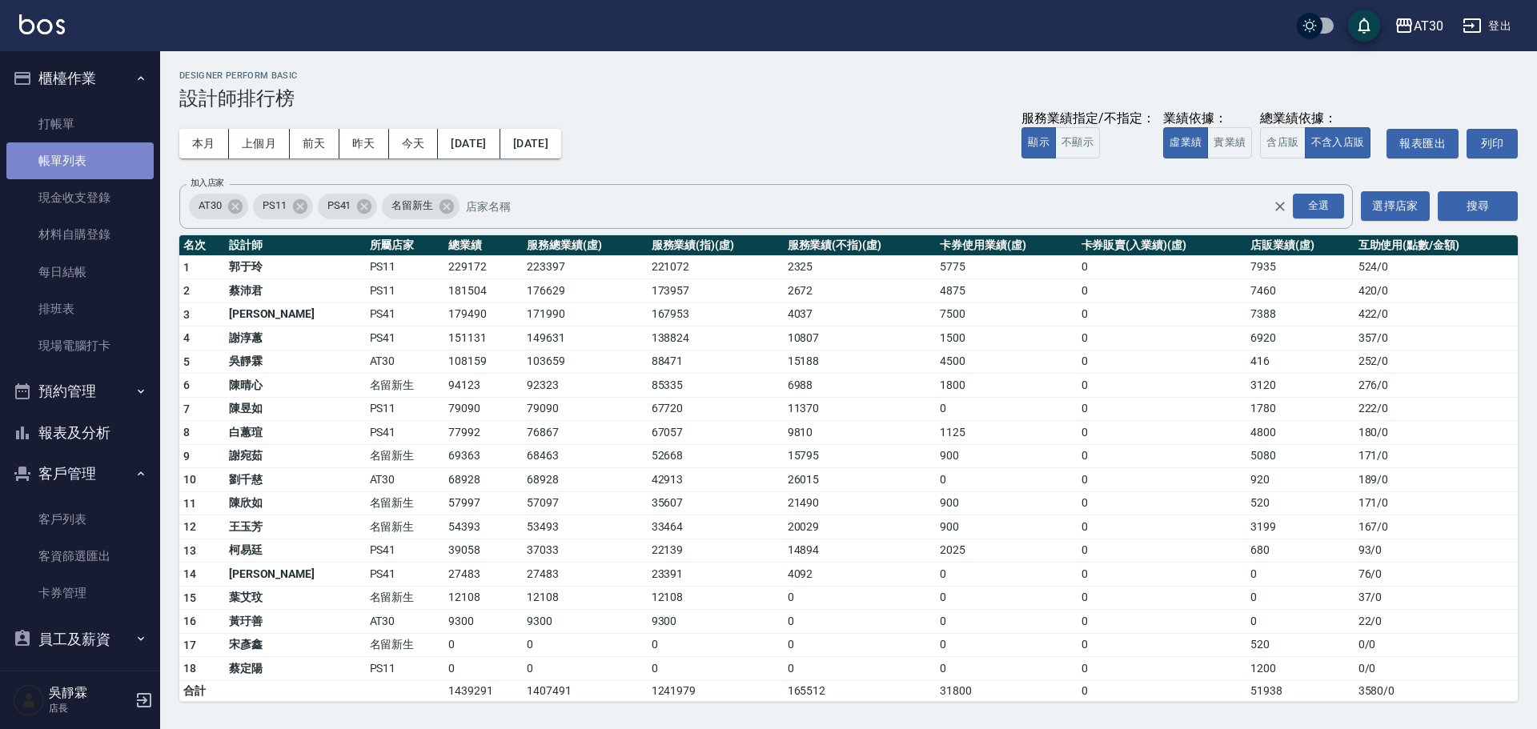
click at [86, 154] on link "帳單列表" at bounding box center [79, 161] width 147 height 37
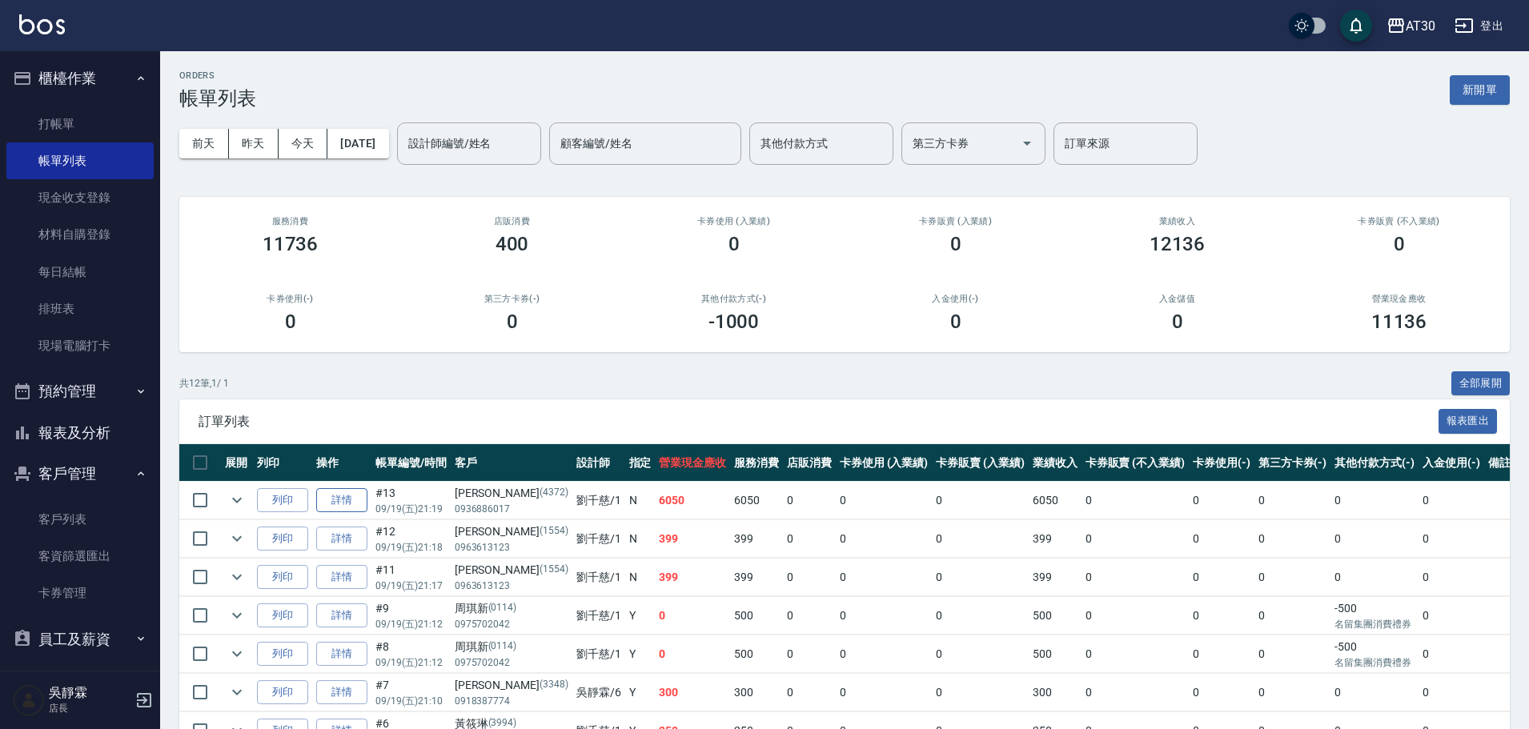
click at [349, 488] on link "詳情" at bounding box center [341, 500] width 51 height 25
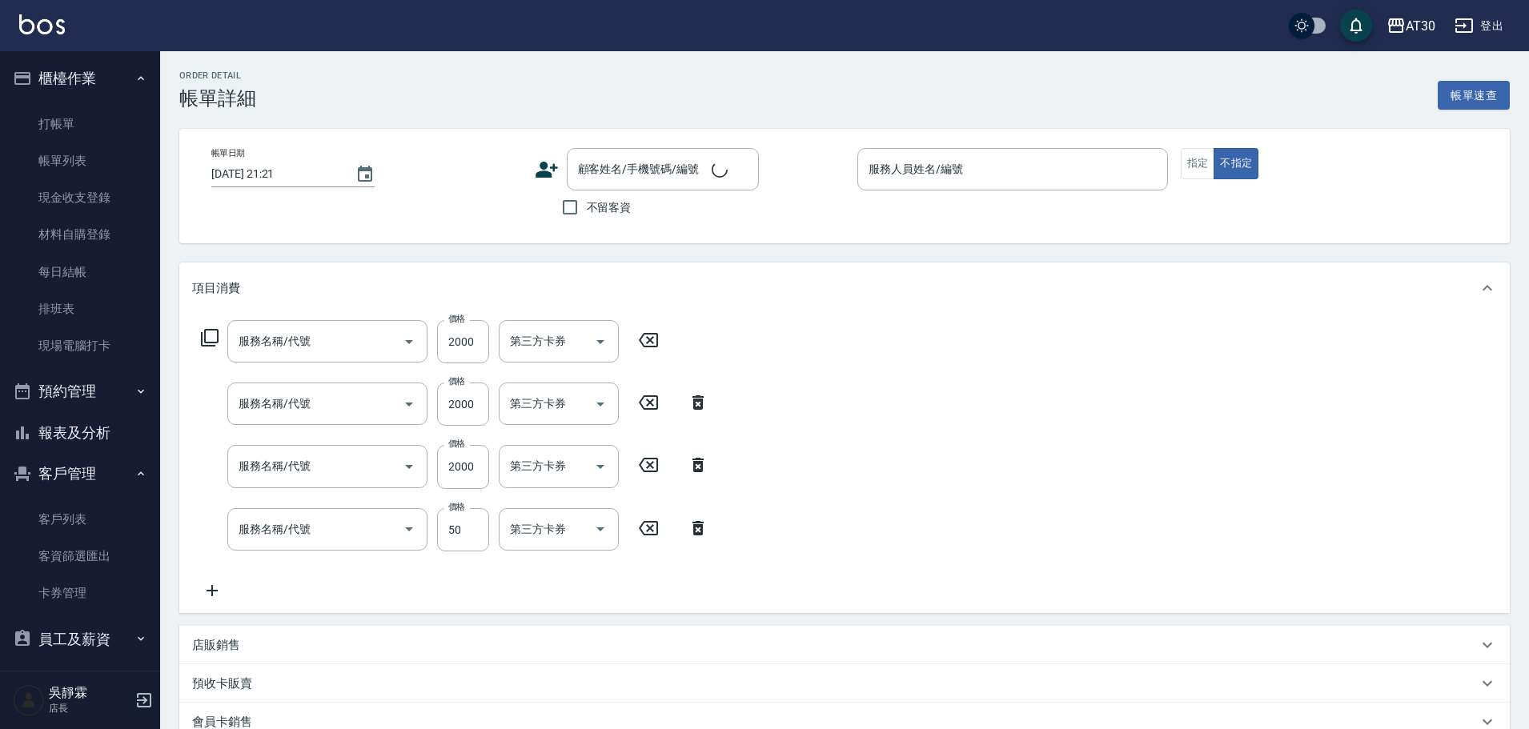
type input "2025/09/19 21:19"
type input "劉千慈-1"
type input "原價1501~2000護髮(52000)"
type input "2000以上染髮(42000)"
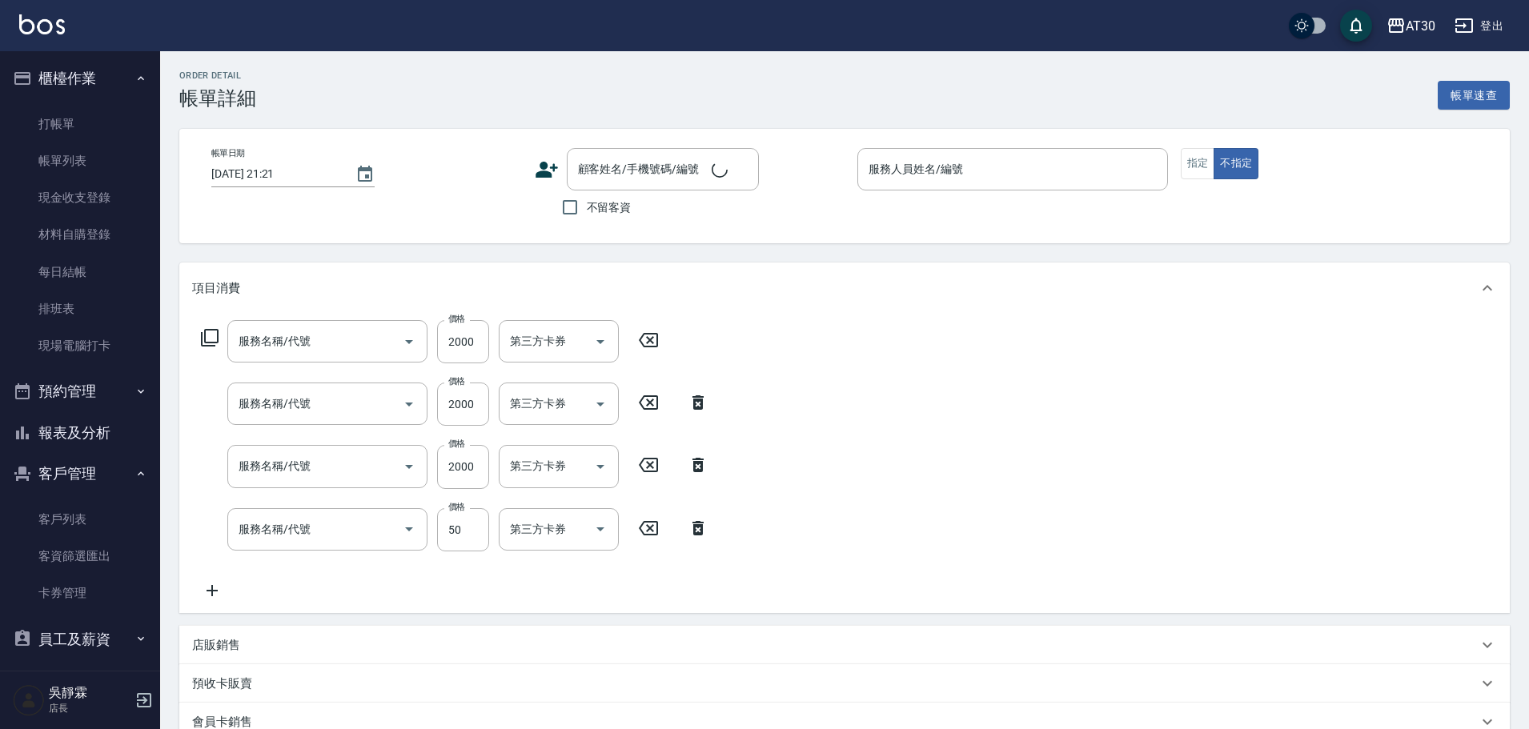
type input "剪瀏海(250)"
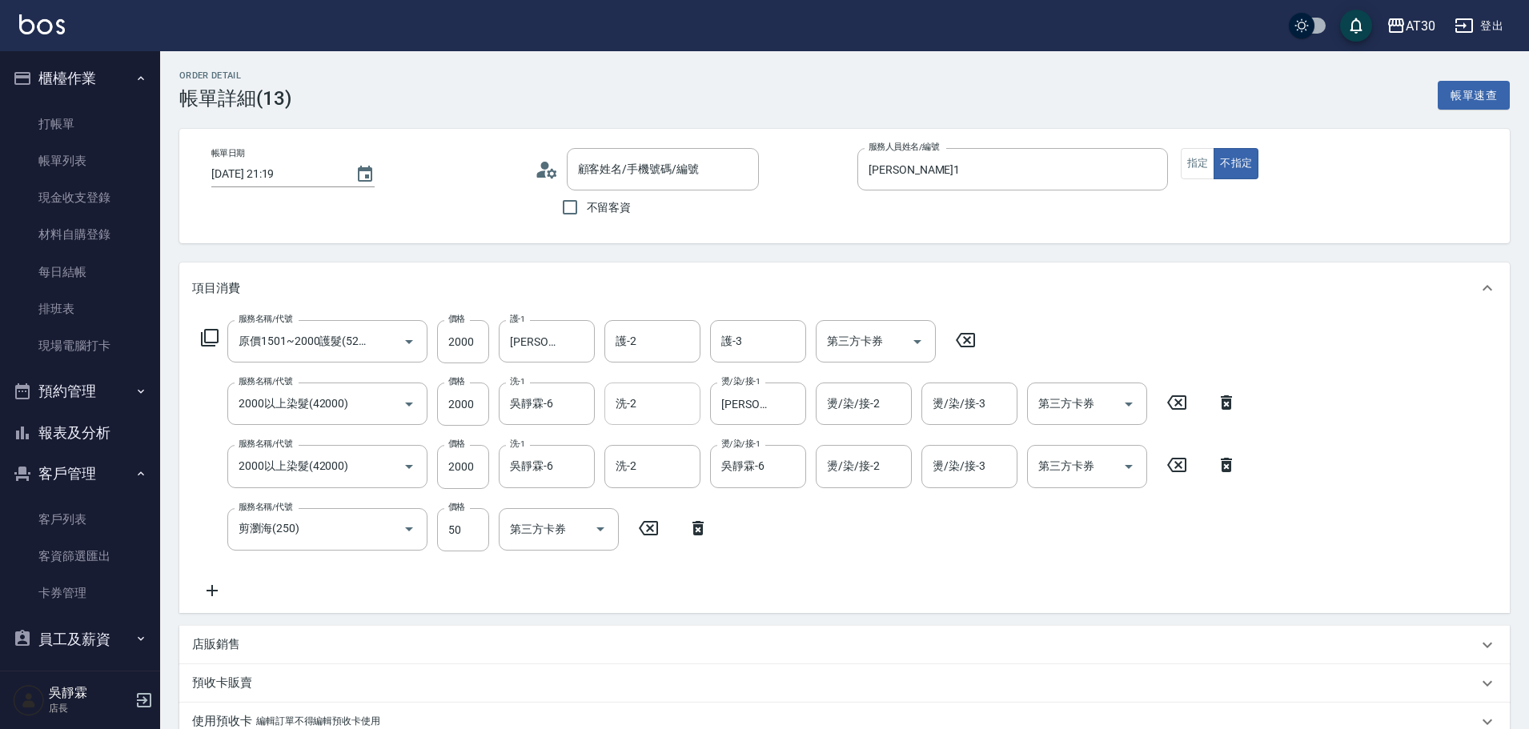
type input "黃珮萱/0936886017/4372"
click at [581, 462] on icon "Clear" at bounding box center [578, 467] width 16 height 16
click at [572, 508] on div "曾駿育 -23" at bounding box center [547, 508] width 96 height 26
type input "曾駿育-23"
click at [901, 565] on div "服務名稱/代號 原價1501~2000護髮(52000) 服務名稱/代號 價格 2000 價格 護-1 劉千慈-1 護-1 護-2 護-2 護-3 護-3 第…" at bounding box center [719, 460] width 1054 height 280
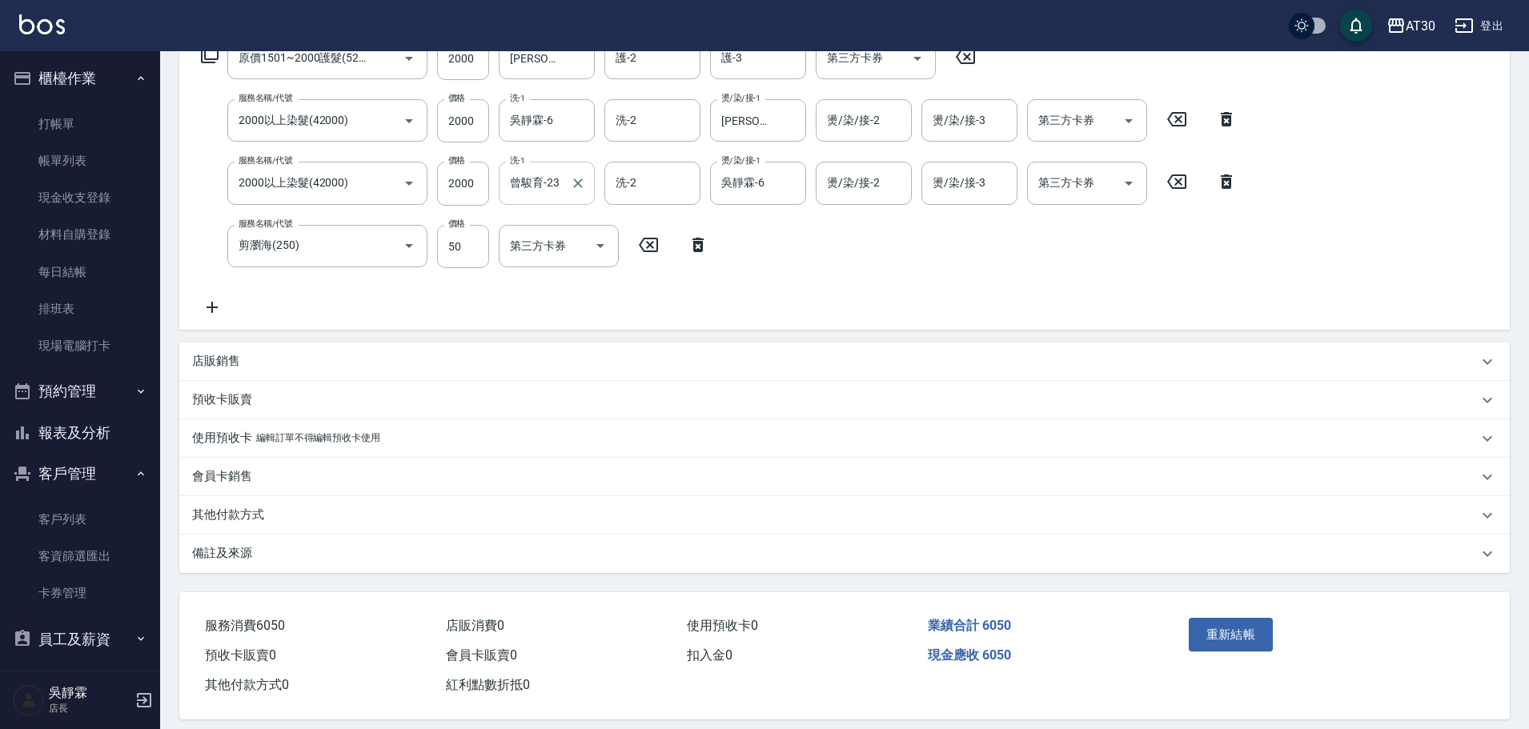
scroll to position [300, 0]
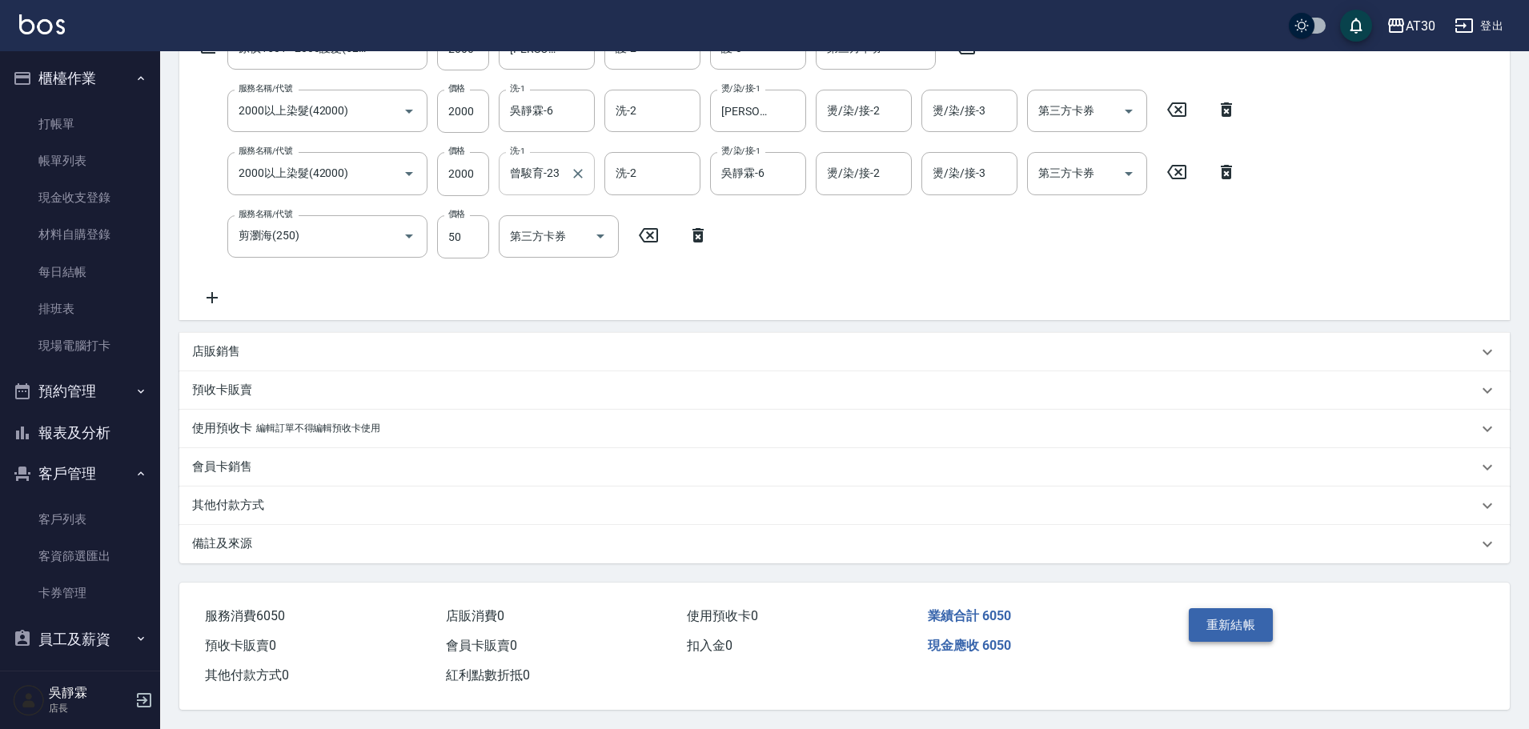
click at [1251, 609] on button "重新結帳" at bounding box center [1231, 625] width 85 height 34
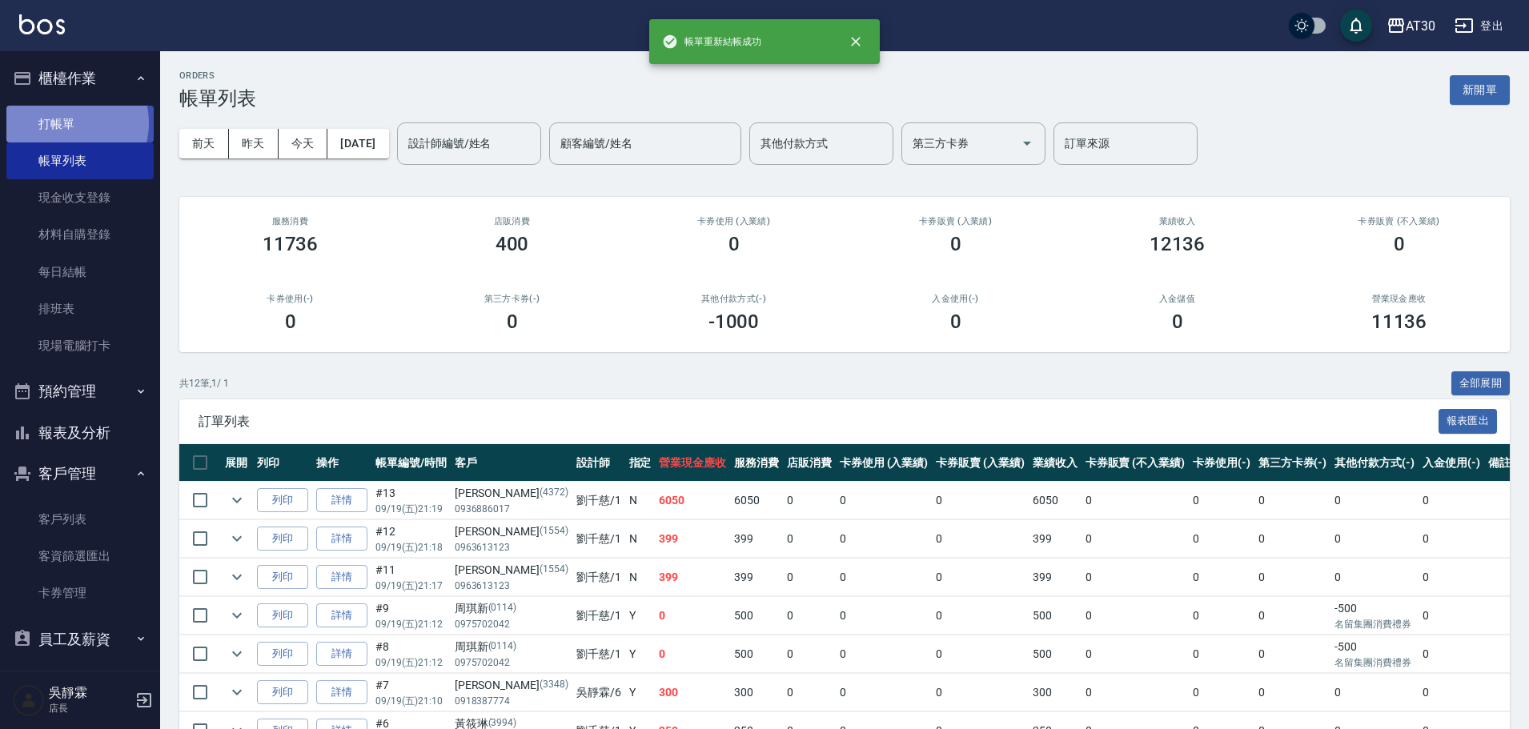
click at [69, 122] on link "打帳單" at bounding box center [79, 124] width 147 height 37
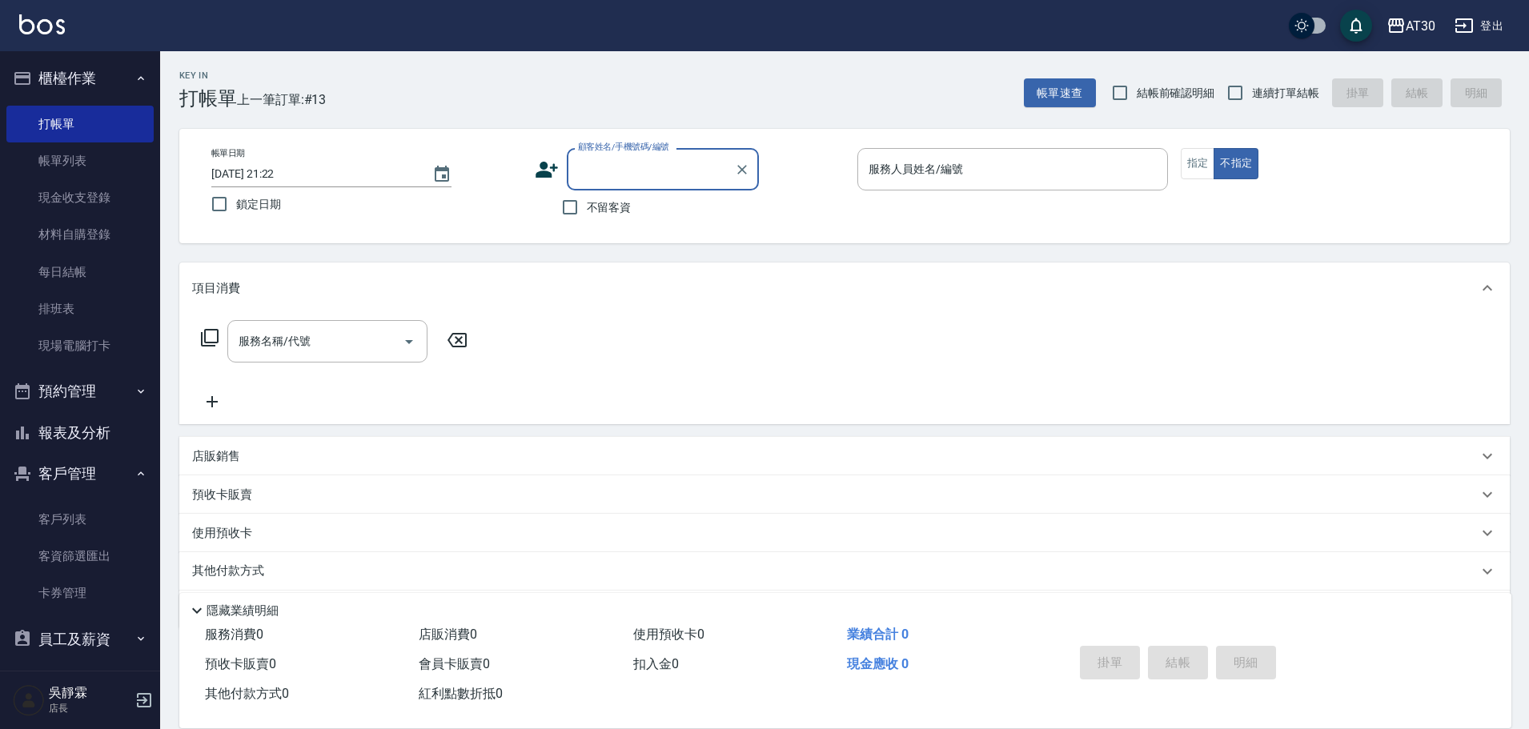
click at [545, 174] on icon at bounding box center [547, 170] width 22 height 16
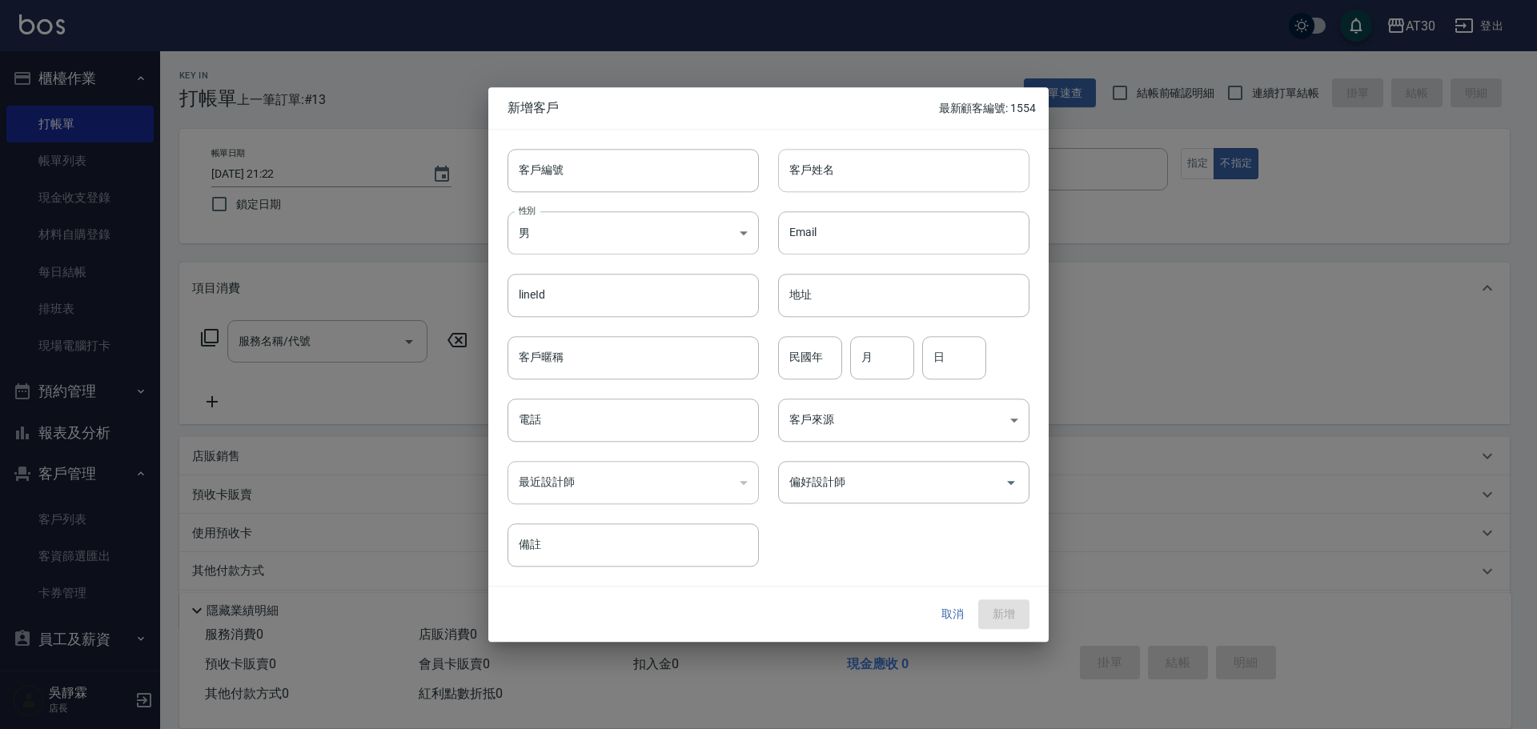
click at [785, 179] on input "客戶姓名" at bounding box center [903, 170] width 251 height 43
click at [567, 183] on input "客戶編號" at bounding box center [633, 170] width 251 height 43
type input "1524"
type input "張逸環"
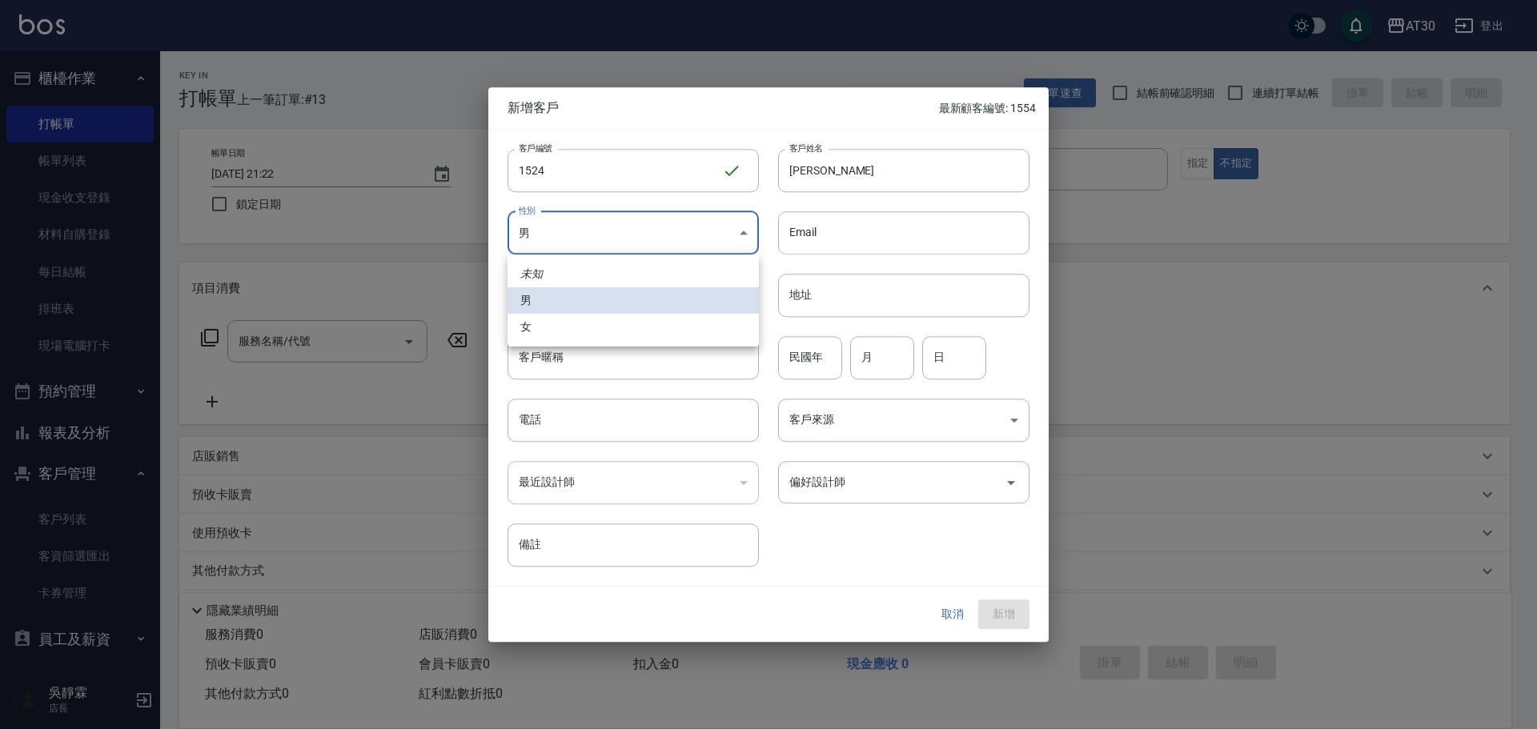
drag, startPoint x: 543, startPoint y: 227, endPoint x: 542, endPoint y: 247, distance: 20.8
click at [543, 228] on body "AT30 登出 櫃檯作業 打帳單 帳單列表 現金收支登錄 材料自購登錄 每日結帳 排班表 現場電腦打卡 預約管理 預約管理 單日預約紀錄 單週預約紀錄 報表及…" at bounding box center [768, 391] width 1537 height 783
click at [552, 318] on li "女" at bounding box center [633, 327] width 251 height 26
type input "FEMALE"
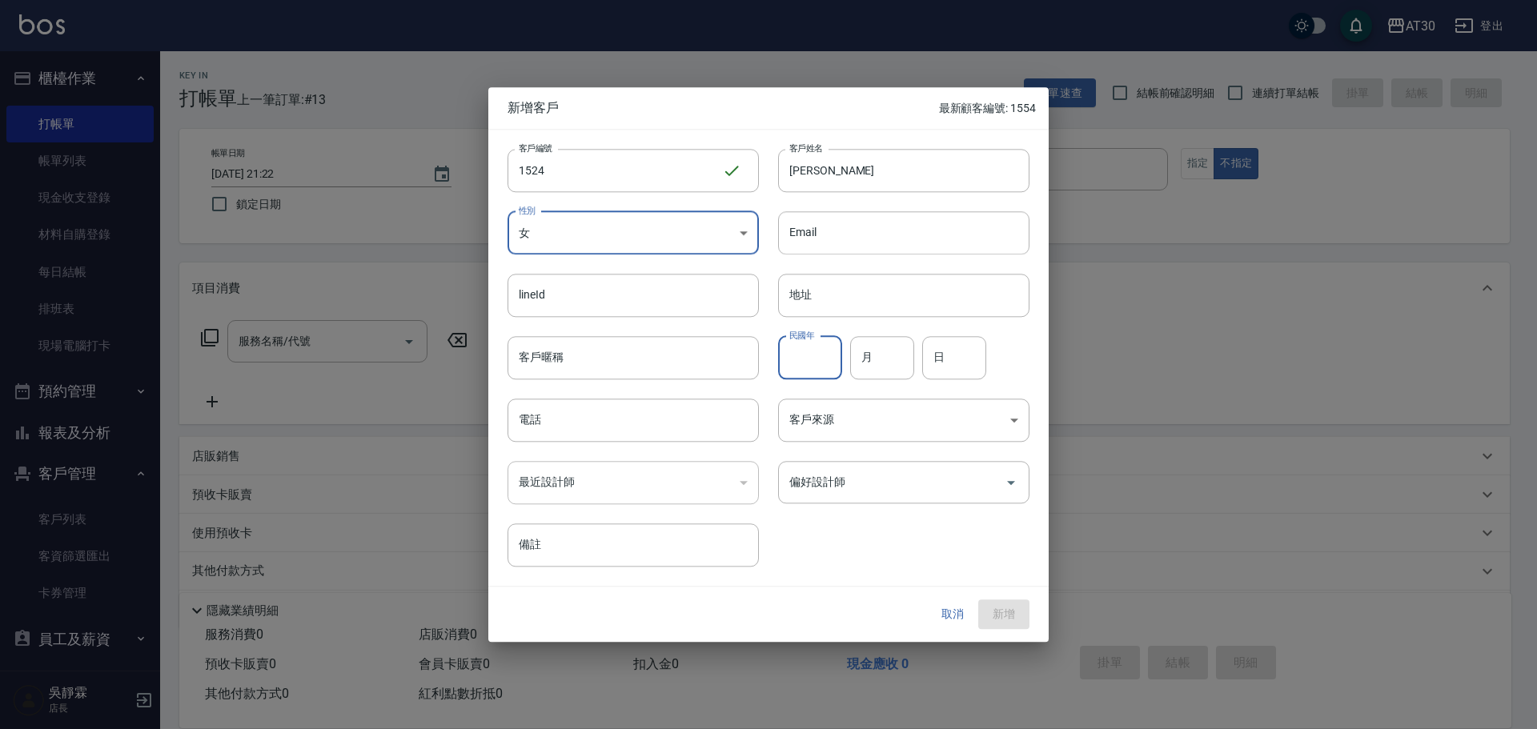
click at [817, 347] on input "民國年" at bounding box center [810, 357] width 64 height 43
type input "82"
type input "05"
type input "11"
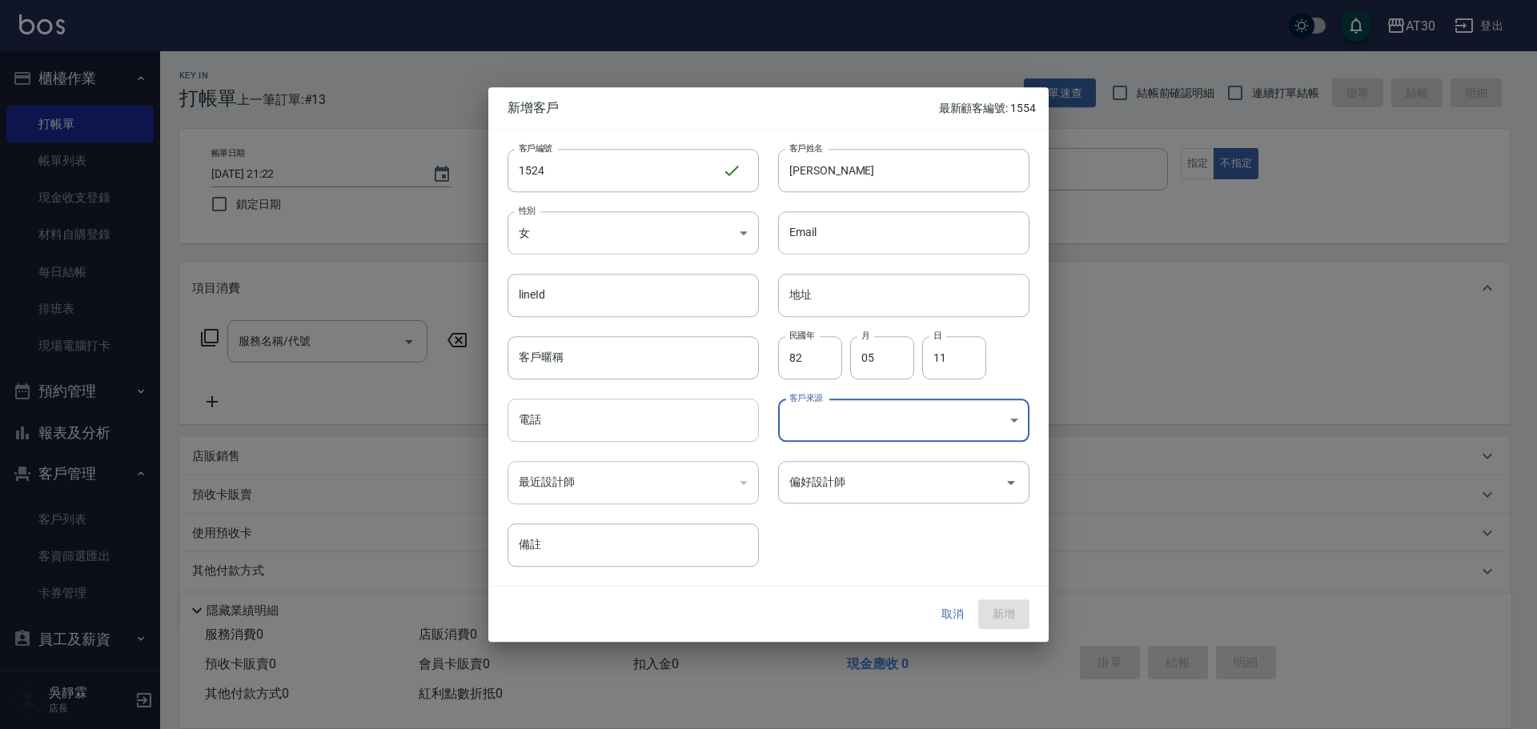
click at [721, 412] on input "電話" at bounding box center [633, 420] width 251 height 43
type input "0937224813"
click at [814, 490] on input "偏好設計師" at bounding box center [891, 482] width 213 height 28
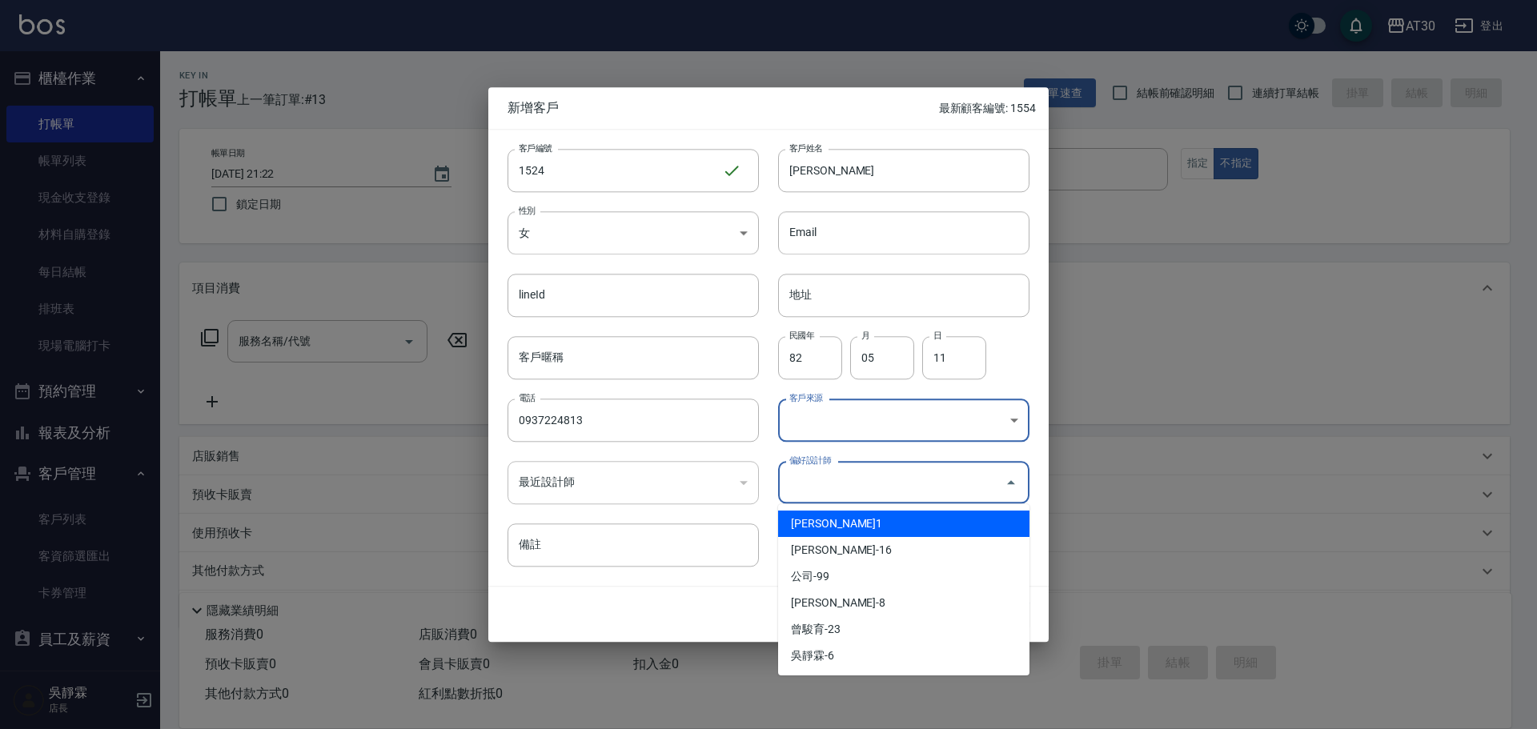
click at [840, 532] on li "劉千慈-1" at bounding box center [903, 524] width 251 height 26
type input "劉千慈"
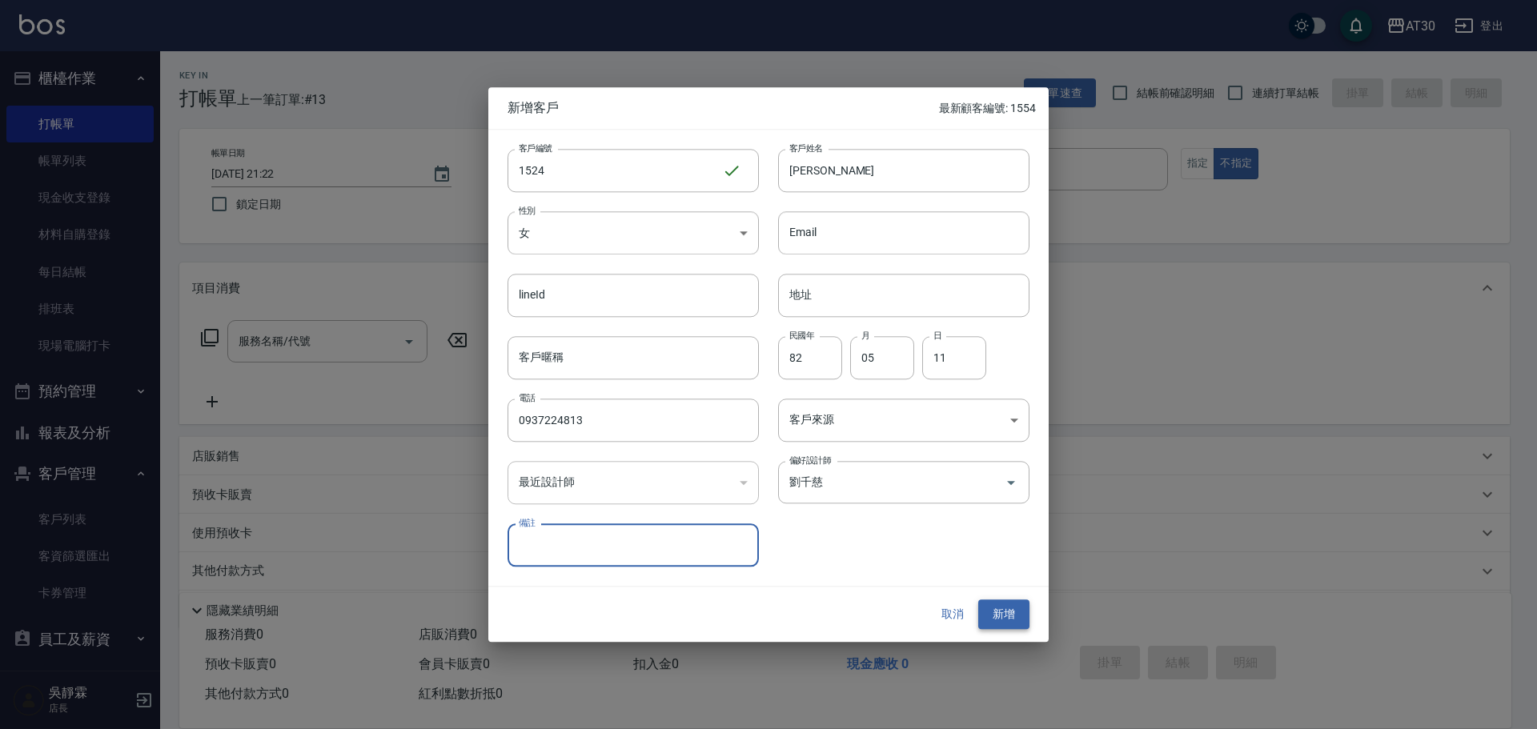
click at [1006, 610] on button "新增" at bounding box center [1003, 615] width 51 height 30
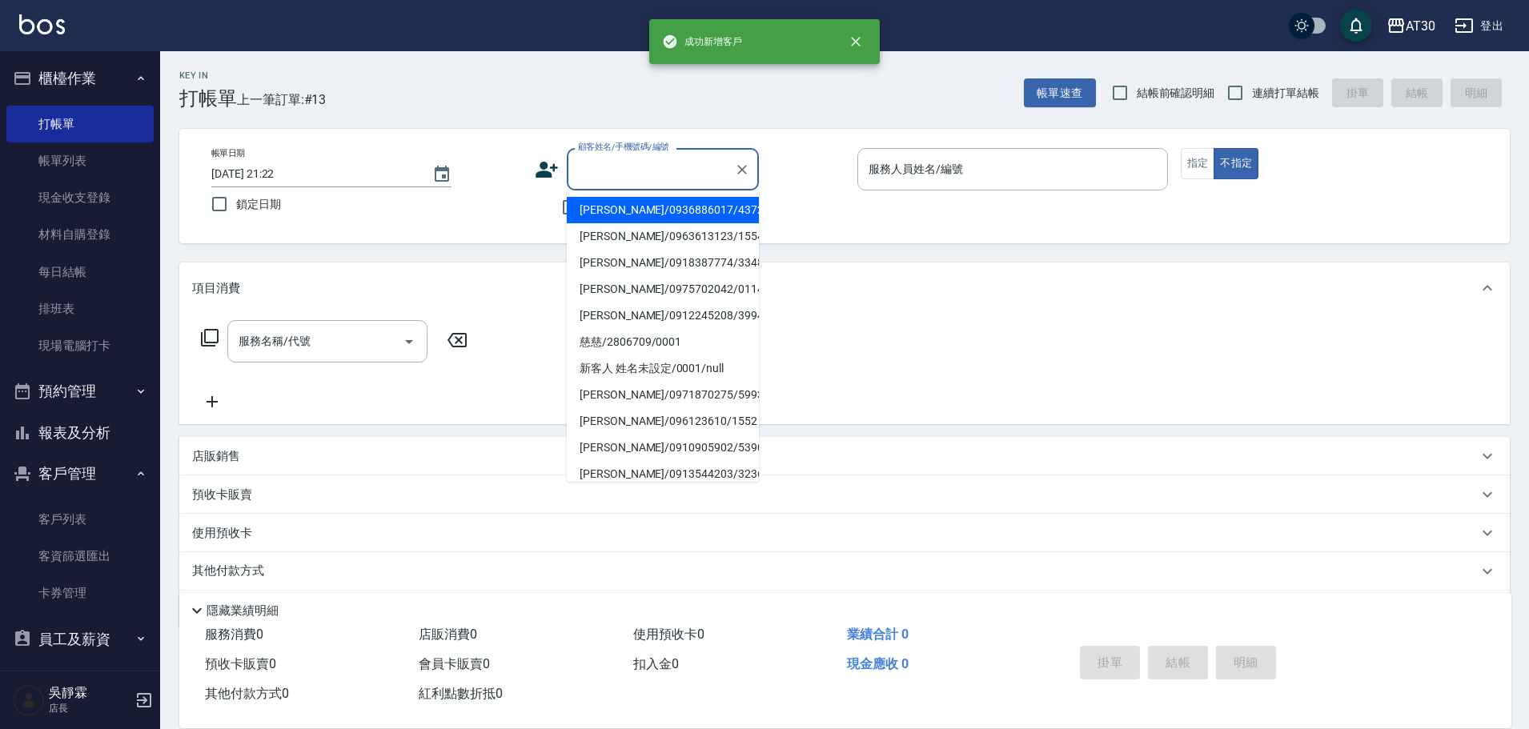
click at [647, 178] on input "顧客姓名/手機號碼/編號" at bounding box center [651, 169] width 154 height 28
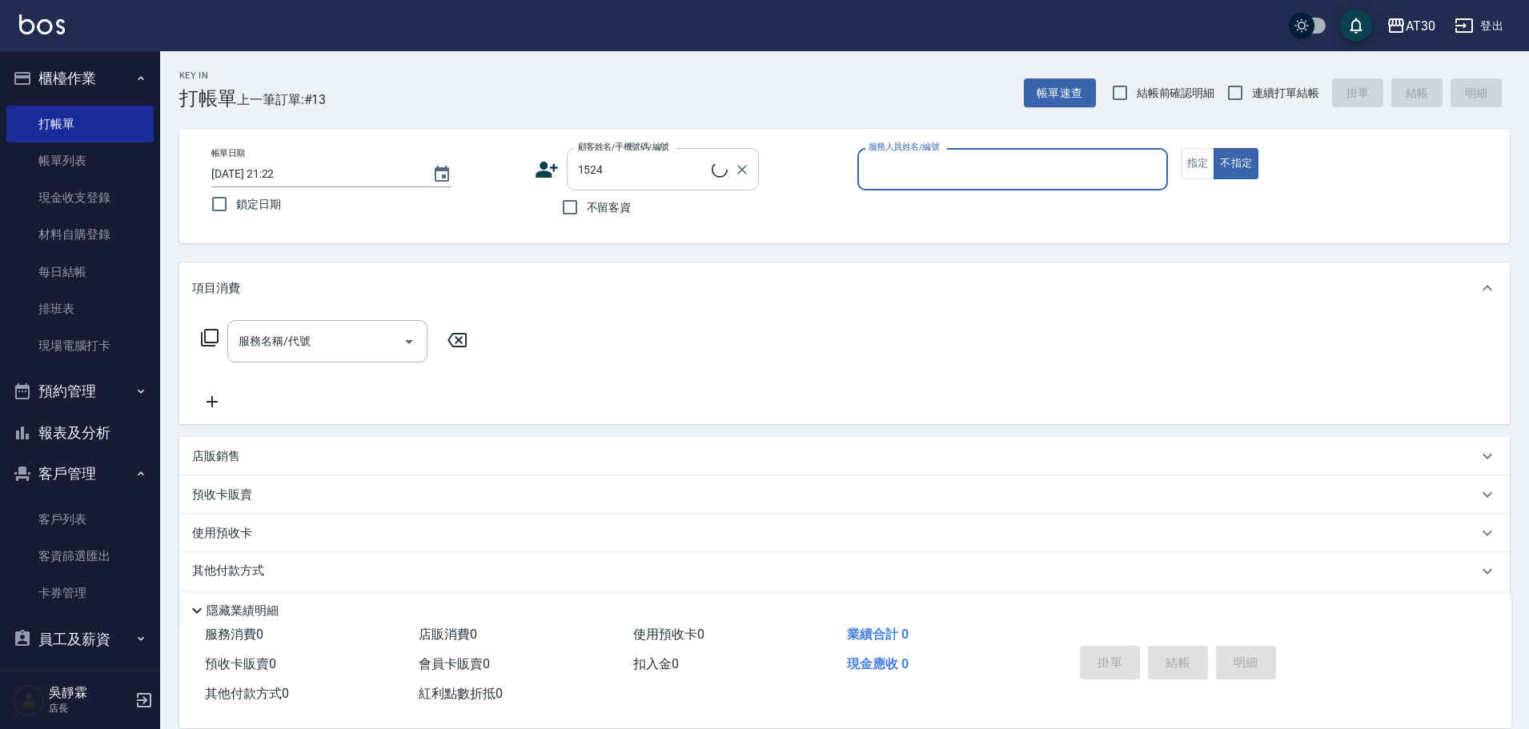
type input "張逸環/0937224813/1524"
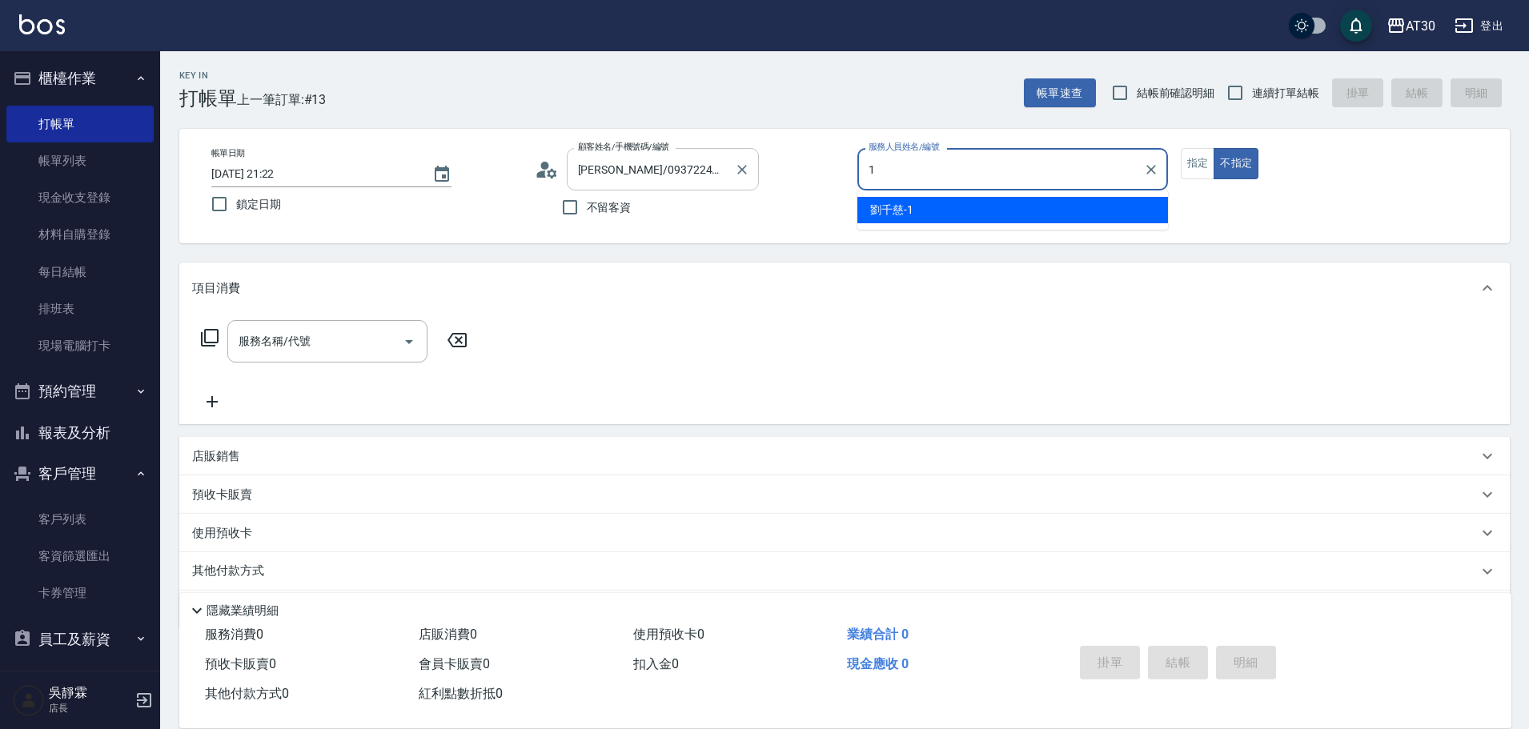
type input "劉千慈-1"
type button "false"
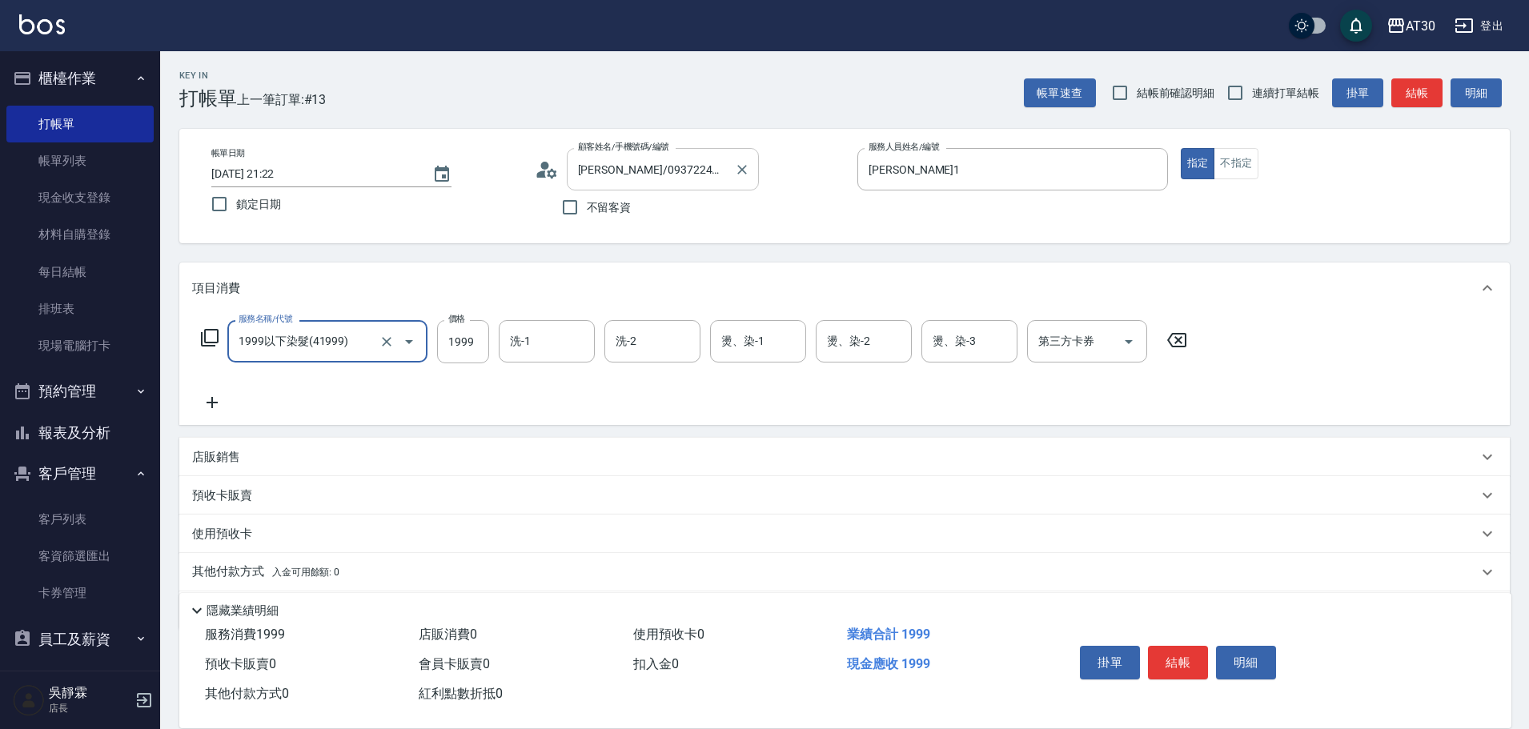
type input "1999以下染髮(41999)"
click at [479, 337] on input "11899" at bounding box center [463, 341] width 52 height 43
type input "1899"
type input "曾駿育-23"
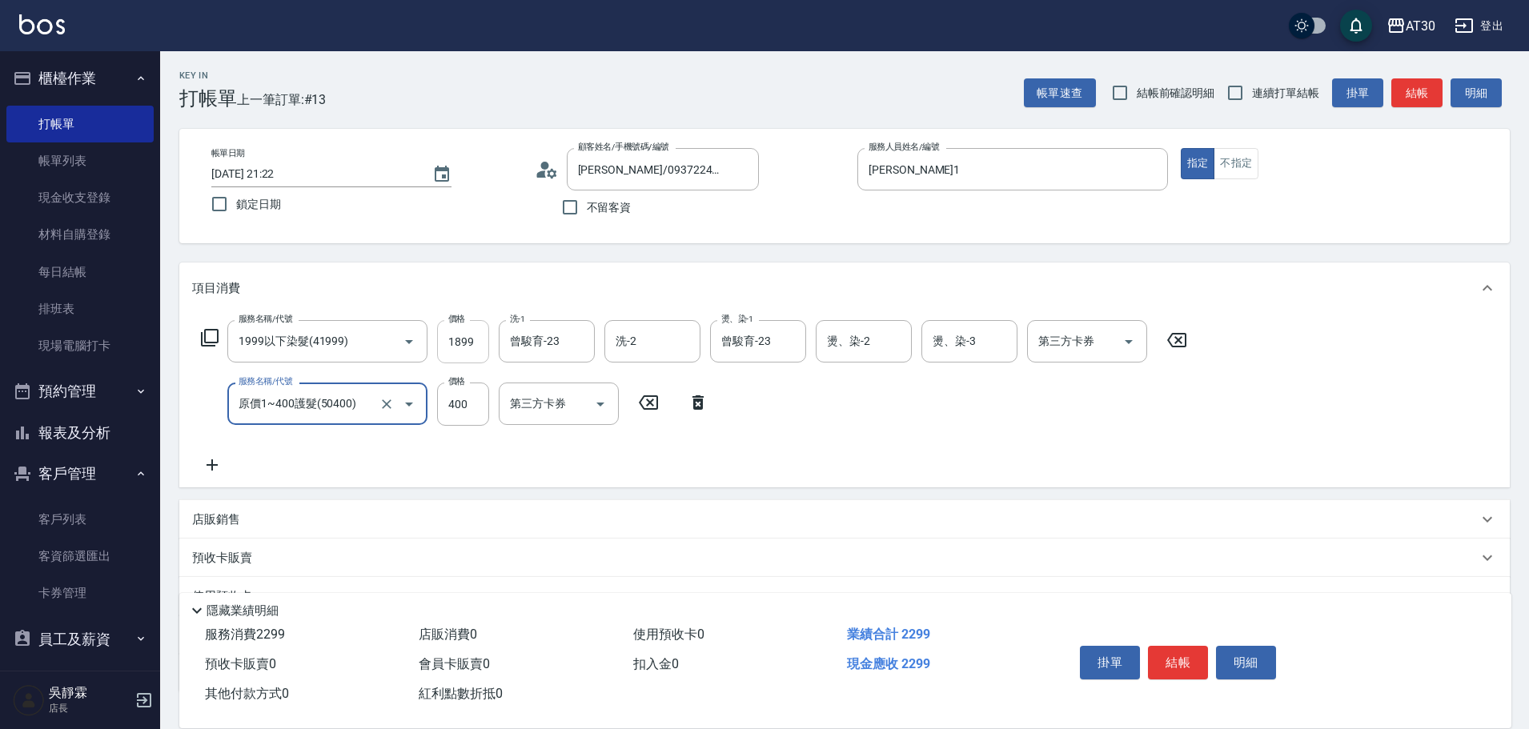
type input "原價1~400護髮(50400)"
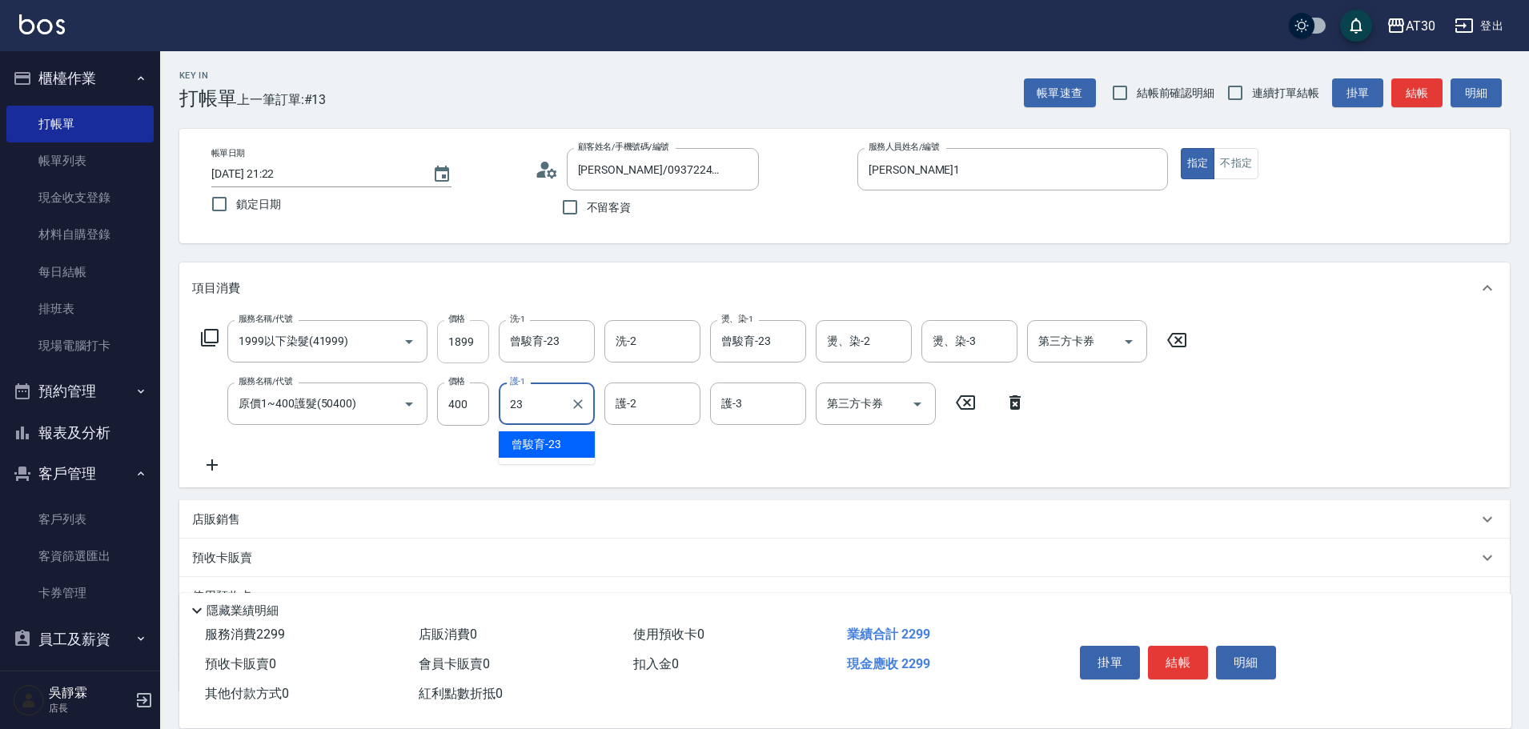
type input "曾駿育-23"
click at [1179, 655] on button "結帳" at bounding box center [1178, 663] width 60 height 34
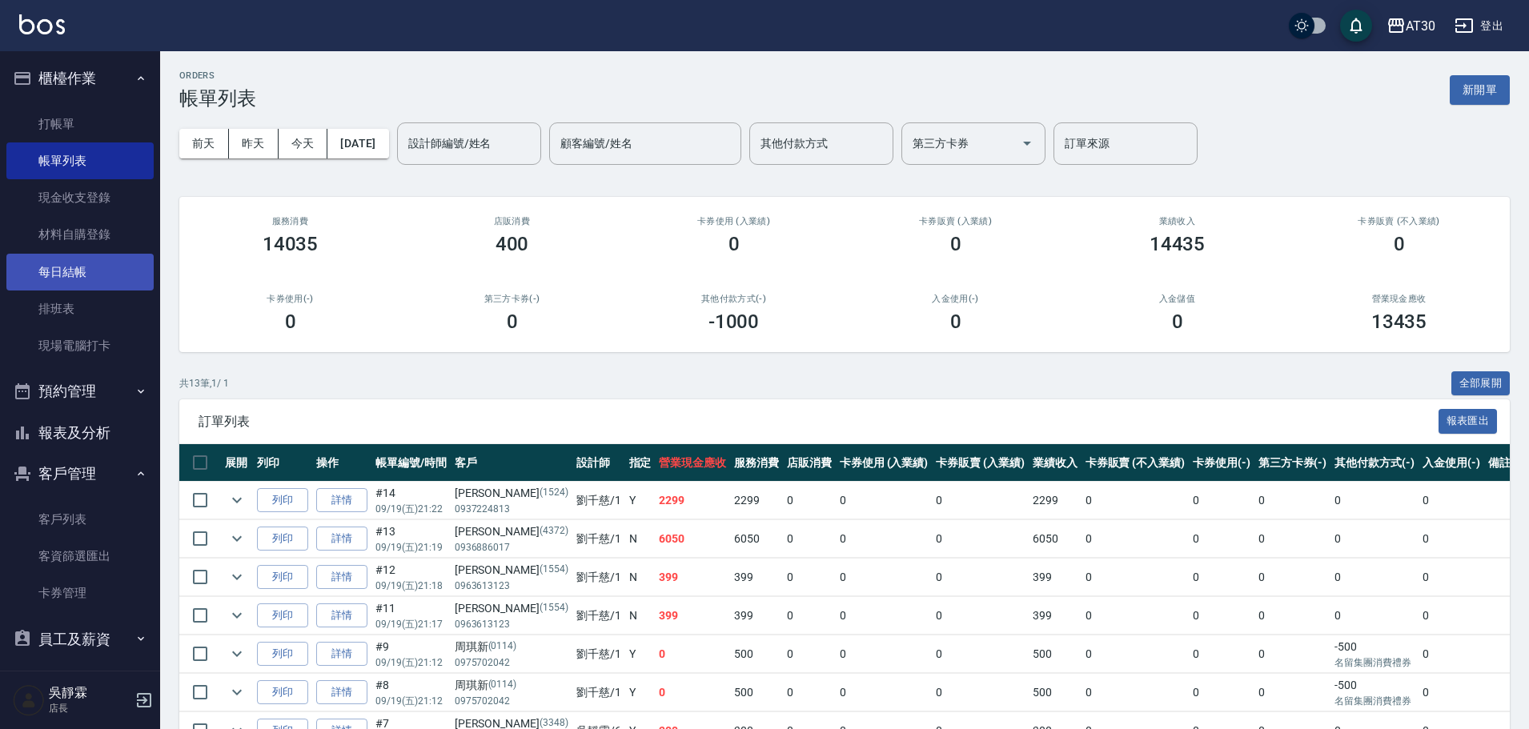
click at [82, 278] on link "每日結帳" at bounding box center [79, 272] width 147 height 37
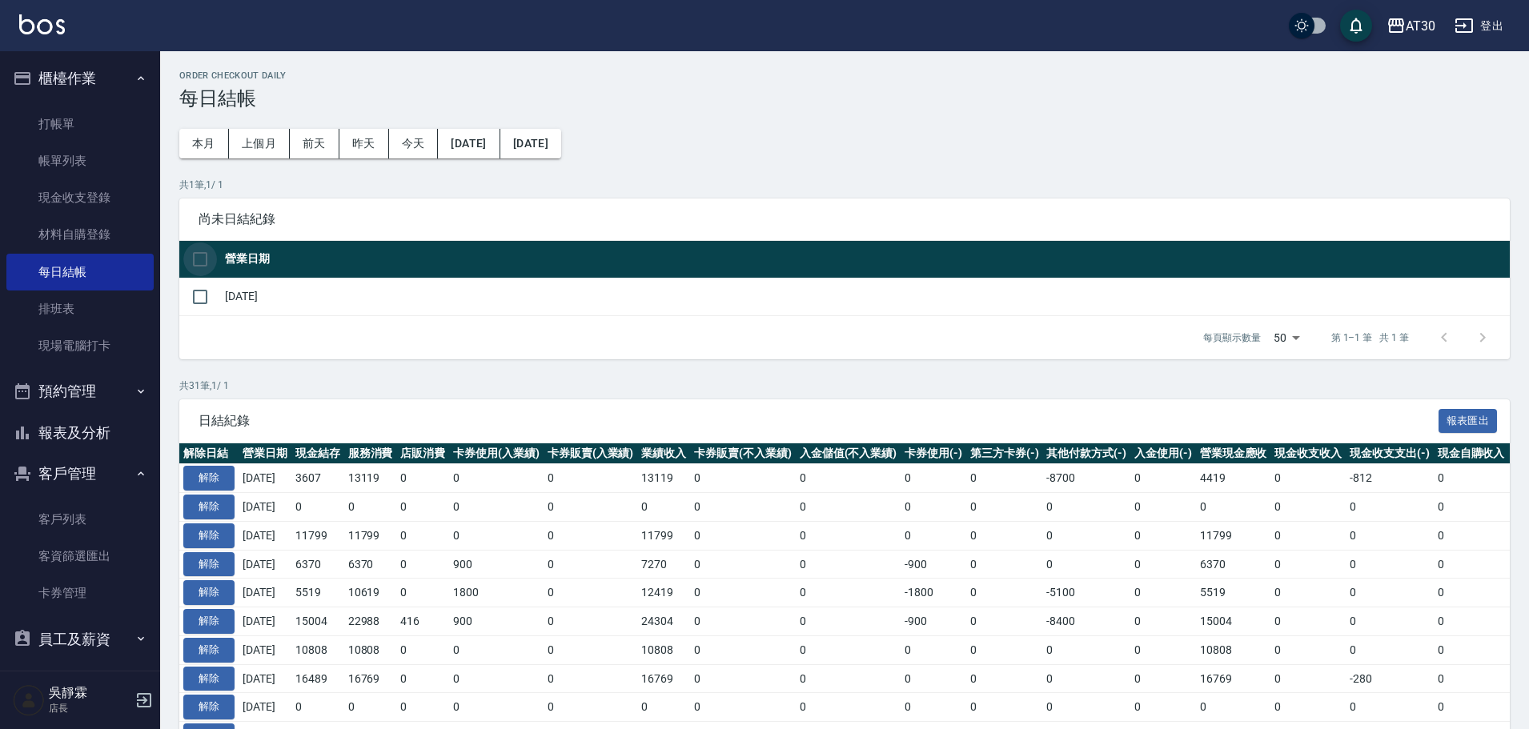
click at [194, 256] on input "checkbox" at bounding box center [200, 260] width 34 height 34
checkbox input "true"
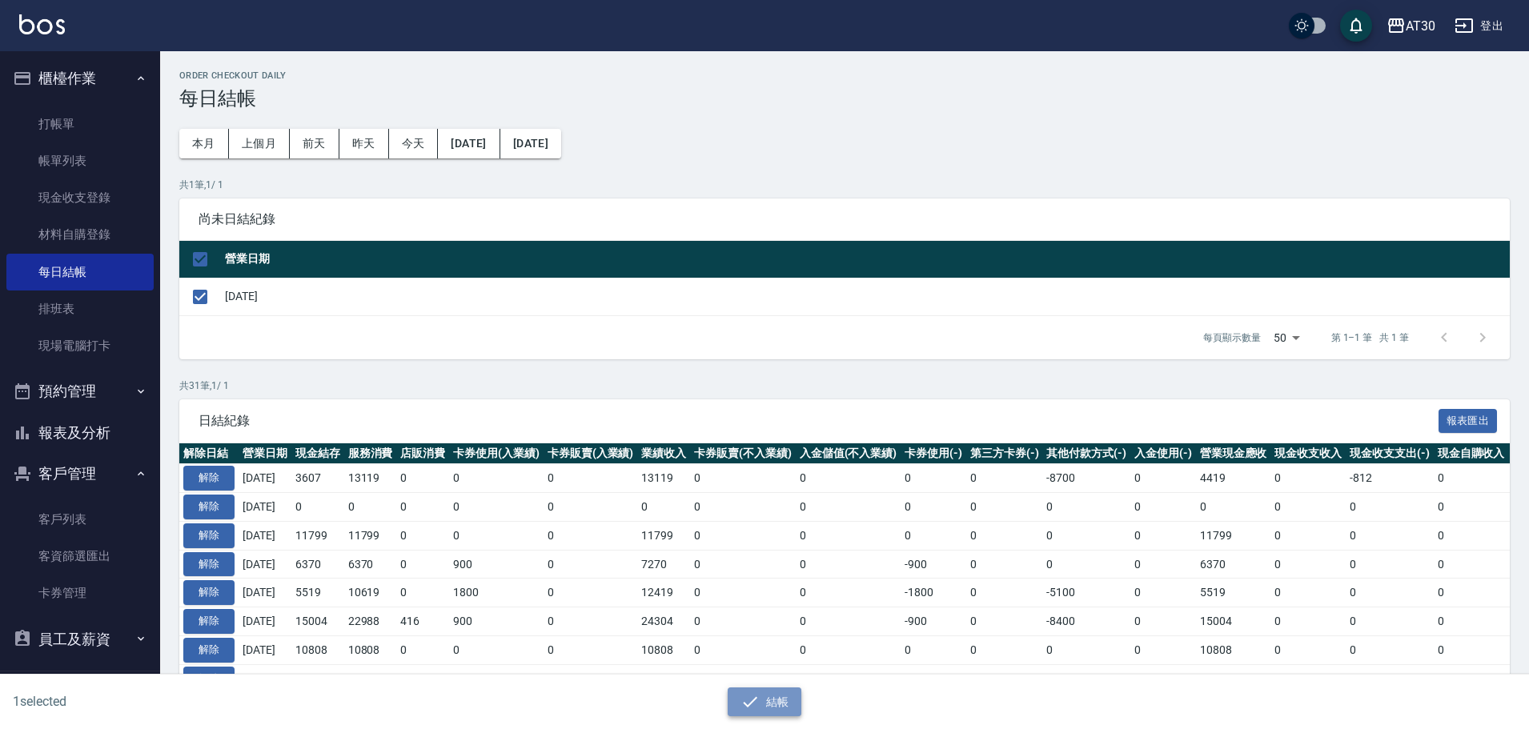
click at [777, 707] on button "結帳" at bounding box center [765, 703] width 74 height 30
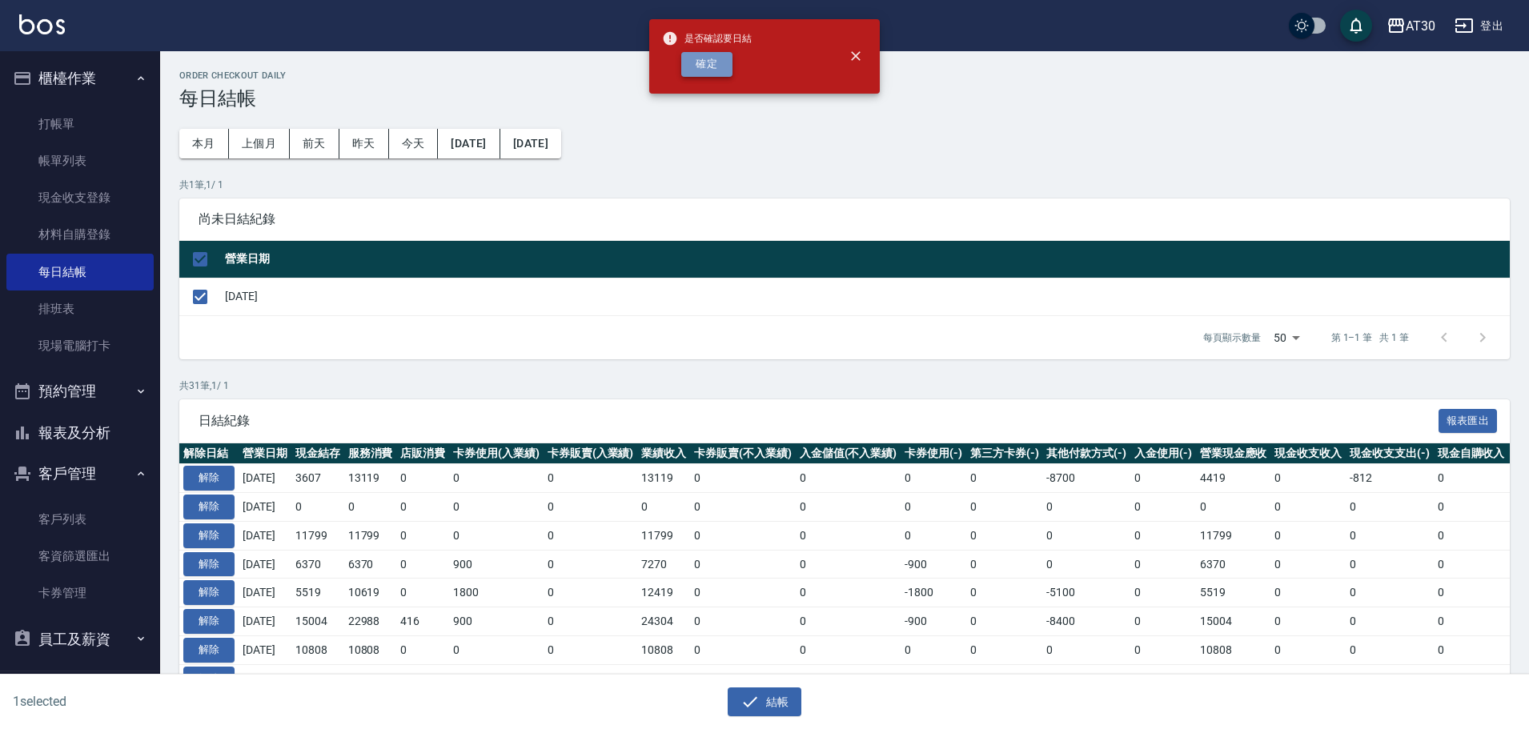
click at [707, 66] on button "確定" at bounding box center [706, 64] width 51 height 25
checkbox input "false"
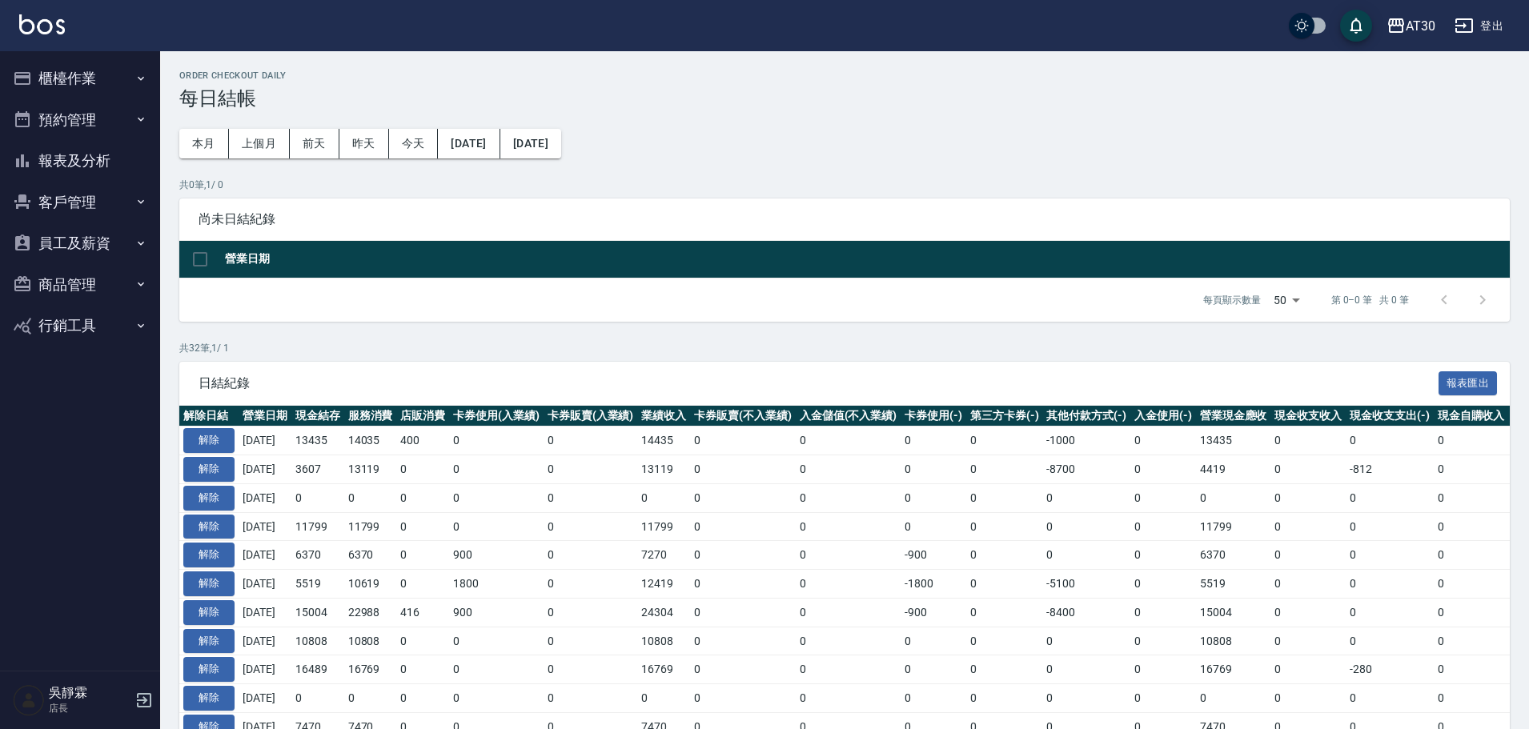
click at [76, 155] on button "報表及分析" at bounding box center [79, 161] width 147 height 42
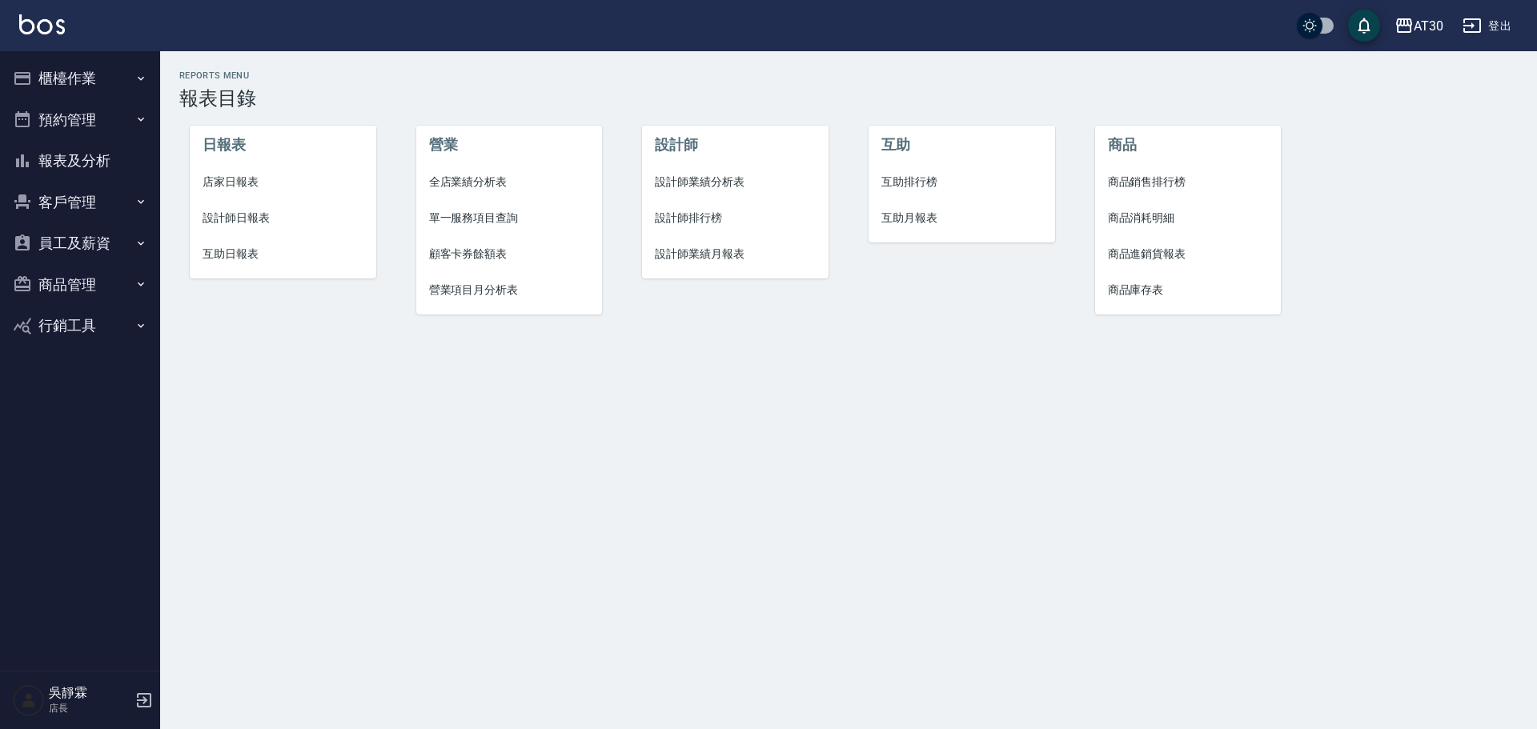
click at [231, 184] on span "店家日報表" at bounding box center [283, 182] width 161 height 17
